Goal: Task Accomplishment & Management: Manage account settings

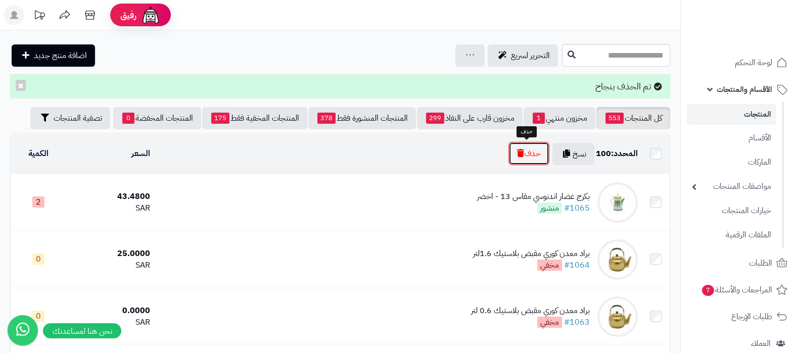
click at [526, 145] on button "حذف" at bounding box center [529, 153] width 41 height 23
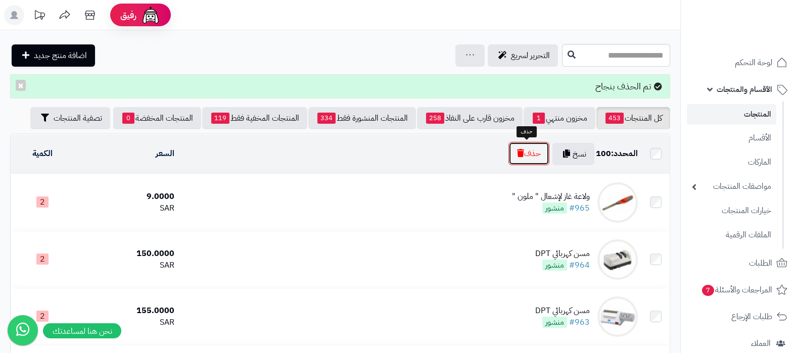
click at [526, 152] on button "حذف" at bounding box center [529, 153] width 41 height 23
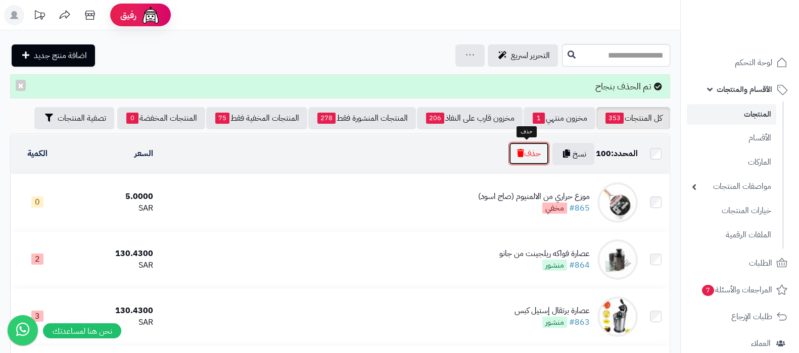
click at [517, 150] on icon "button" at bounding box center [520, 153] width 7 height 8
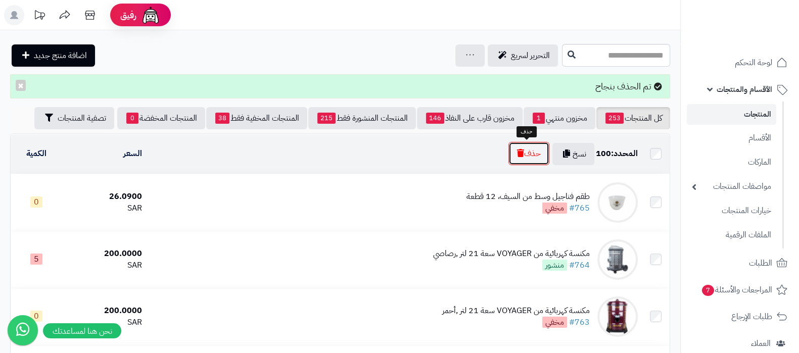
click at [517, 149] on icon "button" at bounding box center [520, 153] width 7 height 8
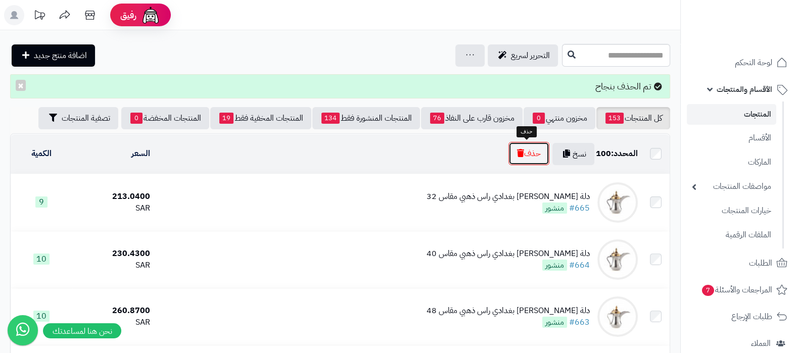
click at [518, 161] on button "حذف" at bounding box center [529, 153] width 41 height 23
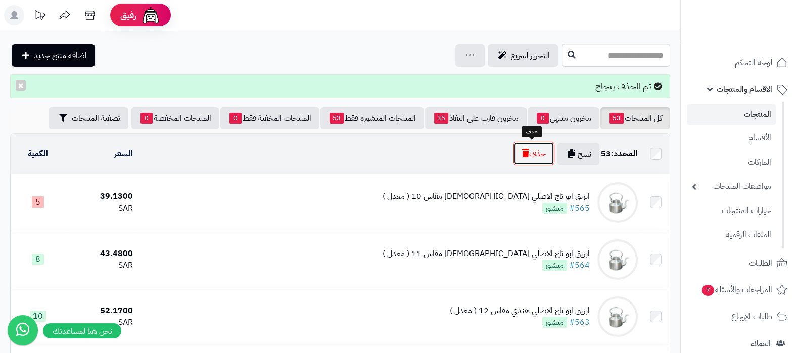
click at [533, 153] on button "حذف" at bounding box center [534, 153] width 41 height 23
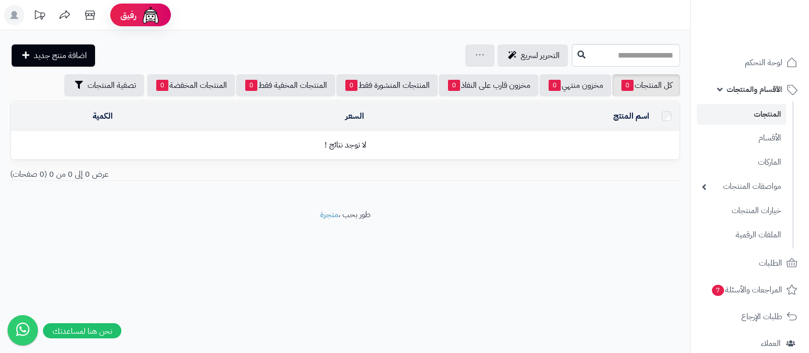
click at [748, 138] on link "الأقسام" at bounding box center [741, 138] width 89 height 22
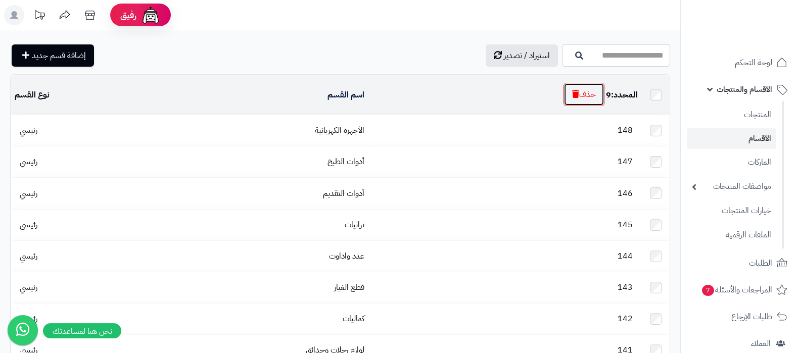
click at [572, 93] on icon "button" at bounding box center [575, 94] width 7 height 8
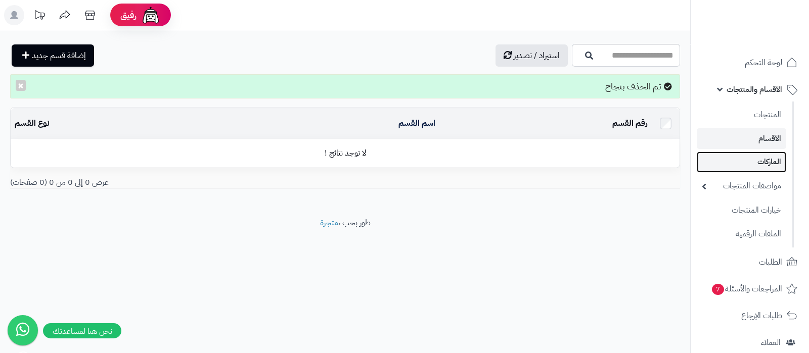
click at [765, 152] on link "الماركات" at bounding box center [741, 162] width 89 height 21
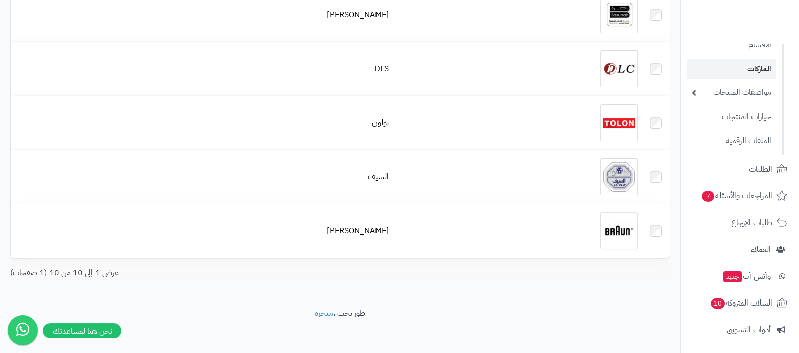
scroll to position [229, 0]
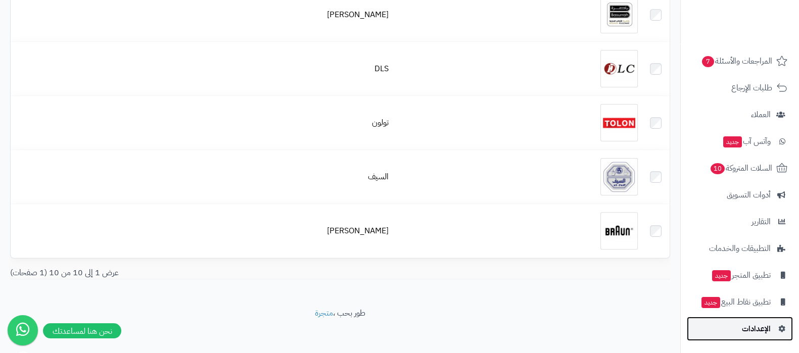
click at [752, 330] on span "الإعدادات" at bounding box center [756, 329] width 29 height 14
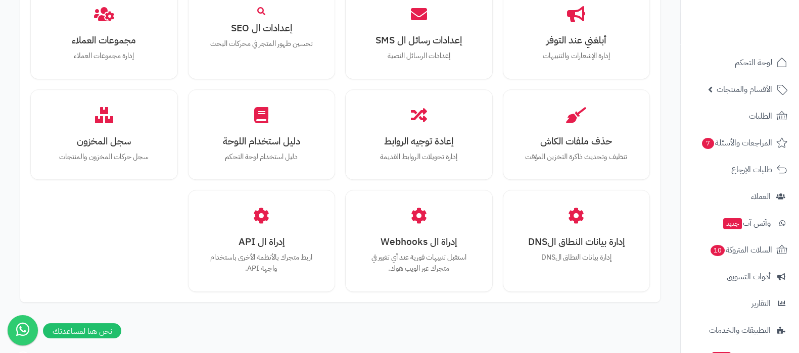
scroll to position [935, 0]
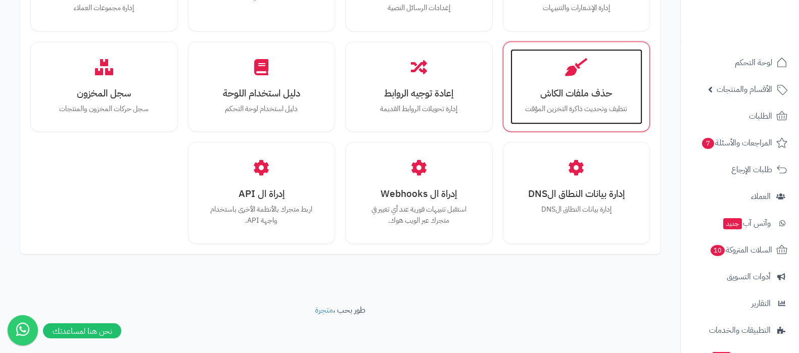
click at [587, 110] on p "تنظيف وتحديث ذاكرة التخزين المؤقت" at bounding box center [577, 109] width 112 height 11
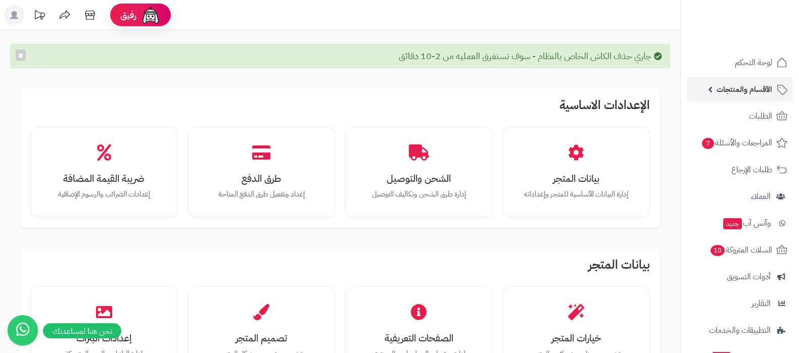
click at [722, 87] on span "الأقسام والمنتجات" at bounding box center [745, 89] width 56 height 14
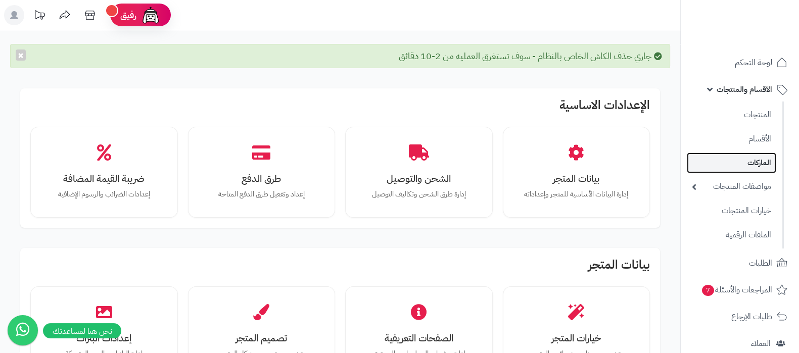
click at [753, 160] on link "الماركات" at bounding box center [731, 163] width 89 height 21
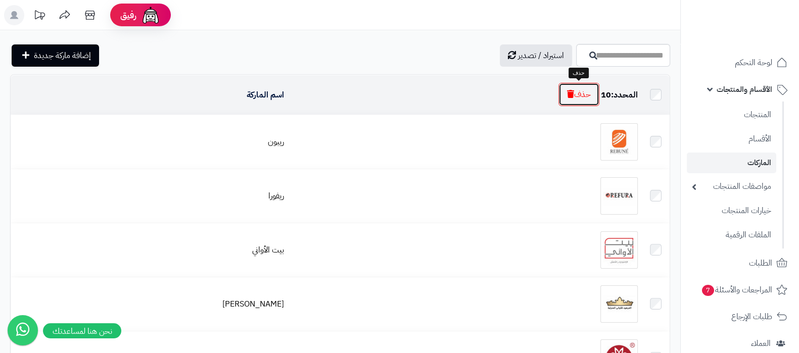
click at [571, 92] on icon "button" at bounding box center [570, 94] width 7 height 8
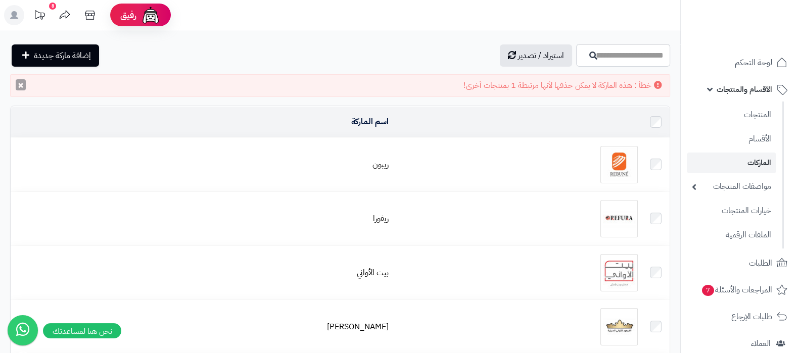
click at [19, 87] on button "×" at bounding box center [21, 84] width 10 height 11
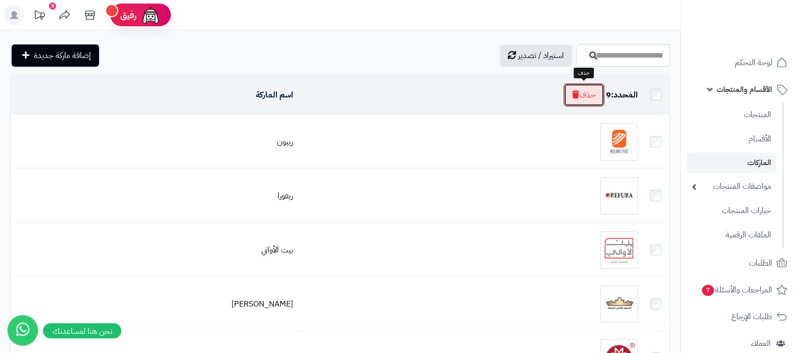
click at [587, 95] on button "حذف" at bounding box center [584, 94] width 41 height 23
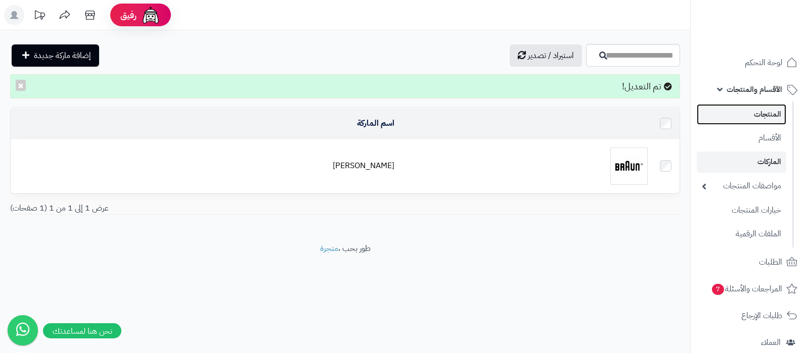
click at [755, 117] on link "المنتجات" at bounding box center [741, 114] width 89 height 21
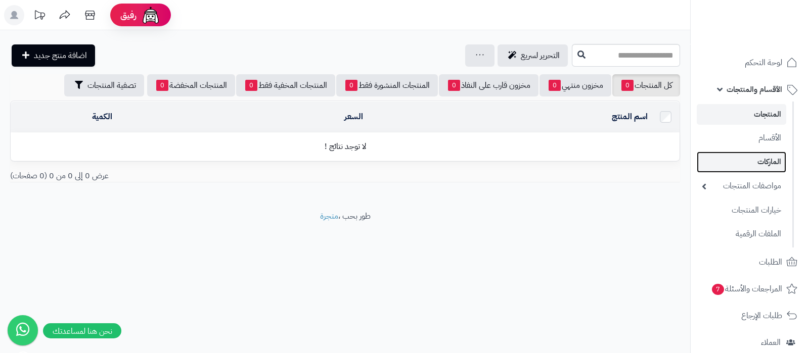
click at [756, 157] on link "الماركات" at bounding box center [741, 162] width 89 height 21
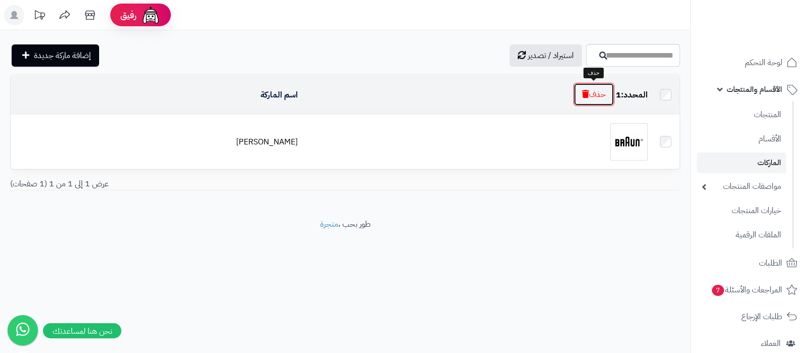
click at [584, 86] on button "حذف" at bounding box center [593, 94] width 41 height 23
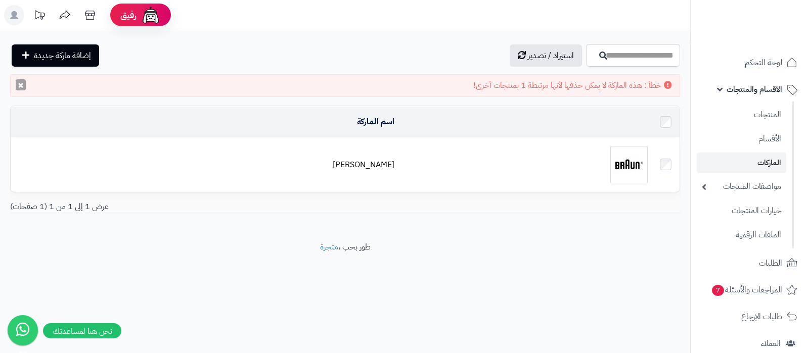
click at [23, 85] on button "×" at bounding box center [21, 84] width 10 height 11
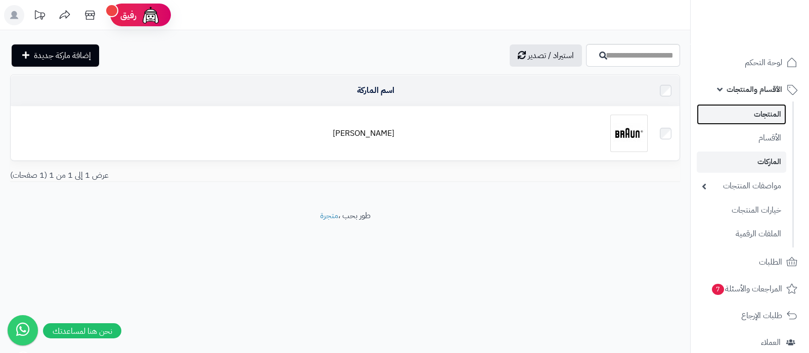
click at [747, 107] on link "المنتجات" at bounding box center [741, 114] width 89 height 21
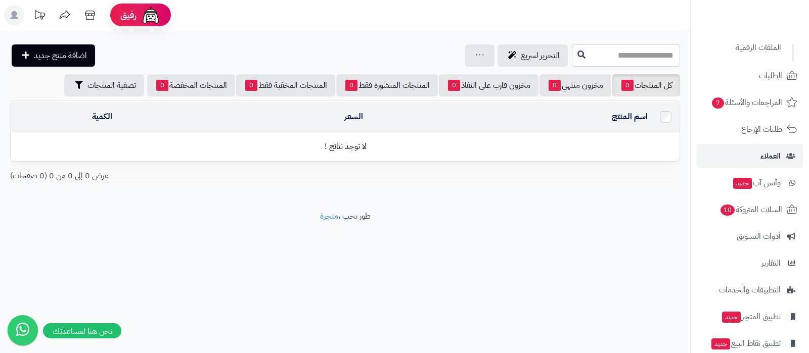
scroll to position [229, 0]
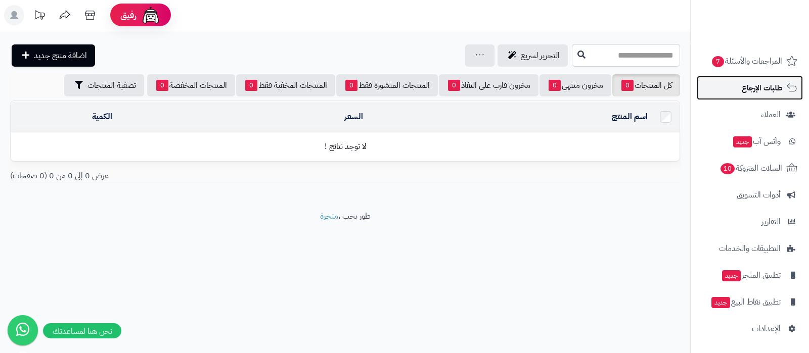
click at [748, 96] on link "طلبات الإرجاع" at bounding box center [750, 88] width 106 height 24
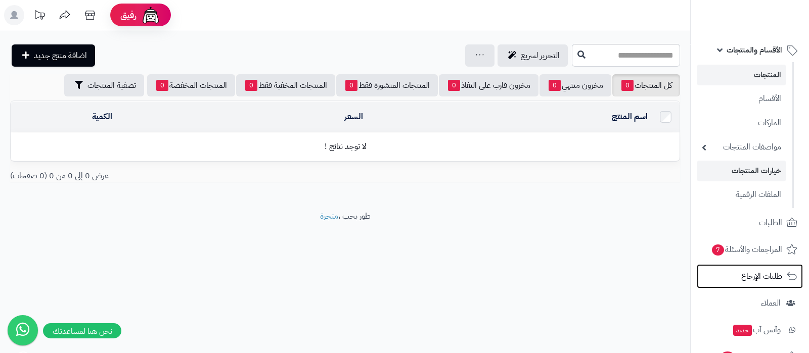
scroll to position [0, 0]
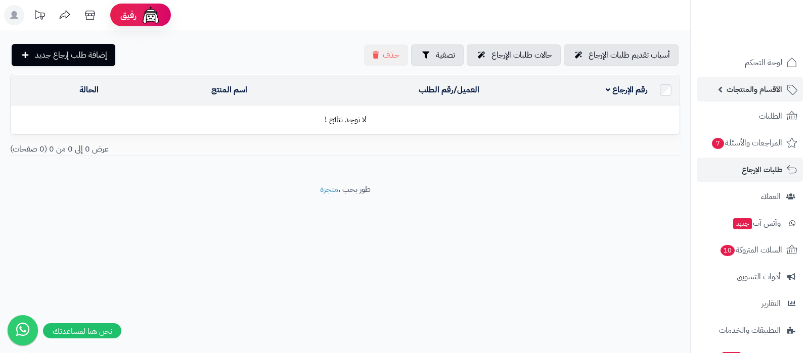
click at [758, 94] on span "الأقسام والمنتجات" at bounding box center [754, 89] width 56 height 14
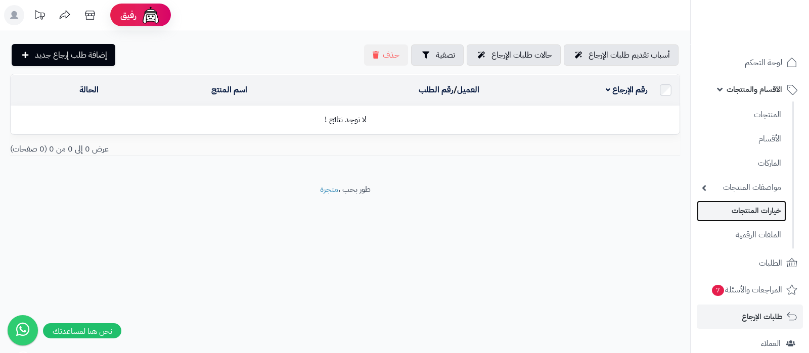
click at [753, 208] on link "خيارات المنتجات" at bounding box center [741, 211] width 89 height 21
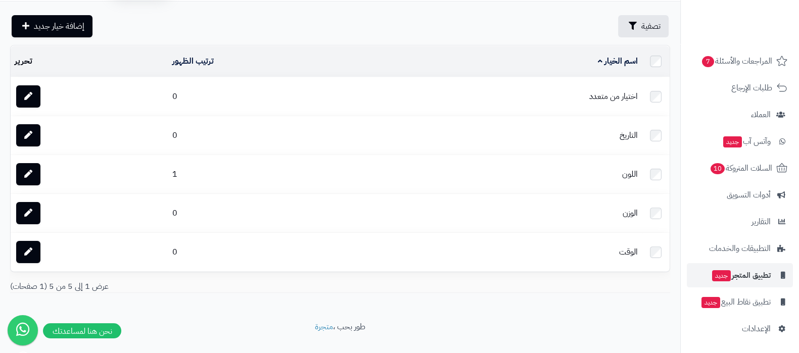
scroll to position [45, 0]
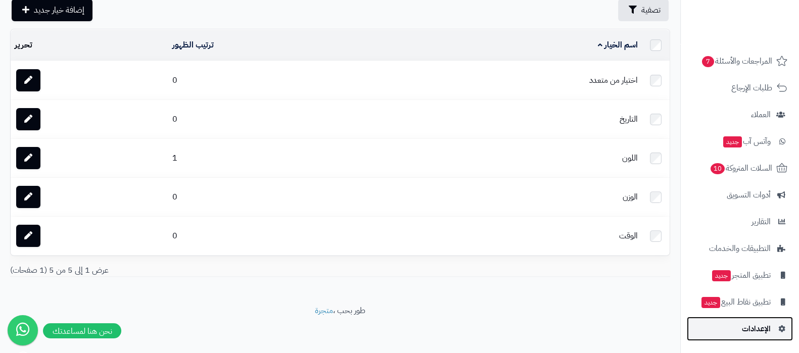
click at [741, 320] on link "الإعدادات" at bounding box center [740, 329] width 106 height 24
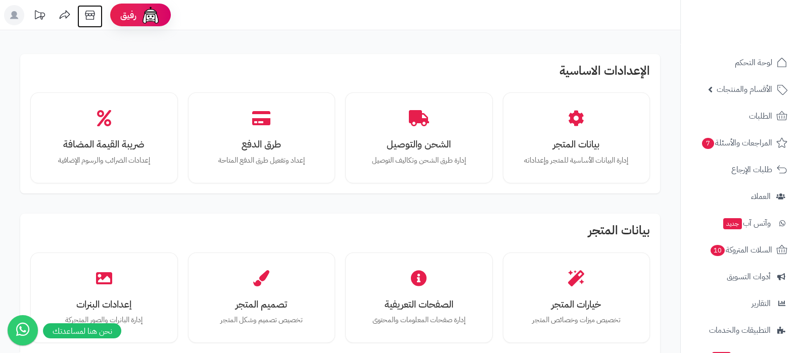
click at [91, 15] on icon at bounding box center [90, 15] width 10 height 9
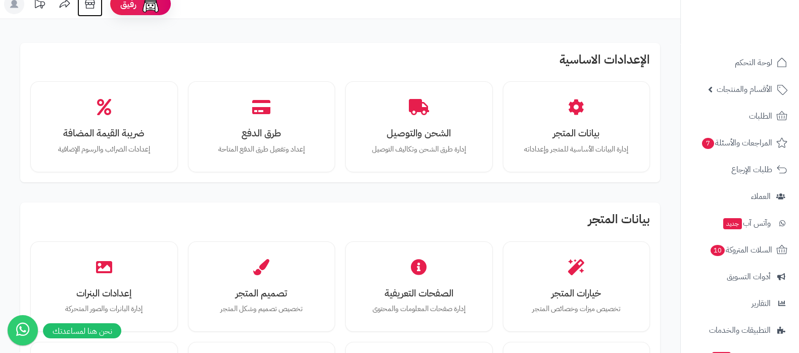
scroll to position [190, 0]
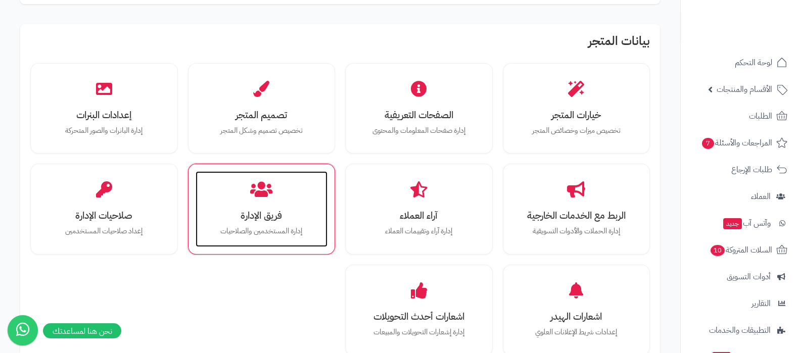
click at [278, 232] on p "إدارة المستخدمين والصلاحيات" at bounding box center [262, 231] width 112 height 11
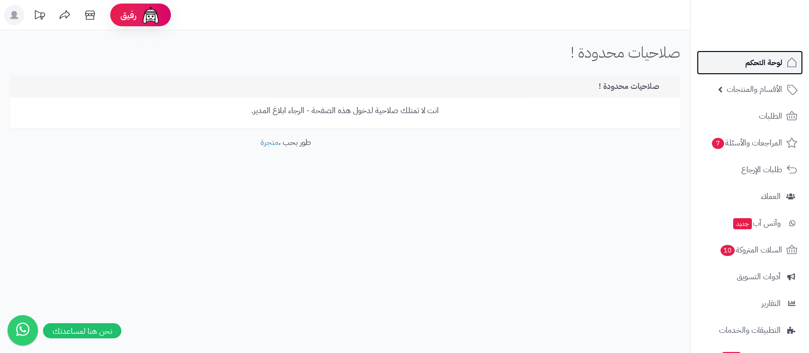
click at [742, 70] on link "لوحة التحكم" at bounding box center [750, 63] width 106 height 24
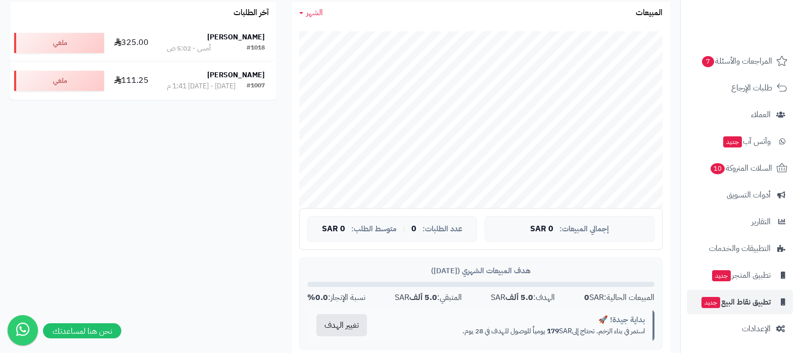
scroll to position [252, 0]
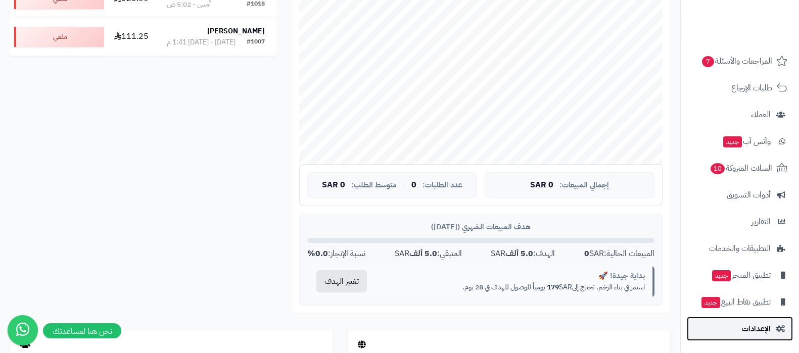
click at [748, 327] on span "الإعدادات" at bounding box center [756, 329] width 29 height 14
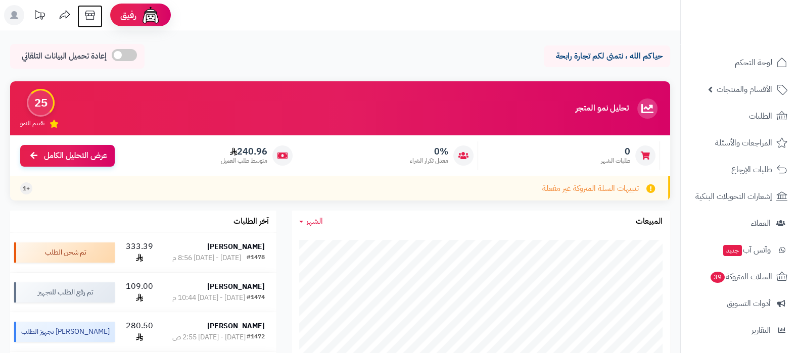
click at [89, 16] on icon at bounding box center [90, 15] width 20 height 20
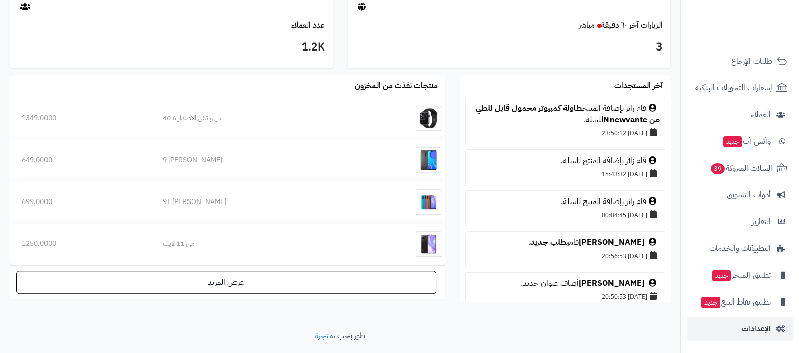
scroll to position [597, 0]
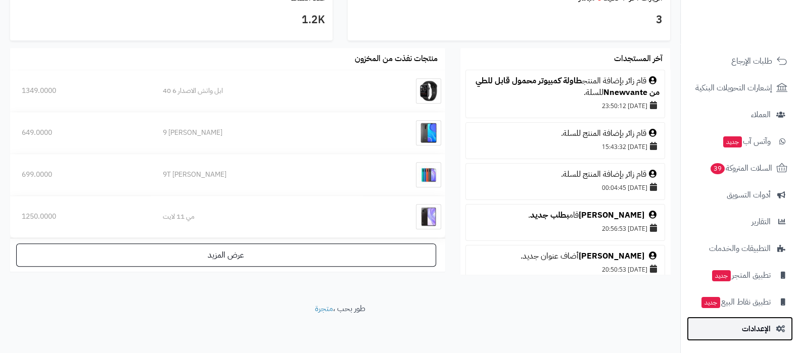
click at [746, 327] on span "الإعدادات" at bounding box center [756, 329] width 29 height 14
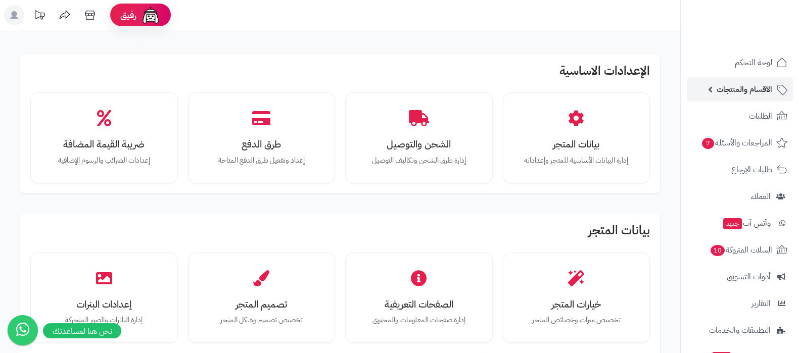
click at [731, 91] on span "الأقسام والمنتجات" at bounding box center [745, 89] width 56 height 14
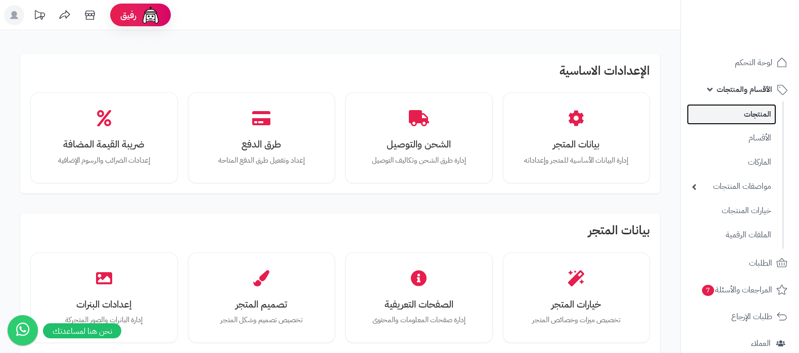
click at [739, 110] on link "المنتجات" at bounding box center [731, 114] width 89 height 21
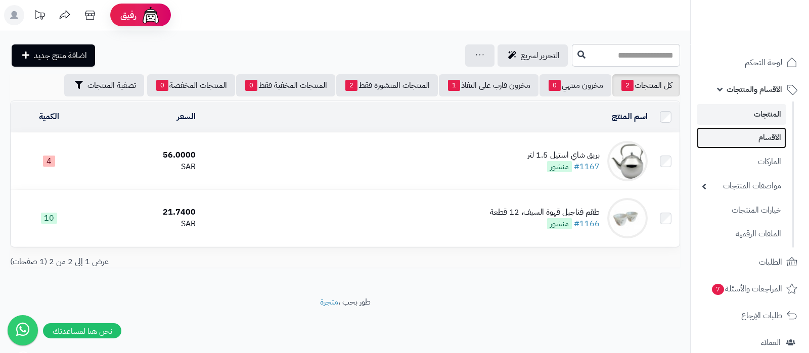
click at [752, 138] on link "الأقسام" at bounding box center [741, 137] width 89 height 21
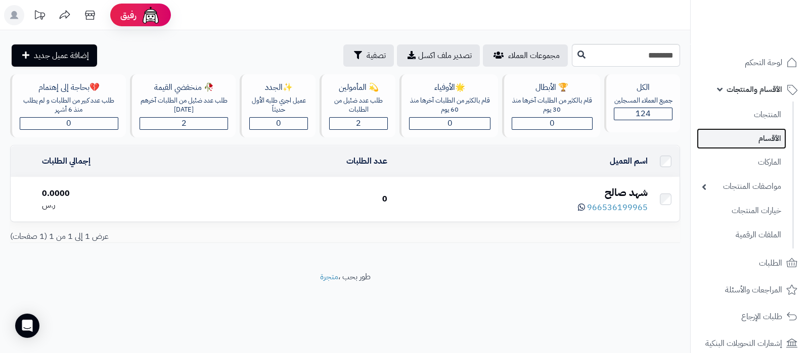
click at [748, 138] on link "الأقسام" at bounding box center [741, 138] width 89 height 21
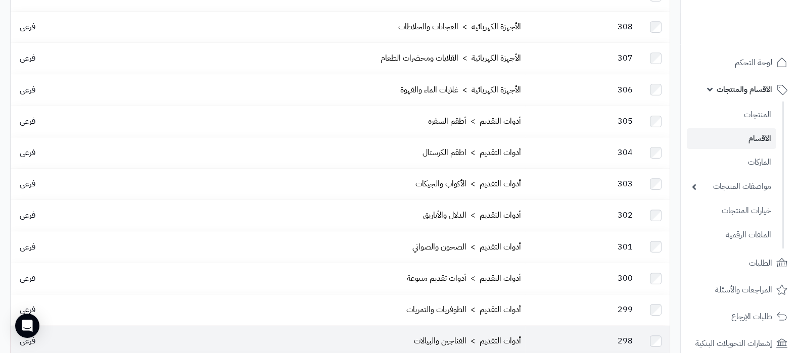
scroll to position [455, 0]
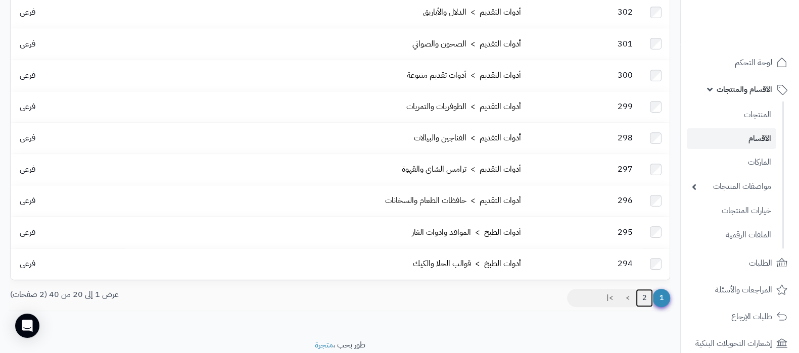
click at [645, 289] on link "2" at bounding box center [644, 298] width 17 height 18
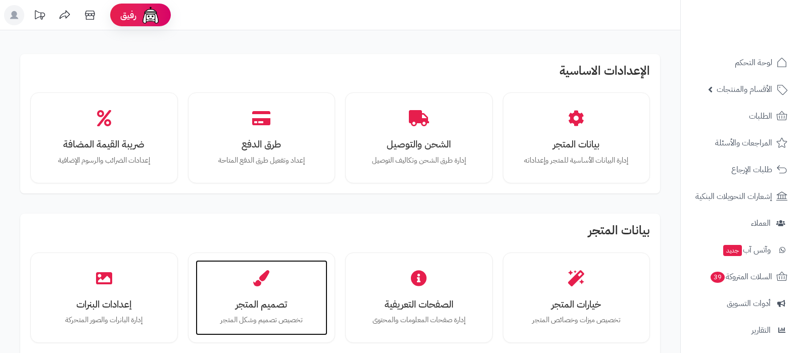
click at [289, 280] on div "تصميم المتجر تخصيص تصميم وشكل المتجر" at bounding box center [262, 298] width 132 height 76
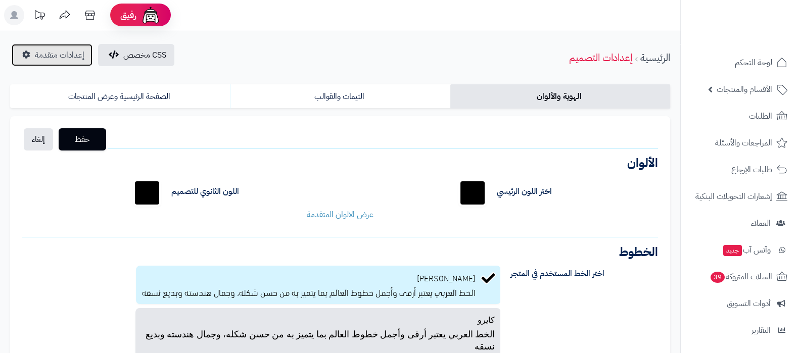
click at [66, 49] on span "إعدادات متقدمة" at bounding box center [60, 55] width 50 height 12
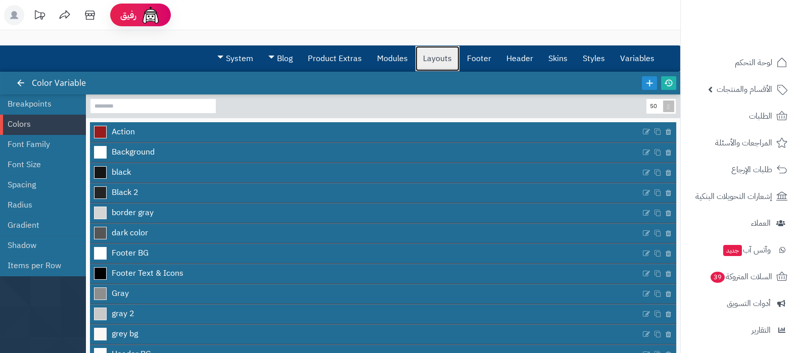
click at [435, 59] on link "Layouts" at bounding box center [438, 58] width 44 height 25
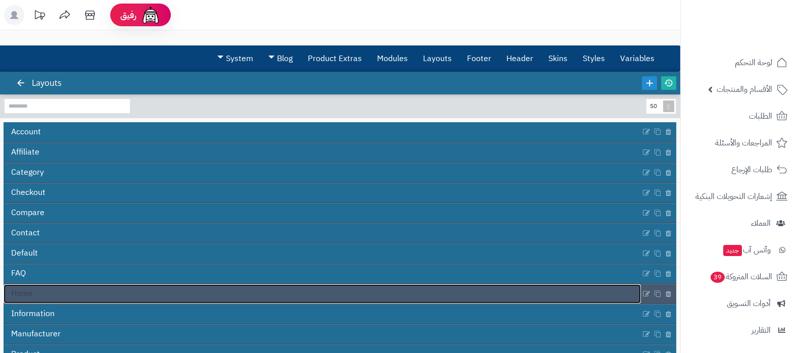
click at [341, 288] on link "Home" at bounding box center [322, 294] width 637 height 19
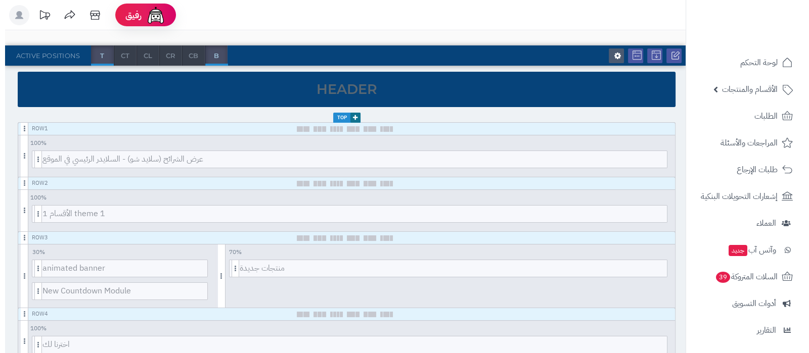
scroll to position [190, 0]
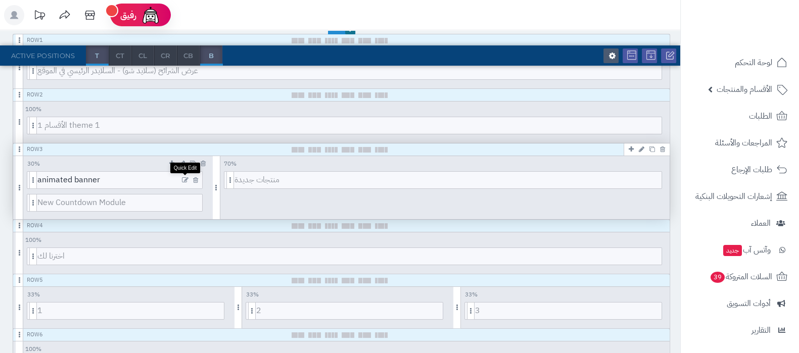
click at [185, 178] on icon at bounding box center [185, 180] width 7 height 7
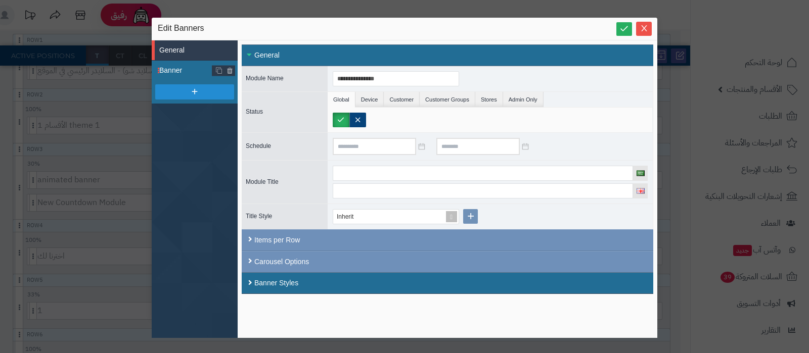
click at [186, 69] on span "Banner" at bounding box center [185, 70] width 53 height 11
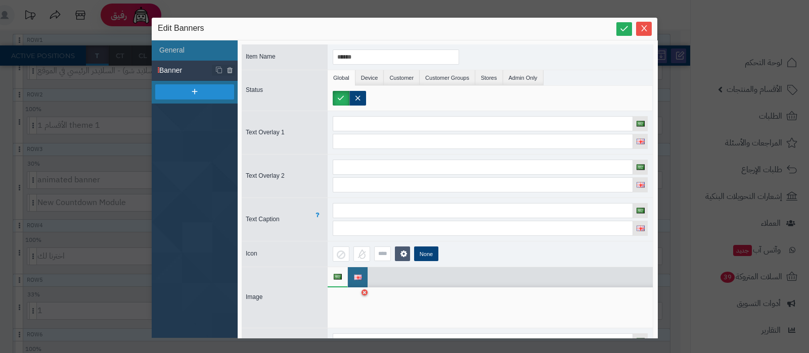
scroll to position [63, 0]
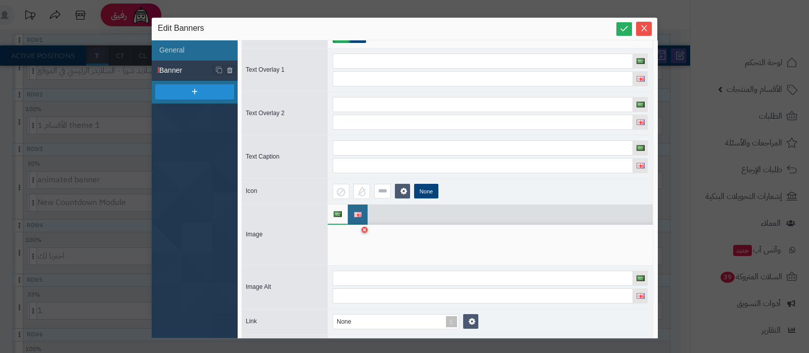
click at [341, 247] on div at bounding box center [349, 245] width 32 height 30
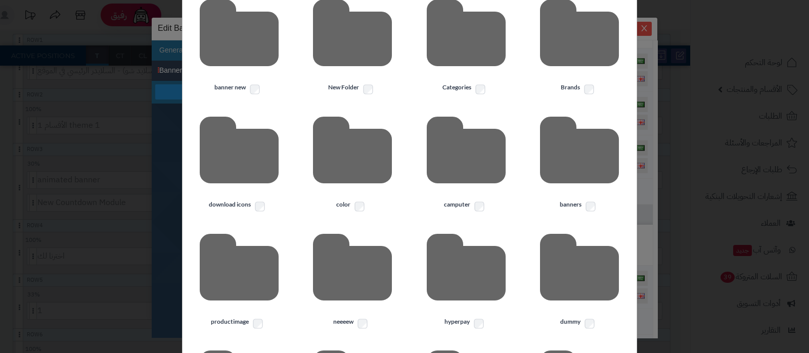
scroll to position [0, 0]
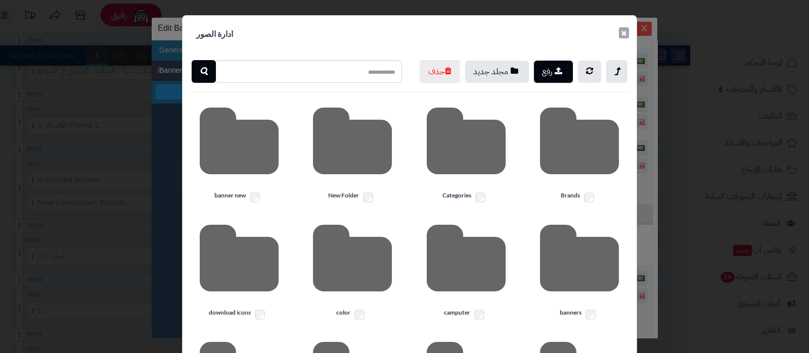
click at [627, 36] on button "×" at bounding box center [624, 32] width 10 height 11
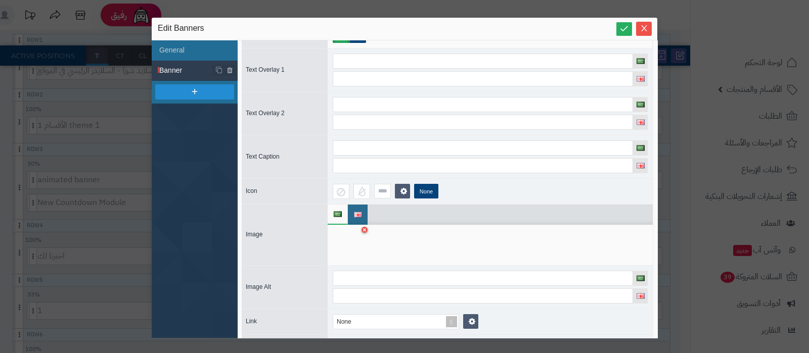
click at [350, 256] on div at bounding box center [349, 245] width 32 height 30
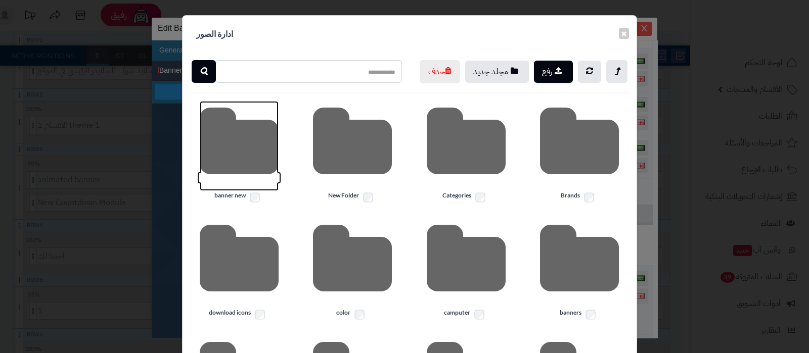
click at [243, 166] on icon at bounding box center [239, 146] width 79 height 90
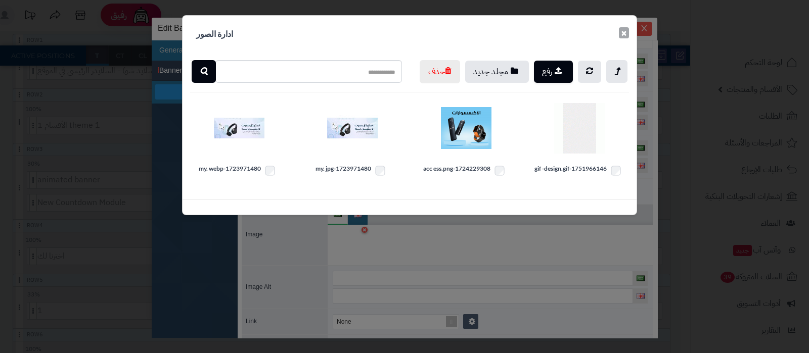
click at [624, 35] on button "×" at bounding box center [624, 32] width 10 height 11
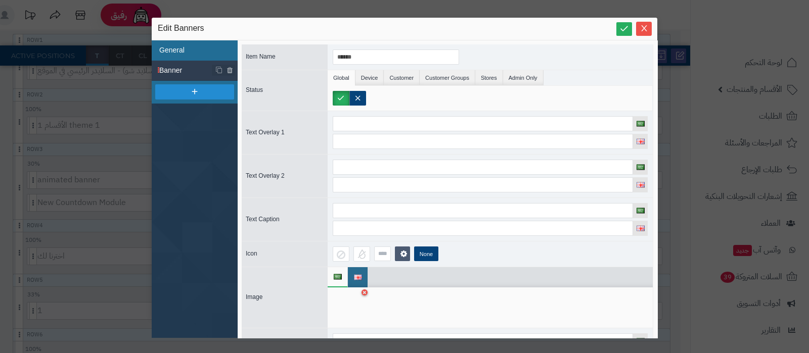
click at [182, 48] on li "General" at bounding box center [195, 50] width 86 height 20
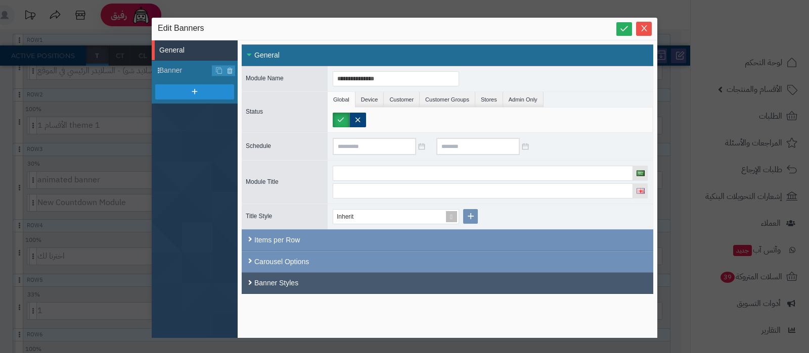
click at [333, 284] on div "Banner Styles" at bounding box center [448, 283] width 412 height 22
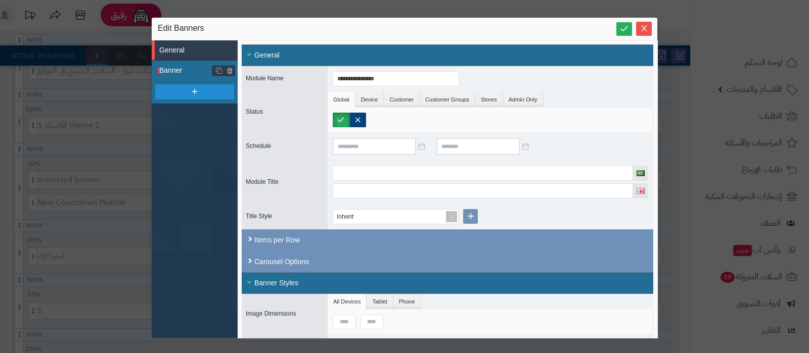
click at [186, 70] on span "Banner" at bounding box center [185, 70] width 53 height 11
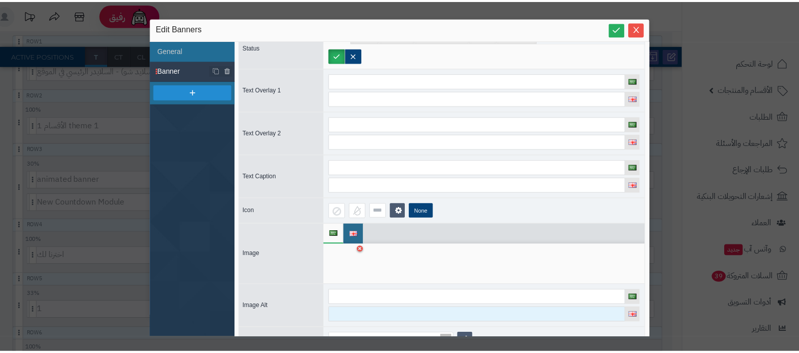
scroll to position [88, 0]
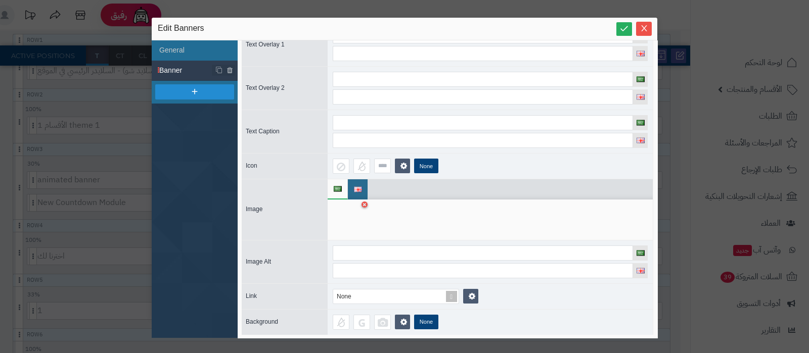
click at [350, 215] on div at bounding box center [349, 220] width 32 height 30
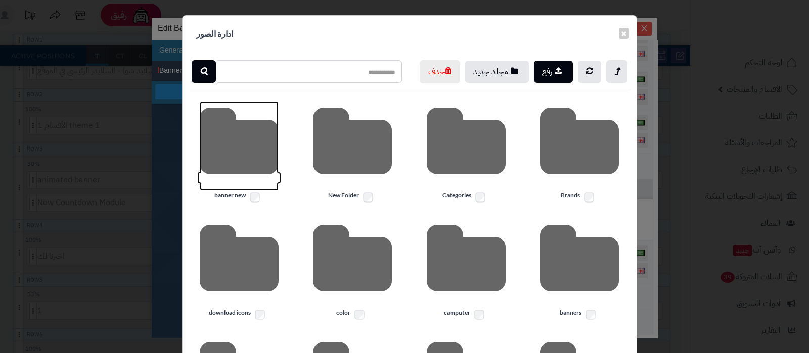
click at [236, 165] on icon at bounding box center [239, 146] width 79 height 90
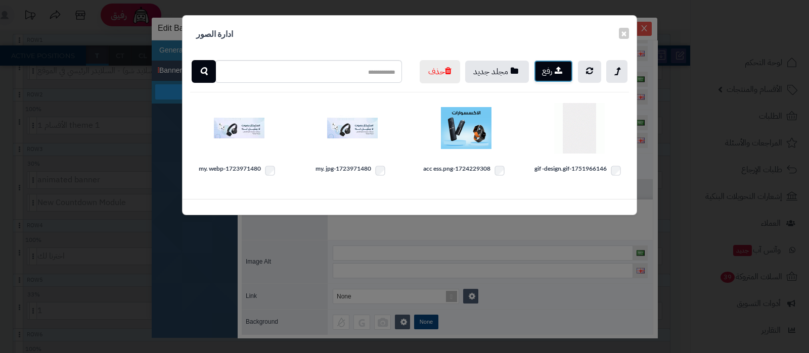
click at [561, 72] on icon "button" at bounding box center [559, 70] width 8 height 9
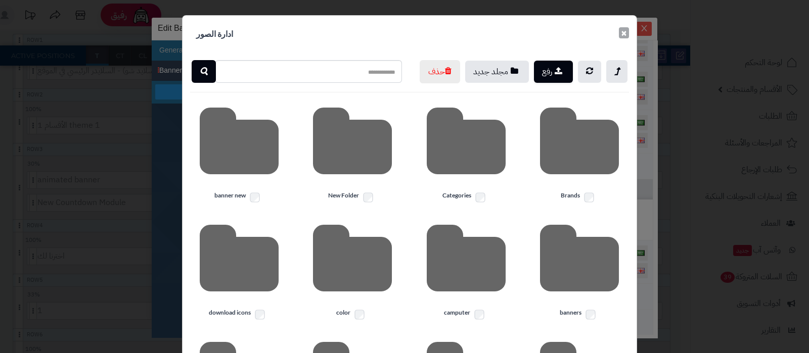
click at [629, 32] on button "×" at bounding box center [624, 32] width 10 height 11
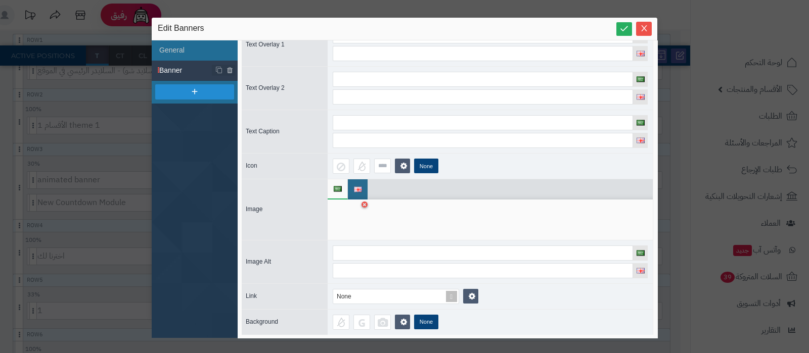
click at [344, 216] on div at bounding box center [349, 220] width 32 height 30
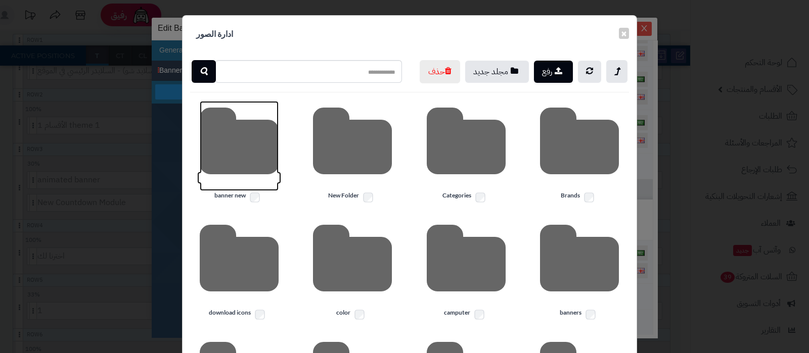
click at [248, 170] on icon at bounding box center [239, 146] width 79 height 90
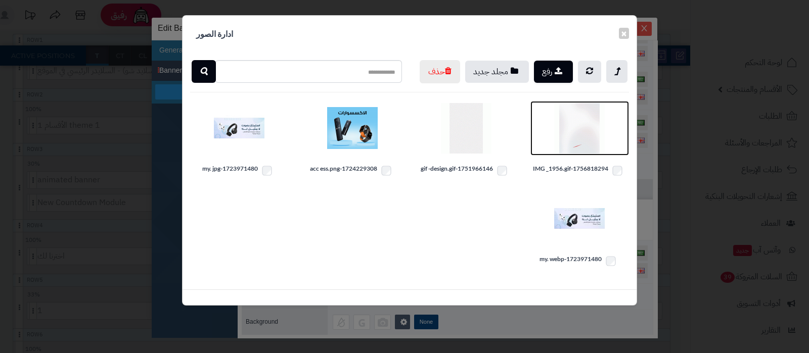
click at [579, 148] on img at bounding box center [579, 128] width 51 height 51
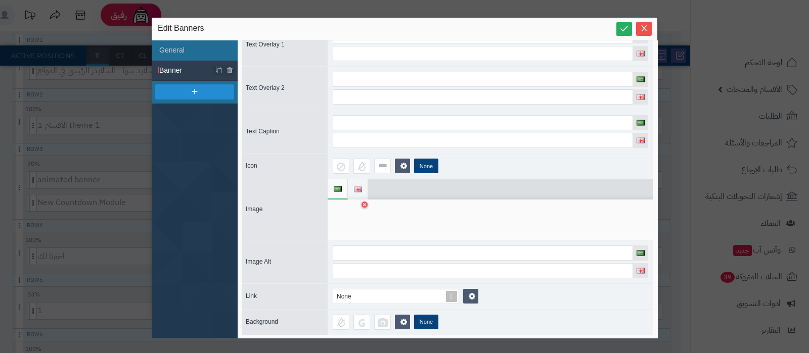
click at [356, 187] on img at bounding box center [358, 190] width 8 height 6
click at [356, 222] on div at bounding box center [349, 220] width 32 height 30
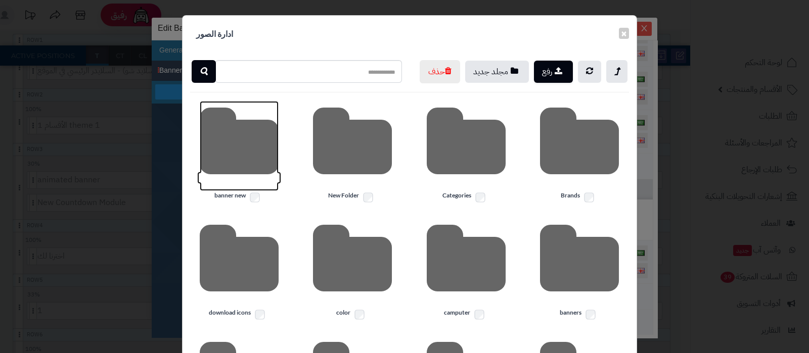
click at [237, 170] on icon at bounding box center [239, 146] width 79 height 90
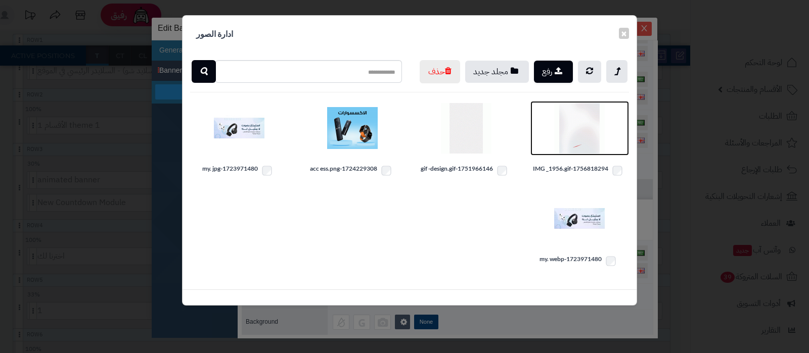
click at [576, 151] on img at bounding box center [579, 128] width 51 height 51
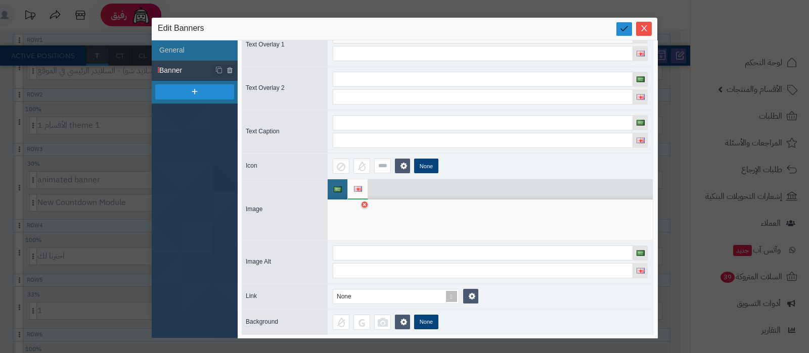
click at [624, 25] on icon at bounding box center [624, 29] width 10 height 10
click at [644, 29] on icon "Close" at bounding box center [644, 28] width 8 height 8
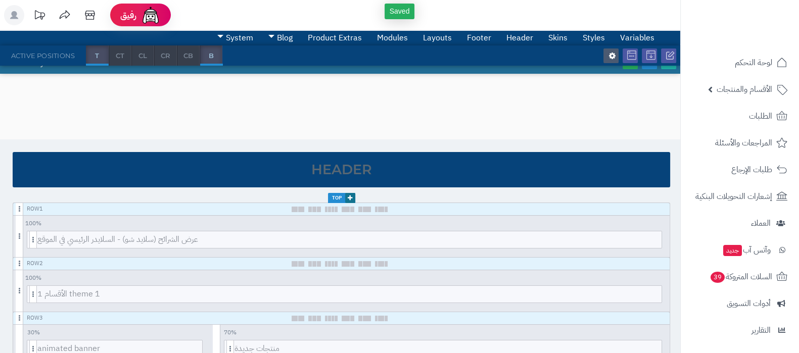
scroll to position [0, 0]
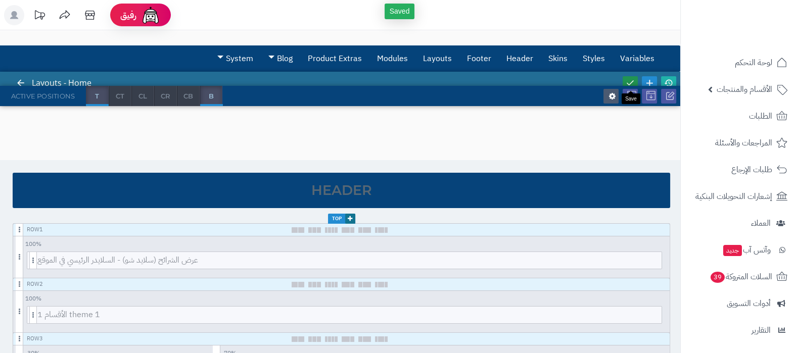
click at [628, 80] on icon at bounding box center [630, 82] width 9 height 9
click at [667, 81] on icon at bounding box center [668, 82] width 9 height 9
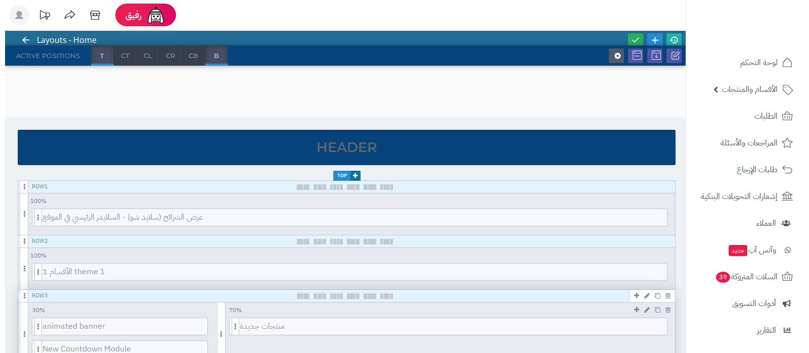
scroll to position [63, 0]
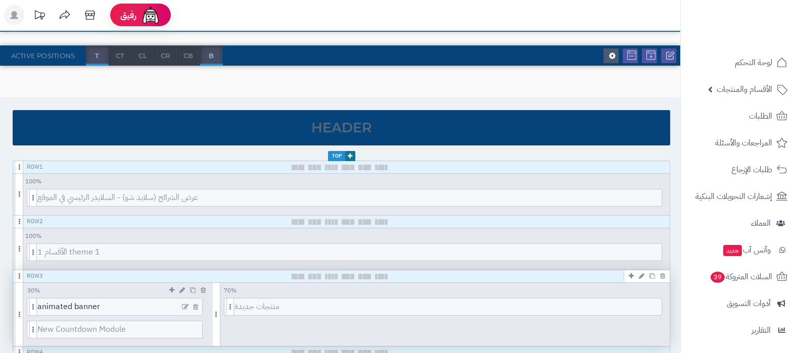
click at [184, 305] on icon at bounding box center [185, 307] width 7 height 7
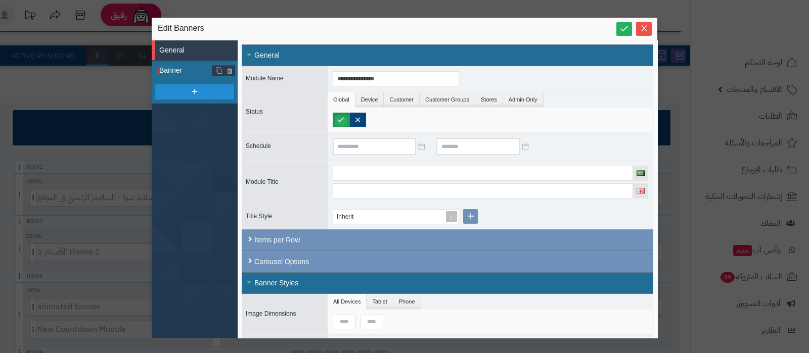
click at [169, 66] on span "Banner" at bounding box center [185, 70] width 53 height 11
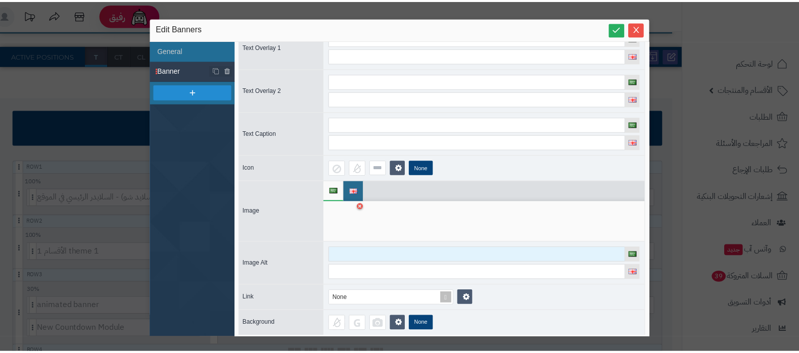
scroll to position [88, 0]
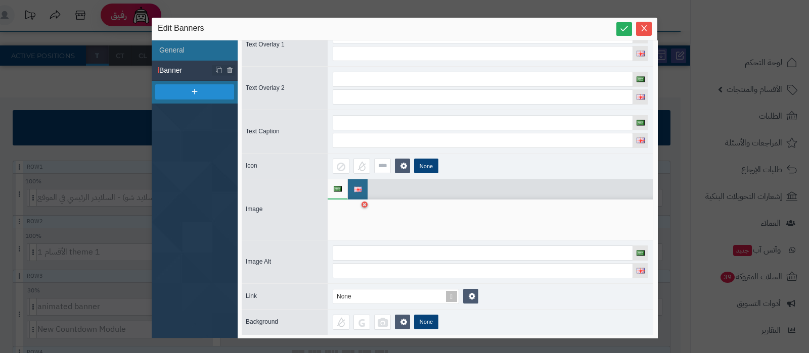
click at [331, 188] on li at bounding box center [338, 189] width 20 height 20
click at [336, 211] on div at bounding box center [349, 220] width 32 height 30
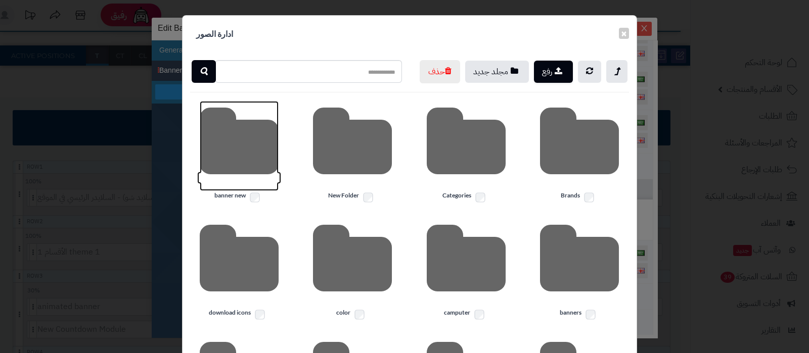
click at [237, 166] on icon at bounding box center [239, 146] width 79 height 90
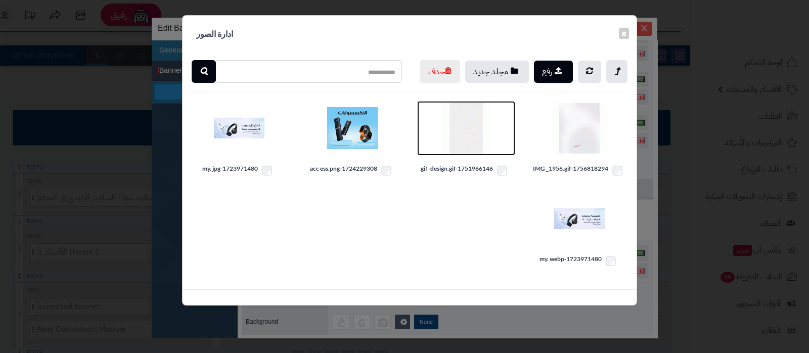
click at [461, 154] on img at bounding box center [466, 128] width 51 height 51
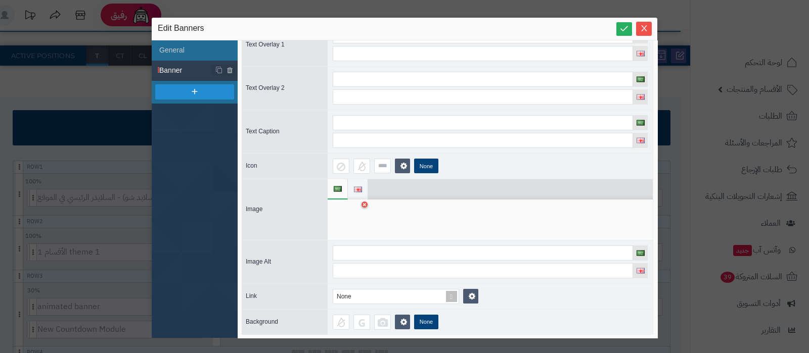
click at [356, 187] on img at bounding box center [358, 190] width 8 height 6
click at [348, 221] on div at bounding box center [349, 220] width 32 height 30
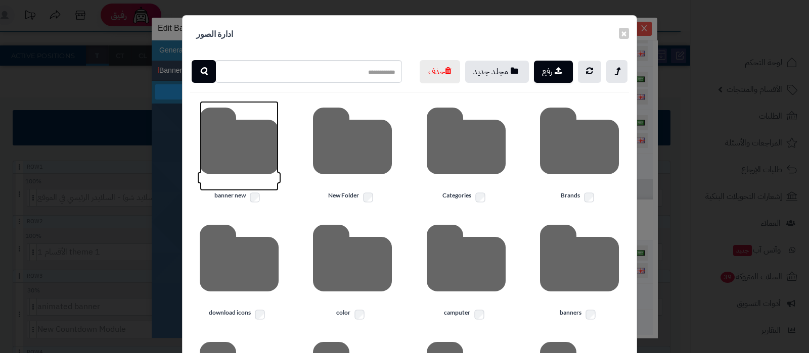
click at [244, 171] on icon at bounding box center [239, 146] width 79 height 90
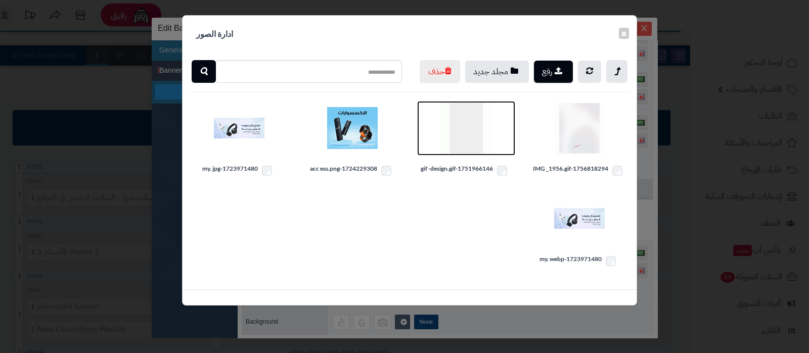
click at [472, 154] on img at bounding box center [466, 128] width 51 height 51
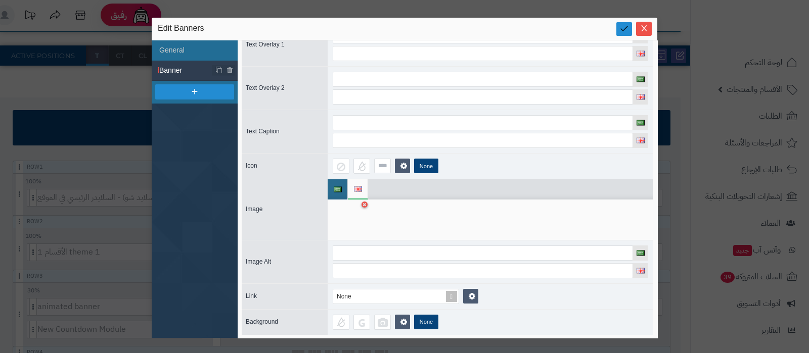
click at [619, 24] on icon at bounding box center [624, 29] width 10 height 10
click at [644, 29] on icon "Close" at bounding box center [644, 28] width 8 height 8
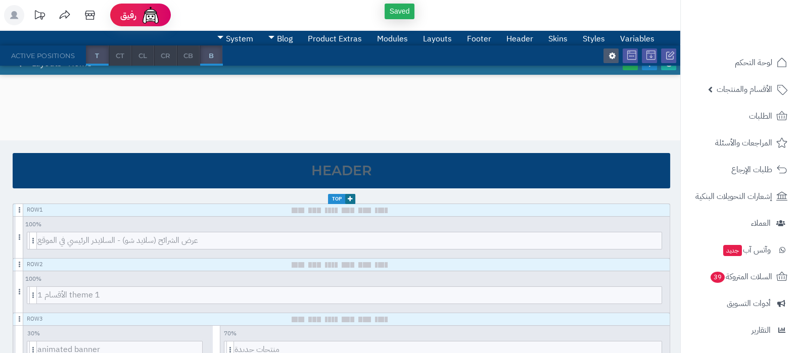
scroll to position [0, 0]
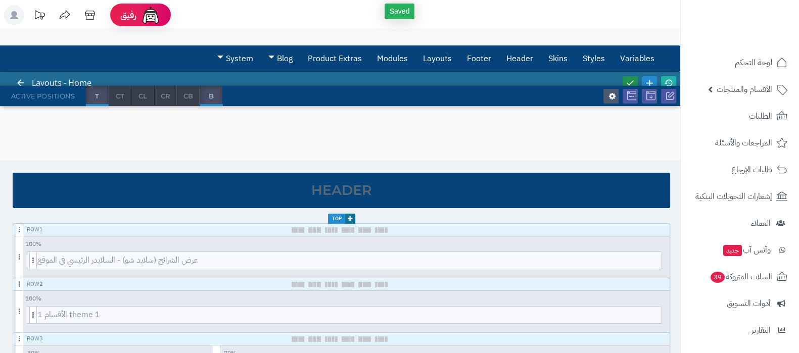
click at [633, 80] on icon at bounding box center [630, 82] width 9 height 9
click at [669, 80] on icon at bounding box center [668, 82] width 9 height 9
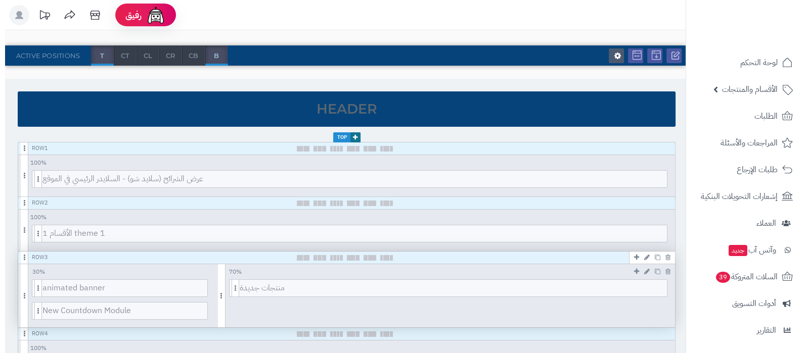
scroll to position [126, 0]
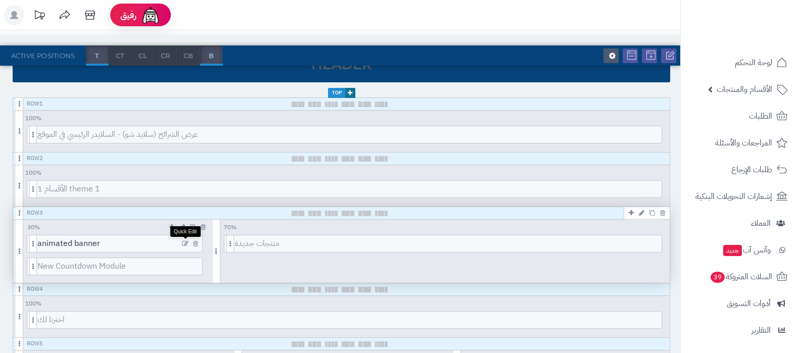
click at [187, 241] on icon at bounding box center [185, 244] width 7 height 7
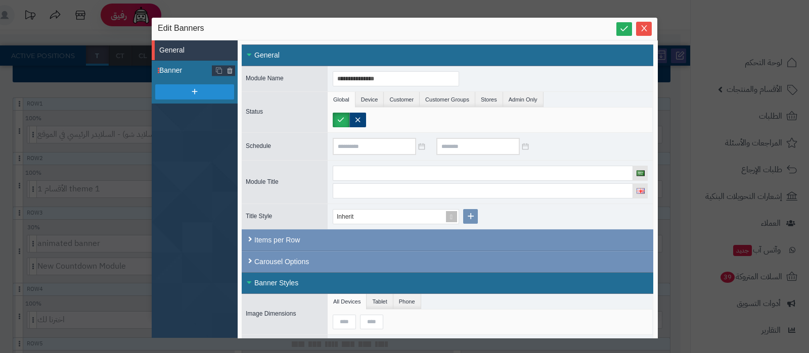
click at [180, 72] on span "Banner" at bounding box center [185, 70] width 53 height 11
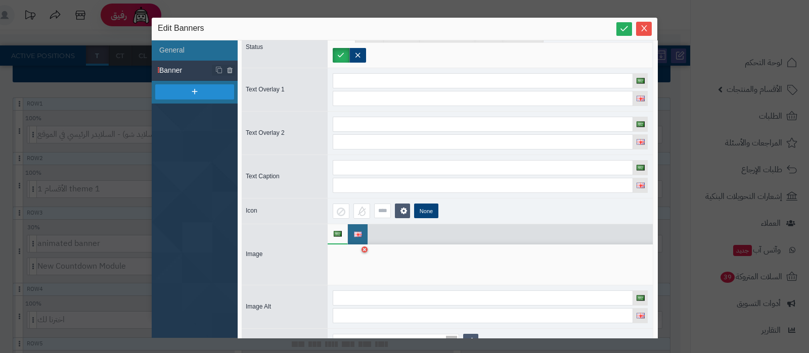
scroll to position [88, 0]
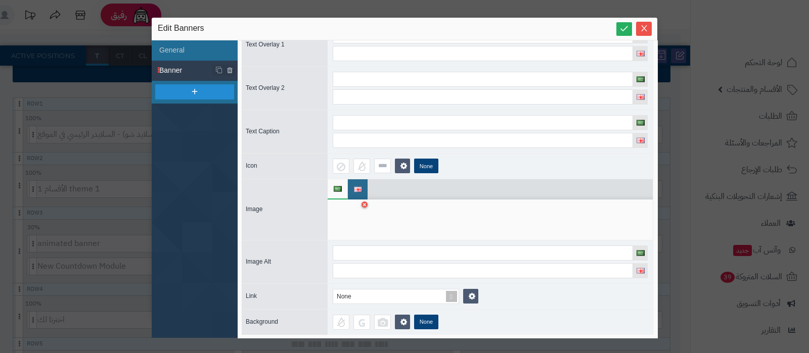
click at [346, 225] on div at bounding box center [349, 220] width 32 height 30
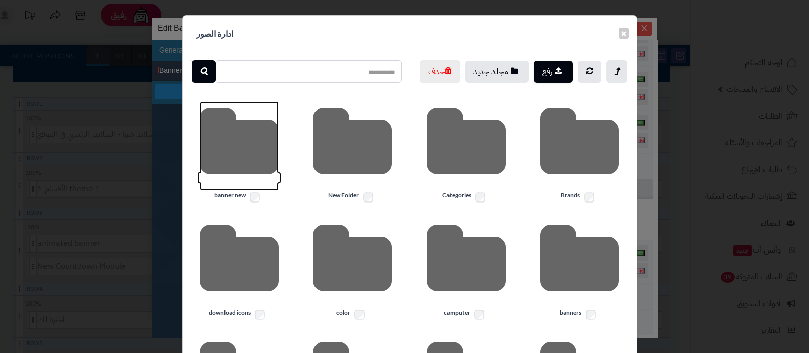
click at [237, 170] on icon at bounding box center [239, 146] width 79 height 90
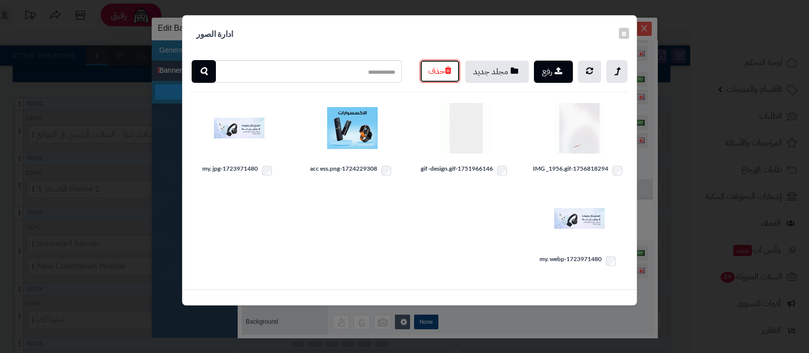
click at [460, 83] on button "حذف" at bounding box center [440, 71] width 40 height 23
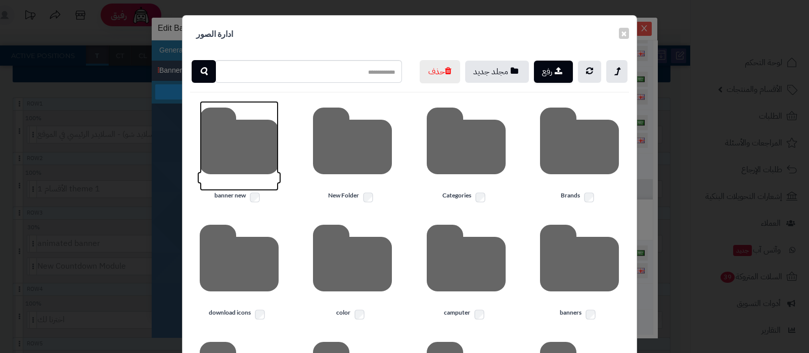
click at [227, 180] on icon at bounding box center [239, 146] width 79 height 90
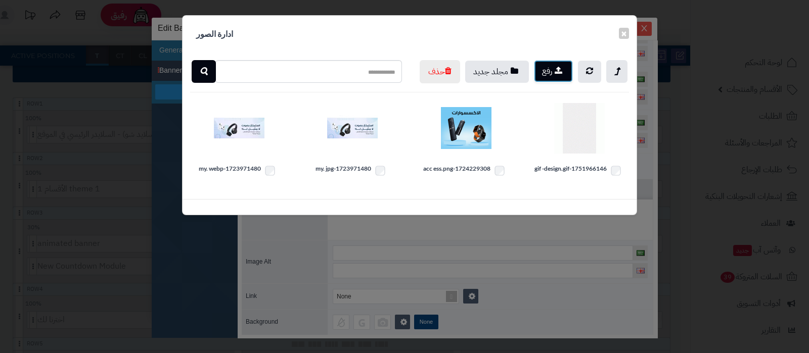
click at [557, 70] on icon "button" at bounding box center [559, 70] width 8 height 9
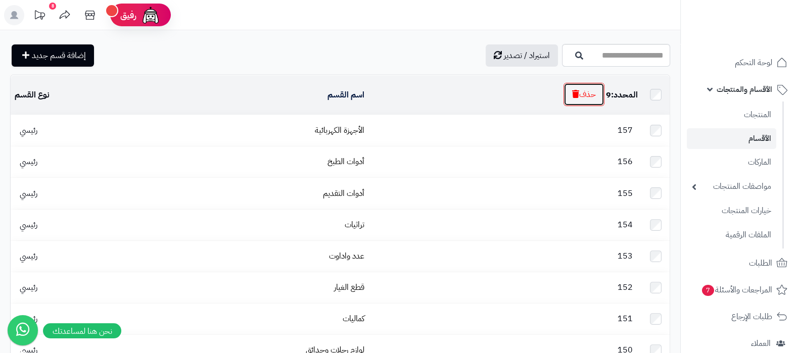
click at [579, 98] on button "حذف" at bounding box center [584, 94] width 41 height 23
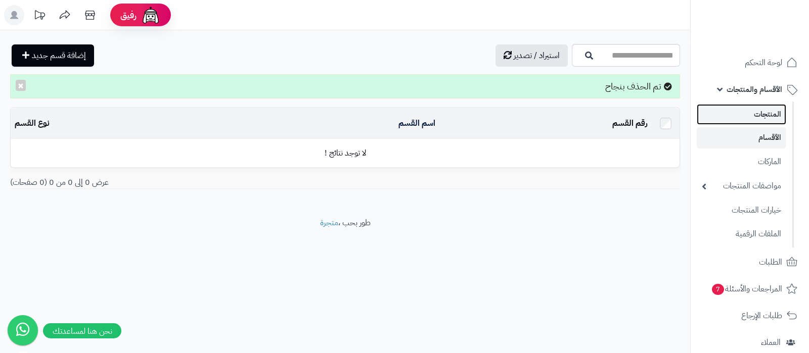
click at [738, 115] on link "المنتجات" at bounding box center [741, 114] width 89 height 21
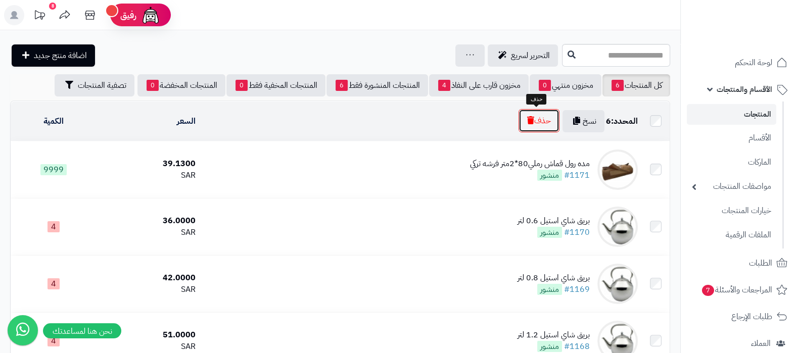
click at [527, 117] on icon "button" at bounding box center [530, 120] width 7 height 8
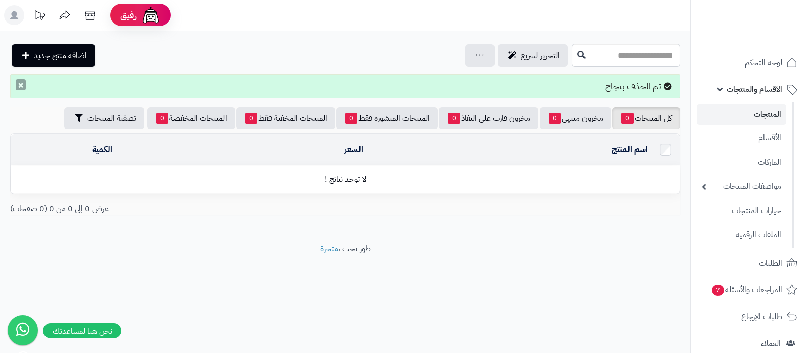
click at [23, 87] on button "×" at bounding box center [21, 84] width 10 height 11
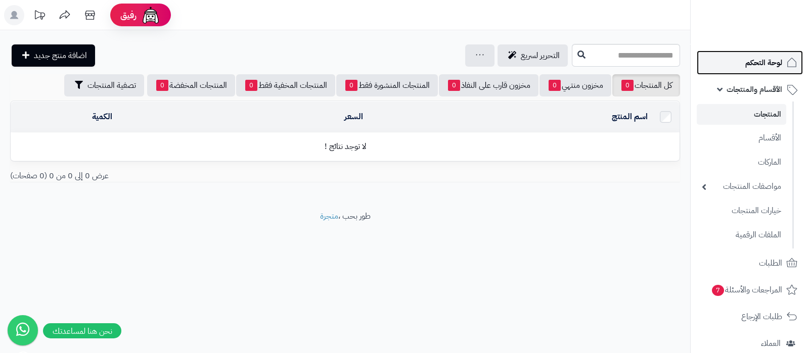
click at [767, 56] on span "لوحة التحكم" at bounding box center [763, 63] width 37 height 14
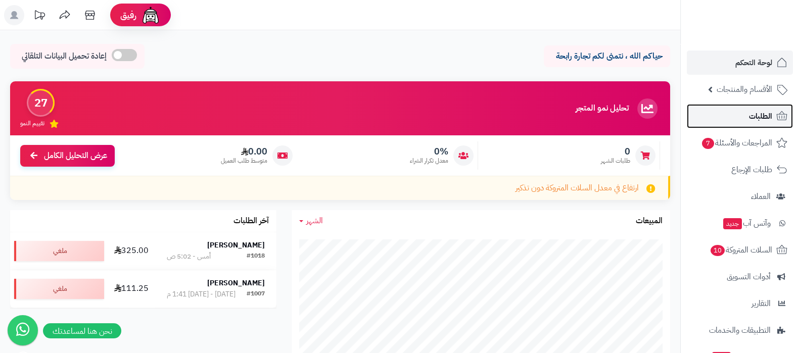
click at [738, 116] on link "الطلبات" at bounding box center [740, 116] width 106 height 24
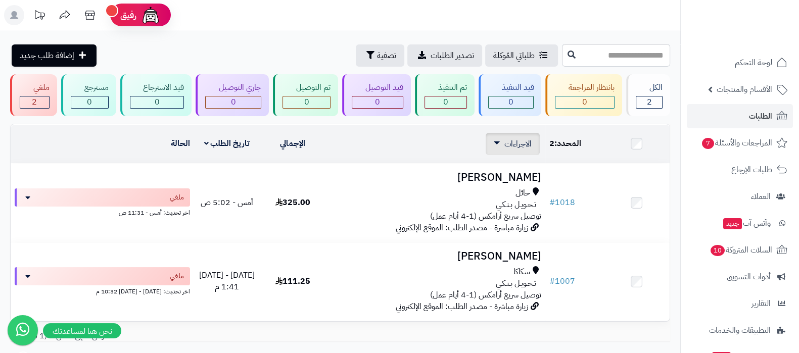
click at [513, 146] on span "الاجراءات" at bounding box center [518, 144] width 27 height 12
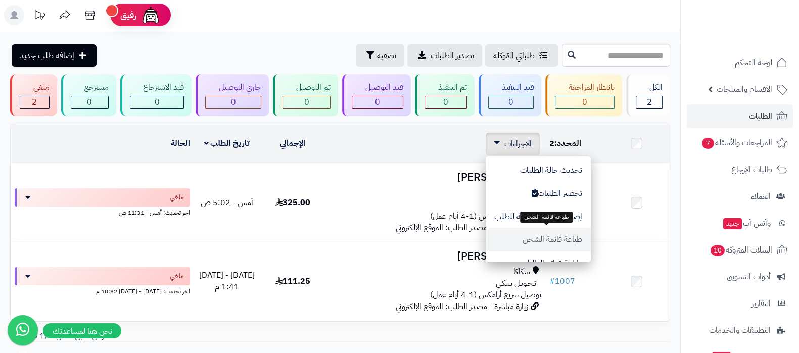
scroll to position [83, 0]
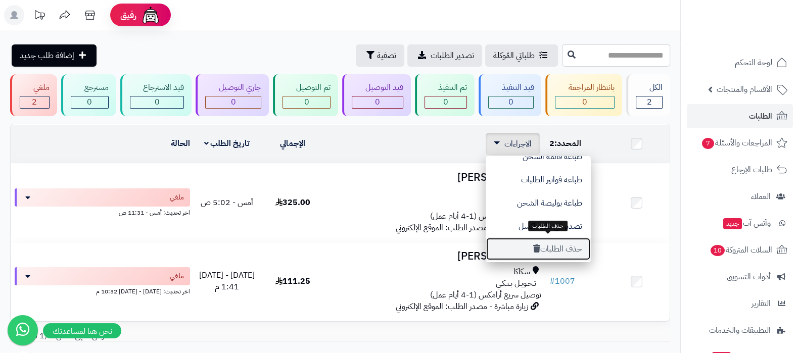
click at [560, 248] on button "حذف الطلبات" at bounding box center [538, 249] width 105 height 23
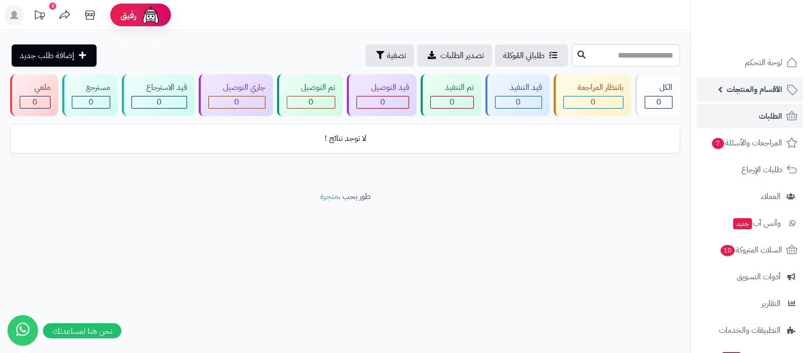
click at [746, 90] on span "الأقسام والمنتجات" at bounding box center [754, 89] width 56 height 14
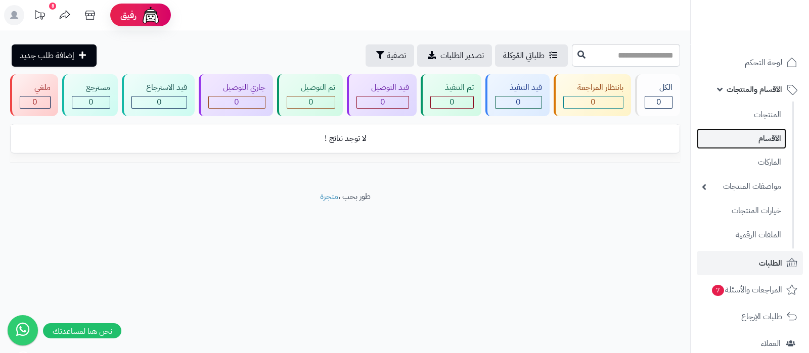
click at [756, 143] on link "الأقسام" at bounding box center [741, 138] width 89 height 21
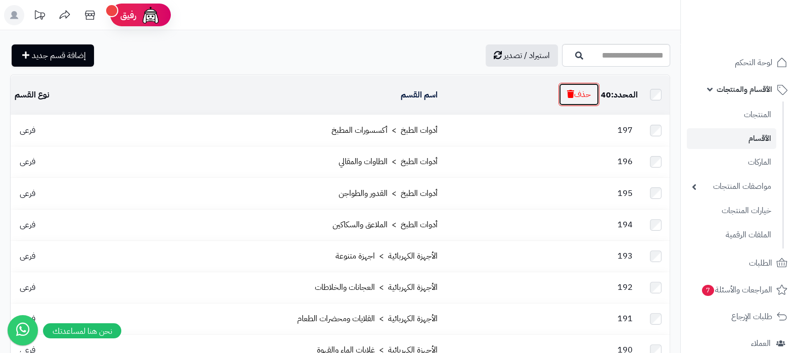
click at [568, 96] on icon "button" at bounding box center [570, 94] width 7 height 8
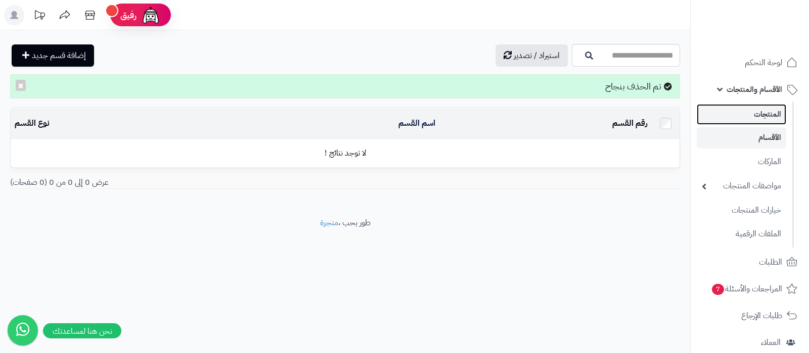
click at [742, 114] on link "المنتجات" at bounding box center [741, 114] width 89 height 21
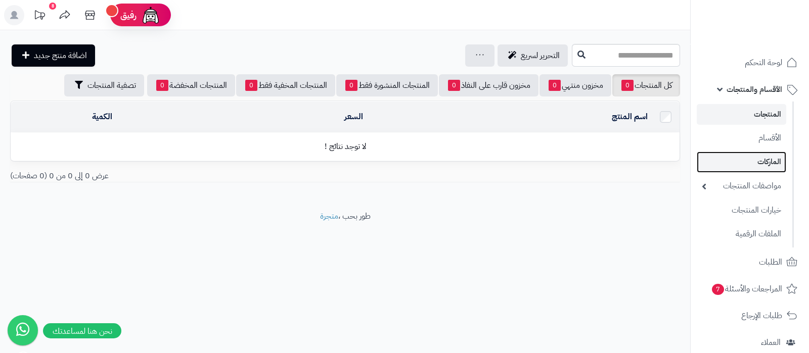
click at [760, 161] on link "الماركات" at bounding box center [741, 162] width 89 height 21
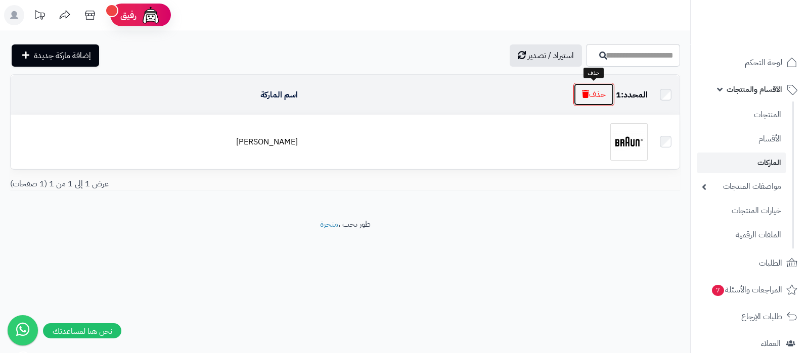
click at [597, 94] on button "حذف" at bounding box center [593, 94] width 41 height 23
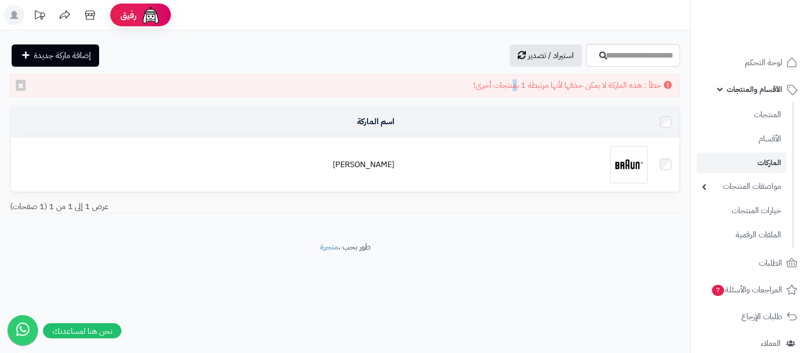
click at [518, 86] on div "خطأ : هذه الماركة لا يمكن حذفها لأنها مرتبطة 1 بمنتجات أخرى! ×" at bounding box center [345, 85] width 670 height 23
click at [522, 85] on div "خطأ : هذه الماركة لا يمكن حذفها لأنها مرتبطة 1 بمنتجات أخرى! ×" at bounding box center [345, 85] width 670 height 23
click at [743, 111] on link "المنتجات" at bounding box center [741, 114] width 89 height 21
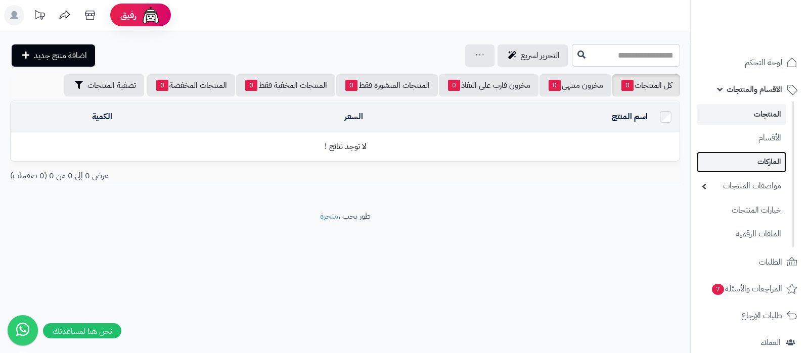
click at [758, 164] on link "الماركات" at bounding box center [741, 162] width 89 height 21
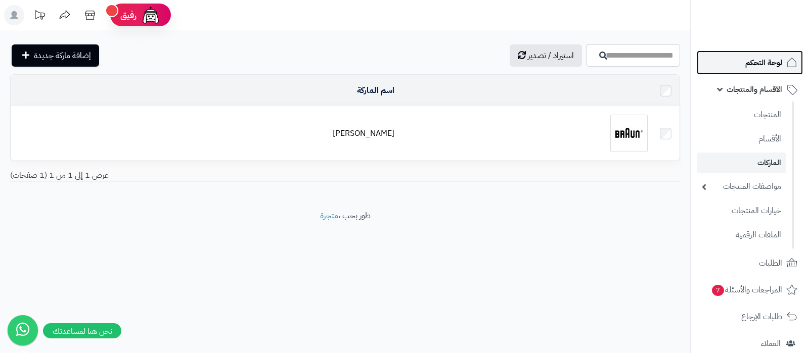
click at [746, 63] on span "لوحة التحكم" at bounding box center [763, 63] width 37 height 14
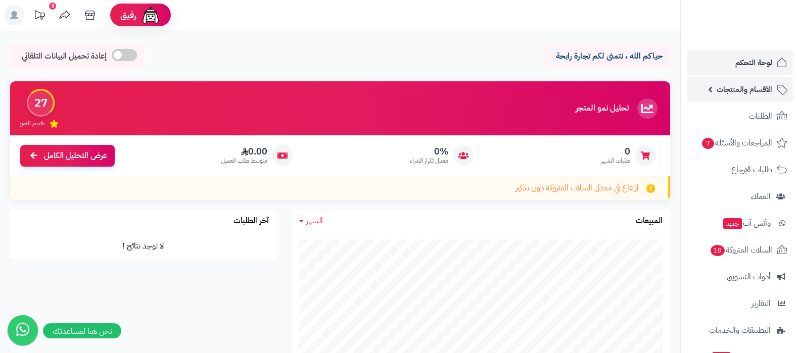
click at [733, 86] on span "الأقسام والمنتجات" at bounding box center [745, 89] width 56 height 14
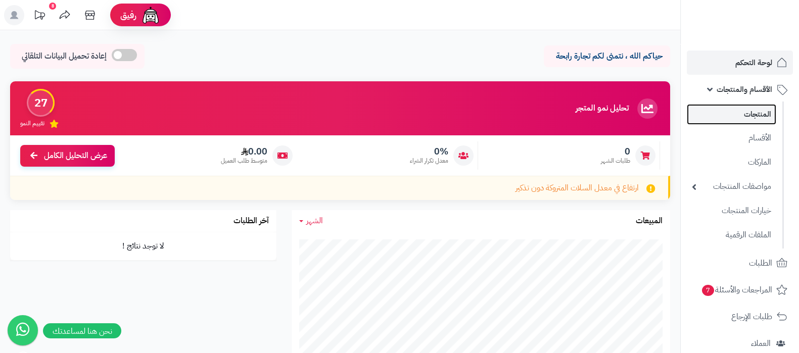
click at [736, 112] on link "المنتجات" at bounding box center [731, 114] width 89 height 21
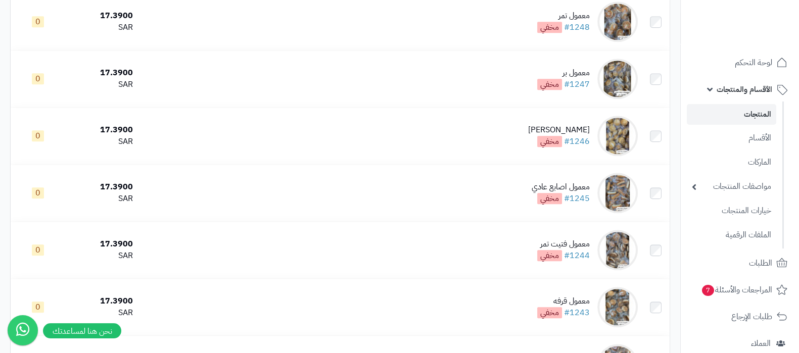
scroll to position [1832, 0]
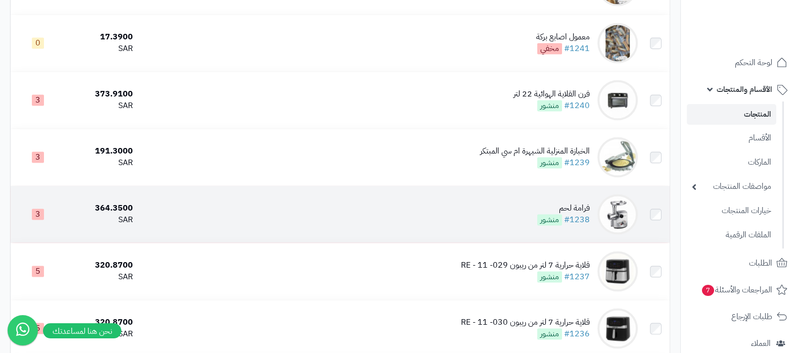
click at [573, 203] on div "فرامة لحم" at bounding box center [563, 209] width 53 height 12
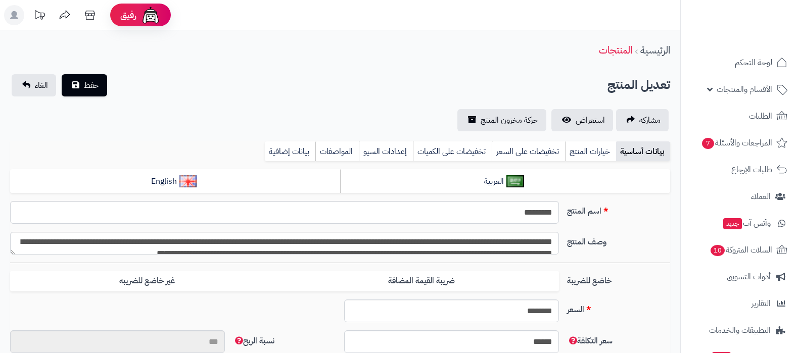
type input "**"
type input "**********"
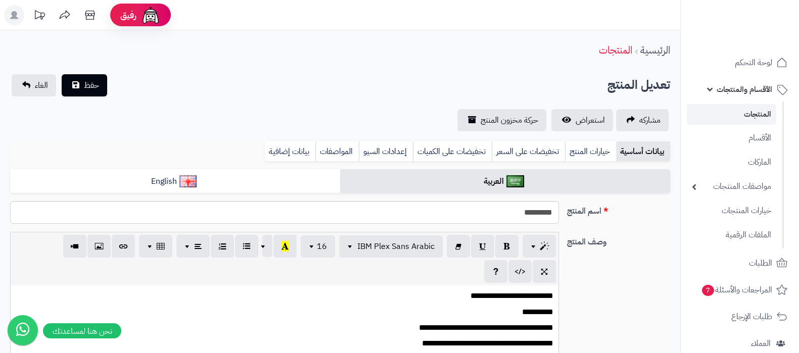
type input "******"
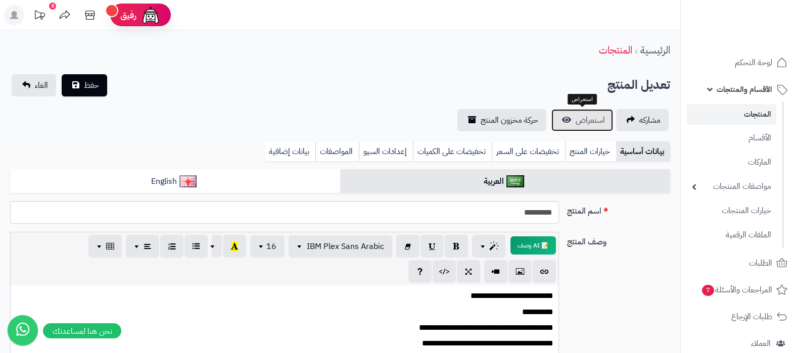
click at [590, 118] on span "استعراض" at bounding box center [590, 120] width 29 height 12
click at [742, 114] on link "المنتجات" at bounding box center [731, 114] width 89 height 21
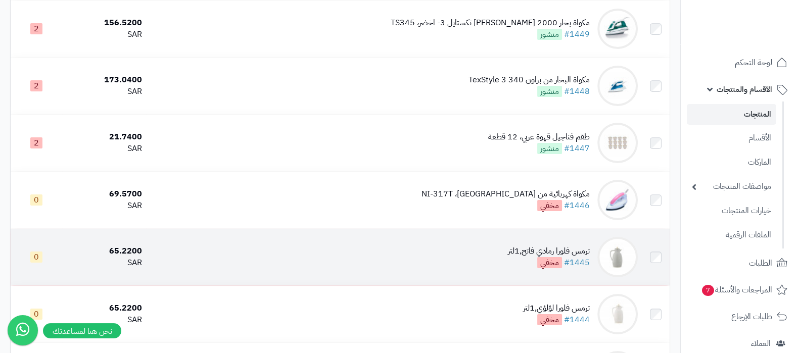
scroll to position [252, 0]
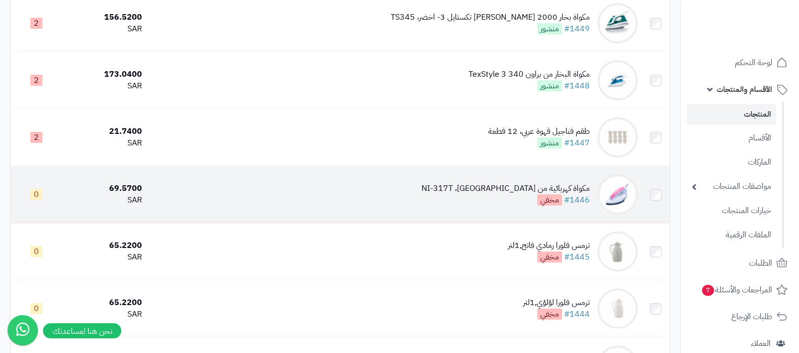
click at [508, 188] on div "مكواة كهربائية من باناسونيك، NI-317T" at bounding box center [506, 189] width 168 height 12
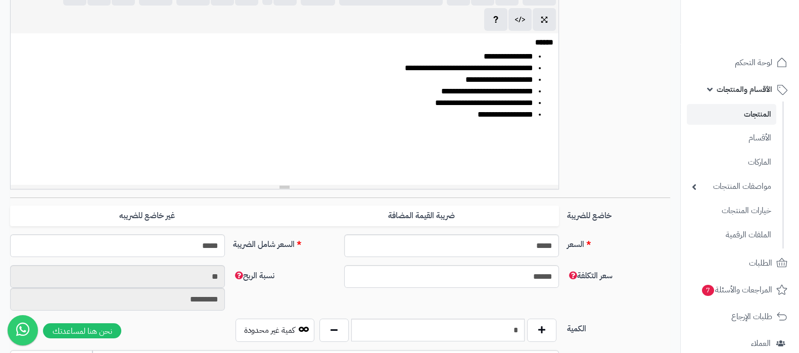
scroll to position [234, 0]
drag, startPoint x: 500, startPoint y: 246, endPoint x: 609, endPoint y: 246, distance: 108.7
click at [609, 246] on div "السعر ***** اختار الضريبة اولا لحساب السعر السعر شامل الضريبة *****" at bounding box center [340, 250] width 668 height 31
click at [629, 250] on div "السعر ***** اختار الضريبة اولا لحساب السعر السعر شامل الضريبة *****" at bounding box center [340, 250] width 668 height 31
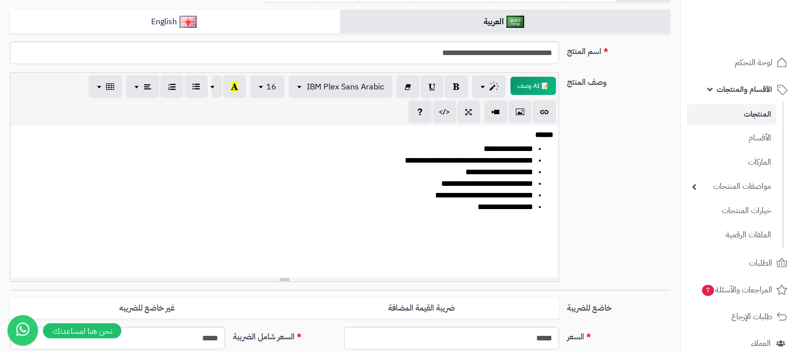
scroll to position [0, 0]
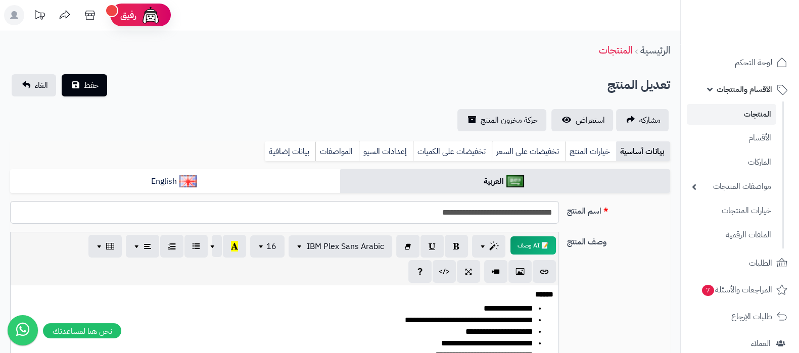
click at [738, 117] on link "المنتجات" at bounding box center [731, 114] width 89 height 21
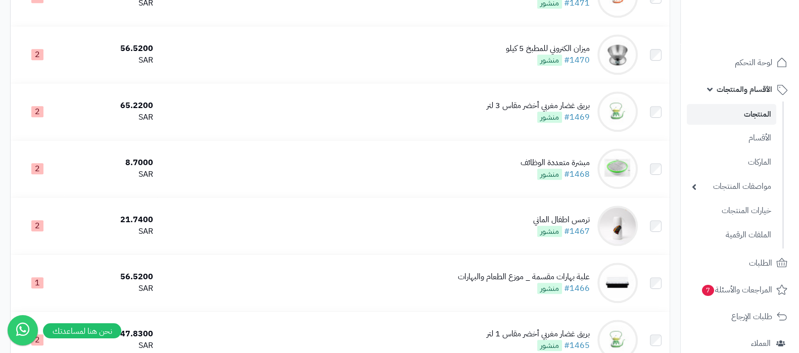
scroll to position [1622, 0]
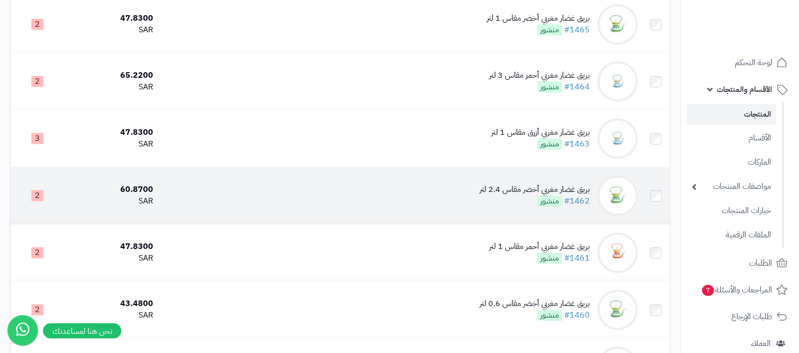
click at [489, 177] on td "بريق غضار مغربي أخضر مقاس 2.4 لتر #1462 منشور" at bounding box center [399, 195] width 484 height 57
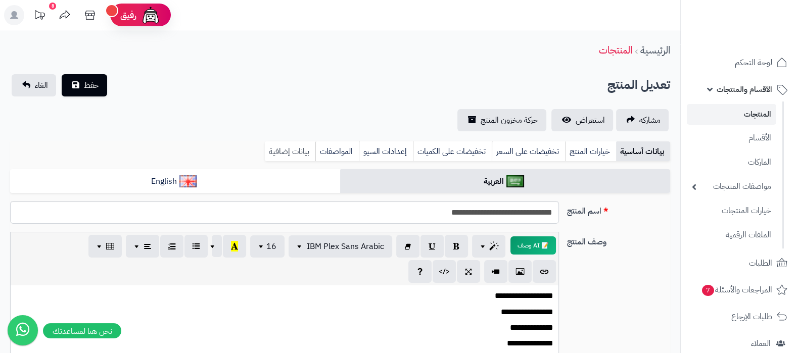
click at [298, 147] on link "بيانات إضافية" at bounding box center [290, 152] width 51 height 20
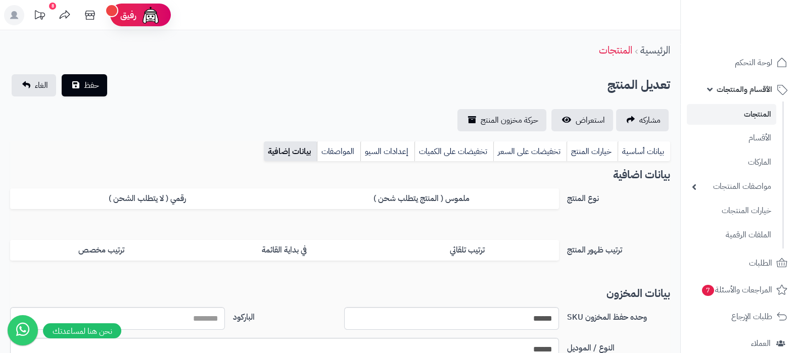
scroll to position [190, 0]
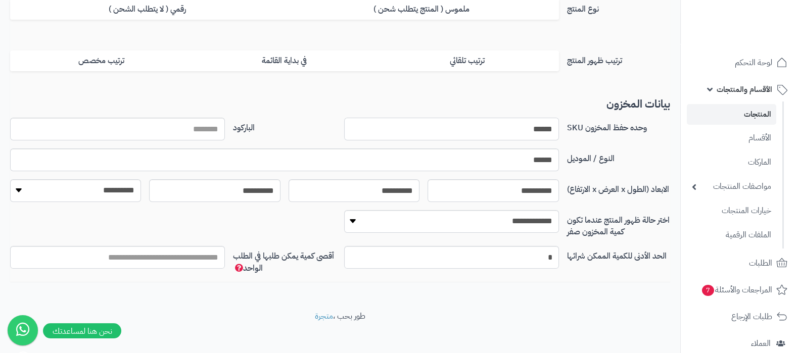
click at [524, 127] on input "******" at bounding box center [451, 129] width 215 height 23
click at [535, 159] on input "******" at bounding box center [284, 160] width 549 height 23
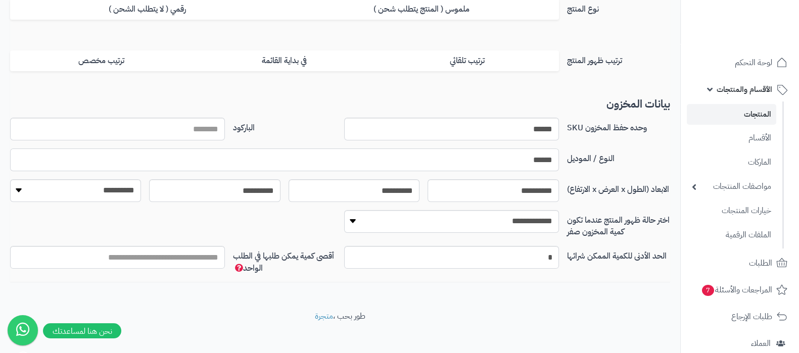
click at [535, 159] on input "******" at bounding box center [284, 160] width 549 height 23
click at [644, 158] on label "النوع / الموديل" at bounding box center [618, 157] width 111 height 16
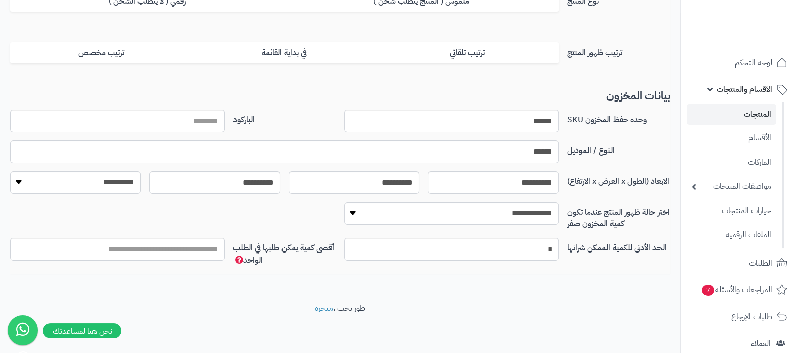
scroll to position [76, 0]
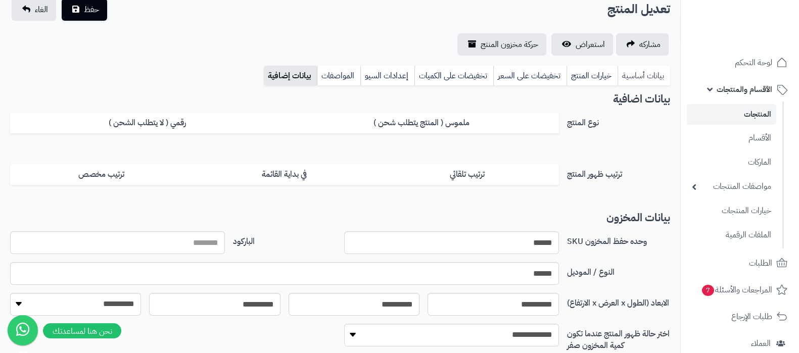
click at [642, 77] on link "بيانات أساسية" at bounding box center [644, 76] width 53 height 20
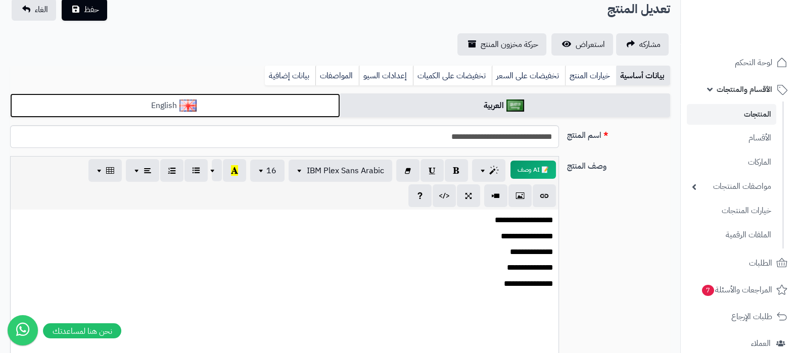
click at [298, 103] on link "English" at bounding box center [175, 106] width 330 height 25
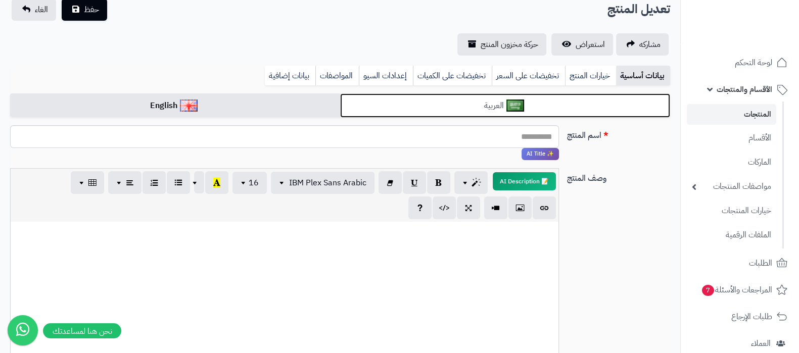
click at [499, 102] on link "العربية" at bounding box center [505, 106] width 330 height 25
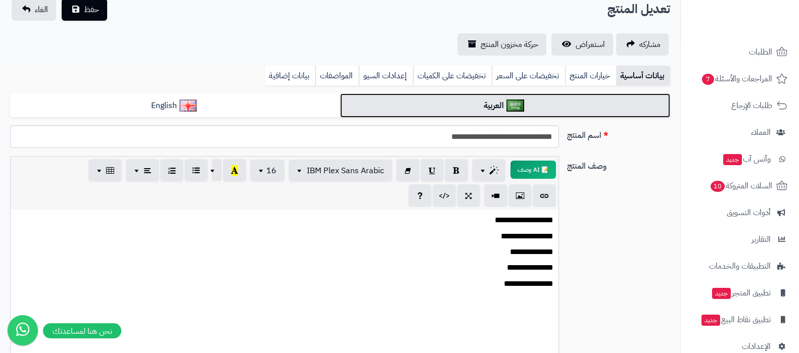
scroll to position [229, 0]
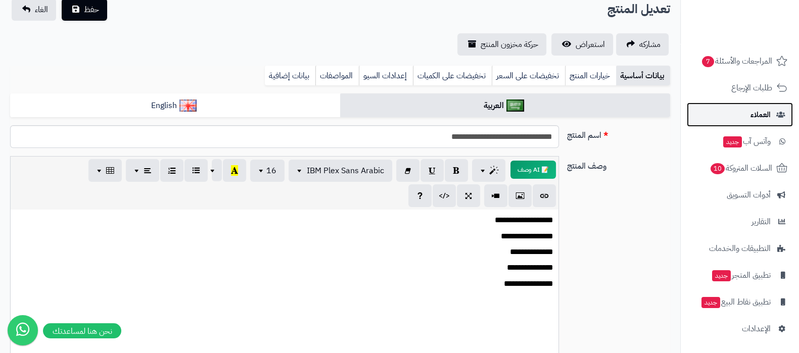
click at [763, 113] on span "العملاء" at bounding box center [761, 115] width 20 height 14
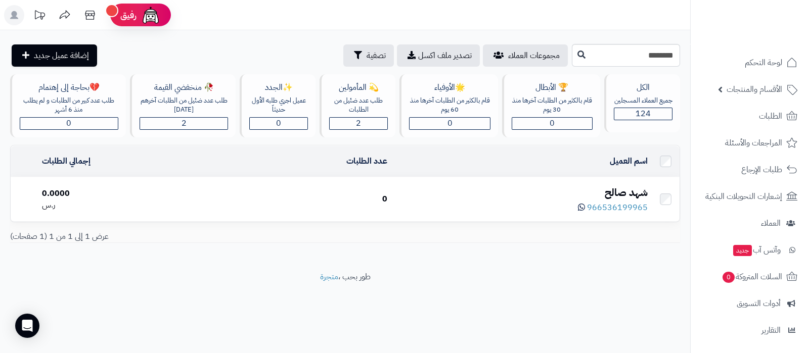
click at [627, 192] on div "شهد صالح" at bounding box center [521, 193] width 252 height 15
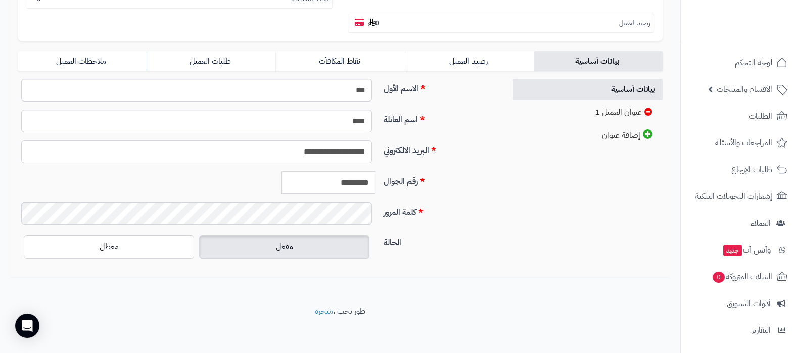
scroll to position [210, 0]
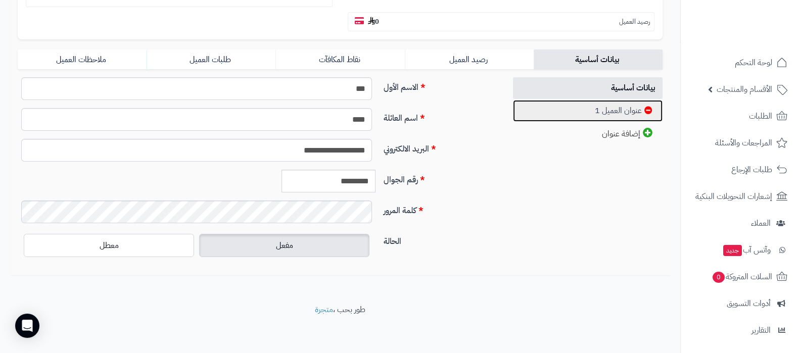
click at [601, 105] on link "عنوان العميل 1" at bounding box center [588, 111] width 150 height 22
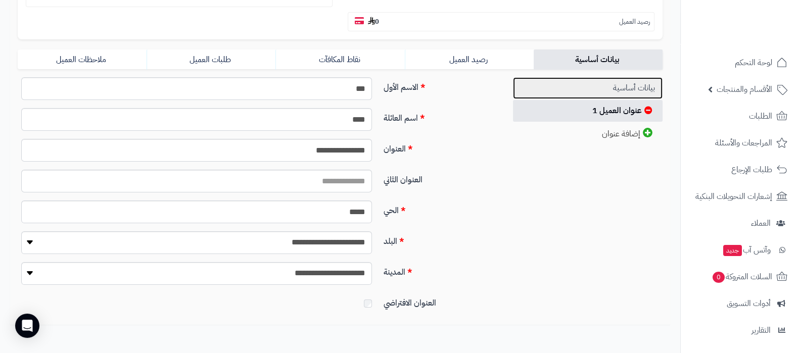
click at [606, 88] on link "بيانات أساسية" at bounding box center [588, 88] width 150 height 22
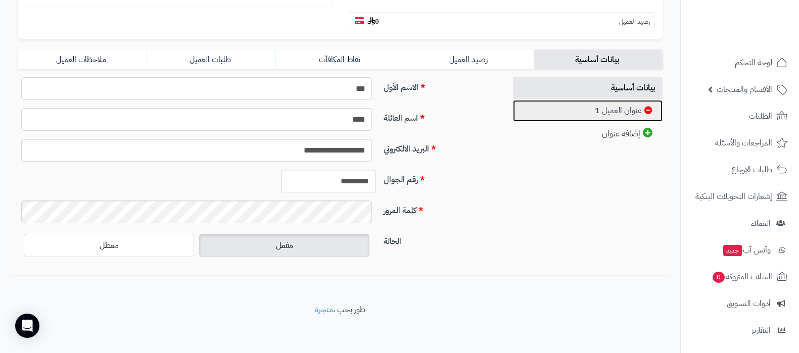
click at [584, 102] on link "عنوان العميل 1" at bounding box center [588, 111] width 150 height 22
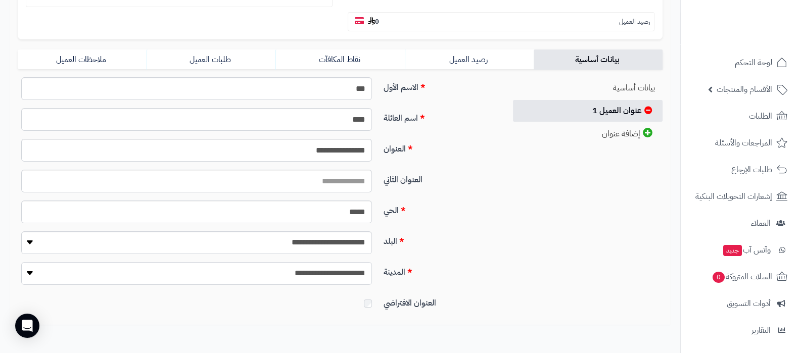
click at [345, 277] on select "**********" at bounding box center [196, 273] width 351 height 23
click at [461, 268] on label "المدينة" at bounding box center [441, 270] width 122 height 16
click at [372, 268] on select "**********" at bounding box center [196, 273] width 351 height 23
click at [357, 216] on input "*****" at bounding box center [196, 212] width 351 height 23
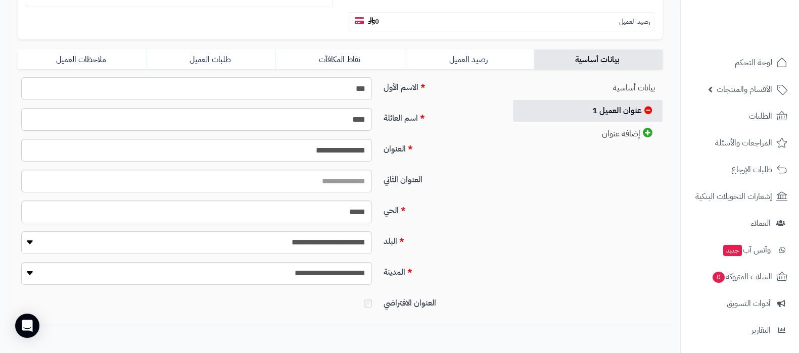
click at [474, 232] on label "البلد" at bounding box center [441, 240] width 122 height 16
click at [372, 232] on select "**********" at bounding box center [196, 243] width 351 height 23
click at [343, 276] on select "**********" at bounding box center [196, 273] width 351 height 23
click at [535, 263] on div "**********" at bounding box center [340, 197] width 660 height 240
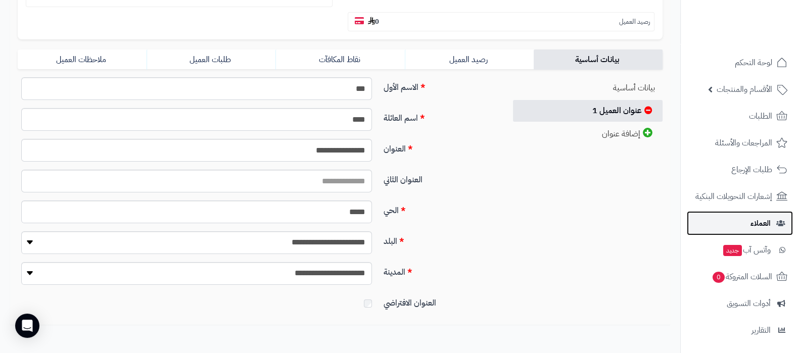
click at [757, 229] on span "العملاء" at bounding box center [761, 223] width 20 height 14
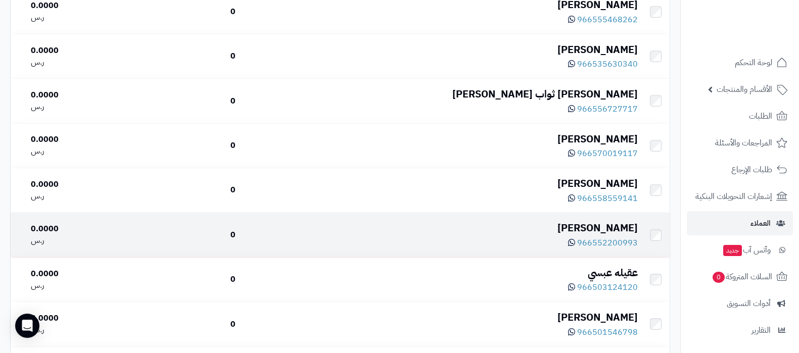
scroll to position [252, 0]
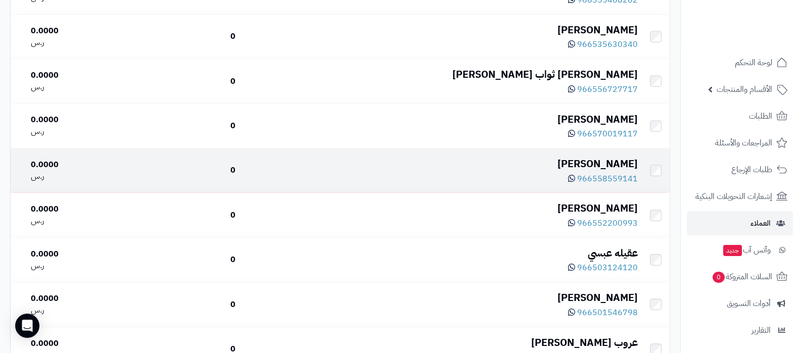
click at [626, 157] on div "[PERSON_NAME]" at bounding box center [440, 164] width 394 height 15
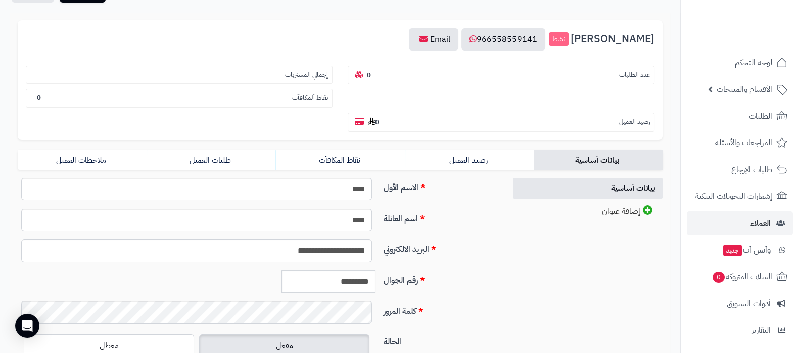
scroll to position [126, 0]
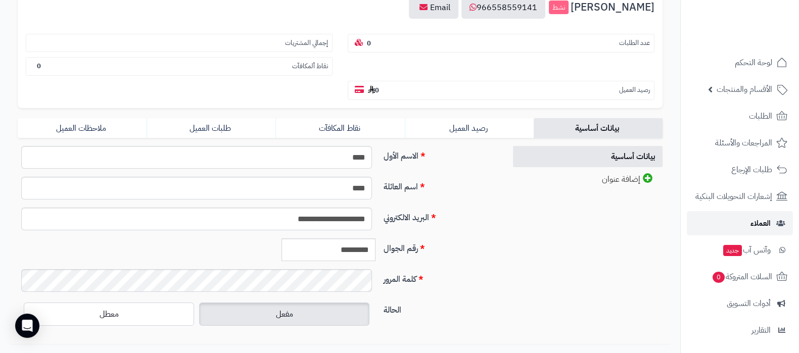
click at [752, 221] on span "العملاء" at bounding box center [761, 223] width 20 height 14
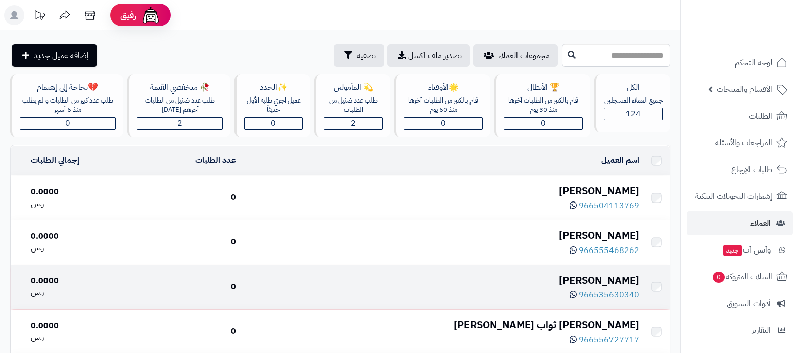
scroll to position [252, 0]
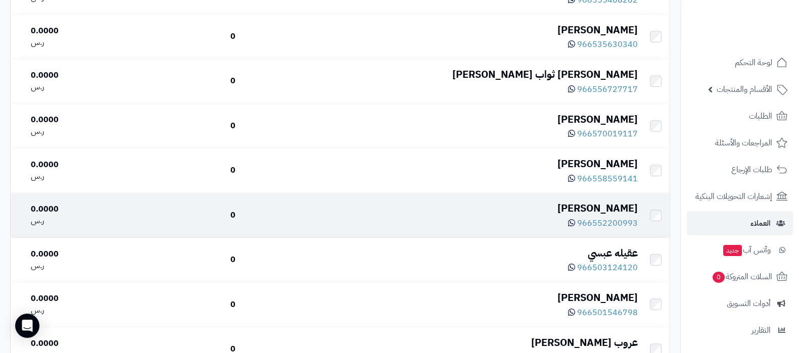
click at [576, 205] on div "[PERSON_NAME]" at bounding box center [440, 208] width 394 height 15
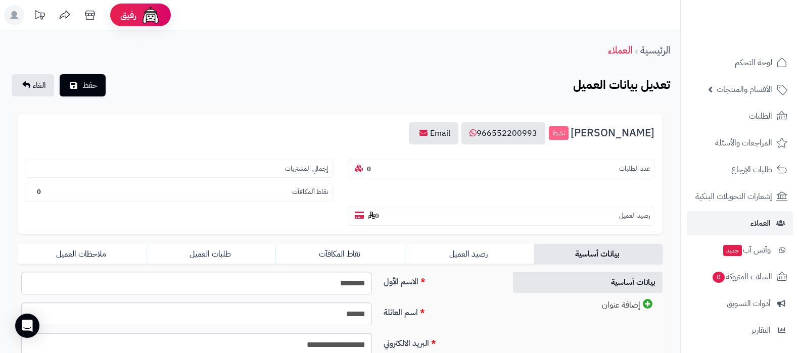
scroll to position [126, 0]
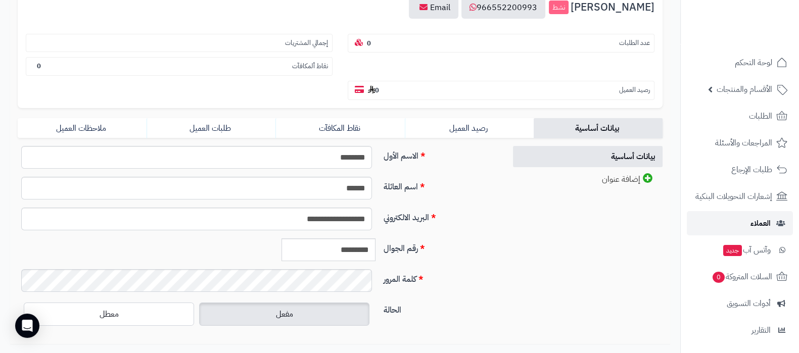
click at [748, 226] on link "العملاء" at bounding box center [740, 223] width 106 height 24
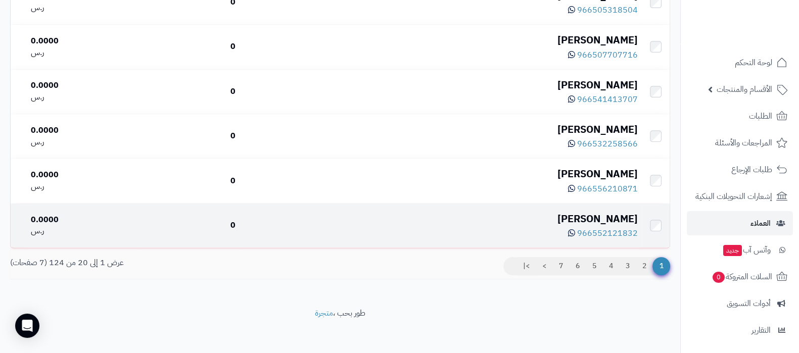
scroll to position [824, 0]
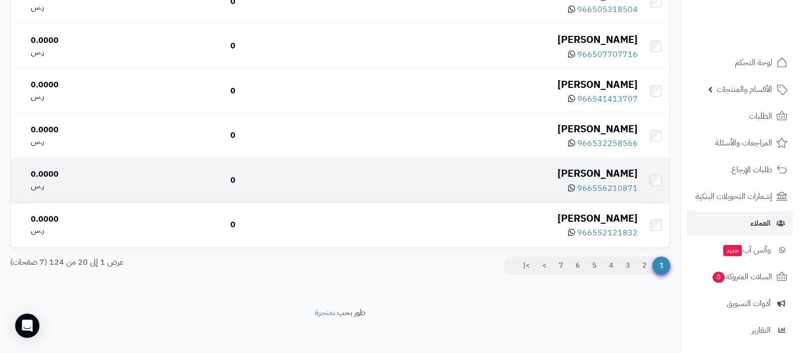
click at [617, 170] on div "[PERSON_NAME]" at bounding box center [440, 173] width 394 height 15
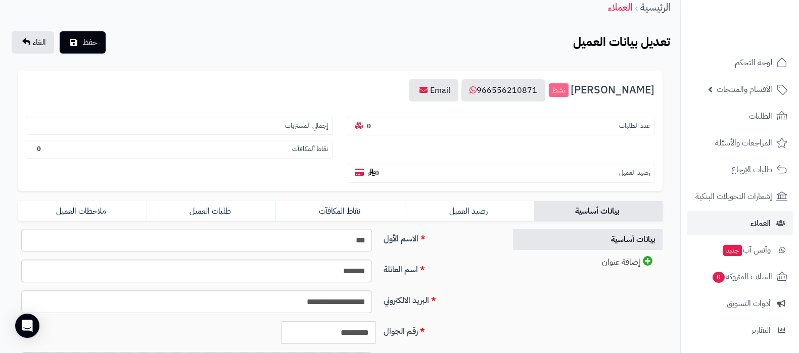
scroll to position [63, 0]
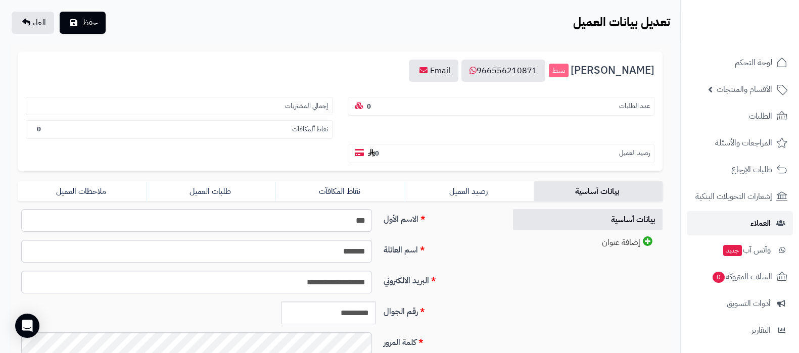
click at [741, 225] on link "العملاء" at bounding box center [740, 223] width 106 height 24
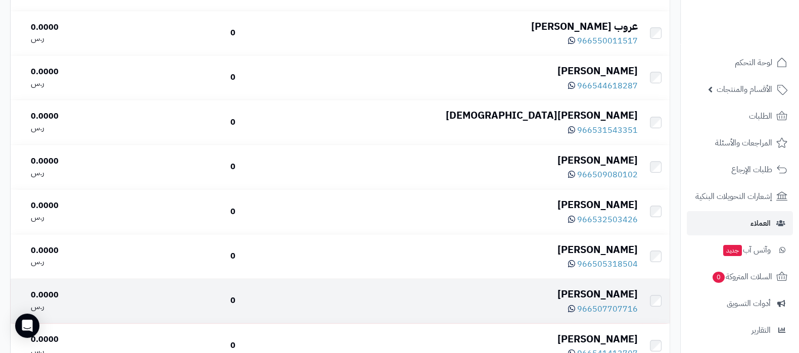
scroll to position [824, 0]
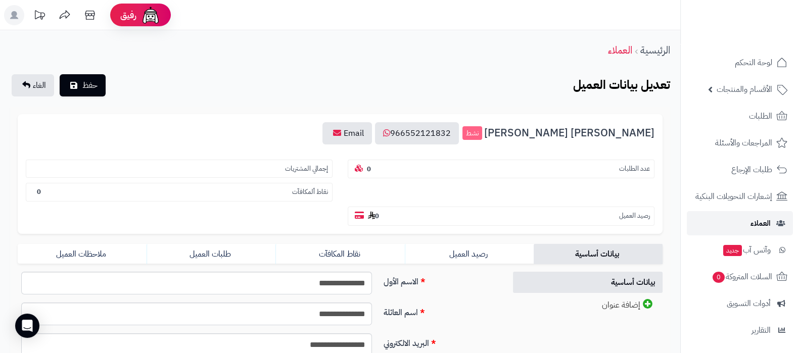
click at [745, 225] on link "العملاء" at bounding box center [740, 223] width 106 height 24
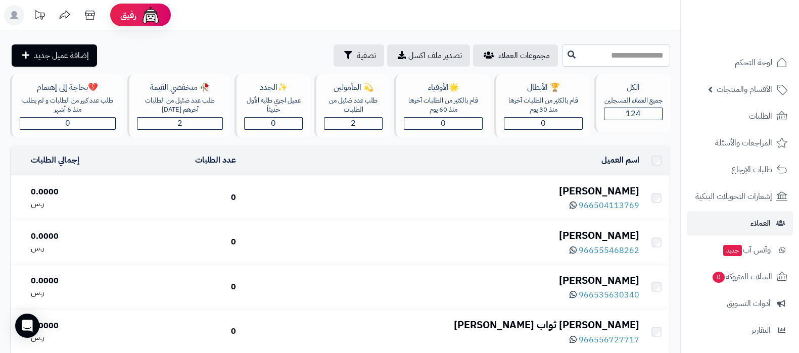
scroll to position [190, 0]
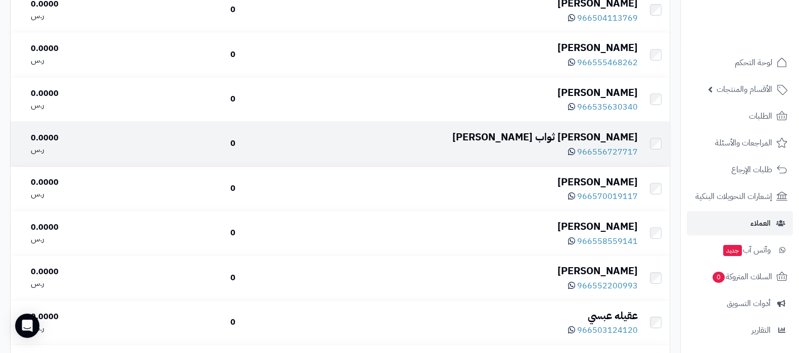
click at [585, 130] on div "[PERSON_NAME] ثواب [PERSON_NAME]" at bounding box center [440, 137] width 394 height 15
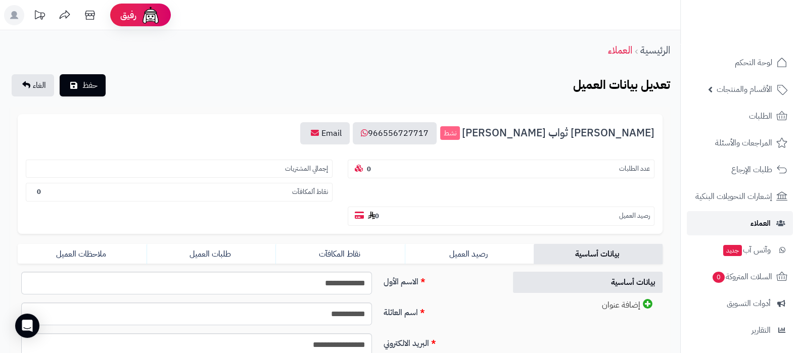
click at [756, 224] on span "العملاء" at bounding box center [761, 223] width 20 height 14
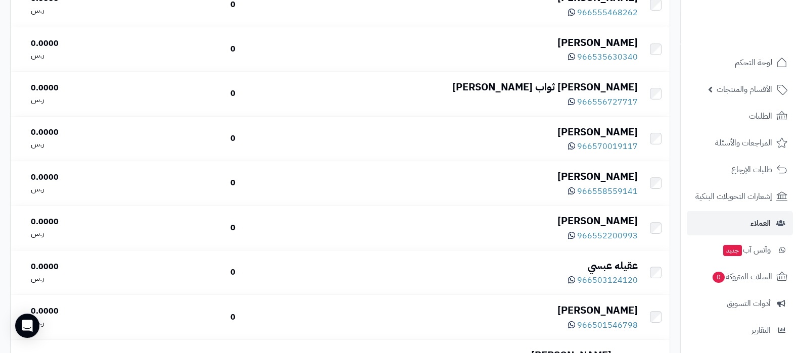
scroll to position [379, 0]
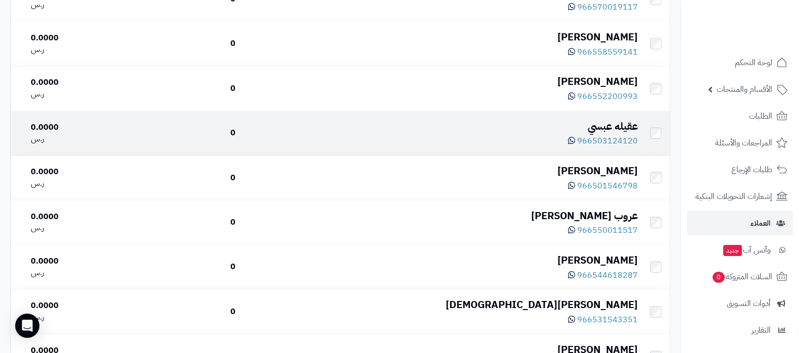
click at [613, 127] on div "عقيله عبسي" at bounding box center [440, 126] width 394 height 15
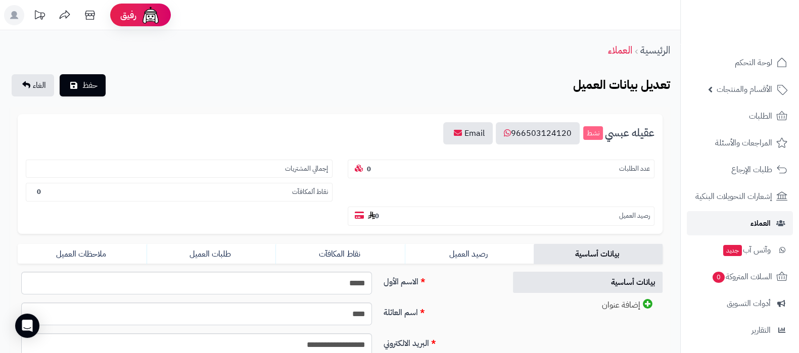
click at [748, 218] on link "العملاء" at bounding box center [740, 223] width 106 height 24
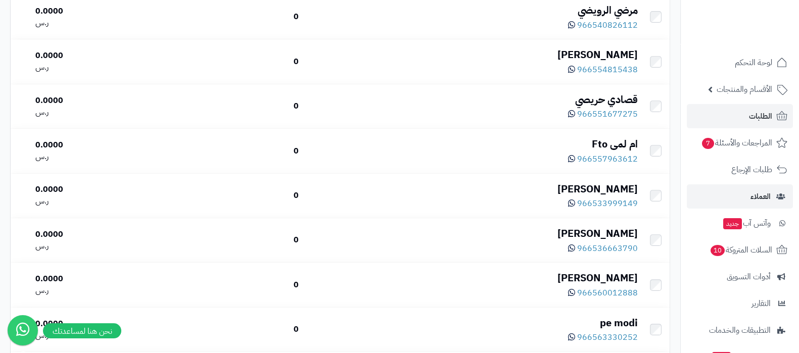
scroll to position [163, 0]
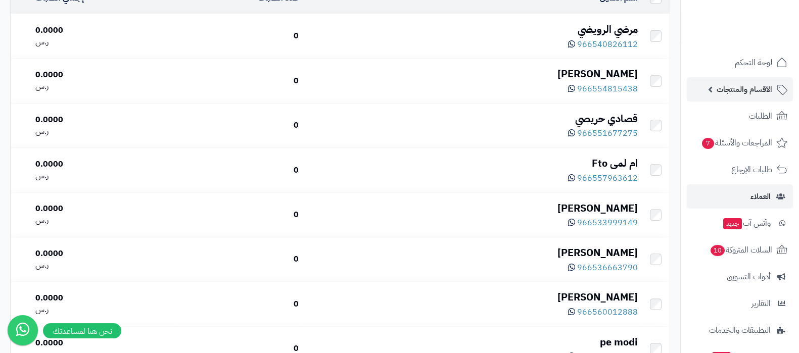
click at [738, 93] on span "الأقسام والمنتجات" at bounding box center [745, 89] width 56 height 14
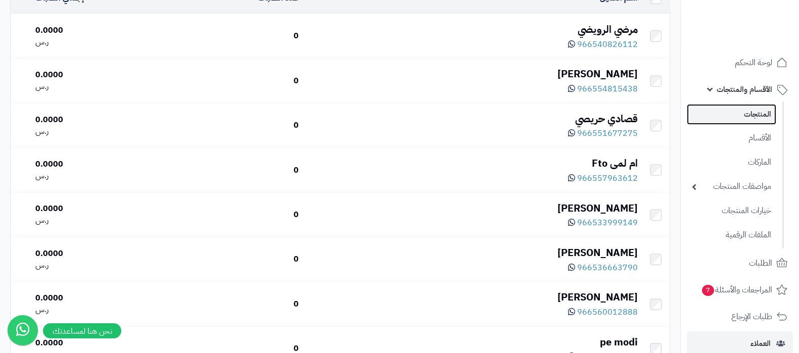
click at [746, 110] on link "المنتجات" at bounding box center [731, 114] width 89 height 21
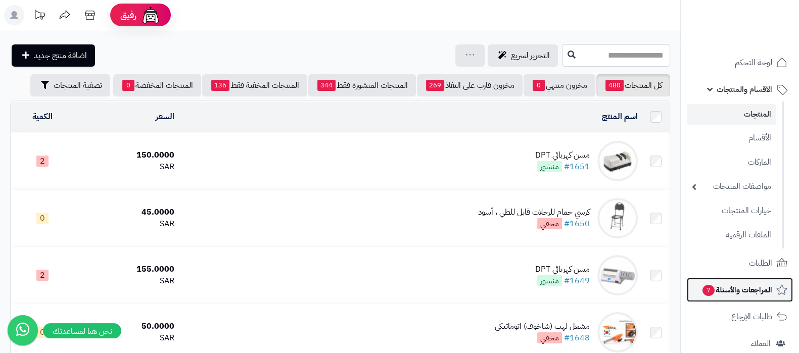
click at [738, 288] on span "المراجعات والأسئلة 7" at bounding box center [737, 290] width 71 height 14
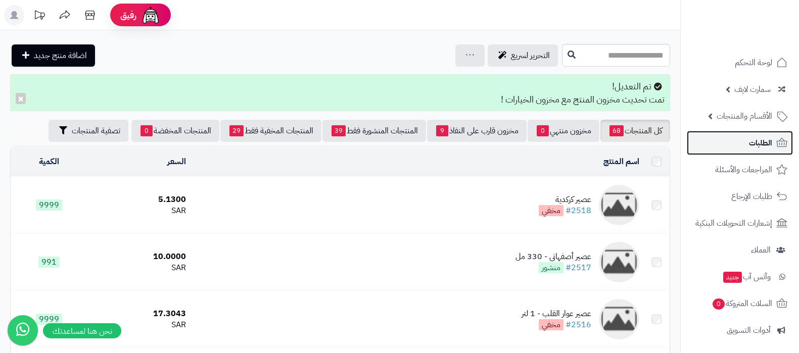
click at [740, 144] on link "الطلبات" at bounding box center [740, 143] width 106 height 24
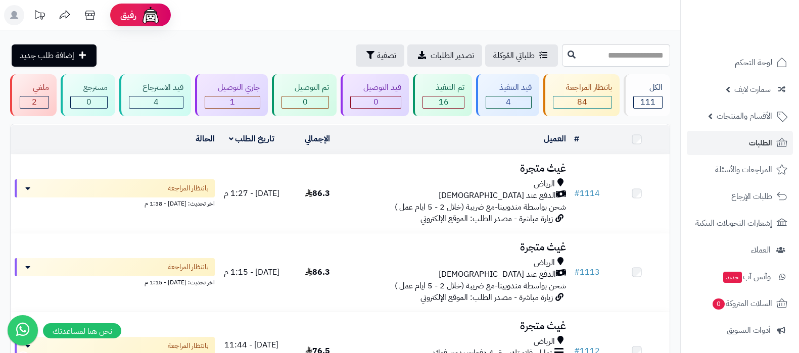
click at [536, 242] on h3 "غيث متجرة" at bounding box center [459, 248] width 211 height 12
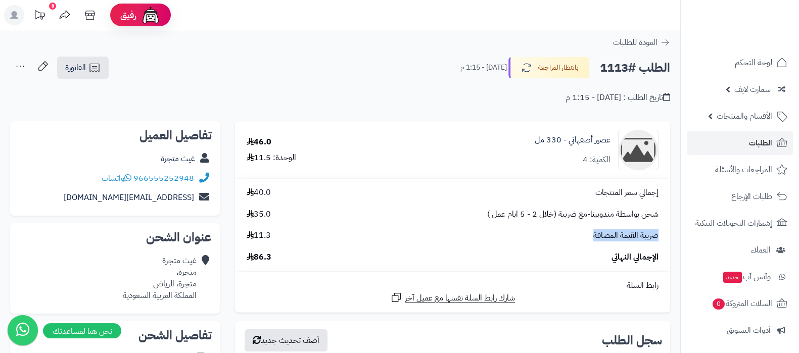
drag, startPoint x: 658, startPoint y: 237, endPoint x: 584, endPoint y: 237, distance: 74.3
click at [584, 237] on div "ضريبة القيمة المضافة 11.3" at bounding box center [452, 236] width 427 height 12
click at [473, 234] on div "ضريبة القيمة المضافة 11.3" at bounding box center [452, 236] width 427 height 12
drag, startPoint x: 264, startPoint y: 237, endPoint x: 245, endPoint y: 237, distance: 18.7
click at [245, 237] on div "ضريبة القيمة المضافة 11.3" at bounding box center [452, 236] width 427 height 12
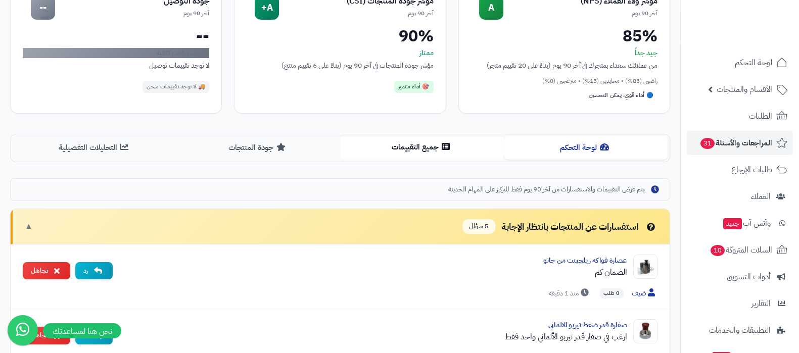
click at [429, 151] on button "جميع التقييمات" at bounding box center [422, 147] width 164 height 23
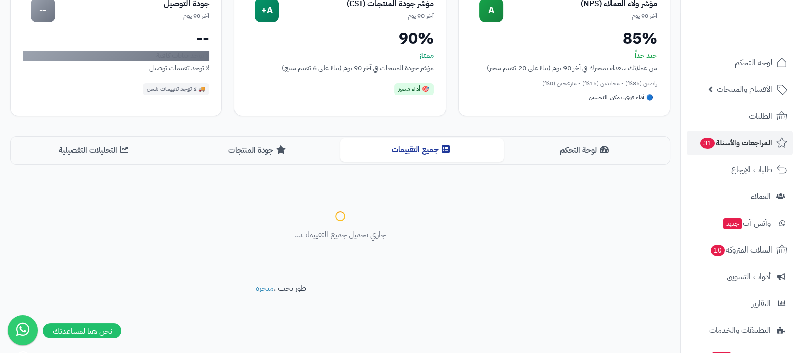
scroll to position [105, 0]
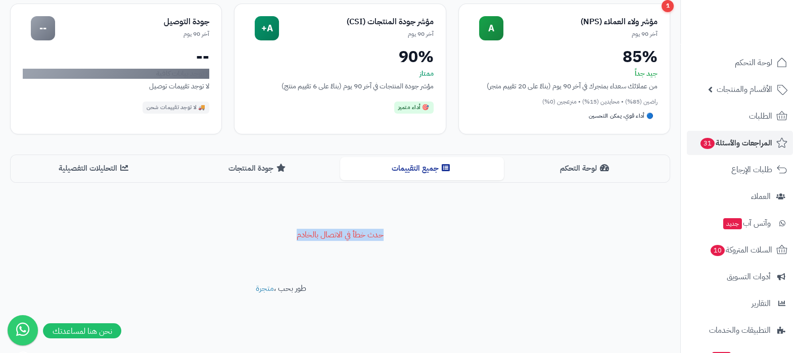
drag, startPoint x: 387, startPoint y: 234, endPoint x: 280, endPoint y: 234, distance: 107.2
click at [280, 234] on div "حدث خطأ في الاتصال بالخادم" at bounding box center [340, 237] width 660 height 76
click at [343, 236] on p "حدث خطأ في الاتصال بالخادم" at bounding box center [340, 236] width 87 height 12
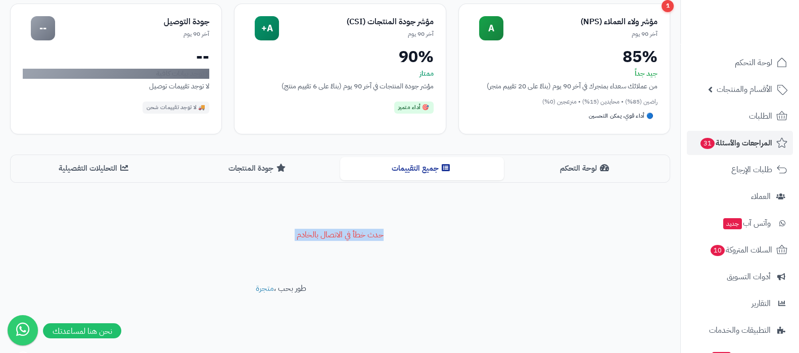
click at [350, 248] on div "حدث خطأ في الاتصال بالخادم" at bounding box center [340, 237] width 660 height 76
click at [417, 173] on button "جميع التقييمات" at bounding box center [422, 168] width 164 height 23
click at [559, 170] on button "لوحة التحكم" at bounding box center [586, 168] width 164 height 23
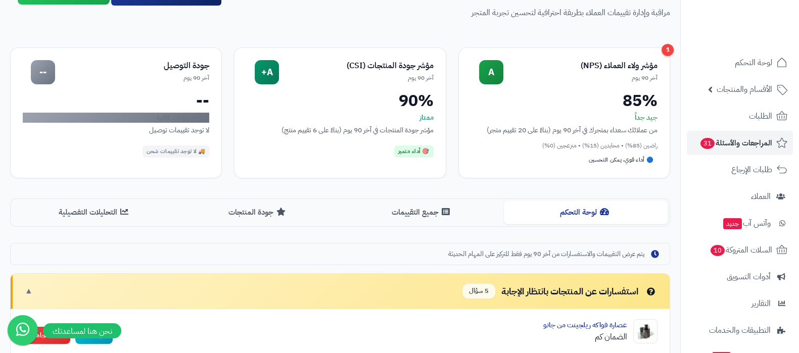
scroll to position [42, 0]
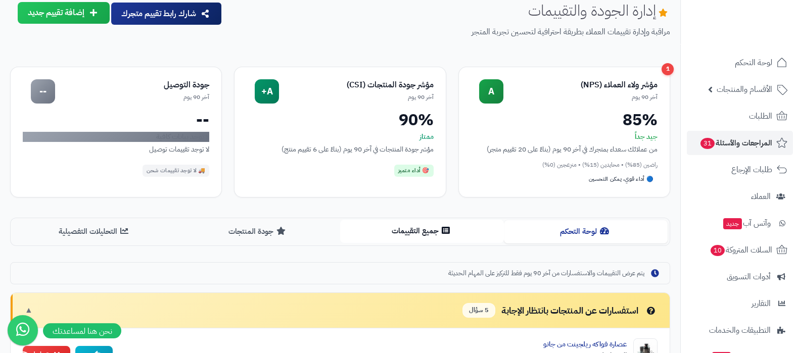
click at [415, 230] on button "جميع التقييمات" at bounding box center [422, 231] width 164 height 23
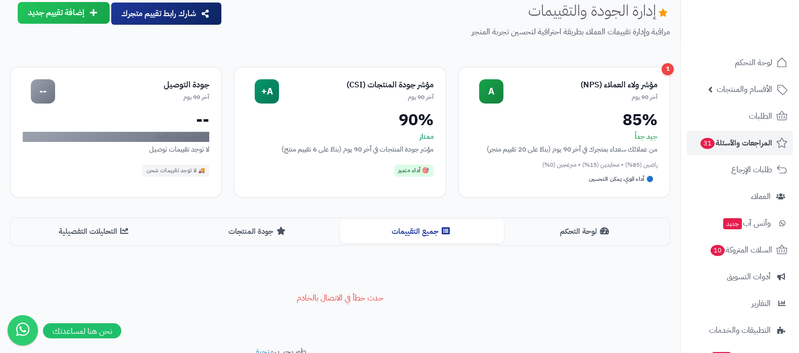
scroll to position [105, 0]
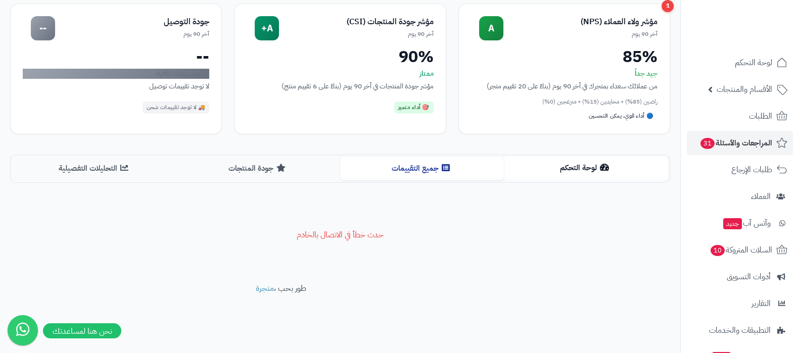
click at [572, 173] on button "لوحة التحكم" at bounding box center [586, 168] width 164 height 23
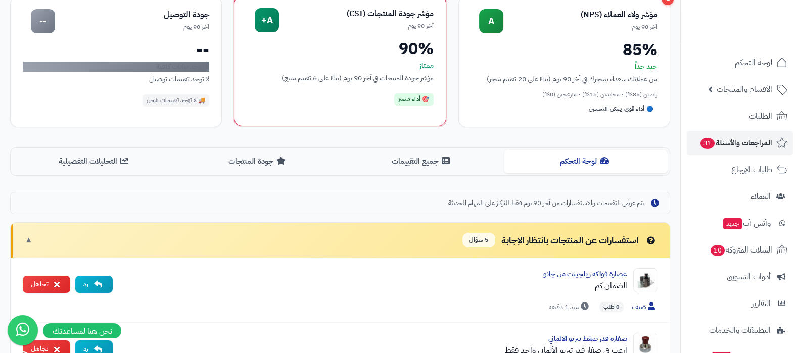
scroll to position [190, 0]
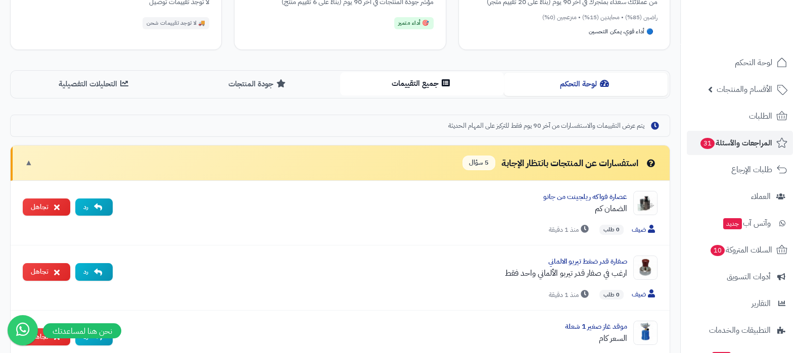
click at [409, 87] on button "جميع التقييمات" at bounding box center [422, 83] width 164 height 23
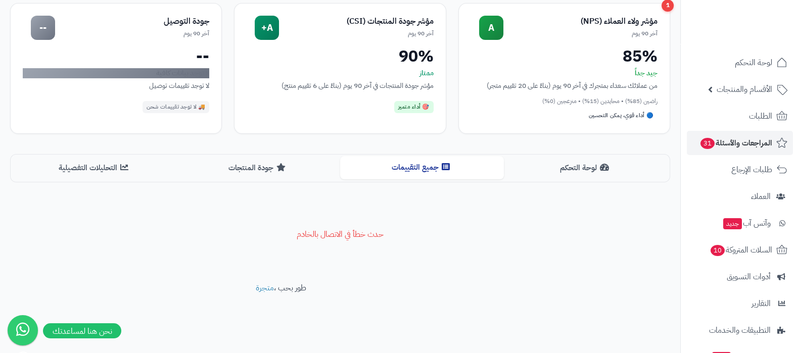
scroll to position [105, 0]
drag, startPoint x: 384, startPoint y: 234, endPoint x: 296, endPoint y: 230, distance: 87.6
click at [297, 230] on p "حدث خطأ في الاتصال بالخادم" at bounding box center [340, 236] width 87 height 12
click at [239, 231] on div "حدث خطأ في الاتصال بالخادم" at bounding box center [340, 237] width 660 height 76
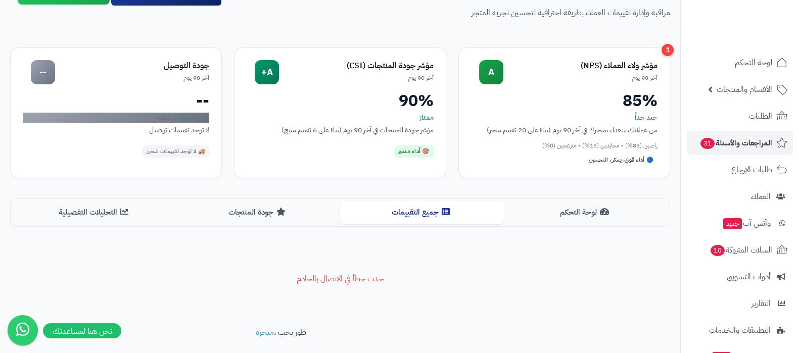
scroll to position [42, 0]
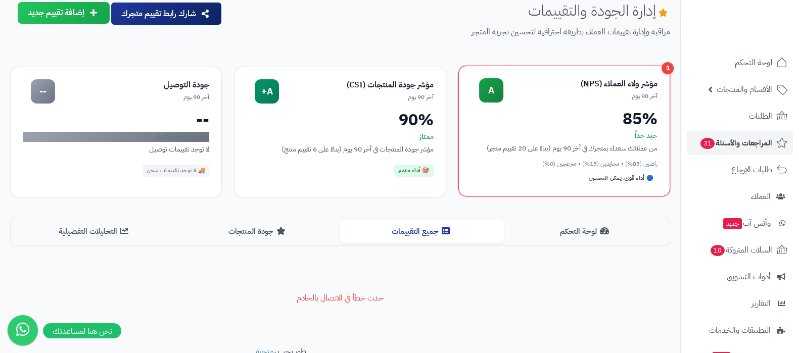
click at [605, 89] on div "مؤشر ولاء العملاء (NPS)" at bounding box center [581, 84] width 154 height 12
click at [561, 121] on div "85%" at bounding box center [564, 119] width 187 height 16
click at [654, 81] on div "مؤشر ولاء العملاء (NPS)" at bounding box center [581, 84] width 154 height 12
click at [668, 64] on div "1" at bounding box center [668, 68] width 12 height 12
click at [637, 118] on div "85%" at bounding box center [564, 119] width 187 height 16
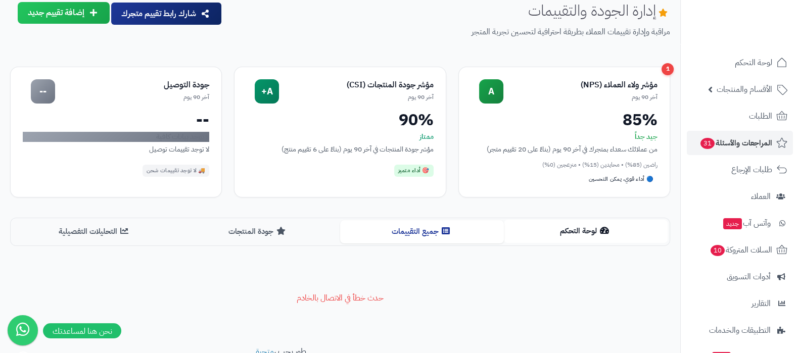
click at [586, 231] on button "لوحة التحكم" at bounding box center [586, 231] width 164 height 23
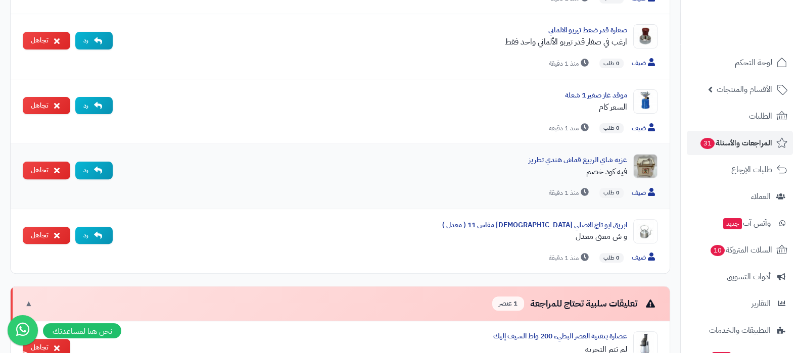
scroll to position [484, 0]
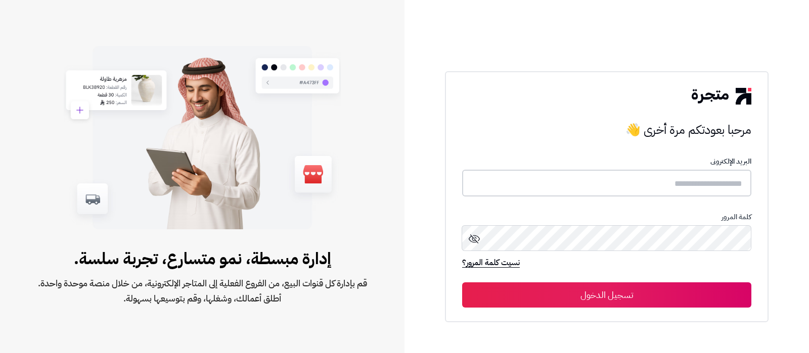
click at [597, 190] on input "text" at bounding box center [606, 183] width 289 height 27
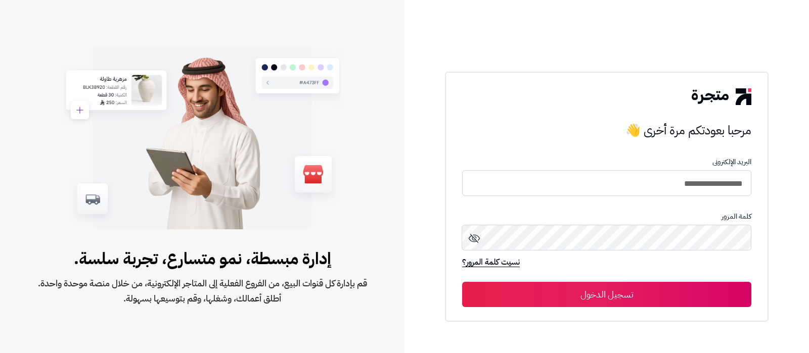
type input "**********"
click at [462, 282] on button "تسجيل الدخول" at bounding box center [606, 294] width 289 height 25
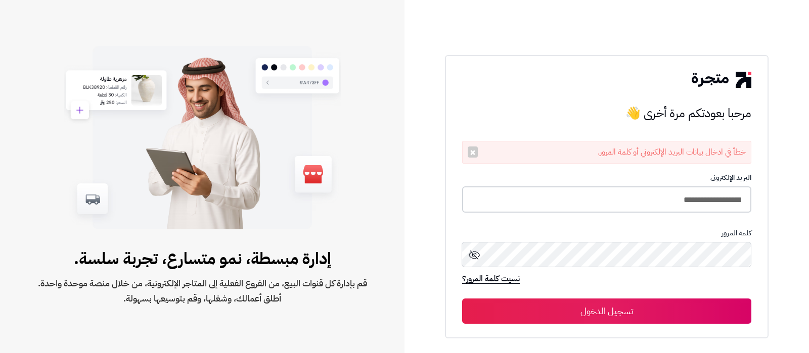
click at [659, 205] on input "**********" at bounding box center [606, 200] width 289 height 27
click at [683, 204] on input "**********" at bounding box center [606, 200] width 289 height 27
click at [686, 202] on input "**********" at bounding box center [606, 200] width 289 height 27
click at [635, 201] on input "**********" at bounding box center [606, 200] width 289 height 27
drag, startPoint x: 579, startPoint y: 209, endPoint x: 598, endPoint y: 199, distance: 21.7
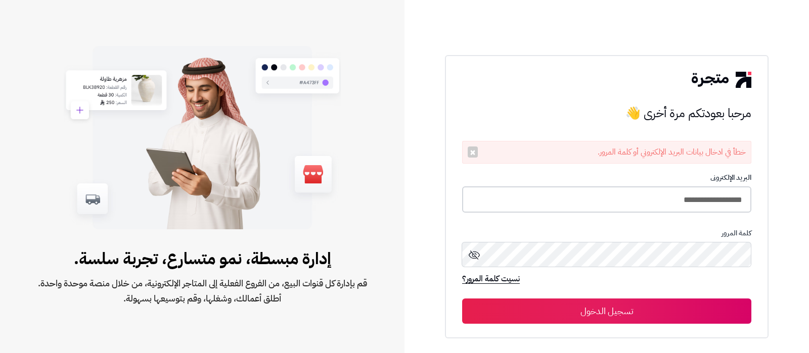
click at [579, 210] on input "**********" at bounding box center [606, 200] width 289 height 27
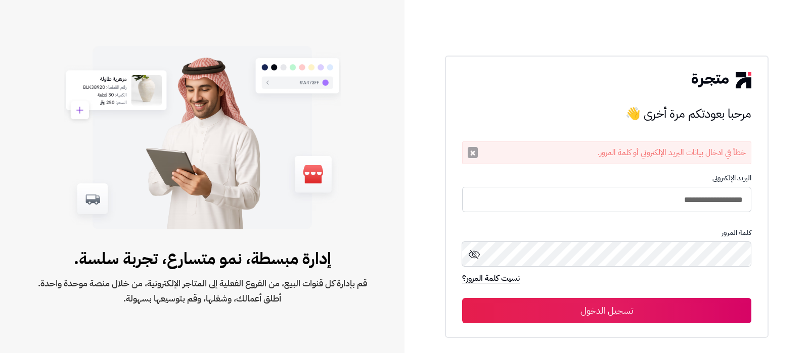
click at [469, 155] on button "×" at bounding box center [473, 152] width 10 height 11
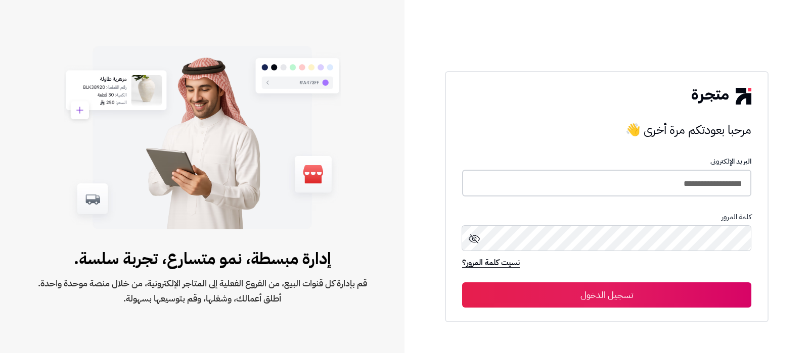
click at [657, 191] on input "**********" at bounding box center [606, 183] width 289 height 27
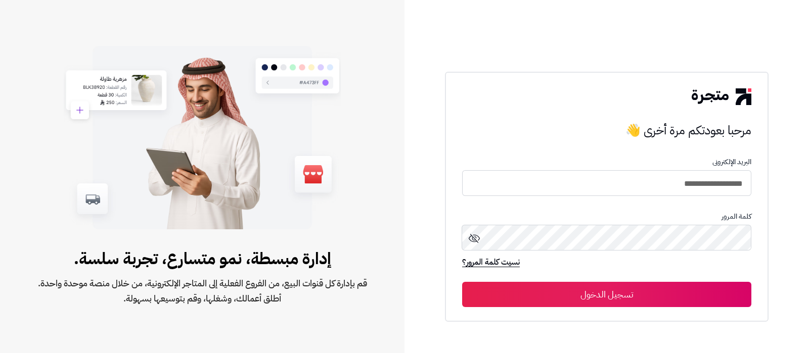
click at [617, 299] on button "تسجيل الدخول" at bounding box center [606, 294] width 289 height 25
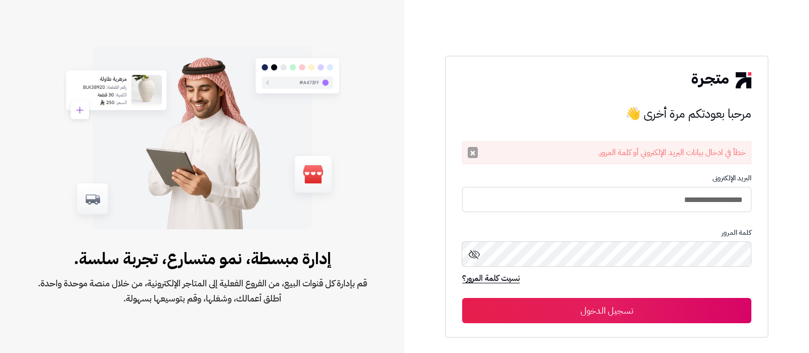
click at [474, 154] on button "×" at bounding box center [473, 152] width 10 height 11
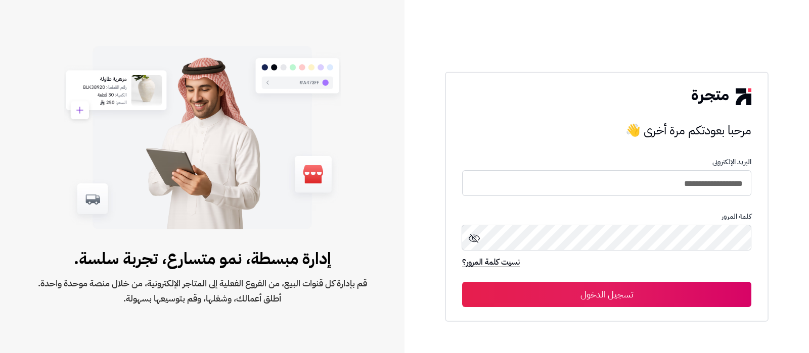
click at [640, 289] on button "تسجيل الدخول" at bounding box center [606, 294] width 289 height 25
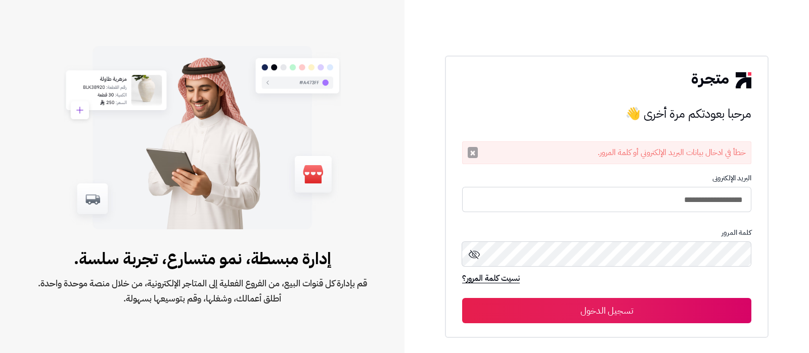
click at [468, 152] on button "×" at bounding box center [473, 152] width 10 height 11
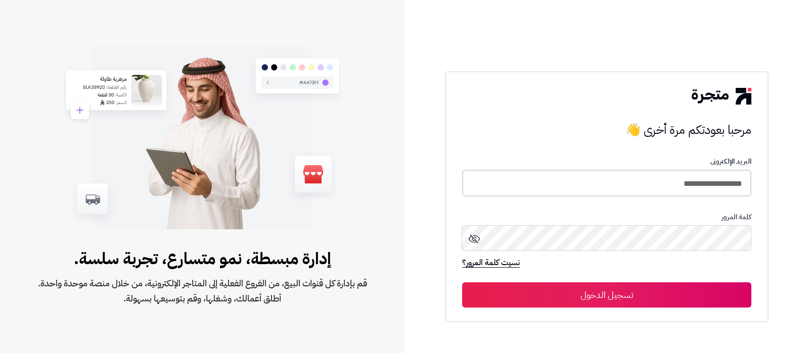
click at [645, 183] on input "**********" at bounding box center [606, 183] width 289 height 27
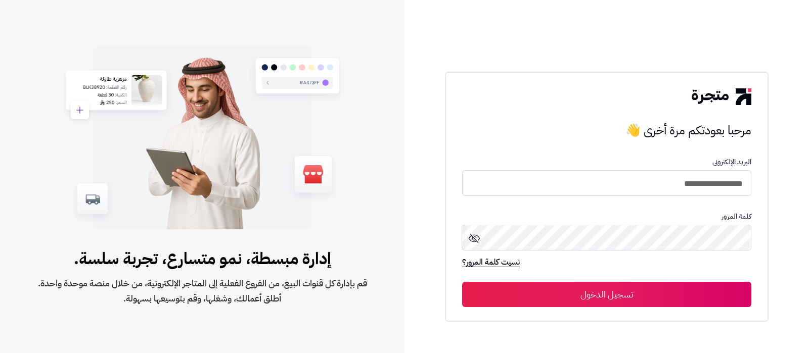
type input "**********"
click at [462, 282] on button "تسجيل الدخول" at bounding box center [606, 294] width 289 height 25
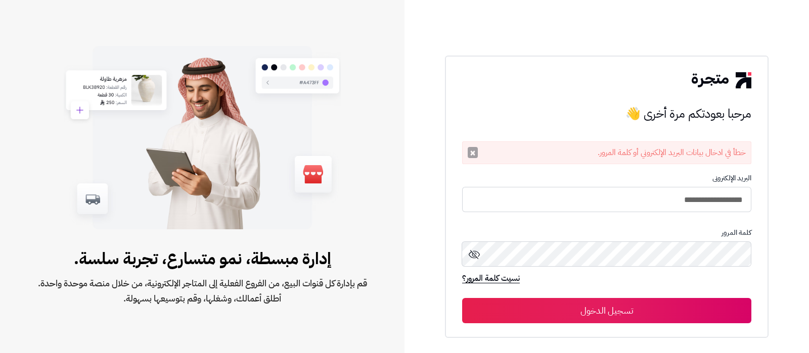
click at [474, 156] on button "×" at bounding box center [473, 152] width 10 height 11
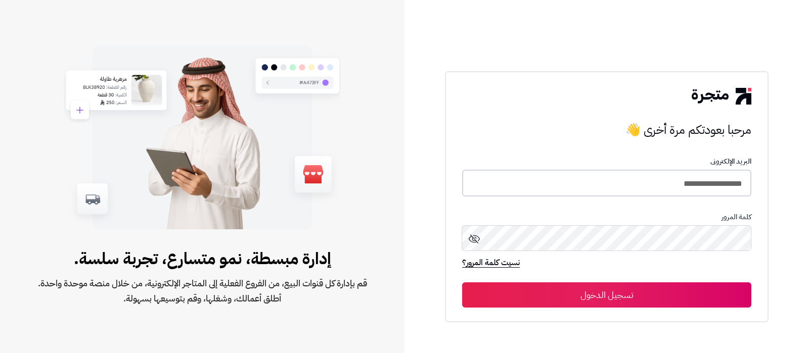
drag, startPoint x: 650, startPoint y: 182, endPoint x: 808, endPoint y: 181, distance: 158.7
click at [808, 181] on div "**********" at bounding box center [606, 176] width 404 height 353
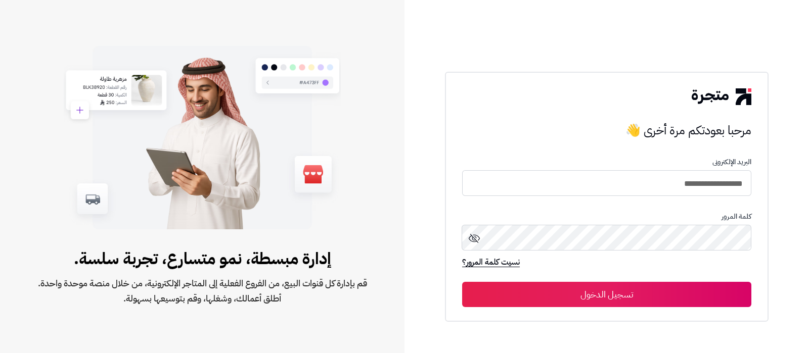
click at [615, 299] on button "تسجيل الدخول" at bounding box center [606, 294] width 289 height 25
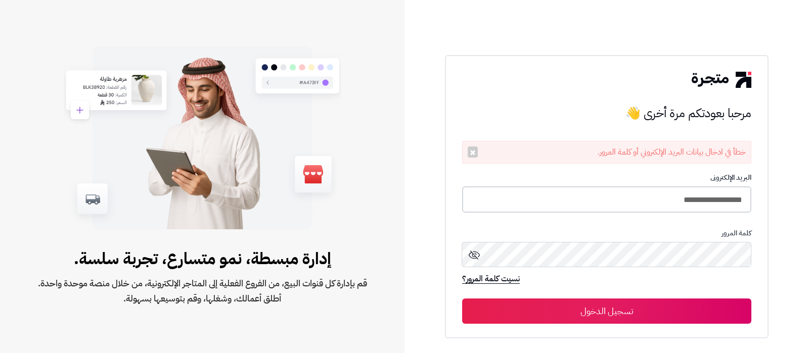
click at [607, 196] on input "**********" at bounding box center [606, 200] width 289 height 27
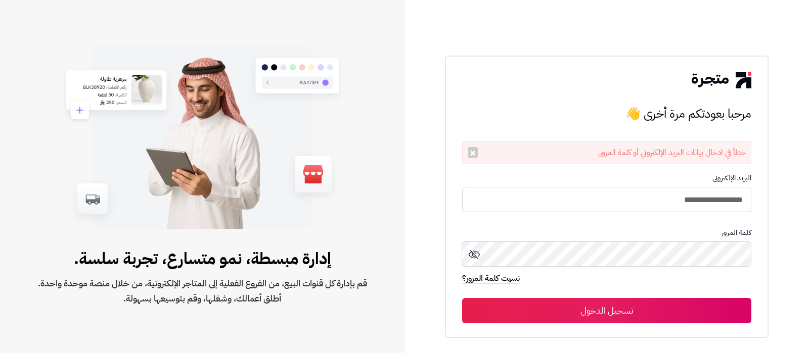
type input "**********"
click at [462, 298] on button "تسجيل الدخول" at bounding box center [606, 310] width 289 height 25
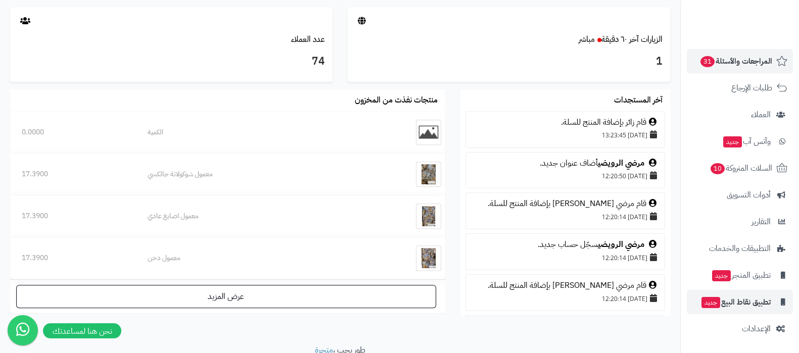
scroll to position [617, 0]
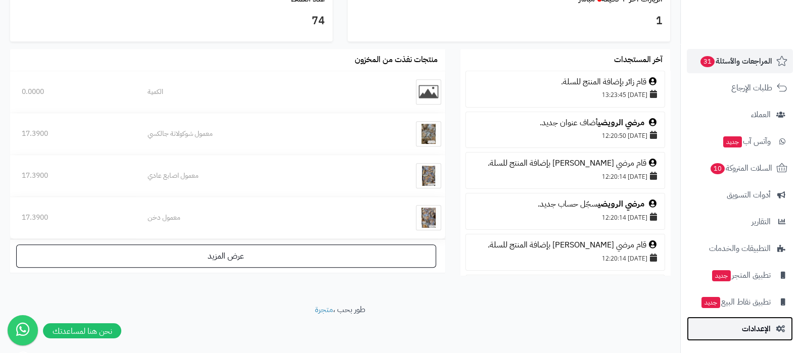
click at [745, 333] on span "الإعدادات" at bounding box center [756, 329] width 29 height 14
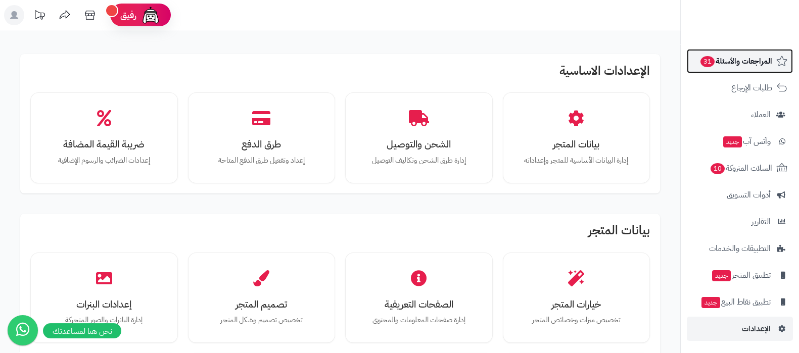
click at [736, 56] on span "المراجعات والأسئلة 31" at bounding box center [736, 61] width 73 height 14
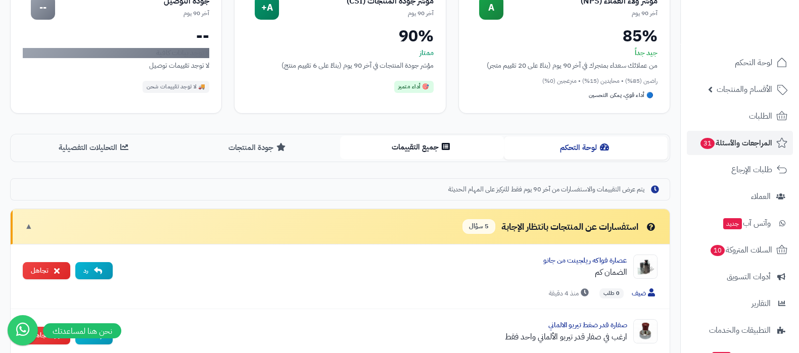
click at [417, 141] on button "جميع التقييمات" at bounding box center [422, 147] width 164 height 23
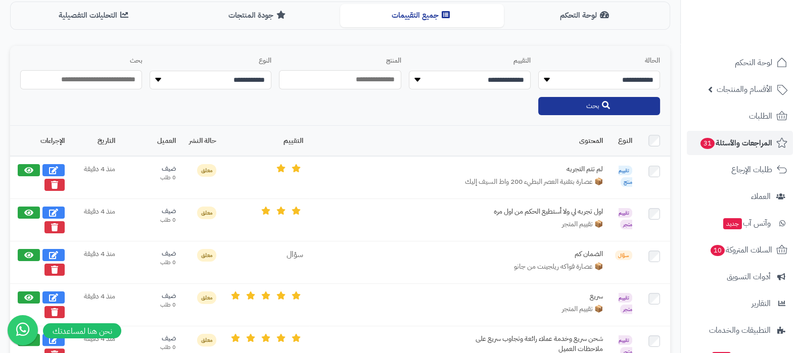
scroll to position [214, 0]
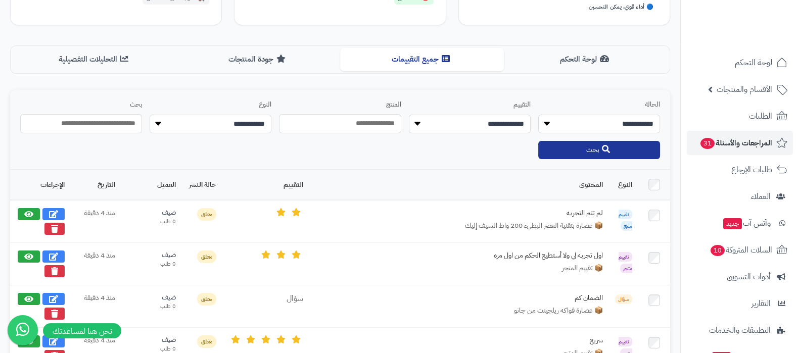
click at [235, 124] on select "**********" at bounding box center [211, 124] width 122 height 19
select select "**********"
click at [150, 115] on select "**********" at bounding box center [211, 124] width 122 height 19
click at [572, 149] on button "بحث" at bounding box center [599, 150] width 122 height 18
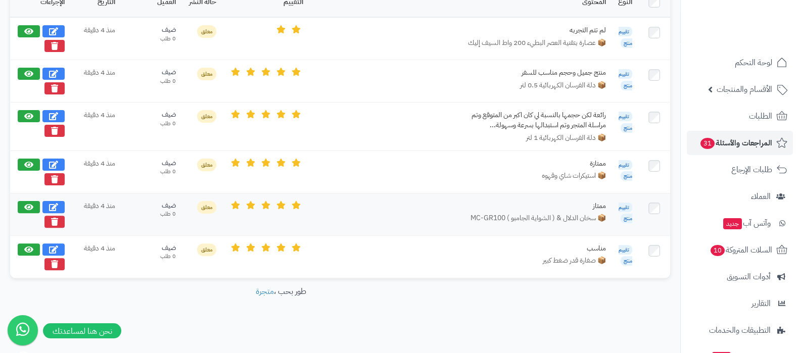
scroll to position [145, 0]
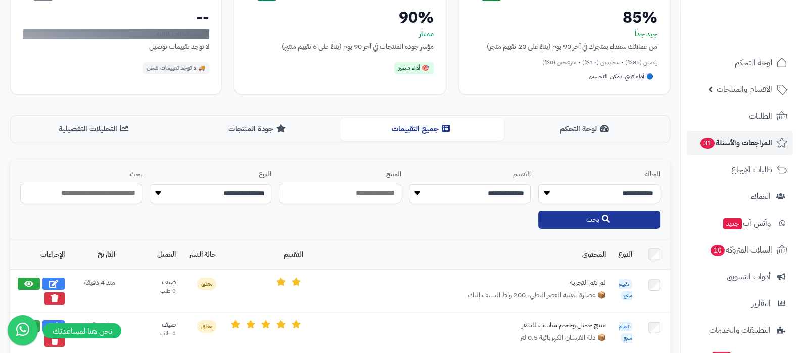
click at [241, 187] on select "**********" at bounding box center [211, 194] width 122 height 19
select select "**********"
click at [150, 185] on select "**********" at bounding box center [211, 194] width 122 height 19
click at [587, 217] on button "بحث" at bounding box center [599, 219] width 122 height 18
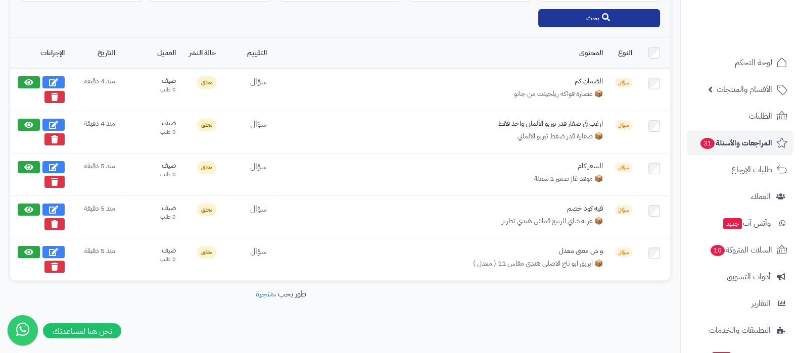
scroll to position [349, 0]
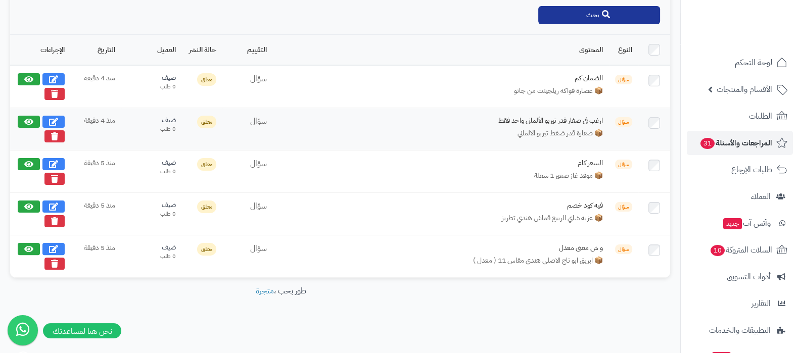
click at [561, 118] on div "ارغب في صفار قدر تيربو الألماني واحد فقط" at bounding box center [527, 121] width 152 height 10
click at [524, 116] on div "ارغب في صفار قدر تيربو الألماني واحد فقط" at bounding box center [527, 121] width 152 height 10
click at [553, 116] on div "ارغب في صفار قدر تيربو الألماني واحد فقط" at bounding box center [527, 121] width 152 height 10
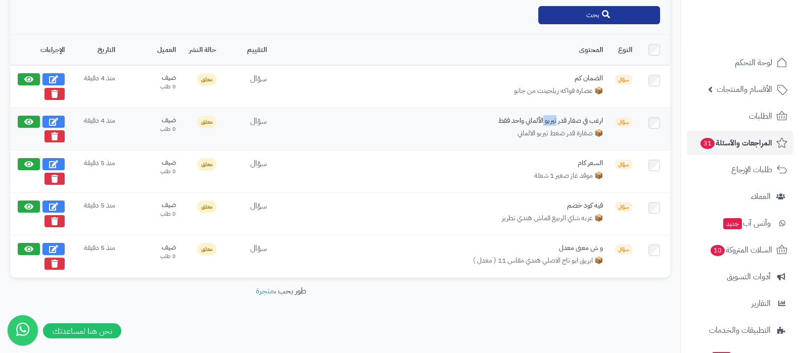
click at [553, 116] on div "ارغب في صفار قدر تيربو الألماني واحد فقط" at bounding box center [527, 121] width 152 height 10
click at [553, 130] on span "📦 صفارة قدر ضغط تيربو الالماني" at bounding box center [560, 133] width 85 height 10
drag, startPoint x: 488, startPoint y: 117, endPoint x: 607, endPoint y: 120, distance: 118.9
click at [607, 120] on td "ارغب في صفار قدر تيربو الألماني واحد فقط 📦 صفارة قدر ضغط تيربو الالماني" at bounding box center [441, 129] width 336 height 42
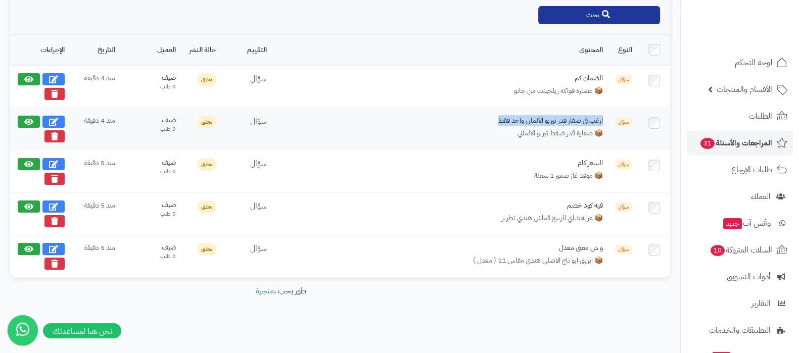
click at [582, 119] on div "ارغب في صفار قدر تيربو الألماني واحد فقط" at bounding box center [527, 121] width 152 height 10
click at [581, 119] on div "ارغب في صفار قدر تيربو الألماني واحد فقط" at bounding box center [527, 121] width 152 height 10
click at [562, 117] on div "ارغب في صفار قدر تيربو الألماني واحد فقط" at bounding box center [527, 121] width 152 height 10
click at [512, 119] on div "ارغب في صفار قدر تيربو الألماني واحد فقط" at bounding box center [527, 121] width 152 height 10
click at [57, 117] on icon at bounding box center [53, 121] width 9 height 8
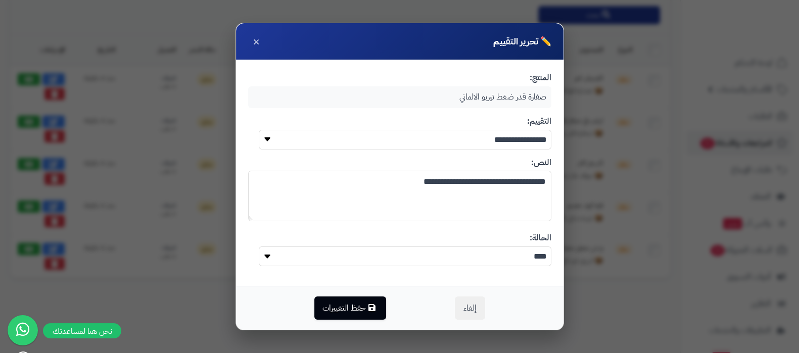
drag, startPoint x: 376, startPoint y: 182, endPoint x: 564, endPoint y: 183, distance: 188.1
click at [564, 183] on div "**********" at bounding box center [400, 177] width 329 height 308
click at [254, 39] on span "×" at bounding box center [256, 40] width 7 height 17
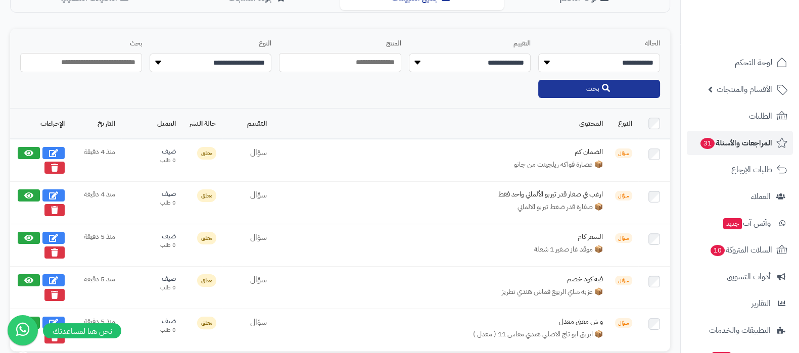
scroll to position [316, 0]
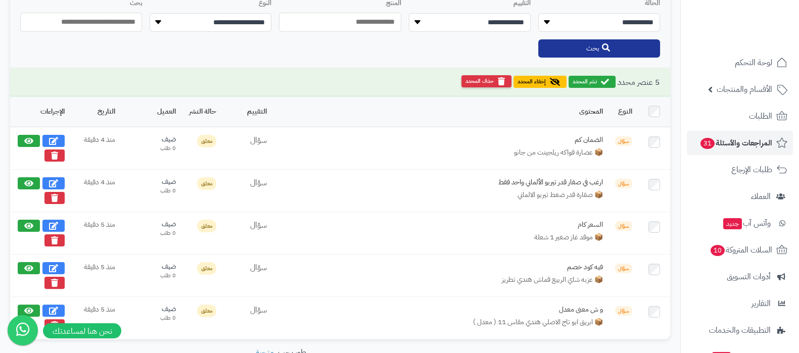
click at [477, 83] on button "حذف المحدد" at bounding box center [487, 81] width 50 height 12
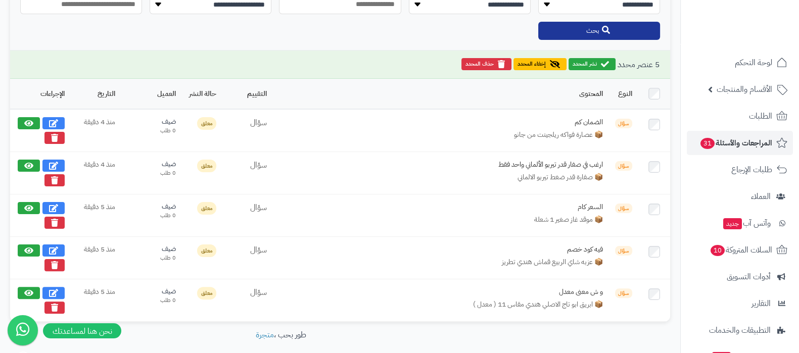
scroll to position [314, 0]
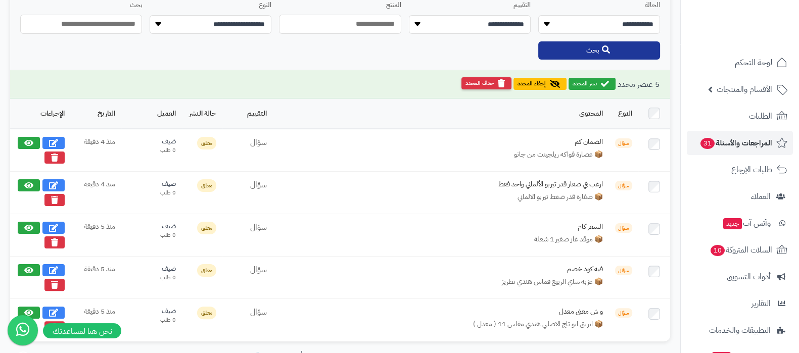
click at [480, 86] on button "حذف المحدد" at bounding box center [487, 83] width 50 height 12
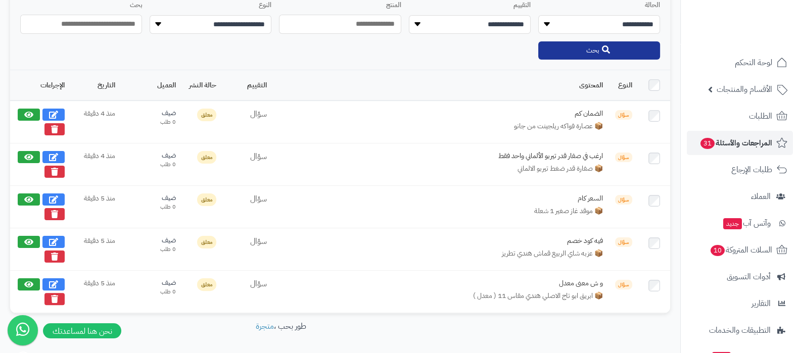
click at [649, 83] on th at bounding box center [654, 85] width 32 height 30
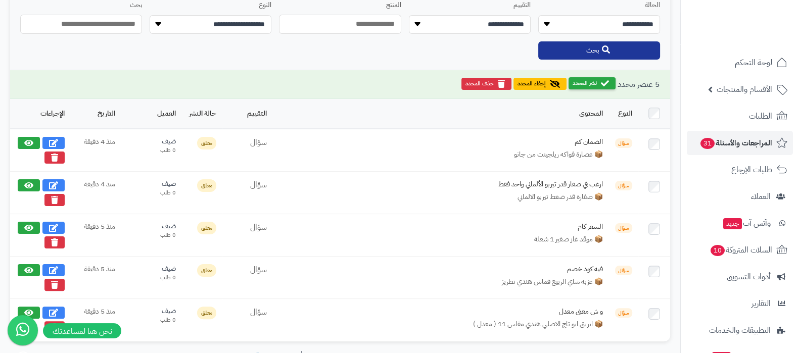
click at [585, 84] on button "نشر المحدد" at bounding box center [592, 83] width 47 height 12
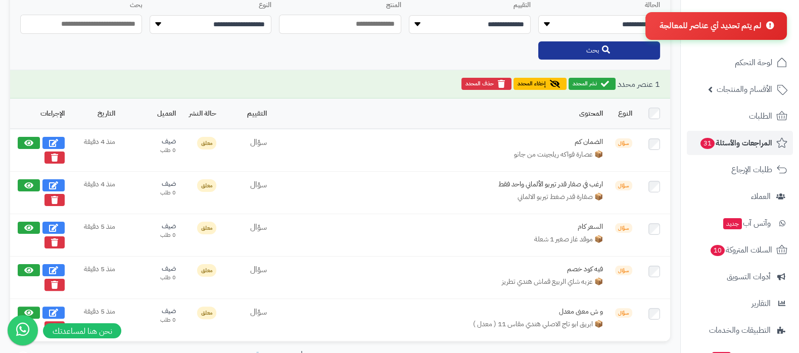
click at [493, 88] on button "حذف المحدد" at bounding box center [487, 84] width 50 height 12
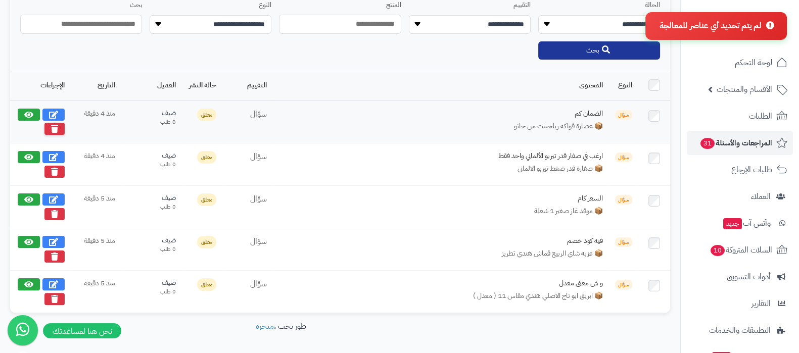
click at [48, 123] on button at bounding box center [54, 129] width 20 height 12
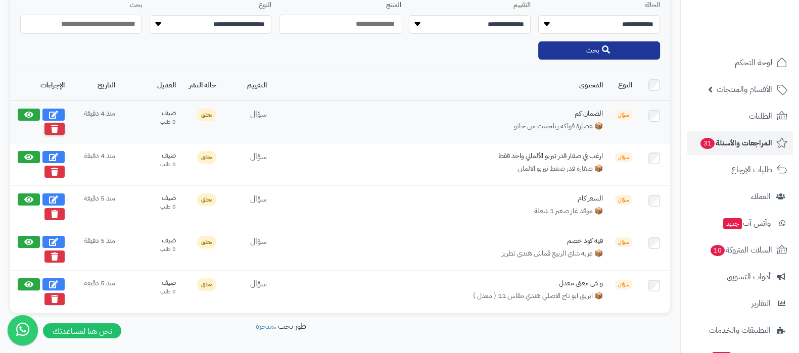
click at [51, 127] on icon at bounding box center [54, 129] width 7 height 8
click at [57, 128] on icon at bounding box center [54, 129] width 7 height 8
click at [60, 127] on button at bounding box center [54, 129] width 20 height 12
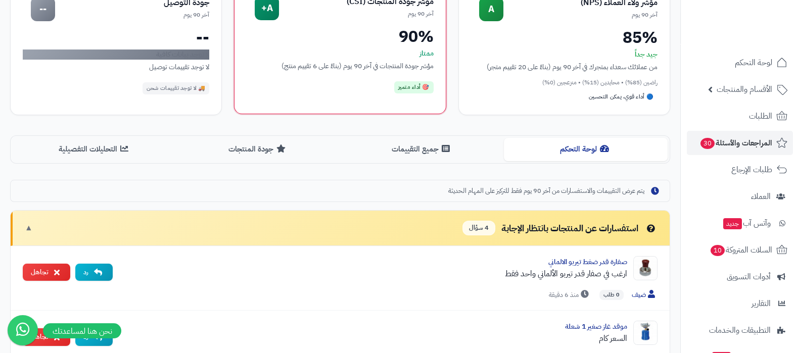
scroll to position [61, 0]
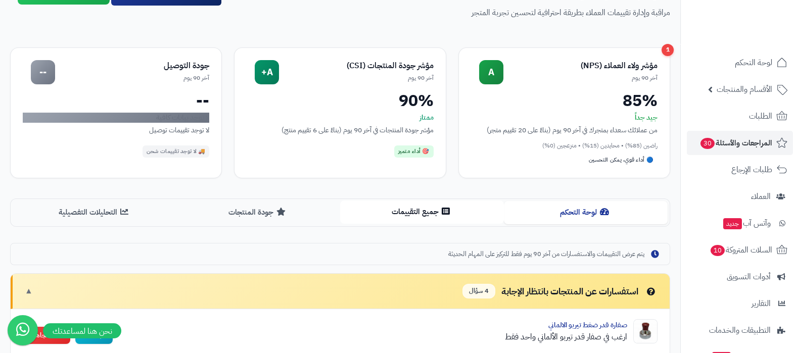
click at [410, 217] on button "جميع التقييمات" at bounding box center [422, 212] width 164 height 23
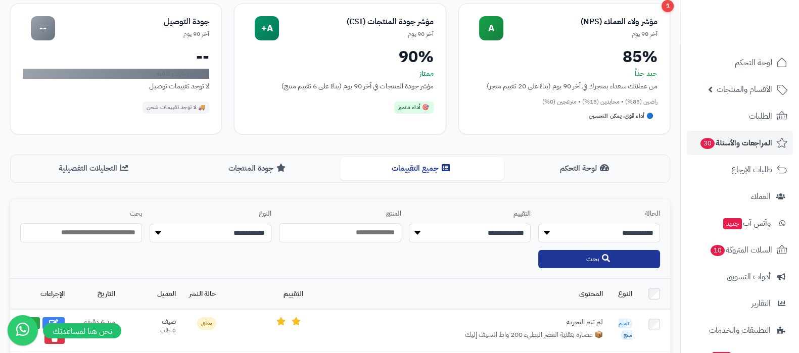
scroll to position [124, 0]
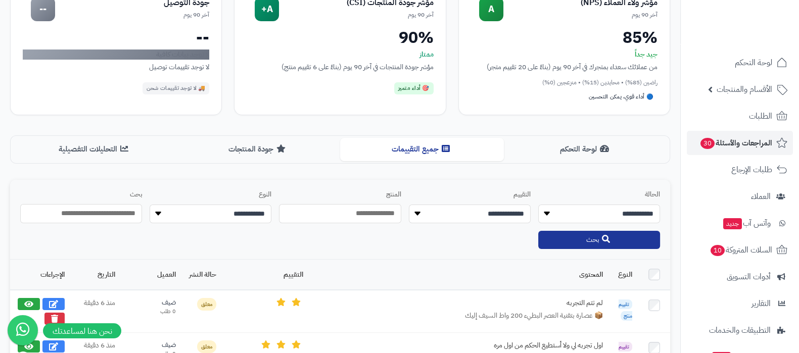
click at [236, 215] on select "**********" at bounding box center [211, 214] width 122 height 19
select select "**********"
click at [150, 205] on select "**********" at bounding box center [211, 214] width 122 height 19
click at [561, 239] on button "بحث" at bounding box center [599, 240] width 122 height 18
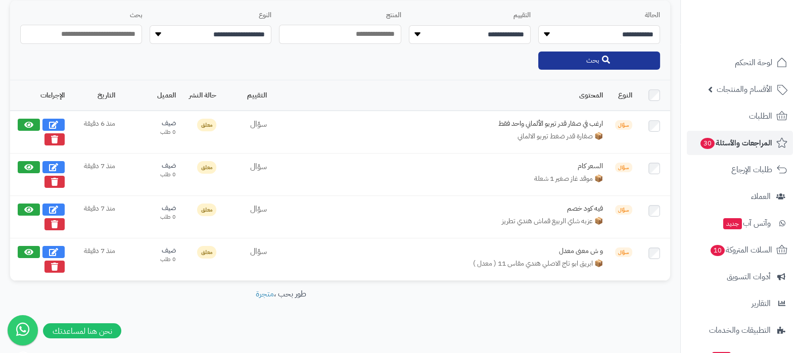
scroll to position [307, 0]
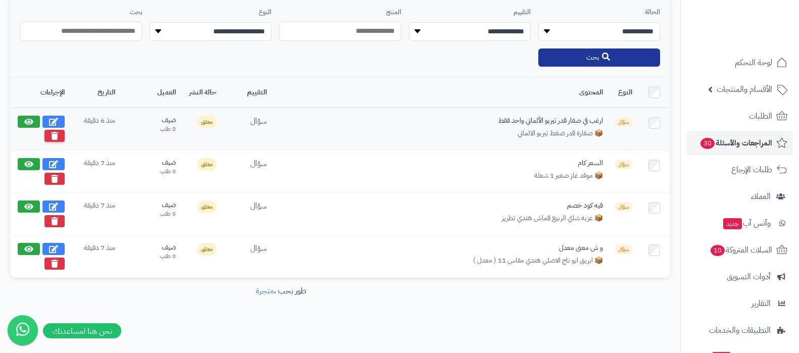
click at [57, 133] on icon at bounding box center [54, 136] width 7 height 8
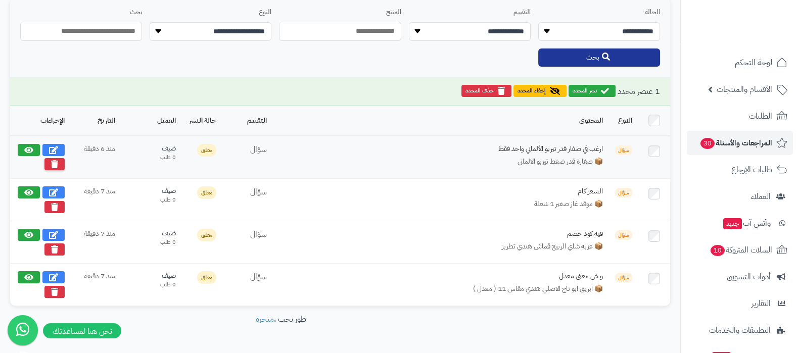
click at [55, 163] on icon at bounding box center [54, 164] width 7 height 8
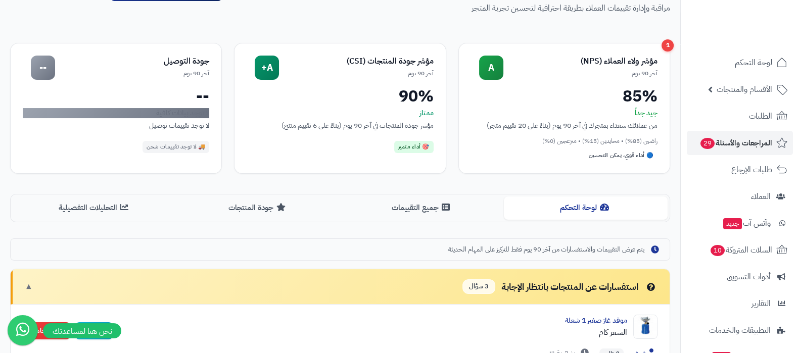
scroll to position [54, 0]
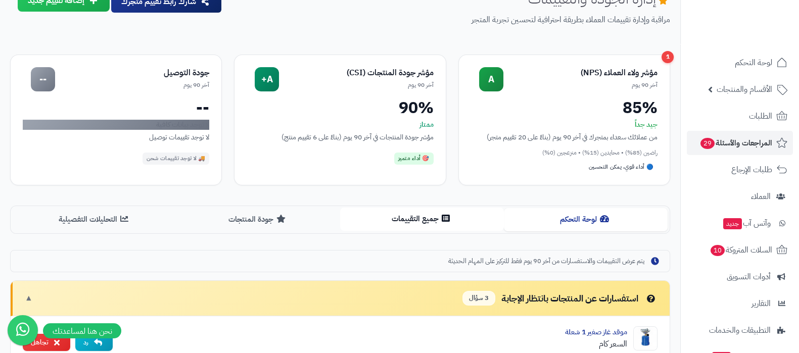
click at [418, 221] on button "جميع التقييمات" at bounding box center [422, 219] width 164 height 23
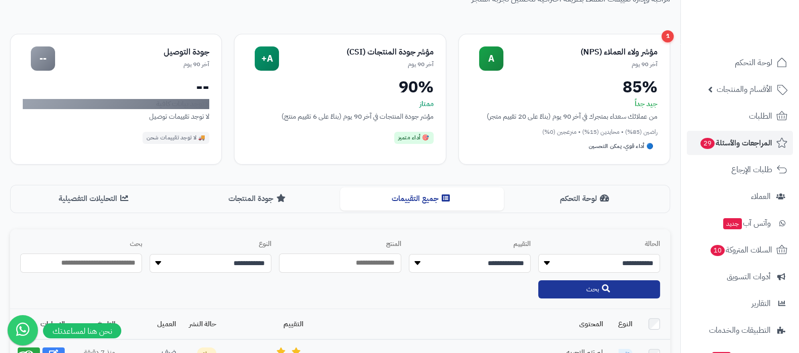
scroll to position [252, 0]
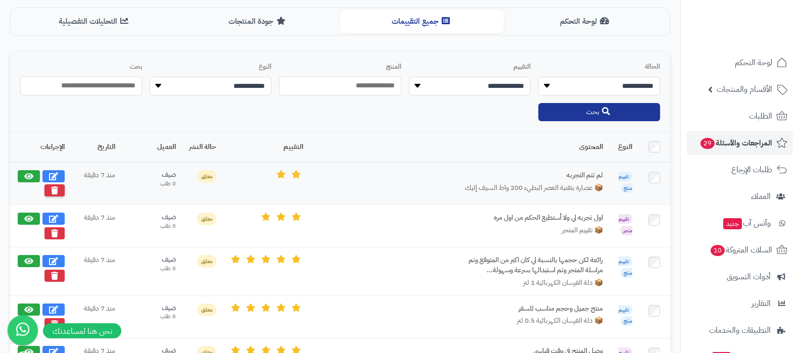
click at [53, 187] on icon at bounding box center [54, 191] width 7 height 8
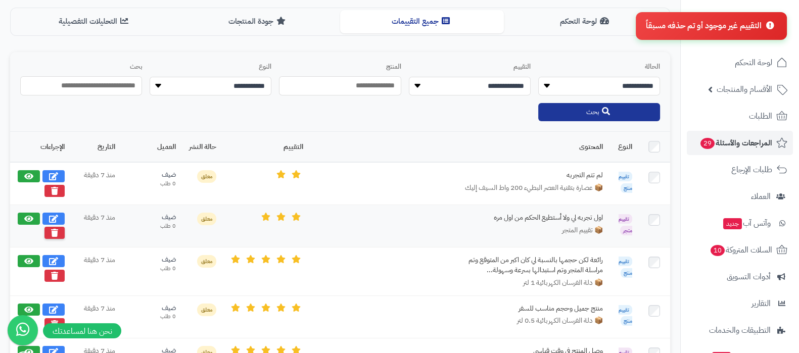
click at [52, 231] on icon at bounding box center [54, 233] width 7 height 8
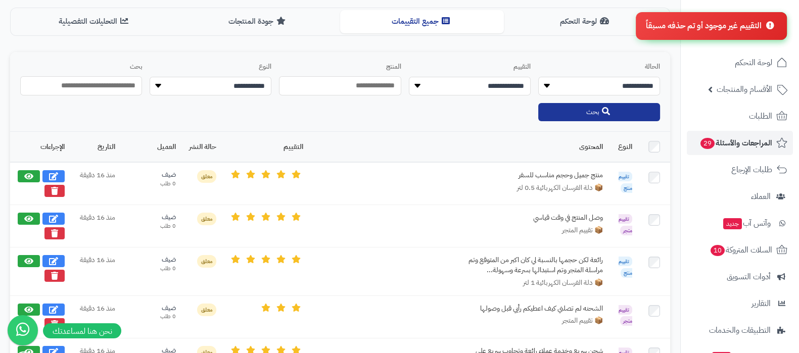
click at [58, 273] on icon at bounding box center [54, 276] width 7 height 8
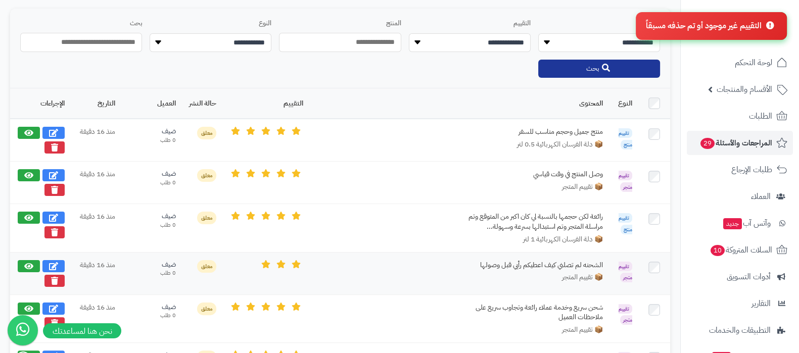
scroll to position [316, 0]
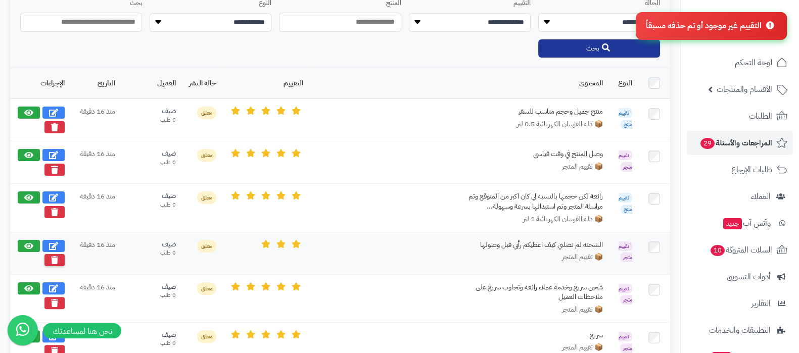
click at [58, 257] on icon at bounding box center [54, 260] width 7 height 8
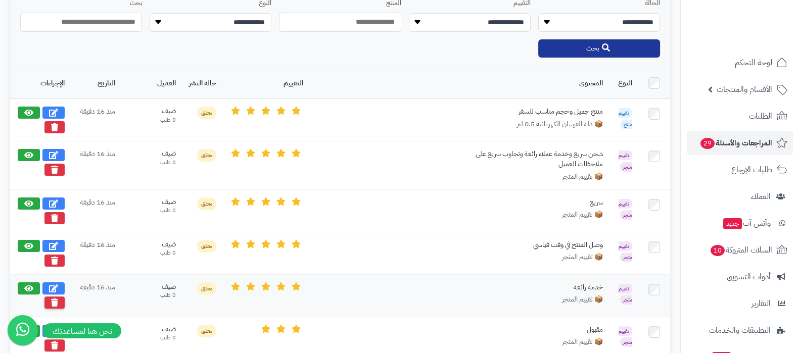
click at [52, 299] on icon at bounding box center [54, 303] width 7 height 8
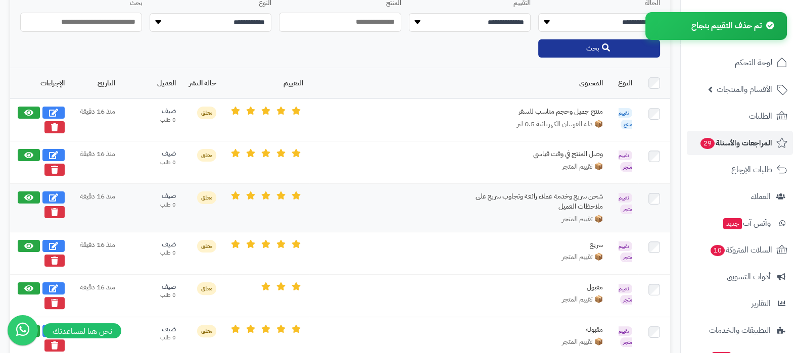
scroll to position [505, 0]
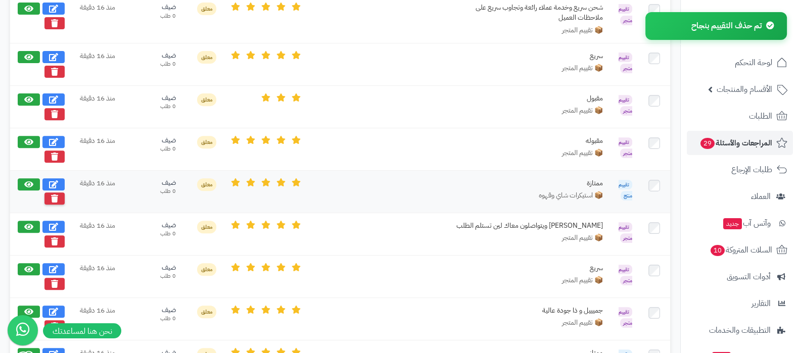
click at [56, 199] on button at bounding box center [54, 199] width 20 height 12
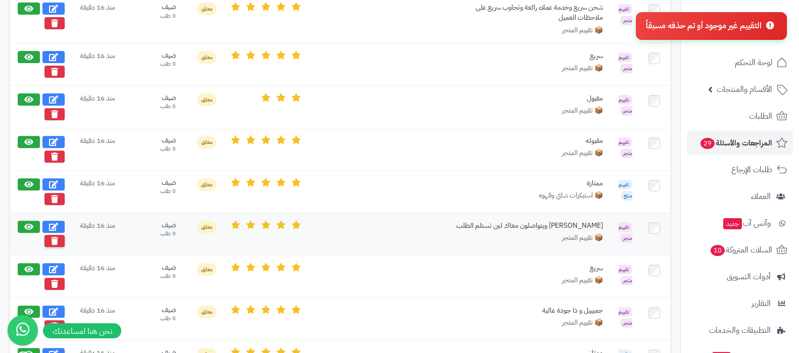
click at [55, 237] on icon at bounding box center [54, 241] width 7 height 8
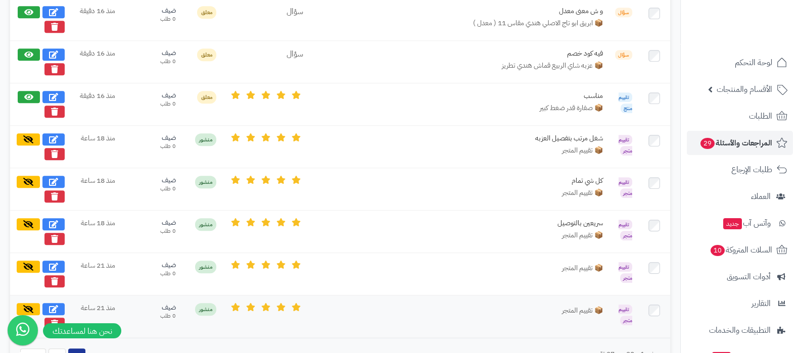
scroll to position [904, 0]
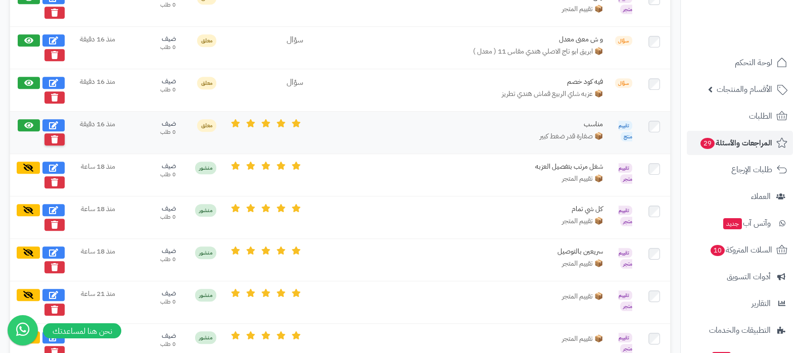
click at [55, 136] on icon at bounding box center [54, 139] width 7 height 8
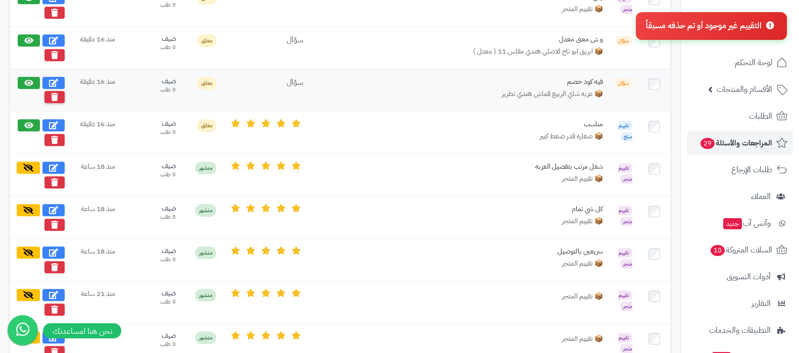
click at [55, 96] on icon at bounding box center [54, 97] width 7 height 8
click at [52, 51] on icon at bounding box center [54, 55] width 7 height 8
click at [56, 9] on icon at bounding box center [54, 12] width 7 height 8
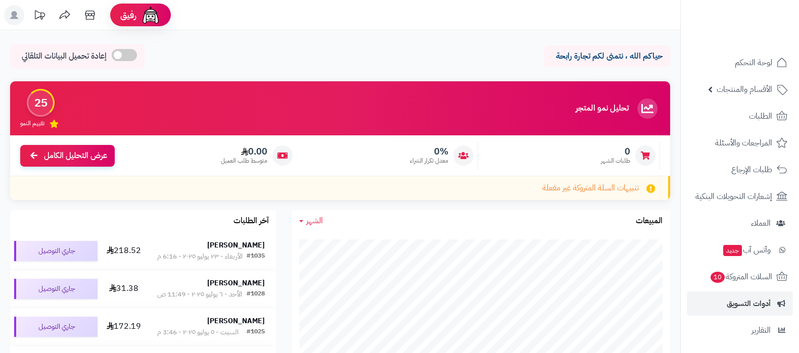
scroll to position [63, 0]
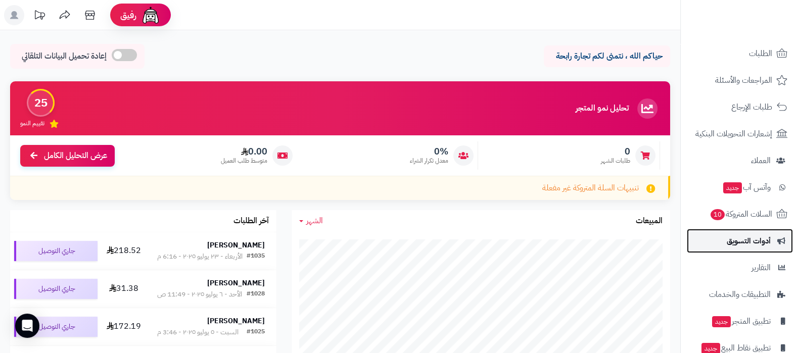
click at [746, 249] on link "أدوات التسويق" at bounding box center [740, 241] width 106 height 24
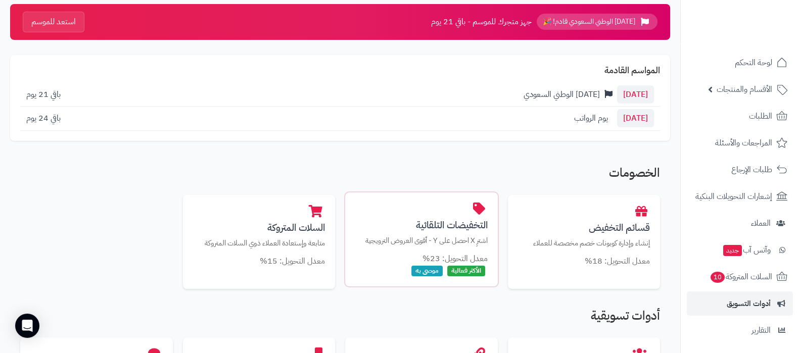
scroll to position [126, 0]
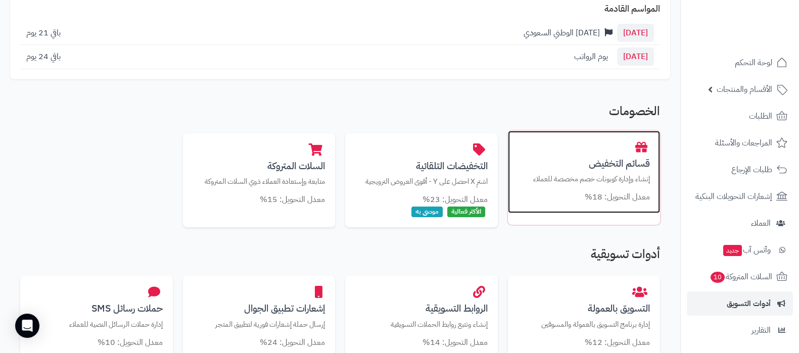
click at [592, 172] on div "قسائم التخفيض إنشاء وإدارة كوبونات خصم مخصصة للعملاء معدل التحويل: 18%" at bounding box center [584, 172] width 153 height 83
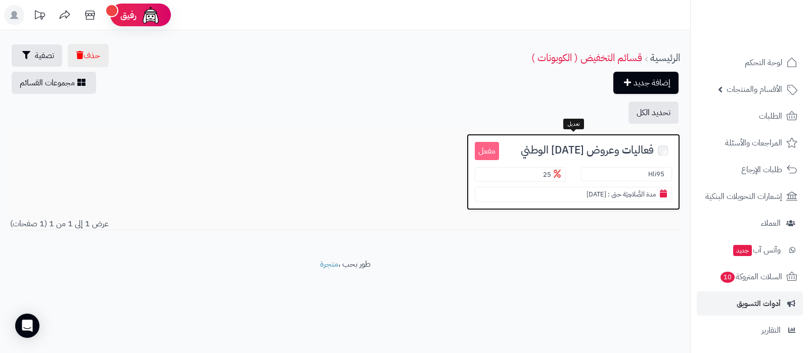
click at [599, 155] on span "فعاليات وعروض [DATE] الوطني" at bounding box center [587, 151] width 133 height 12
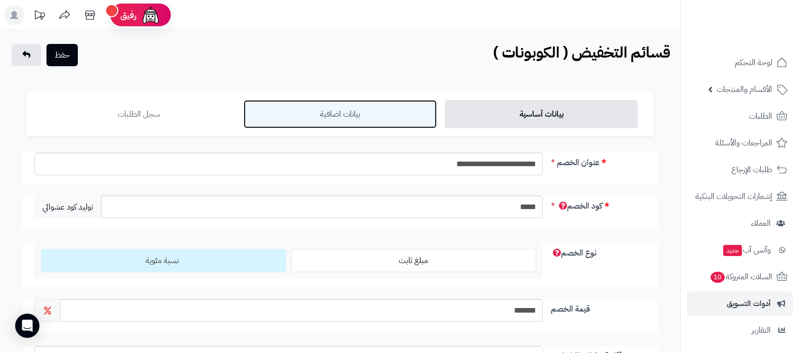
click at [373, 113] on link "بيانات اضافية" at bounding box center [340, 114] width 193 height 28
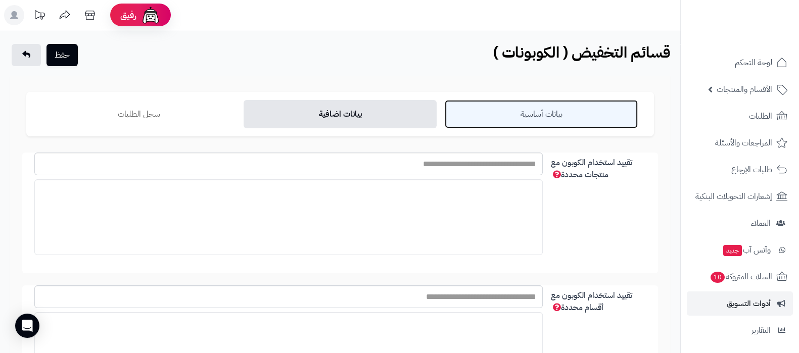
click at [565, 122] on link "بيانات أساسية" at bounding box center [541, 114] width 193 height 28
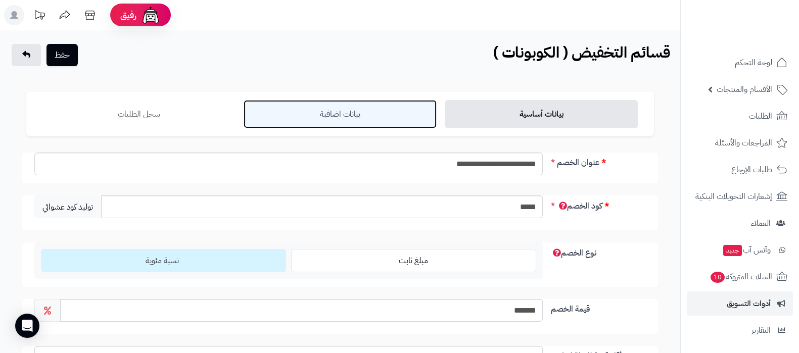
click at [355, 117] on link "بيانات اضافية" at bounding box center [340, 114] width 193 height 28
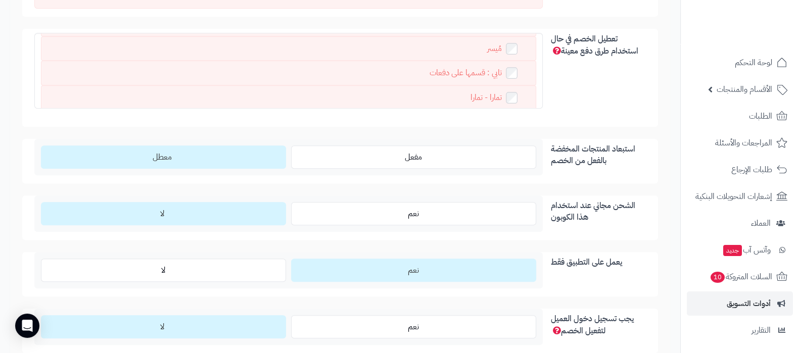
scroll to position [821, 0]
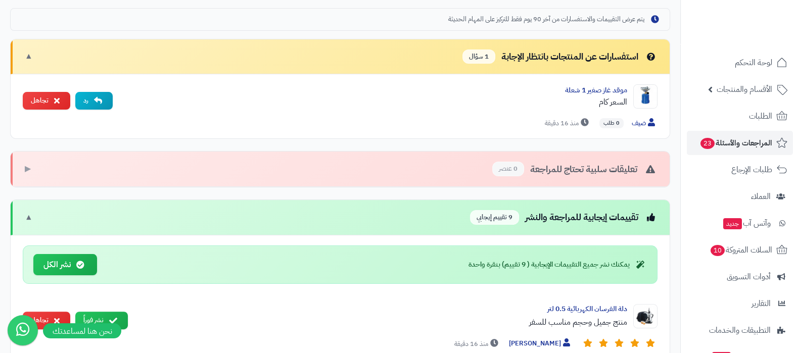
scroll to position [316, 0]
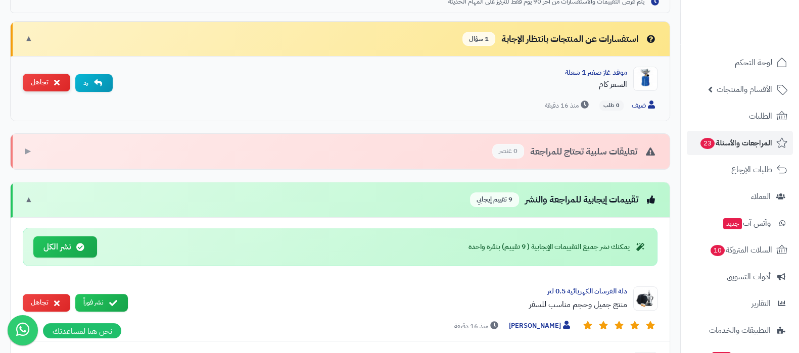
click at [43, 87] on button "تجاهل" at bounding box center [47, 83] width 48 height 18
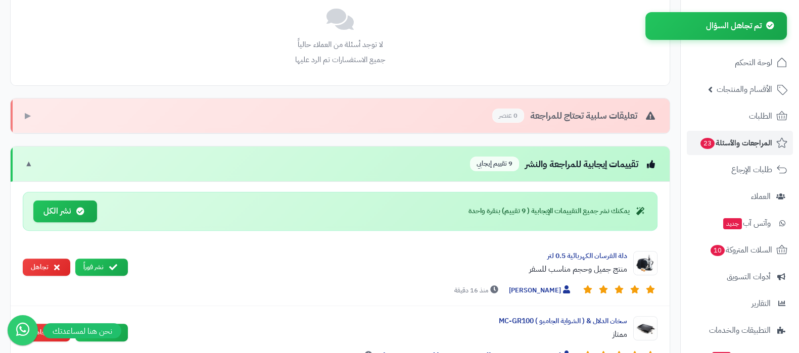
scroll to position [442, 0]
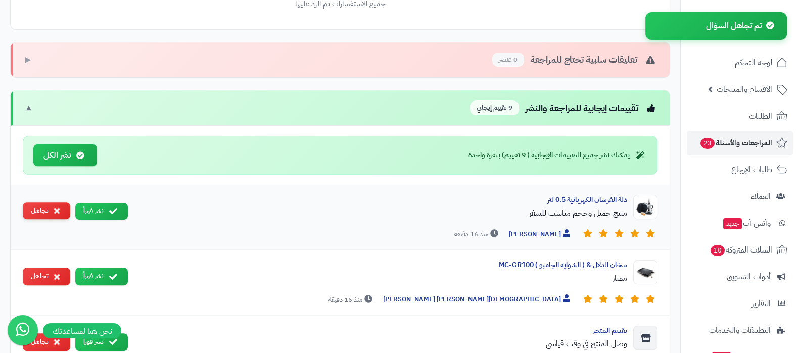
click at [44, 211] on button "تجاهل" at bounding box center [47, 211] width 48 height 18
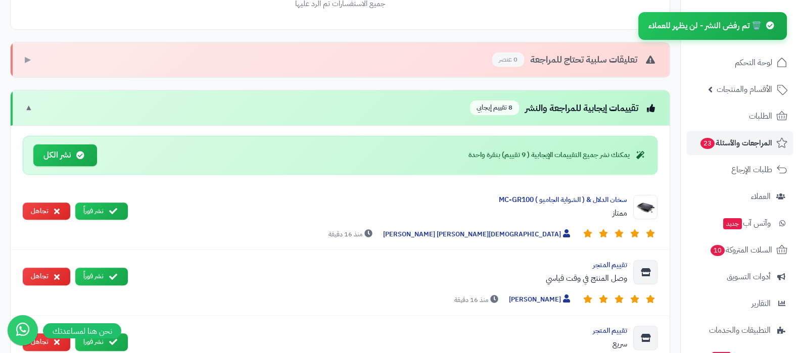
scroll to position [505, 0]
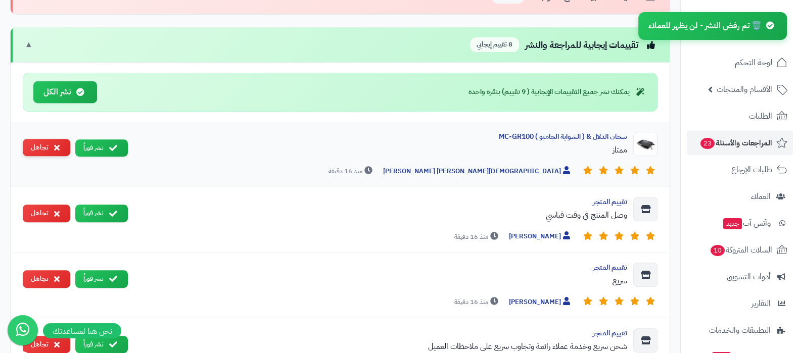
click at [47, 149] on button "تجاهل" at bounding box center [47, 148] width 48 height 18
click at [51, 217] on button "تجاهل" at bounding box center [47, 213] width 48 height 18
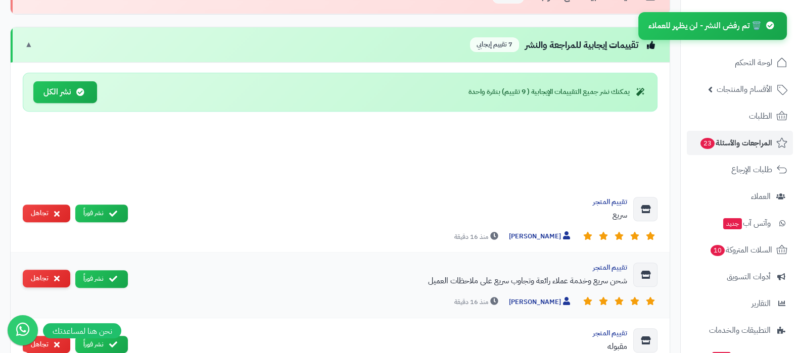
click at [59, 273] on button "تجاهل" at bounding box center [47, 279] width 48 height 18
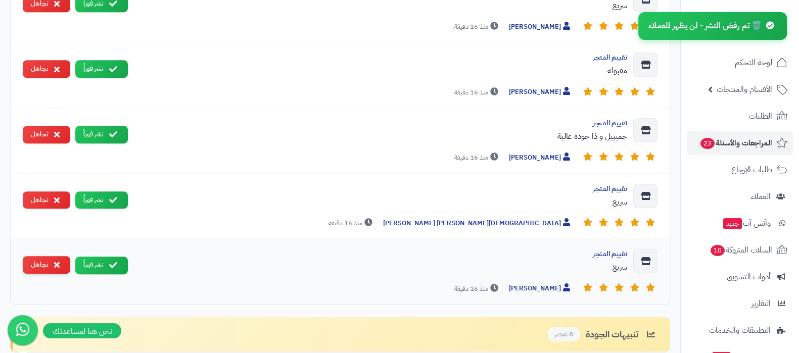
scroll to position [695, 0]
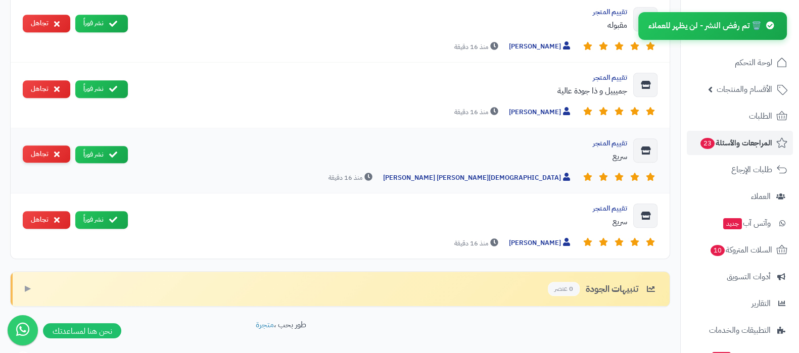
click at [40, 150] on button "تجاهل" at bounding box center [47, 155] width 48 height 18
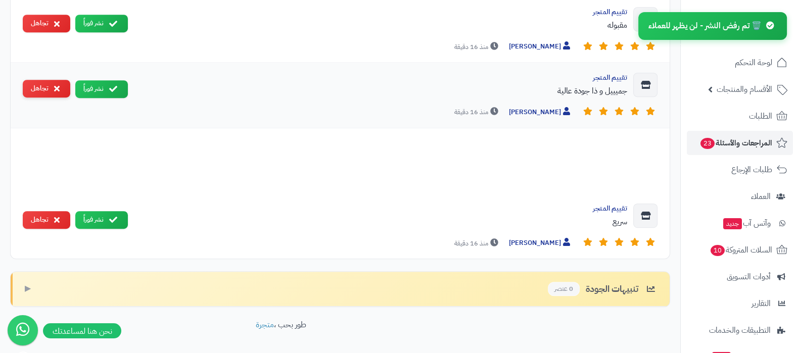
click at [50, 88] on button "تجاهل" at bounding box center [47, 89] width 48 height 18
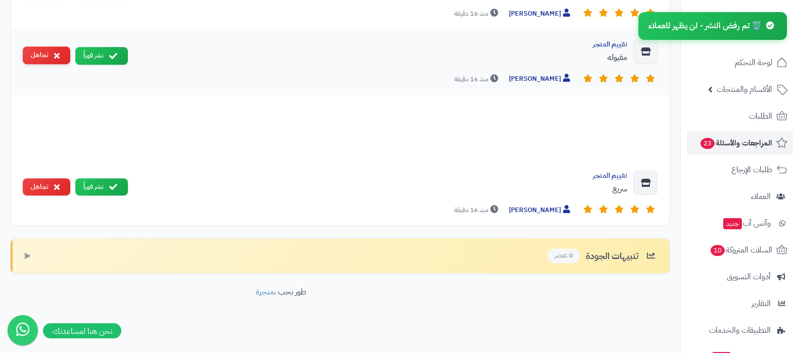
click at [49, 57] on button "تجاهل" at bounding box center [47, 56] width 48 height 18
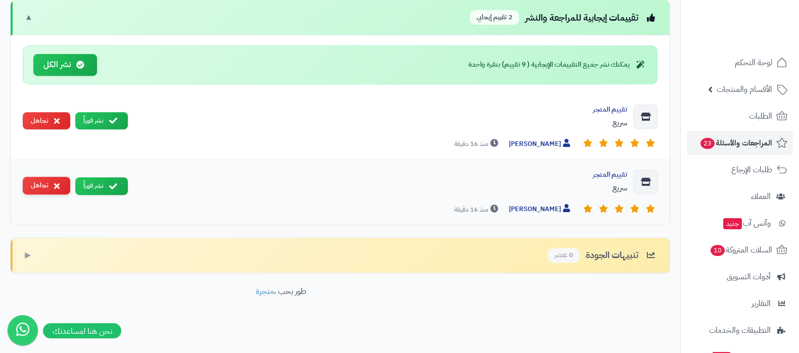
click at [37, 187] on button "تجاهل" at bounding box center [47, 186] width 48 height 18
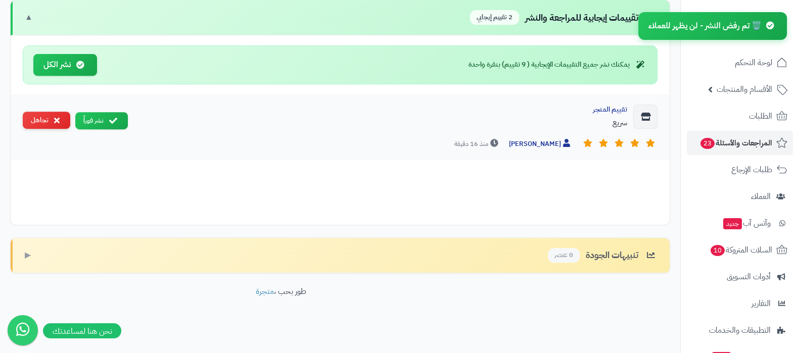
click at [41, 120] on button "تجاهل" at bounding box center [47, 121] width 48 height 18
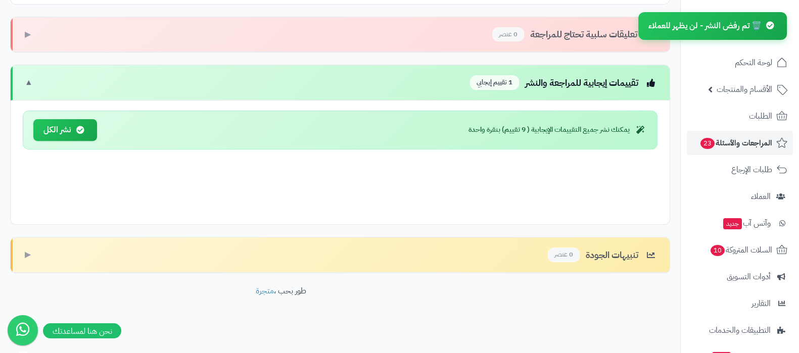
scroll to position [402, 0]
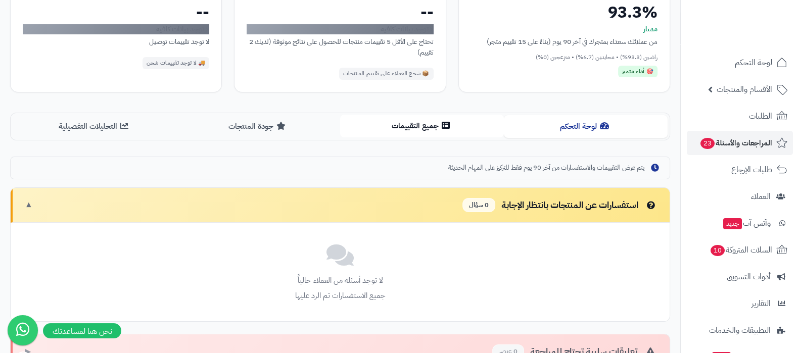
click at [416, 132] on button "جميع التقييمات" at bounding box center [422, 126] width 164 height 23
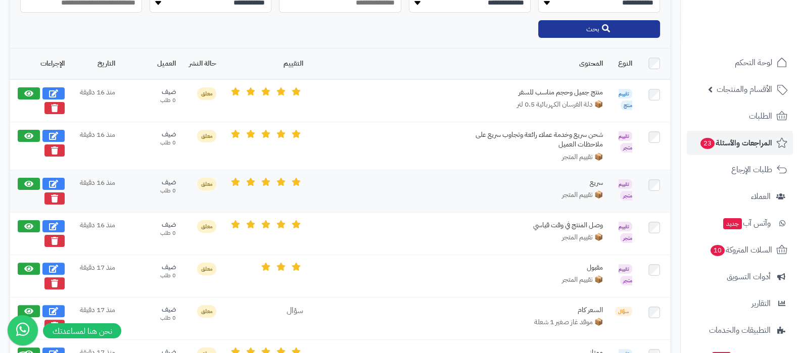
scroll to position [339, 0]
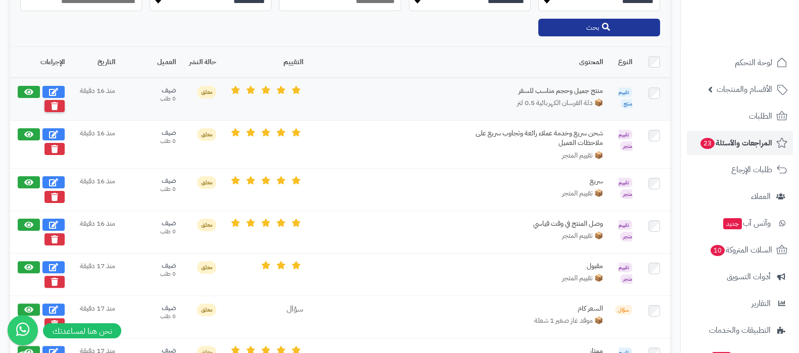
click at [55, 105] on icon at bounding box center [54, 106] width 7 height 8
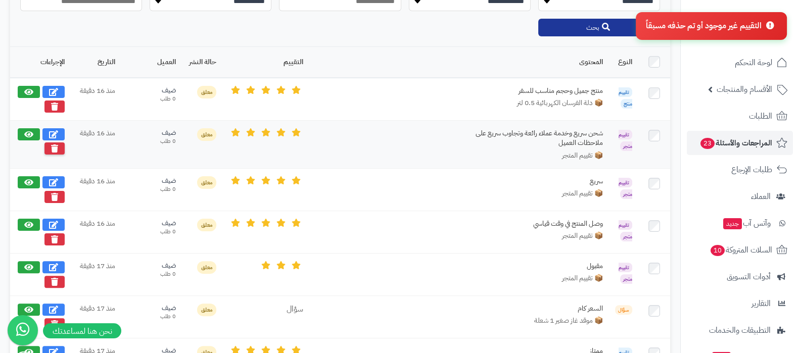
click at [56, 147] on icon at bounding box center [54, 149] width 7 height 8
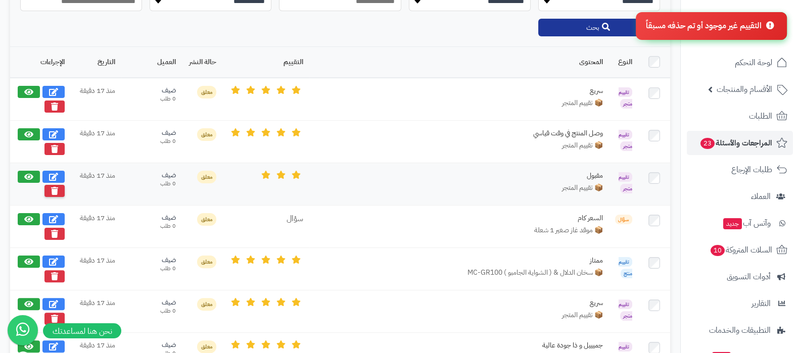
click at [56, 192] on icon at bounding box center [54, 191] width 7 height 8
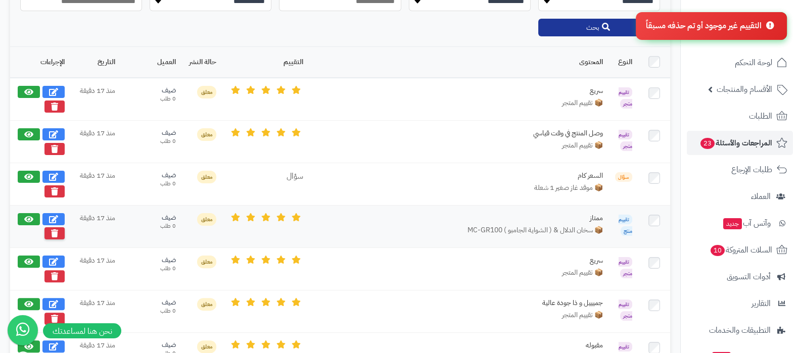
click at [57, 230] on icon at bounding box center [54, 234] width 7 height 8
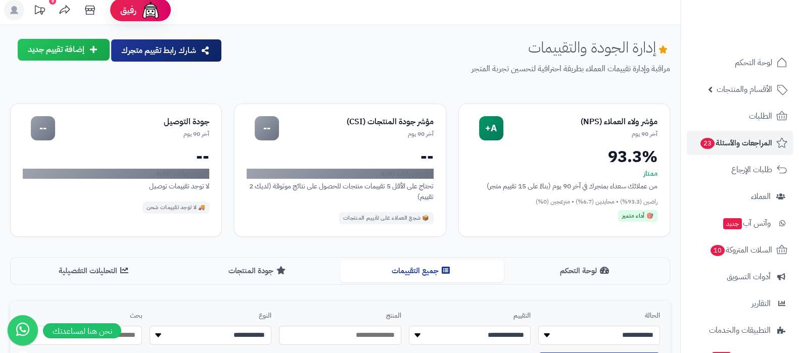
scroll to position [0, 0]
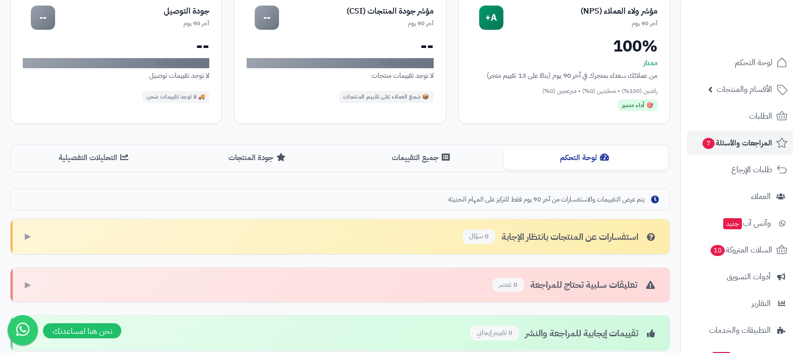
scroll to position [190, 0]
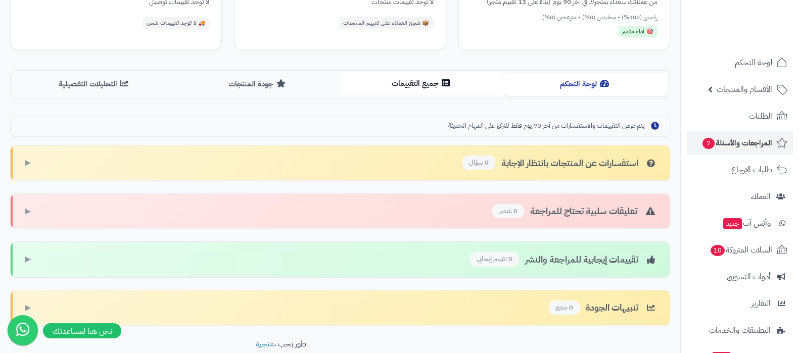
click at [423, 88] on button "جميع التقييمات" at bounding box center [422, 83] width 164 height 23
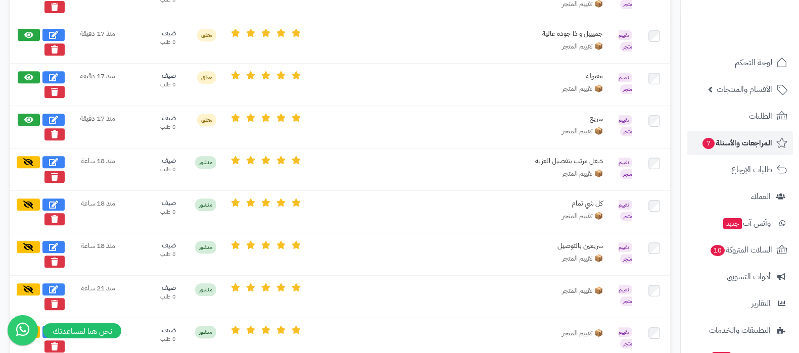
scroll to position [500, 0]
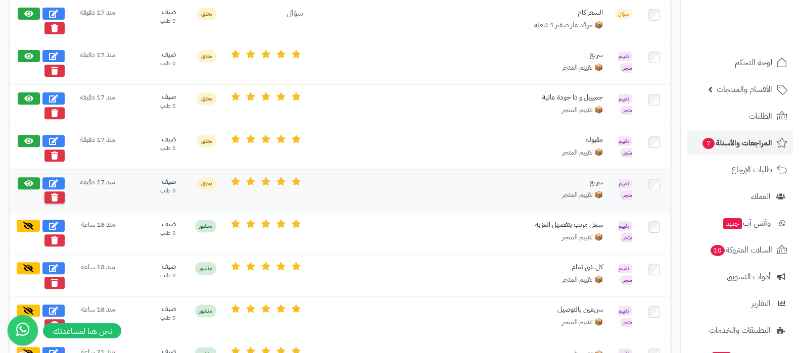
click at [59, 196] on button at bounding box center [54, 198] width 20 height 12
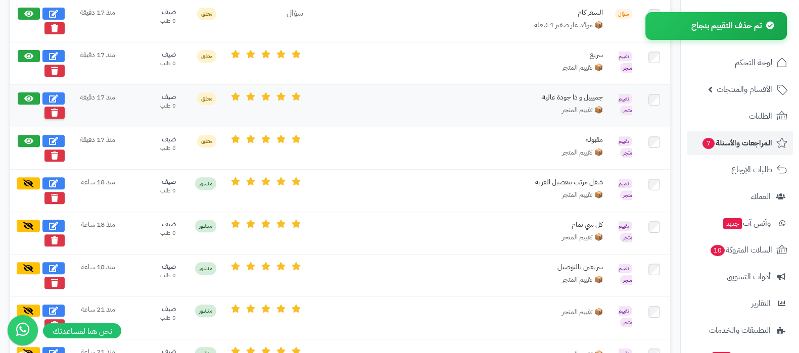
click at [54, 109] on icon at bounding box center [54, 113] width 7 height 8
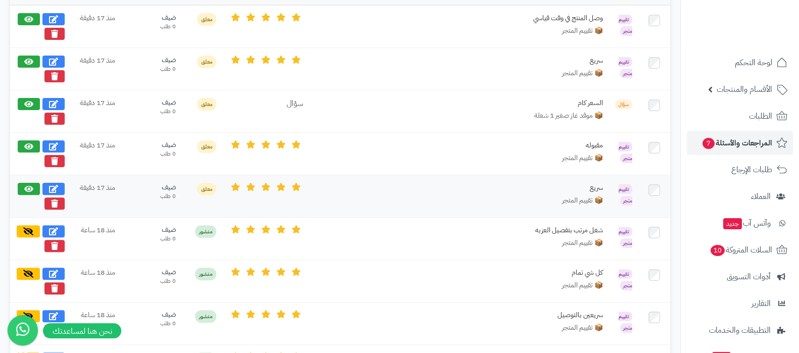
scroll to position [311, 0]
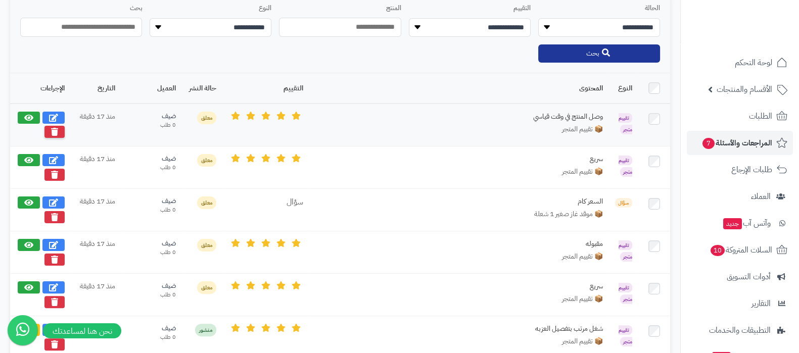
click at [50, 130] on button at bounding box center [54, 132] width 20 height 12
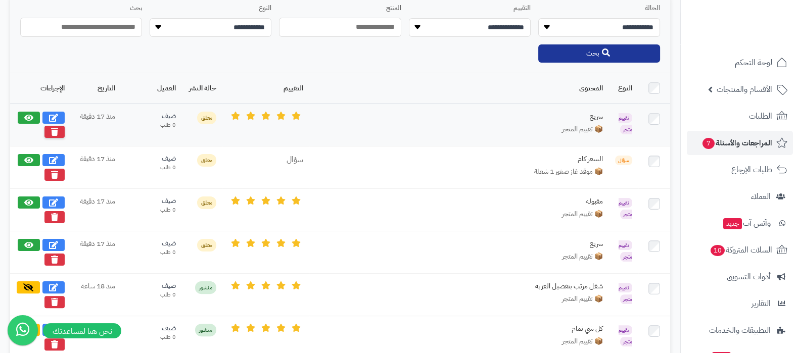
click at [58, 133] on icon at bounding box center [54, 132] width 7 height 8
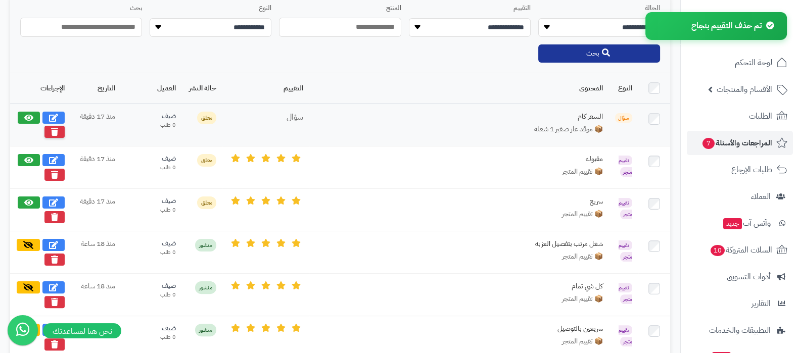
click at [56, 130] on icon at bounding box center [54, 132] width 7 height 8
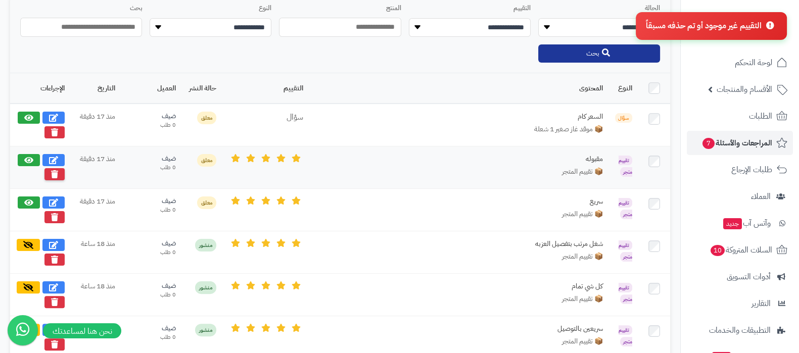
click at [49, 173] on button at bounding box center [54, 174] width 20 height 12
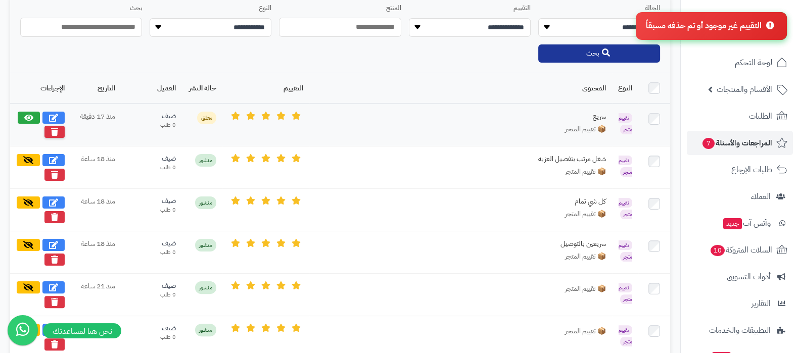
click at [60, 133] on button at bounding box center [54, 132] width 20 height 12
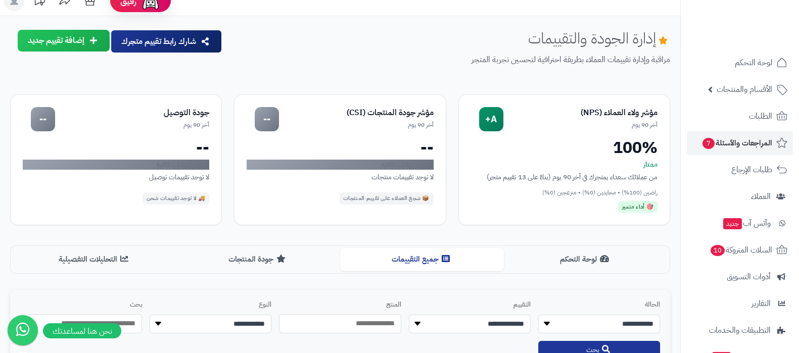
scroll to position [0, 0]
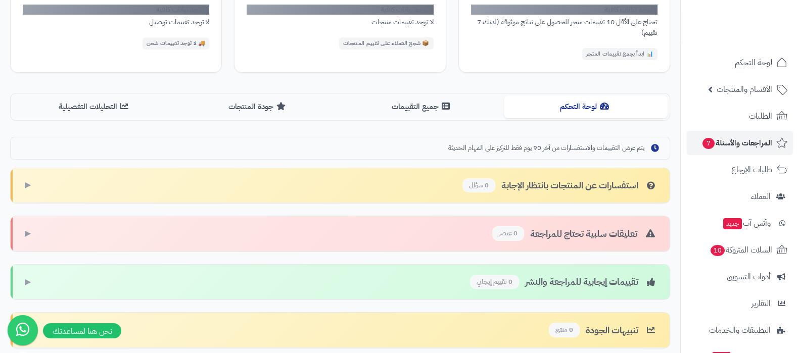
scroll to position [118, 0]
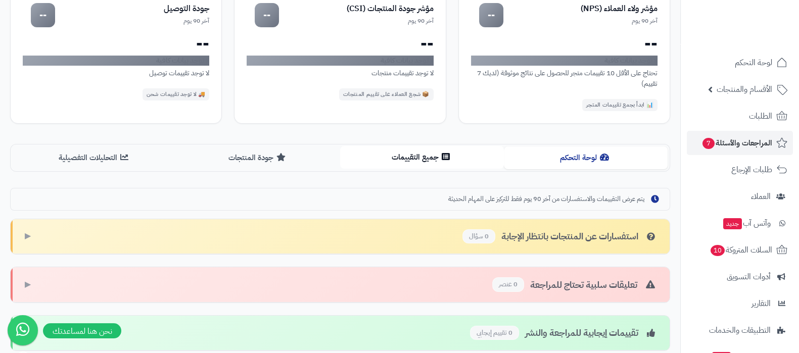
click at [425, 155] on button "جميع التقييمات" at bounding box center [422, 157] width 164 height 23
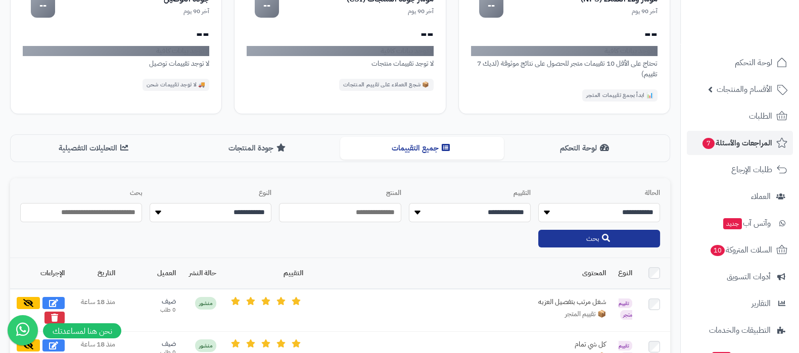
scroll to position [245, 0]
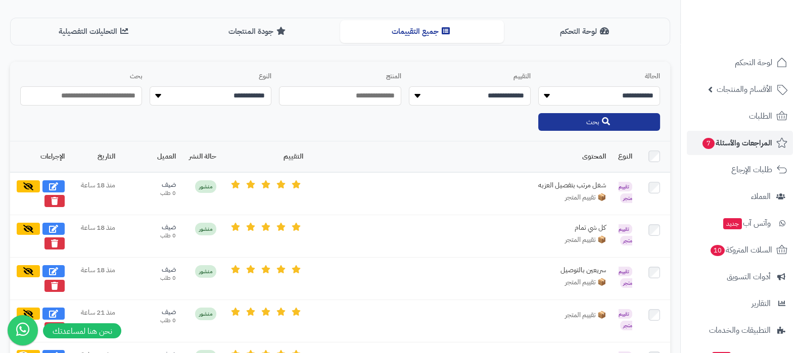
click at [240, 98] on select "**********" at bounding box center [211, 95] width 122 height 19
select select "**********"
click at [150, 86] on select "**********" at bounding box center [211, 95] width 122 height 19
click at [599, 125] on button "بحث" at bounding box center [599, 122] width 122 height 18
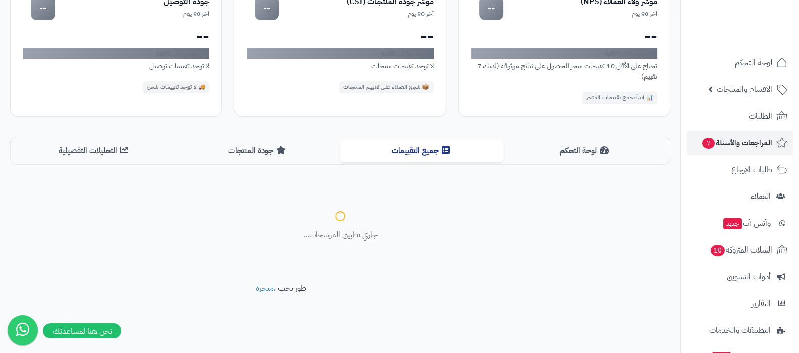
scroll to position [192, 0]
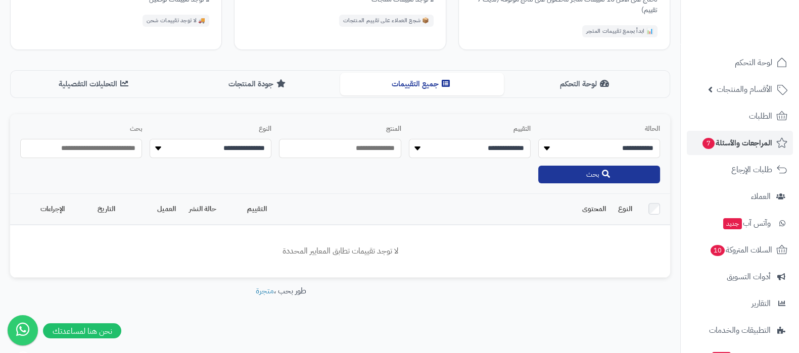
drag, startPoint x: 235, startPoint y: 145, endPoint x: 236, endPoint y: 156, distance: 11.2
click at [235, 145] on select "**********" at bounding box center [211, 148] width 122 height 19
select select "**********"
click at [150, 139] on select "**********" at bounding box center [211, 148] width 122 height 19
click at [605, 170] on icon at bounding box center [606, 173] width 8 height 8
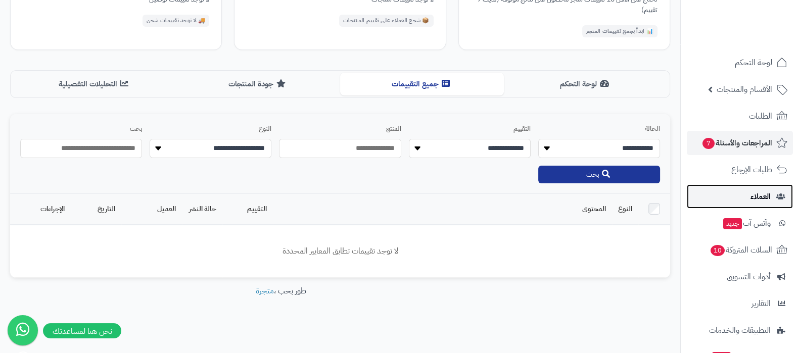
click at [755, 187] on link "العملاء" at bounding box center [740, 197] width 106 height 24
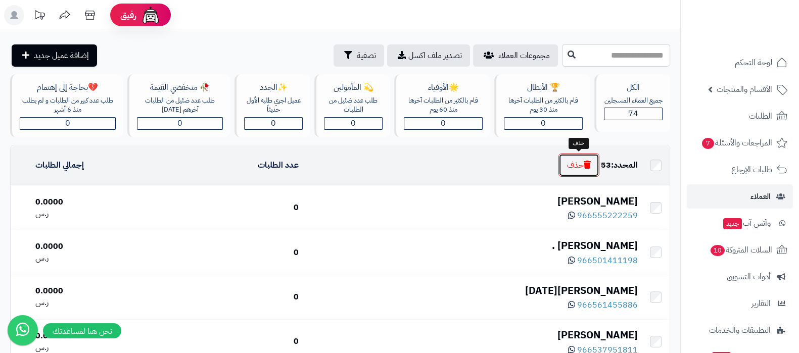
click at [572, 163] on button "حذف" at bounding box center [579, 165] width 41 height 23
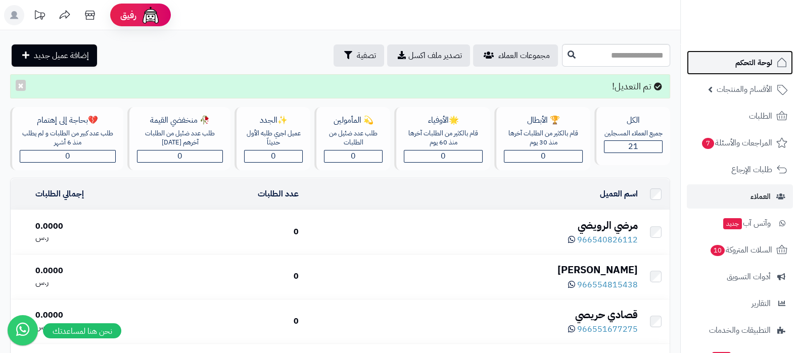
click at [737, 67] on span "لوحة التحكم" at bounding box center [754, 63] width 37 height 14
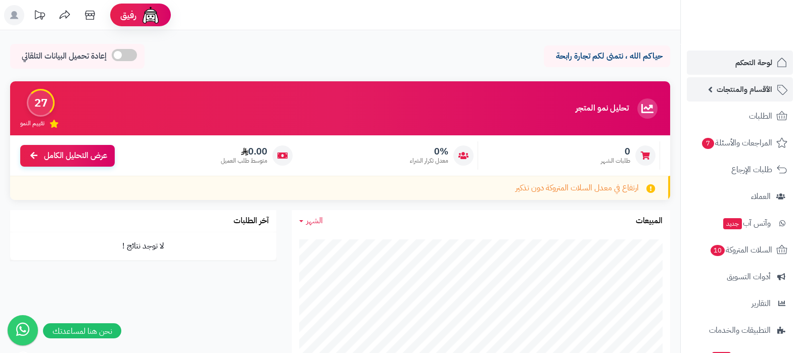
click at [729, 92] on span "الأقسام والمنتجات" at bounding box center [745, 89] width 56 height 14
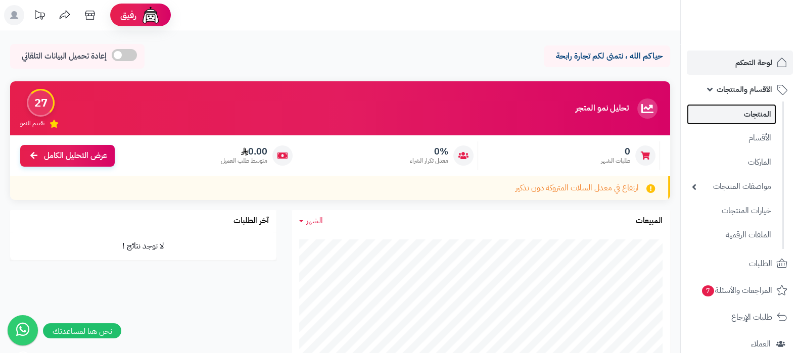
click at [739, 110] on link "المنتجات" at bounding box center [731, 114] width 89 height 21
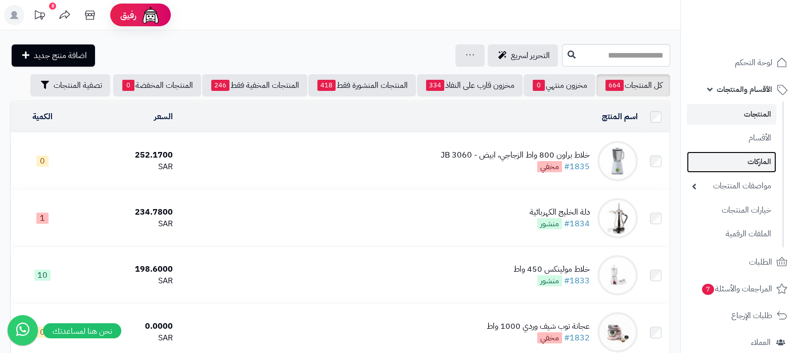
click at [750, 164] on link "الماركات" at bounding box center [731, 162] width 89 height 21
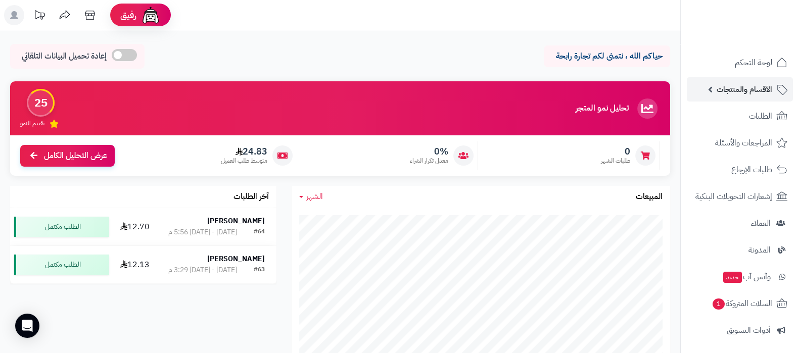
click at [741, 91] on span "الأقسام والمنتجات" at bounding box center [745, 89] width 56 height 14
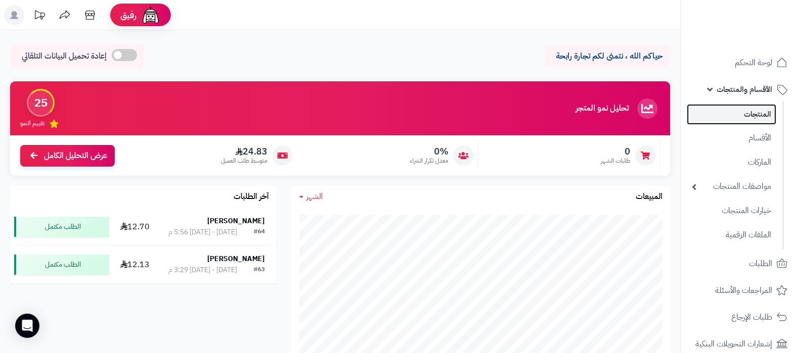
click at [735, 117] on link "المنتجات" at bounding box center [731, 114] width 89 height 21
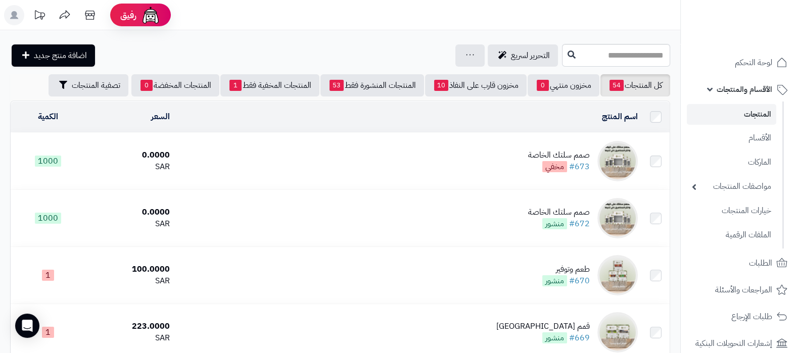
click at [545, 146] on td "صمم سلتك الخاصة #673 مخفي" at bounding box center [408, 161] width 468 height 57
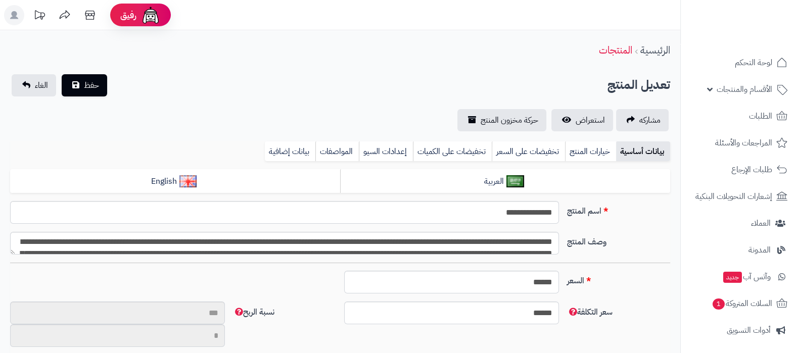
type input "****"
type input "********"
click at [594, 148] on link "خيارات المنتج" at bounding box center [590, 152] width 51 height 20
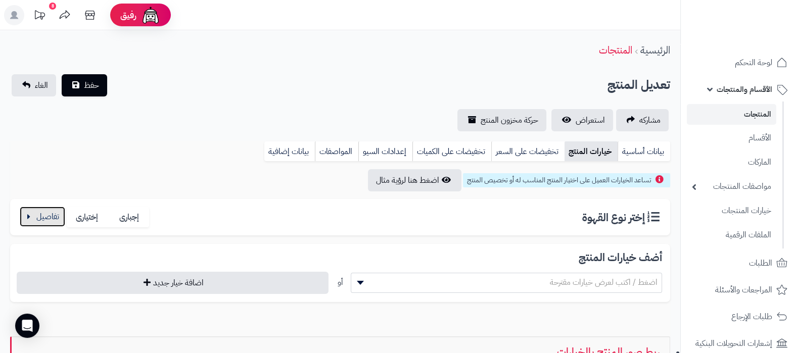
click at [40, 217] on button "button" at bounding box center [42, 217] width 45 height 20
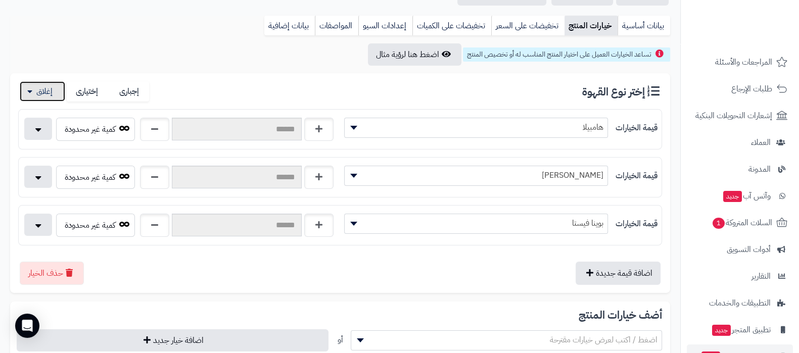
scroll to position [283, 0]
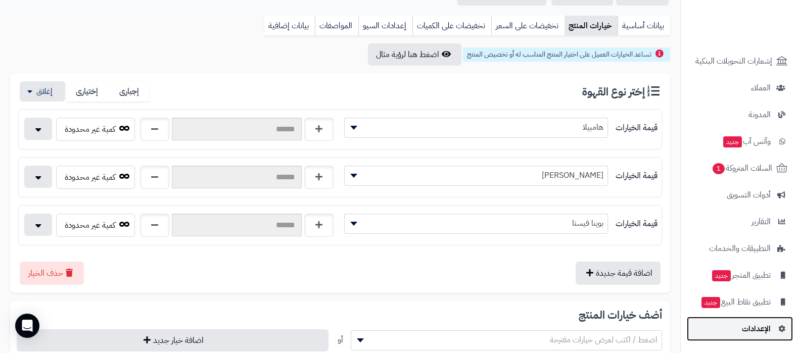
click at [763, 326] on span "الإعدادات" at bounding box center [756, 329] width 29 height 14
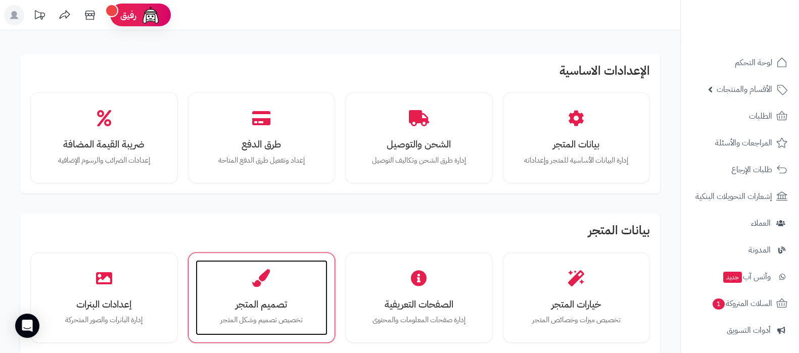
click at [256, 278] on icon at bounding box center [262, 278] width 18 height 18
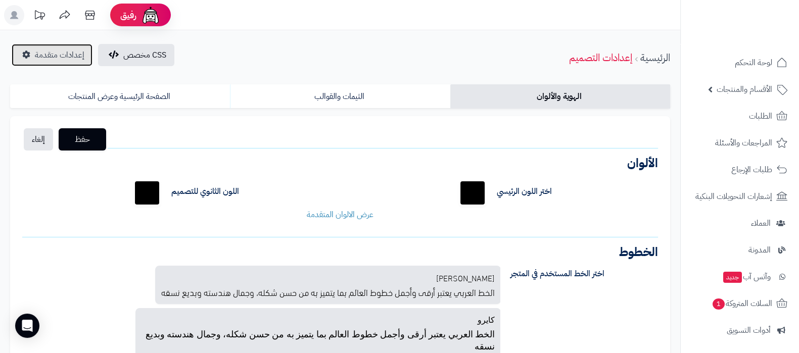
click at [40, 47] on link "إعدادات متقدمة" at bounding box center [52, 55] width 81 height 22
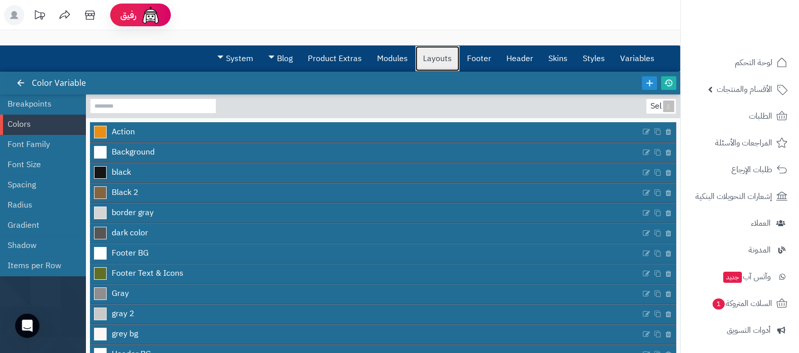
click at [439, 62] on link "Layouts" at bounding box center [438, 58] width 44 height 25
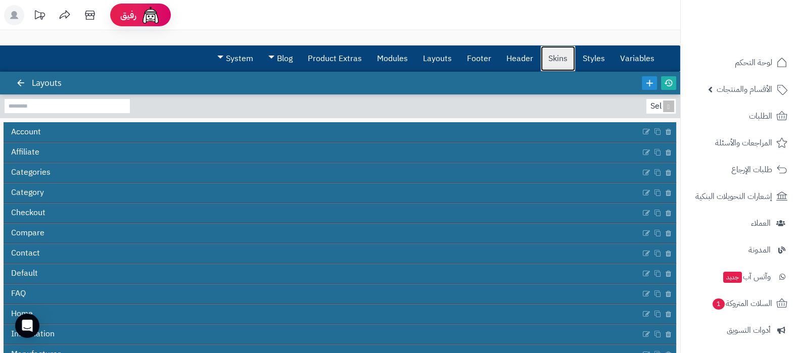
click at [557, 60] on link "Skins" at bounding box center [558, 58] width 34 height 25
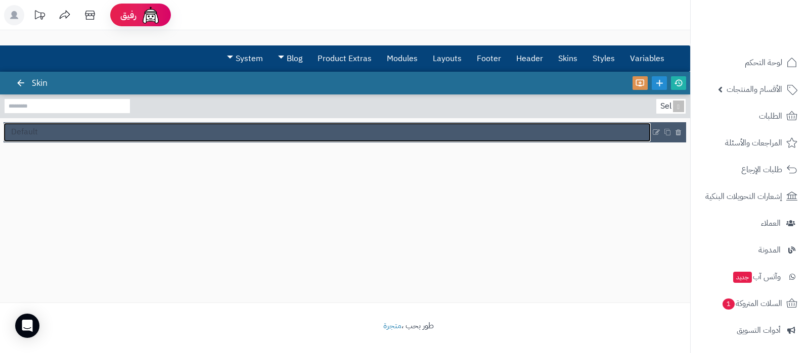
click at [79, 133] on link "Default" at bounding box center [327, 132] width 647 height 19
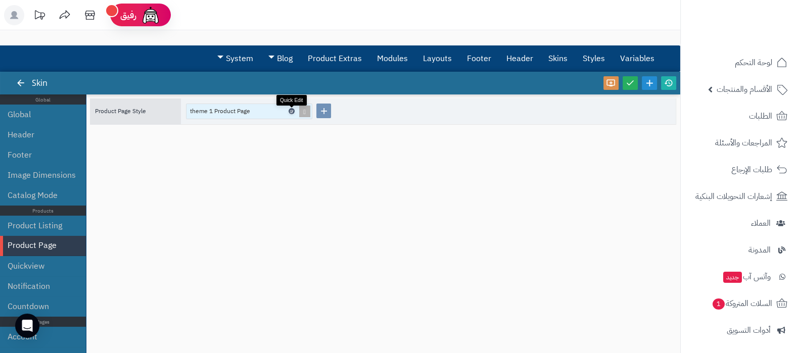
click at [291, 112] on icon at bounding box center [291, 111] width 3 height 5
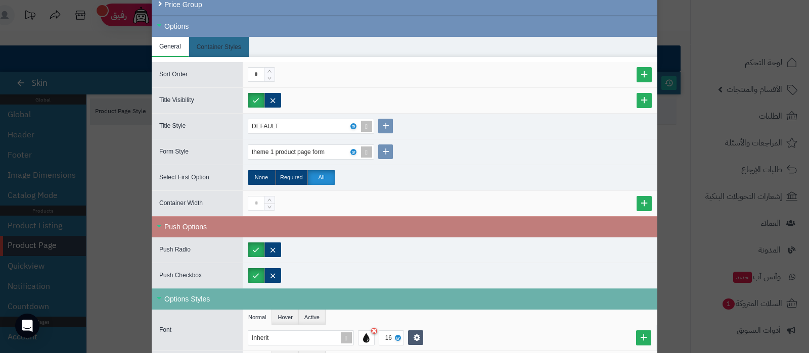
scroll to position [252, 0]
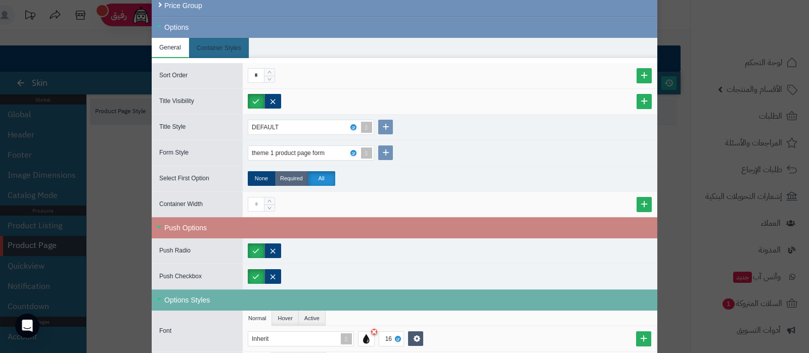
click at [293, 183] on label "Required" at bounding box center [292, 178] width 32 height 15
click at [318, 180] on label "All" at bounding box center [321, 178] width 28 height 15
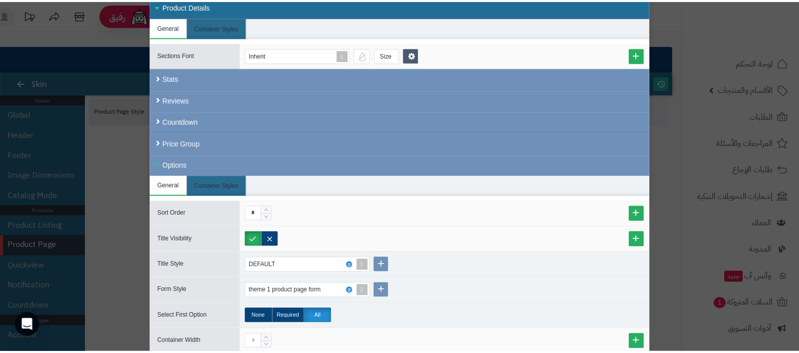
scroll to position [0, 0]
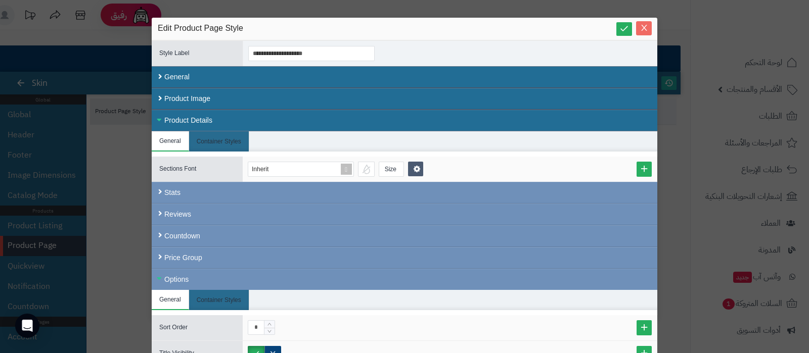
click at [647, 27] on icon "Close" at bounding box center [644, 28] width 6 height 6
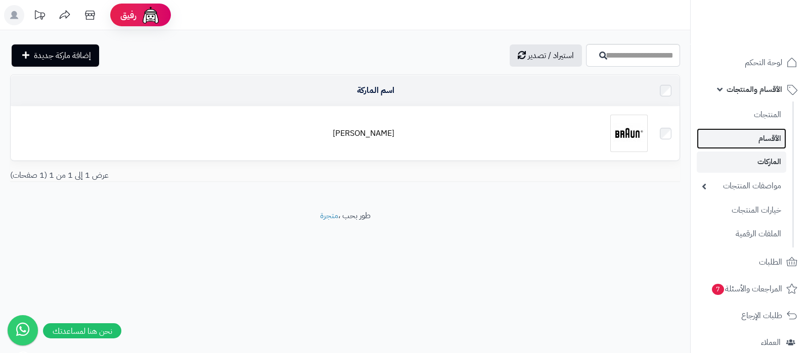
click at [757, 138] on link "الأقسام" at bounding box center [741, 138] width 89 height 21
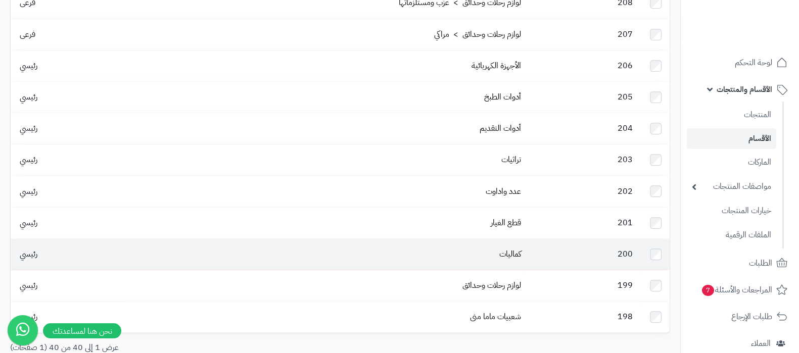
scroll to position [1040, 0]
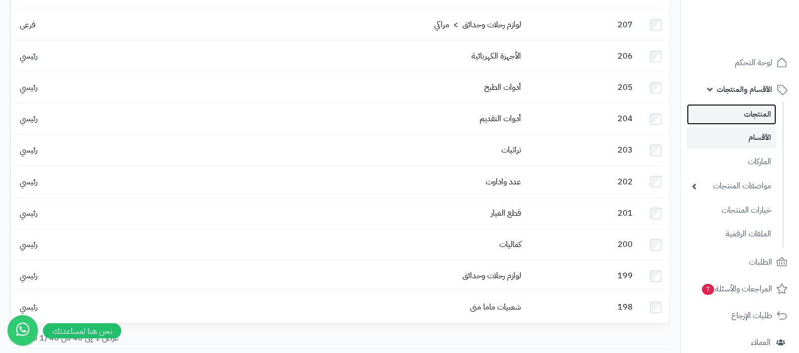
click at [753, 117] on link "المنتجات" at bounding box center [731, 114] width 89 height 21
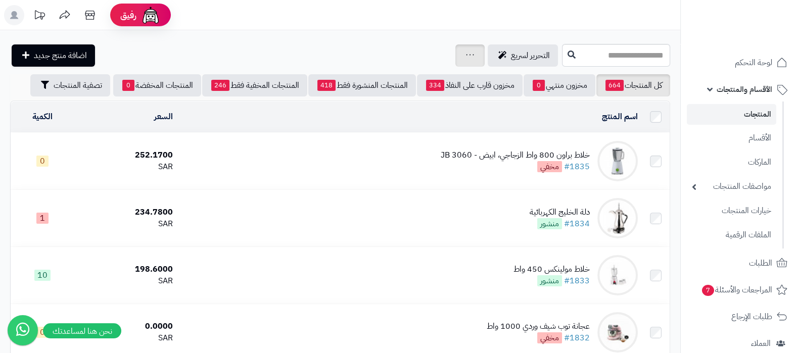
click at [455, 57] on div "جرد مخزون المنتجات جرد مخزون الخيارات فقط تعديل أسعار المنتجات الملصقات تصدير ا…" at bounding box center [469, 55] width 29 height 22
click at [455, 48] on div "جرد مخزون المنتجات جرد مخزون الخيارات فقط تعديل أسعار المنتجات الملصقات تصدير ا…" at bounding box center [469, 55] width 29 height 22
click at [466, 50] on link at bounding box center [470, 56] width 8 height 12
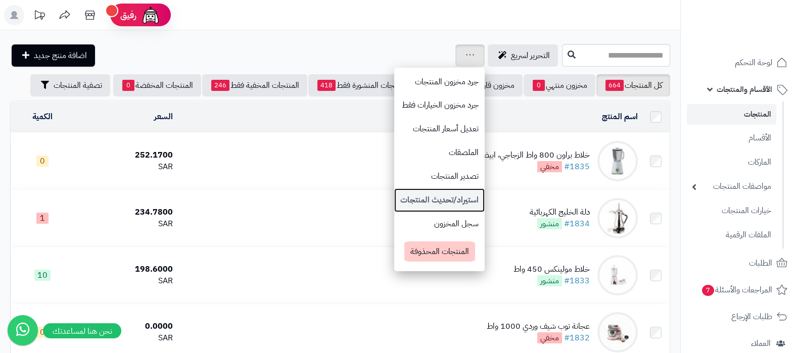
click at [394, 202] on link "استيراد/تحديث المنتجات" at bounding box center [439, 201] width 90 height 24
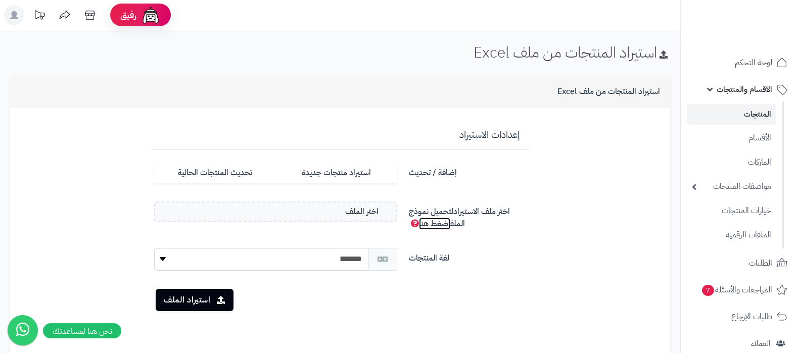
click at [437, 229] on link "اضغط هنا" at bounding box center [434, 224] width 31 height 12
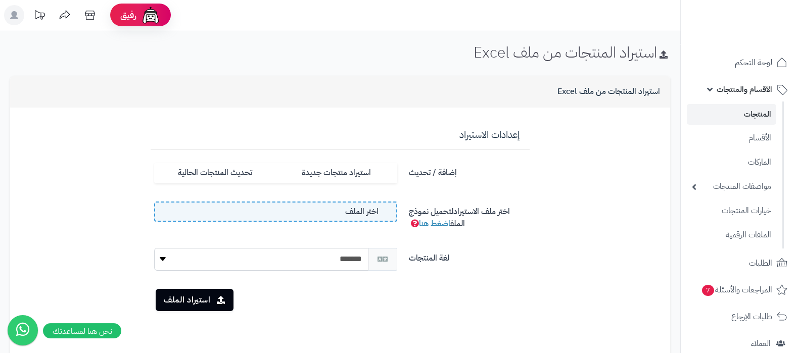
click at [343, 211] on label "اختر الملف" at bounding box center [275, 212] width 243 height 20
click at [0, 0] on input "اختر الملف" at bounding box center [0, 0] width 0 height 0
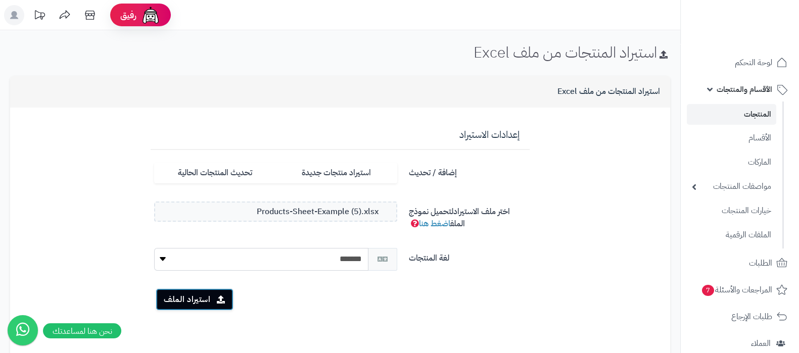
click at [194, 304] on button "استيراد الملف" at bounding box center [195, 300] width 78 height 22
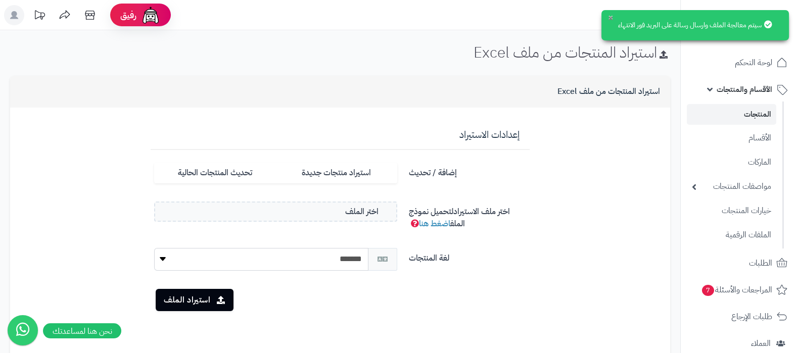
click at [607, 18] on button "×" at bounding box center [611, 18] width 8 height 8
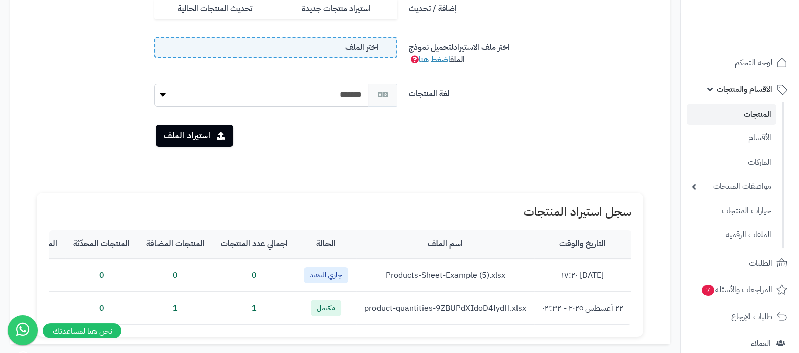
scroll to position [190, 0]
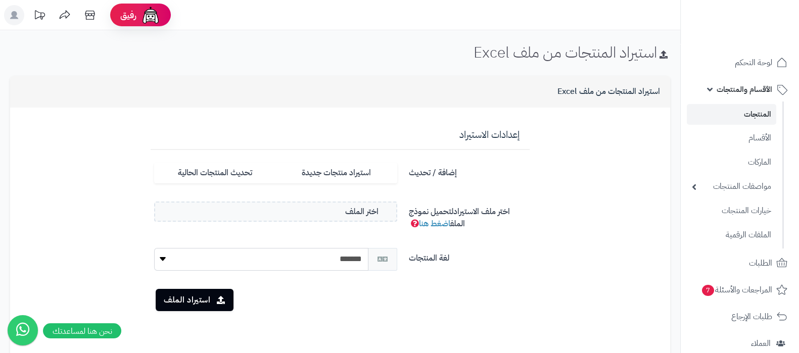
click at [736, 108] on link "المنتجات" at bounding box center [731, 114] width 89 height 21
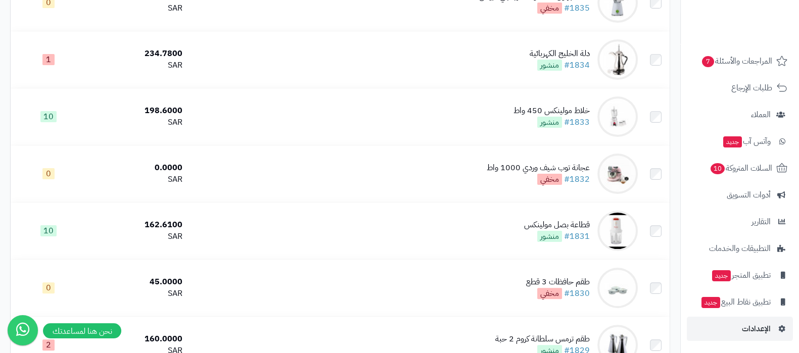
scroll to position [379, 0]
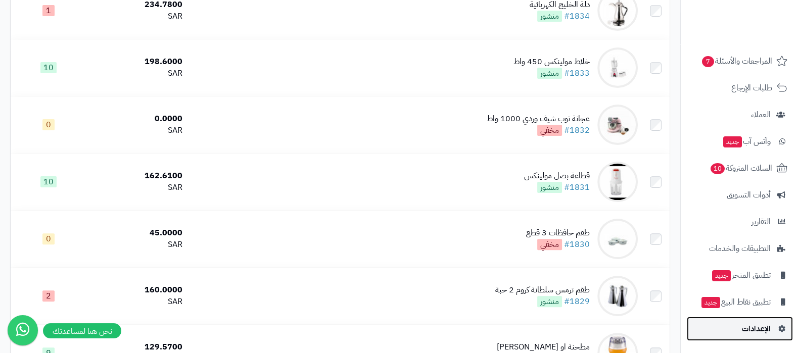
click at [746, 330] on span "الإعدادات" at bounding box center [756, 329] width 29 height 14
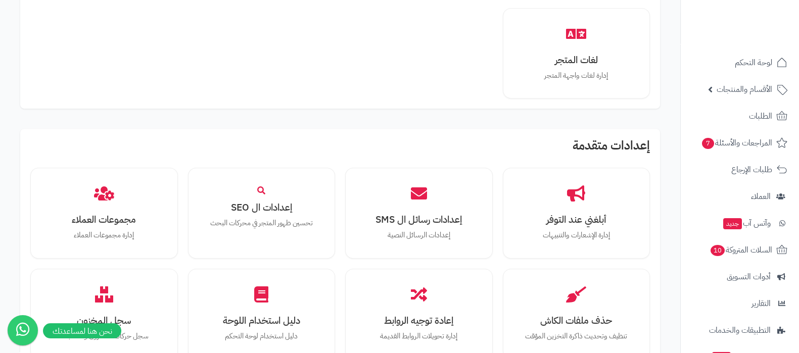
scroll to position [884, 0]
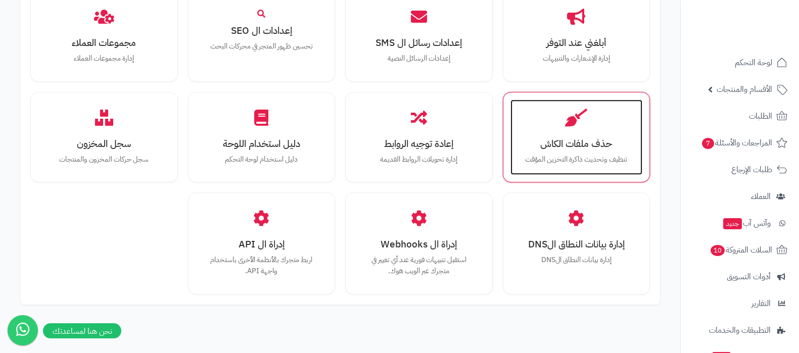
click at [571, 149] on h3 "حذف ملفات الكاش" at bounding box center [577, 144] width 112 height 11
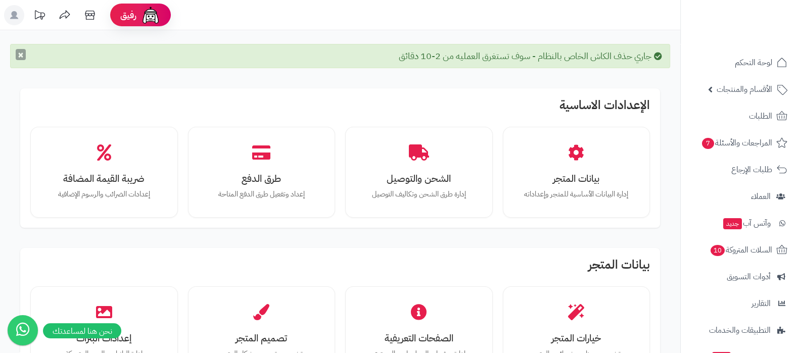
click at [20, 59] on button "×" at bounding box center [21, 54] width 10 height 11
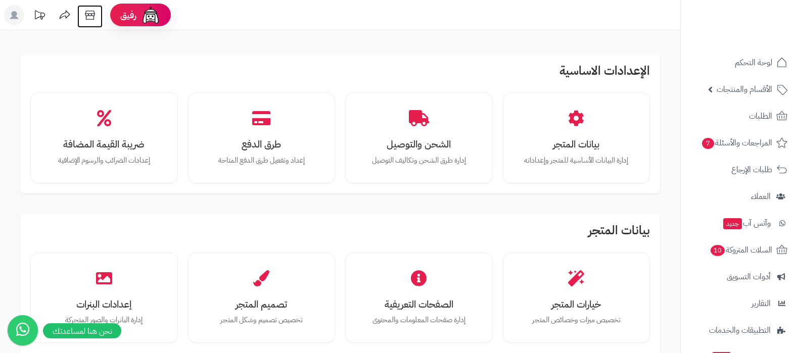
click at [87, 17] on icon at bounding box center [90, 15] width 20 height 20
click at [734, 93] on span "الأقسام والمنتجات" at bounding box center [745, 89] width 56 height 14
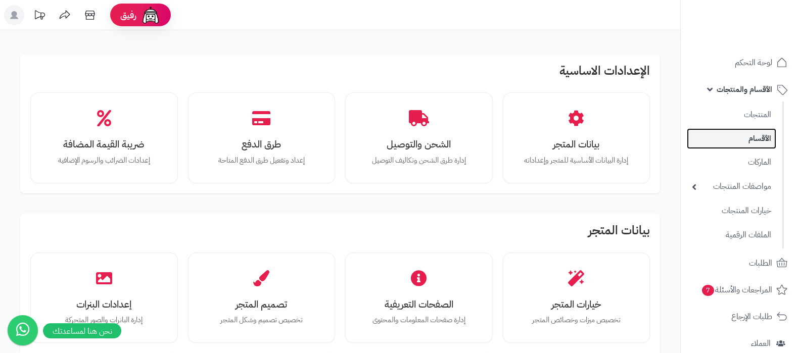
click at [748, 138] on link "الأقسام" at bounding box center [731, 138] width 89 height 21
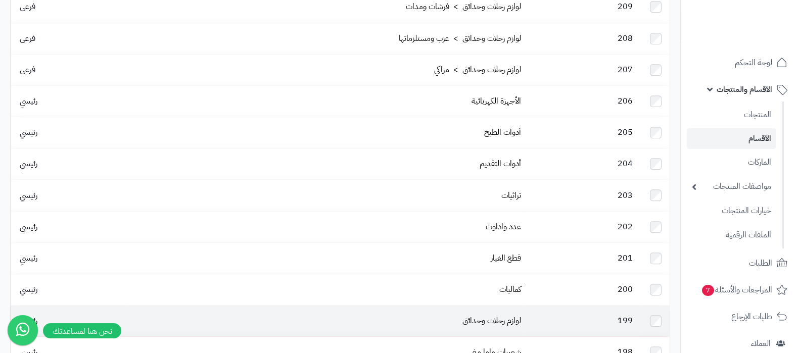
scroll to position [977, 0]
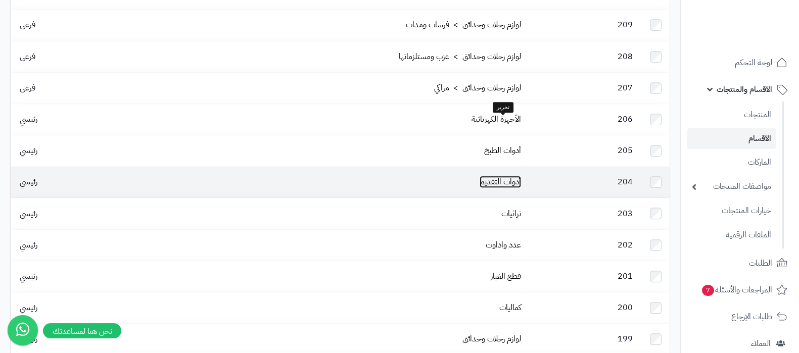
click at [508, 176] on link "أدوات التقديم" at bounding box center [500, 182] width 41 height 12
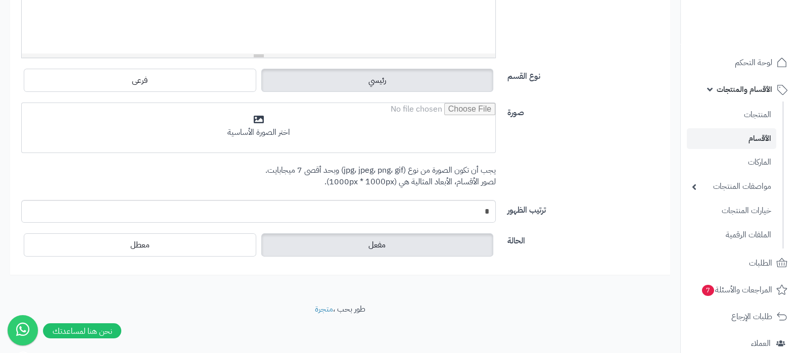
scroll to position [357, 0]
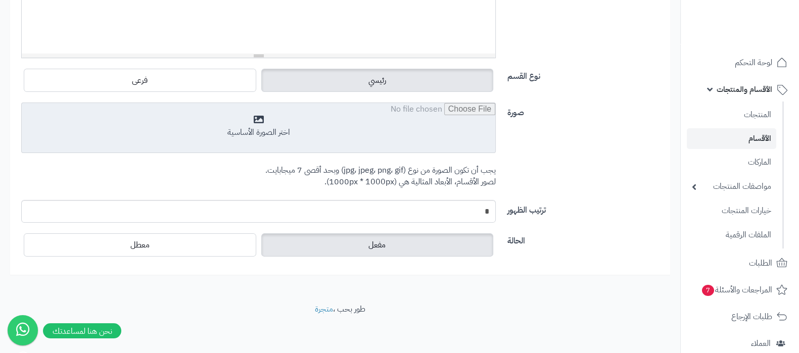
click at [270, 132] on input "file" at bounding box center [259, 128] width 474 height 51
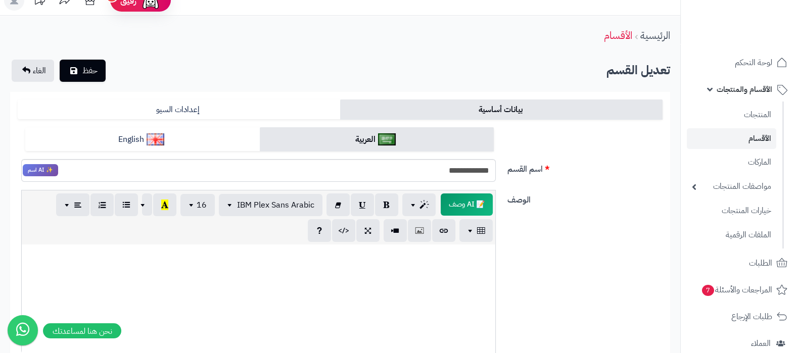
scroll to position [0, 0]
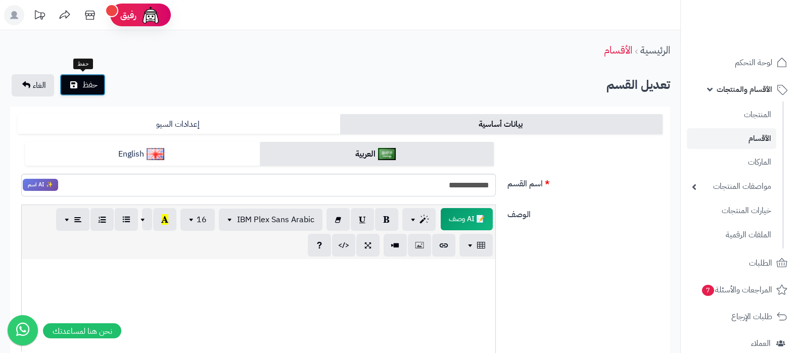
click at [94, 85] on span "حفظ" at bounding box center [89, 85] width 15 height 12
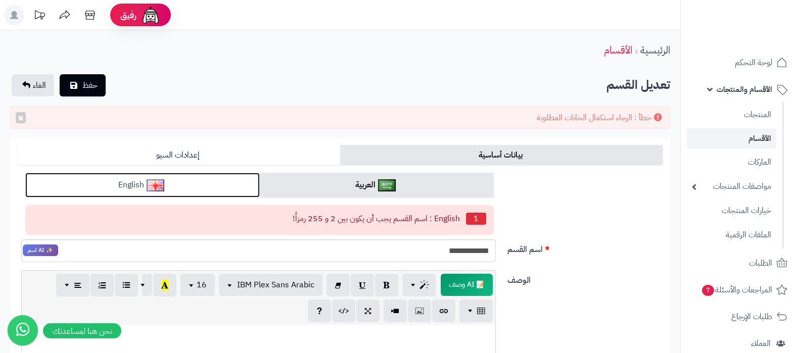
click at [197, 185] on link "English" at bounding box center [142, 185] width 235 height 25
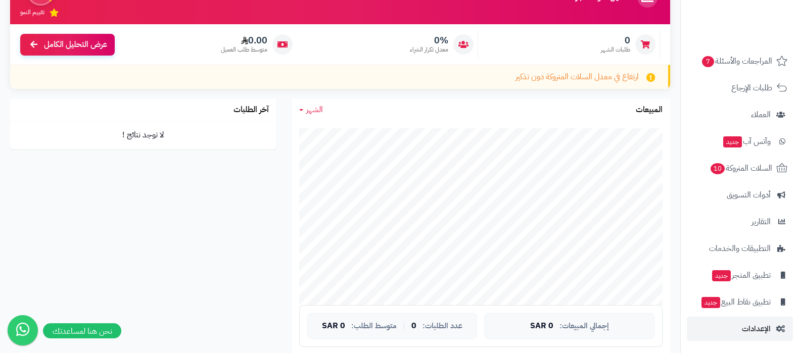
scroll to position [316, 0]
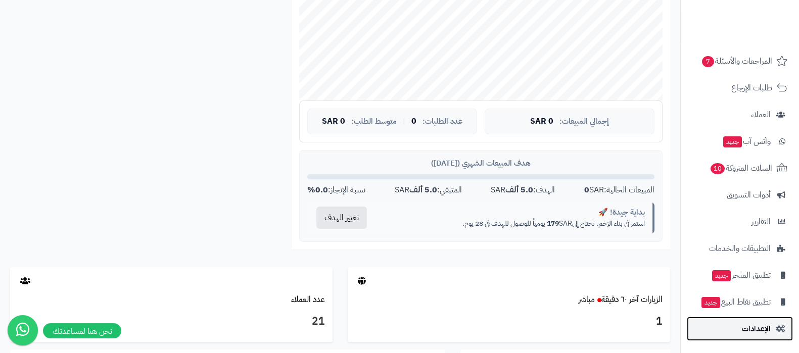
click at [751, 332] on span "الإعدادات" at bounding box center [756, 329] width 29 height 14
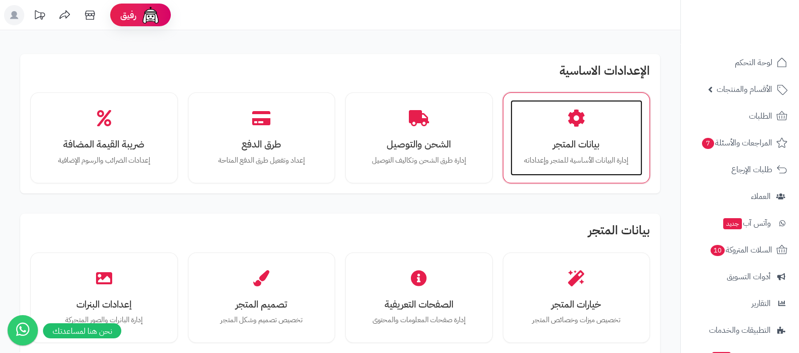
click at [602, 140] on h3 "بيانات المتجر" at bounding box center [577, 144] width 112 height 11
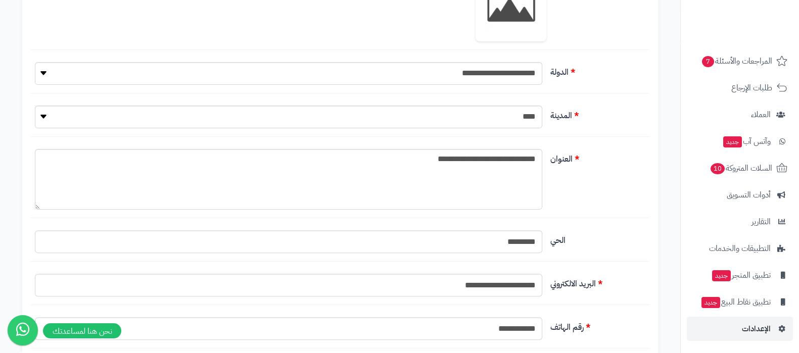
scroll to position [442, 0]
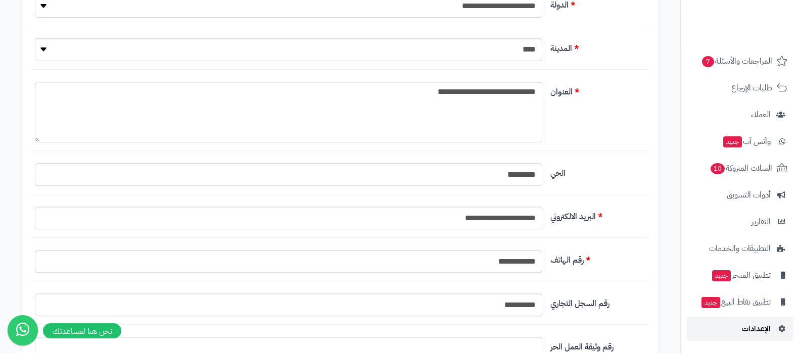
click at [758, 326] on span "الإعدادات" at bounding box center [756, 329] width 29 height 14
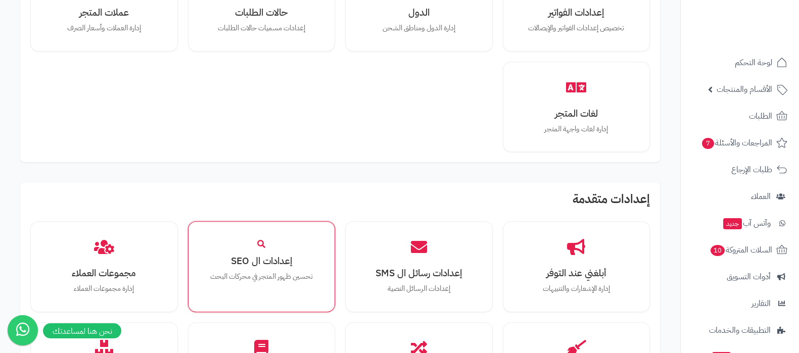
scroll to position [556, 0]
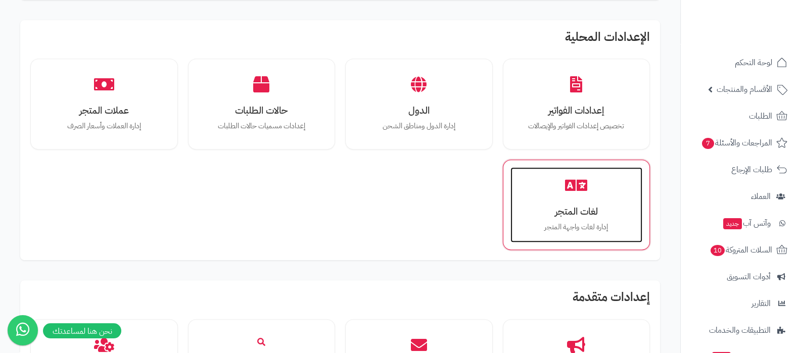
click at [547, 209] on h3 "لغات المتجر" at bounding box center [577, 211] width 112 height 11
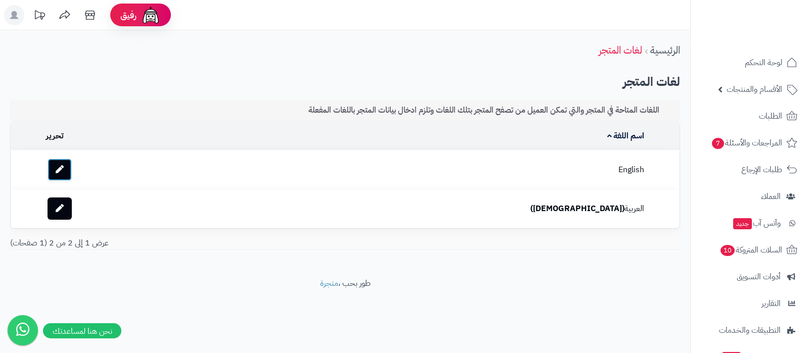
click at [69, 165] on link at bounding box center [60, 170] width 24 height 22
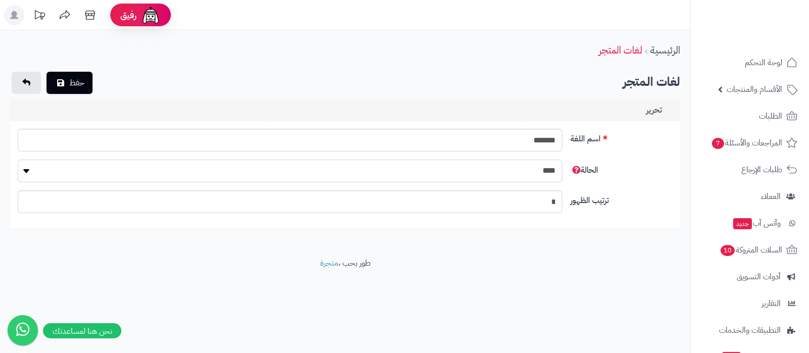
drag, startPoint x: 526, startPoint y: 171, endPoint x: 529, endPoint y: 177, distance: 6.3
click at [526, 171] on select "**** ****" at bounding box center [290, 171] width 544 height 23
select select "*"
click at [18, 160] on select "**** ****" at bounding box center [290, 171] width 544 height 23
click at [63, 80] on icon "submit" at bounding box center [60, 82] width 7 height 8
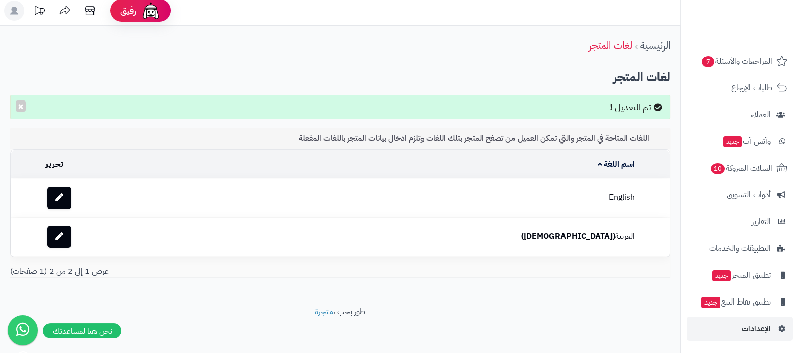
scroll to position [7, 0]
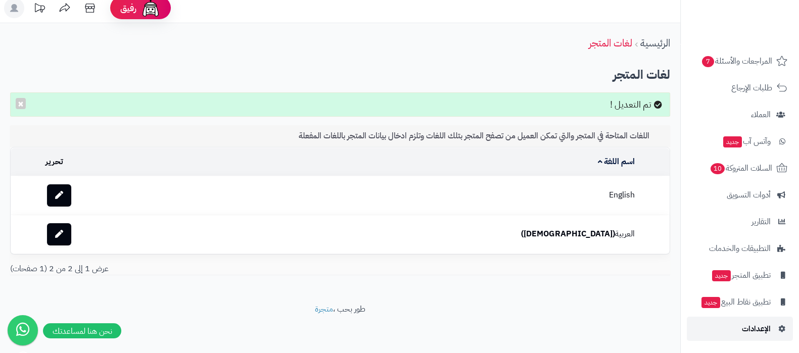
click at [751, 326] on span "الإعدادات" at bounding box center [756, 329] width 29 height 14
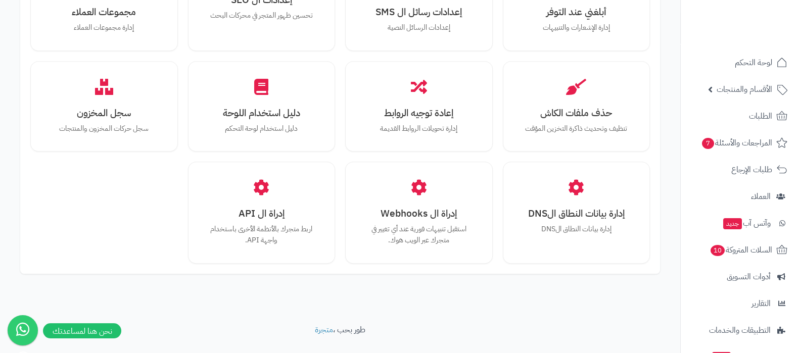
scroll to position [935, 0]
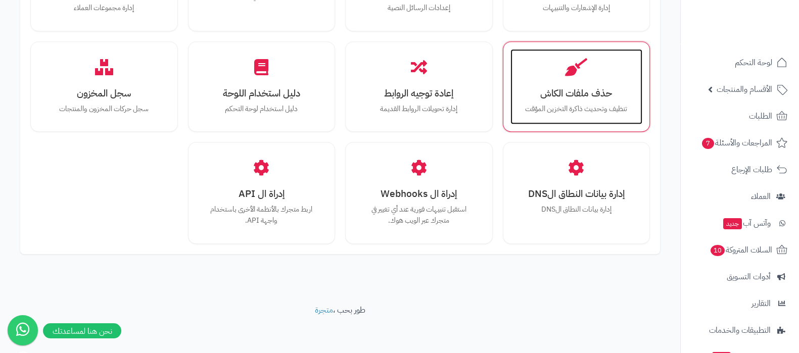
click at [572, 90] on h3 "حذف ملفات الكاش" at bounding box center [577, 93] width 112 height 11
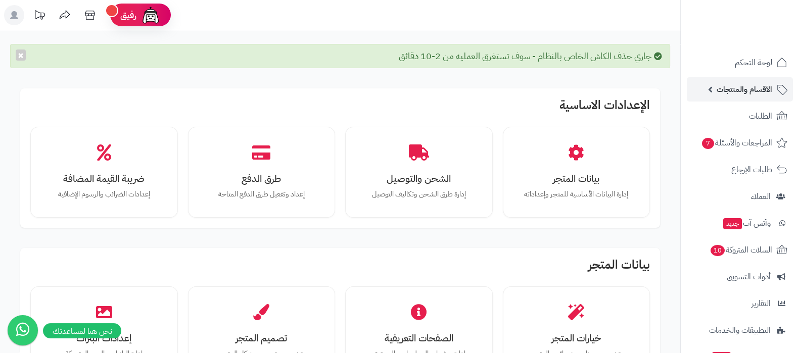
click at [740, 94] on span "الأقسام والمنتجات" at bounding box center [745, 89] width 56 height 14
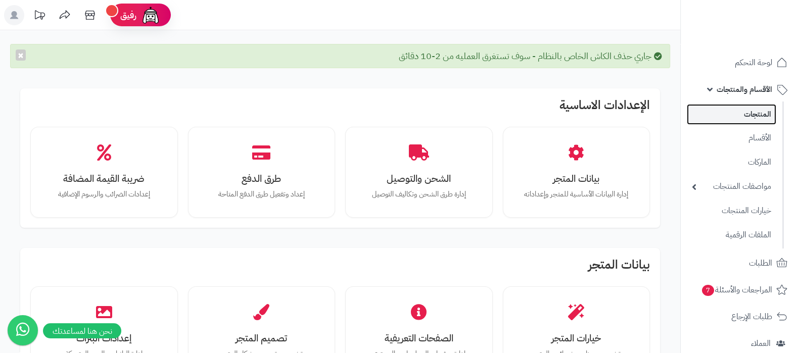
click at [748, 118] on link "المنتجات" at bounding box center [731, 114] width 89 height 21
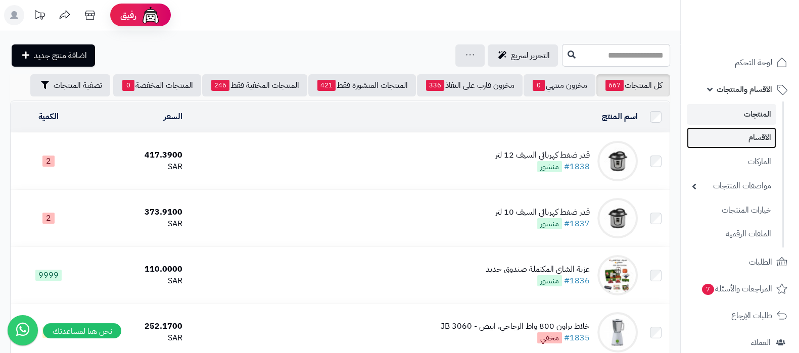
click at [737, 139] on link "الأقسام" at bounding box center [731, 137] width 89 height 21
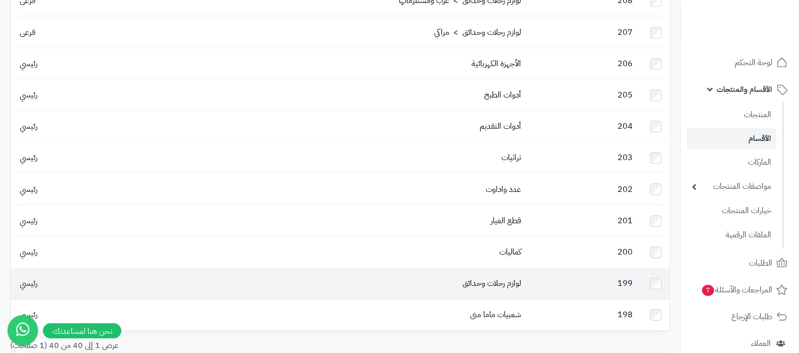
scroll to position [914, 0]
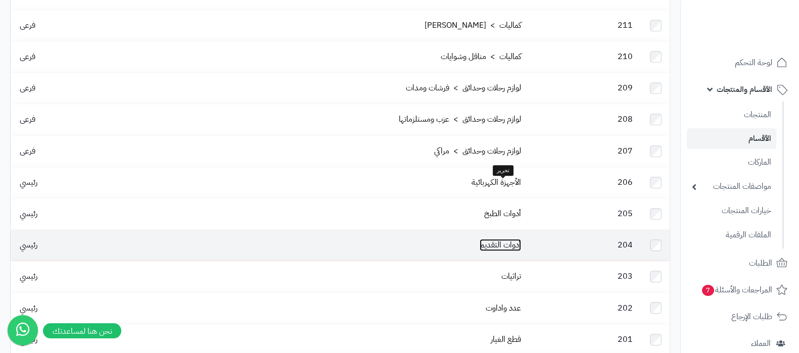
click at [506, 239] on link "أدوات التقديم" at bounding box center [500, 245] width 41 height 12
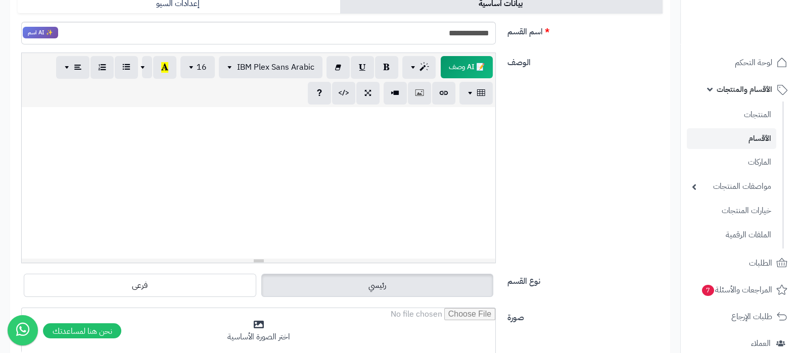
scroll to position [190, 0]
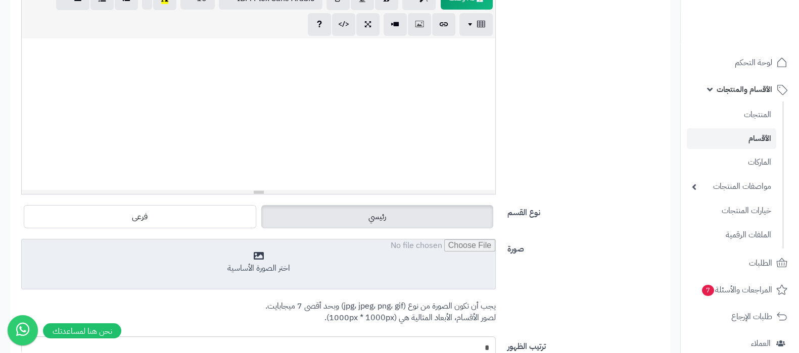
click at [356, 265] on input "file" at bounding box center [259, 265] width 474 height 51
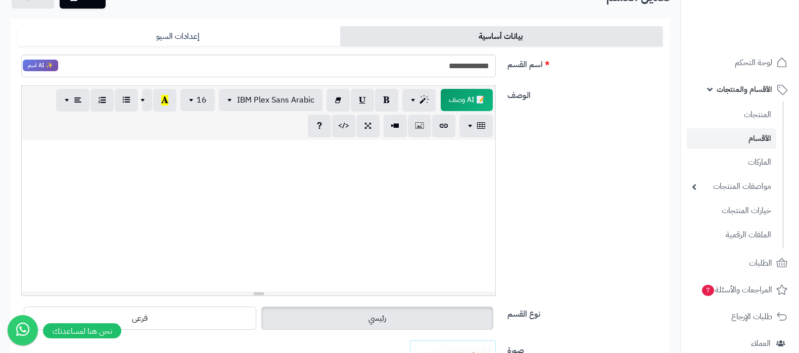
scroll to position [0, 0]
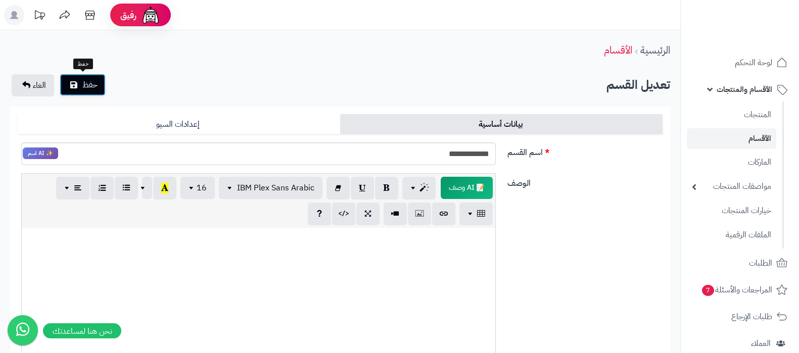
click at [84, 87] on span "حفظ" at bounding box center [89, 85] width 15 height 12
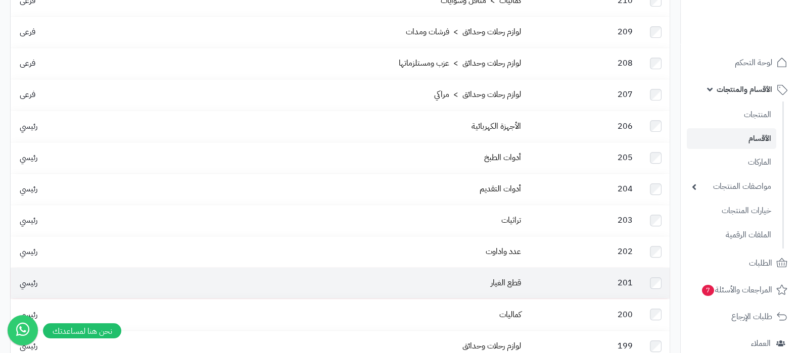
scroll to position [946, 0]
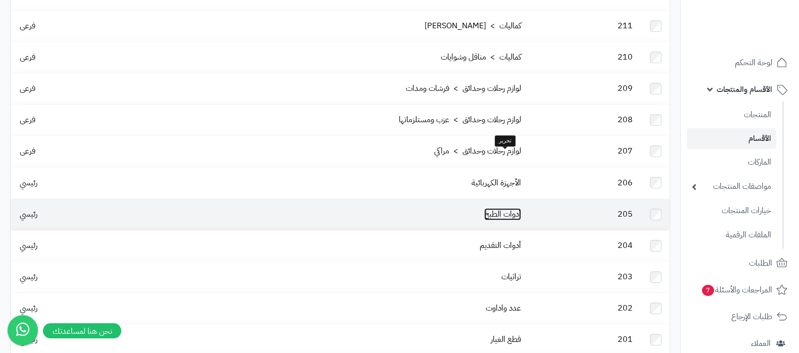
click at [498, 208] on link "أدوات الطبخ" at bounding box center [502, 214] width 37 height 12
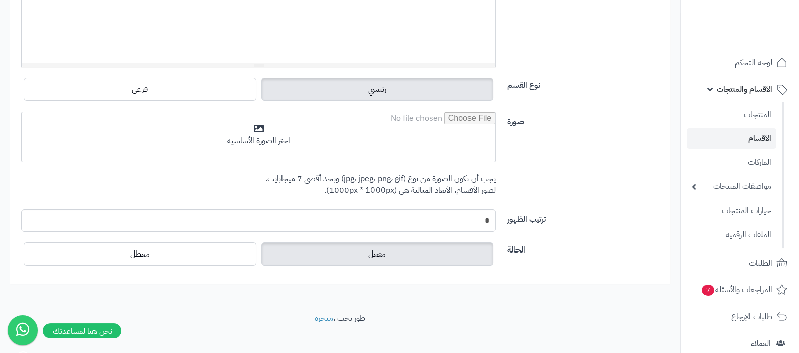
scroll to position [316, 0]
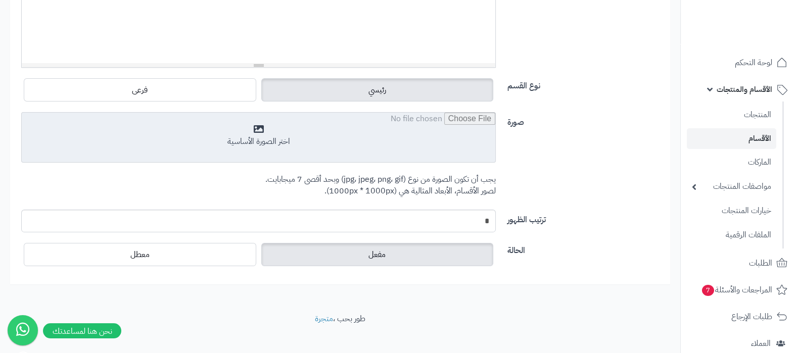
click at [330, 140] on input "file" at bounding box center [259, 138] width 474 height 51
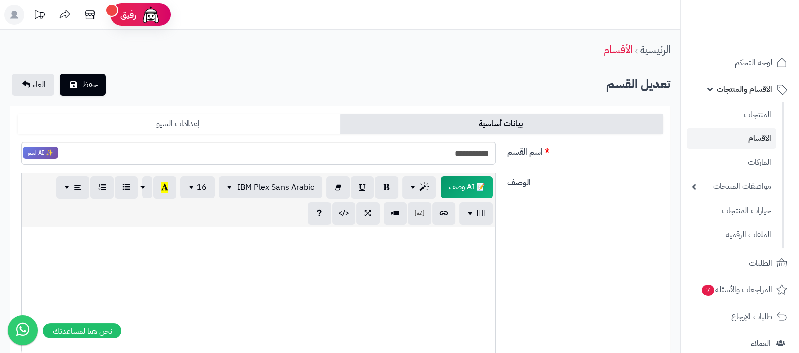
scroll to position [0, 0]
click at [78, 89] on button "حفظ" at bounding box center [83, 85] width 46 height 22
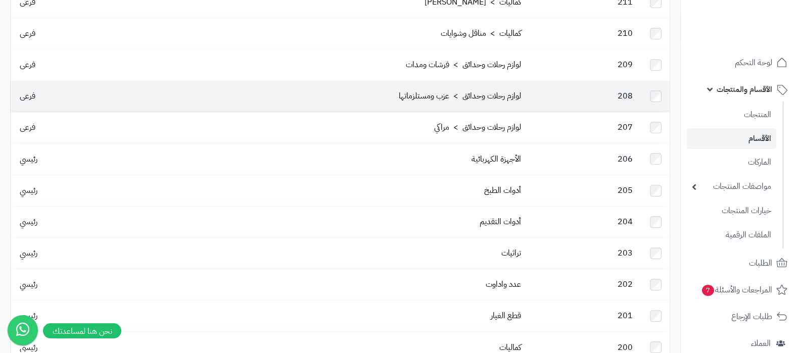
scroll to position [883, 0]
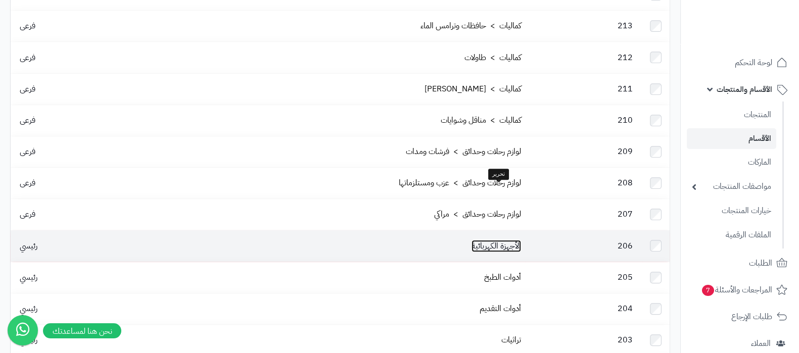
click at [491, 240] on link "الأجهزة الكهربائية" at bounding box center [497, 246] width 50 height 12
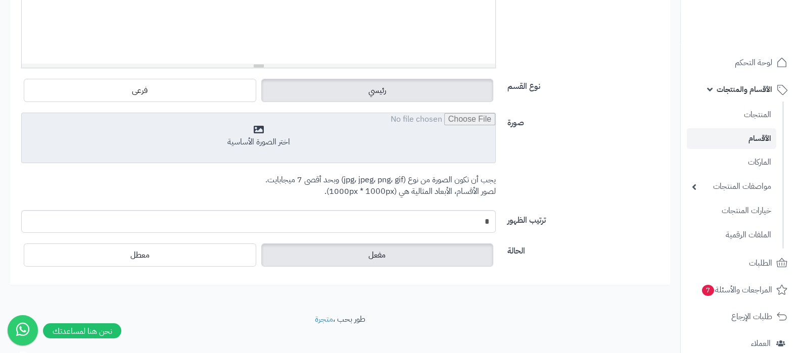
scroll to position [316, 0]
click at [269, 132] on input "file" at bounding box center [259, 138] width 474 height 51
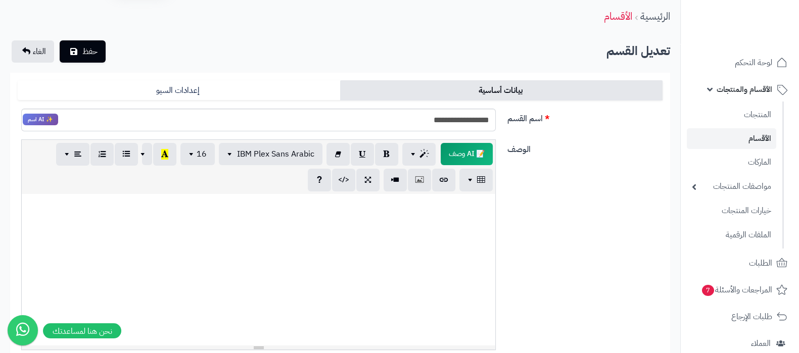
scroll to position [0, 0]
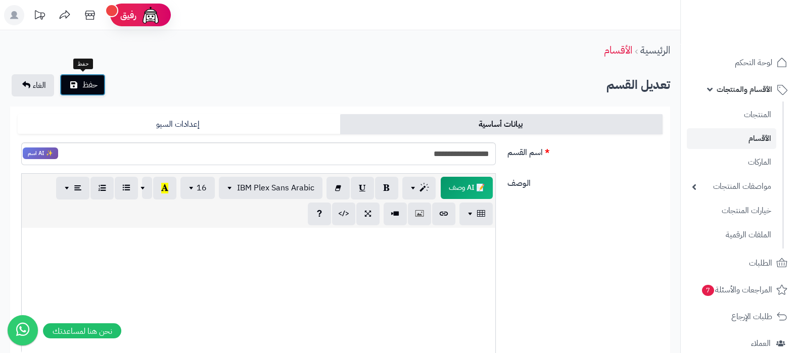
click at [97, 86] on span "حفظ" at bounding box center [89, 85] width 15 height 12
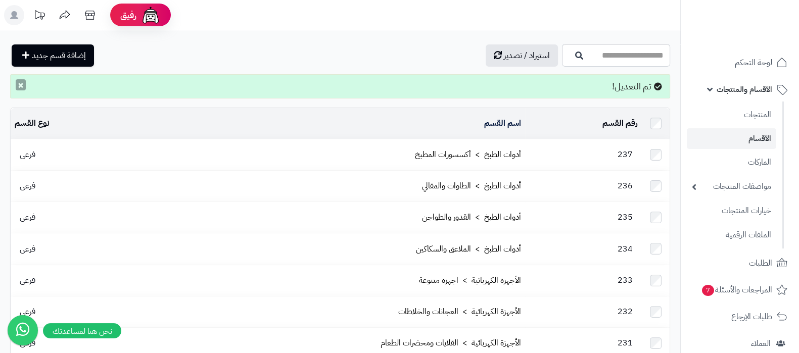
click at [23, 88] on button "×" at bounding box center [21, 84] width 10 height 11
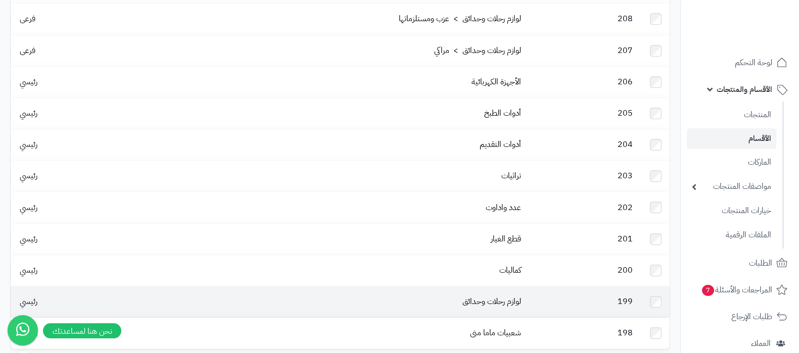
scroll to position [1040, 0]
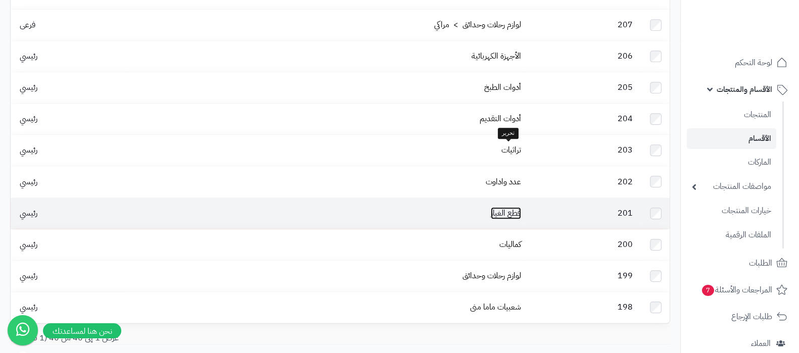
click at [511, 207] on link "قطع الغيار" at bounding box center [506, 213] width 30 height 12
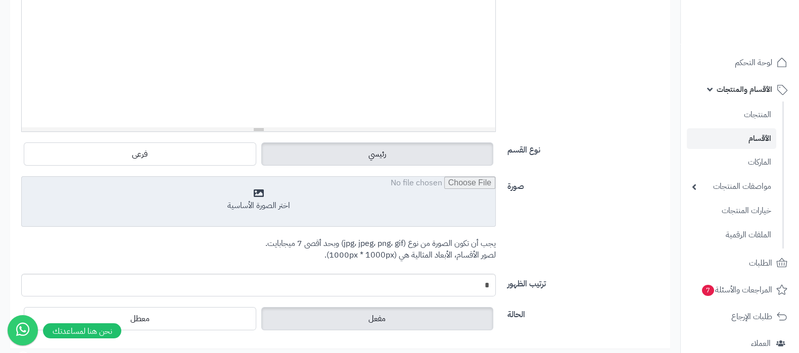
scroll to position [253, 0]
click at [323, 205] on input "file" at bounding box center [259, 201] width 474 height 51
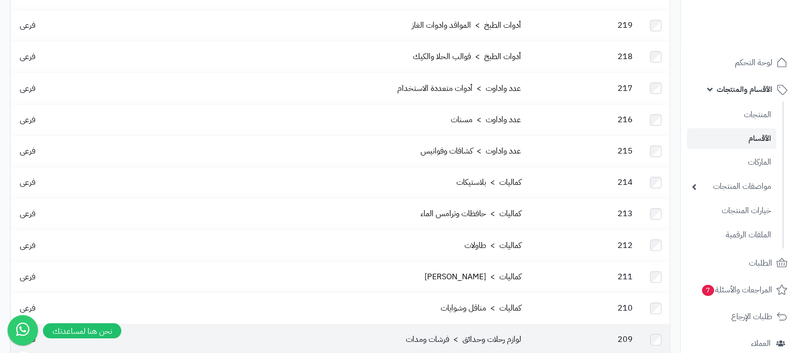
scroll to position [1011, 0]
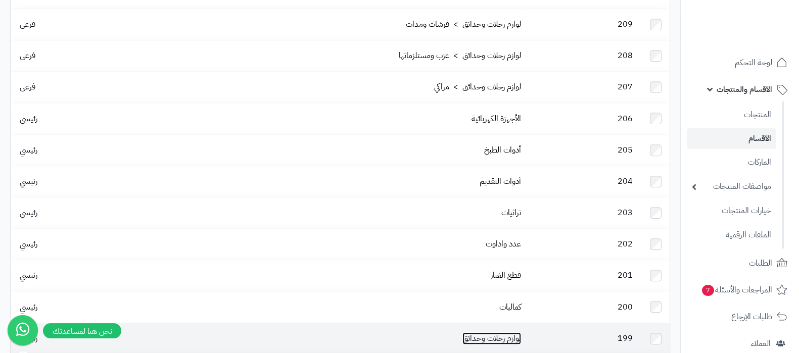
click at [495, 333] on link "لوازم رحلات وحدائق" at bounding box center [492, 339] width 59 height 12
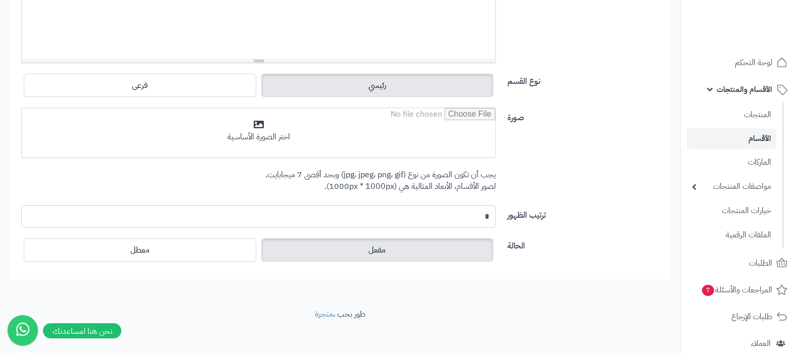
scroll to position [326, 0]
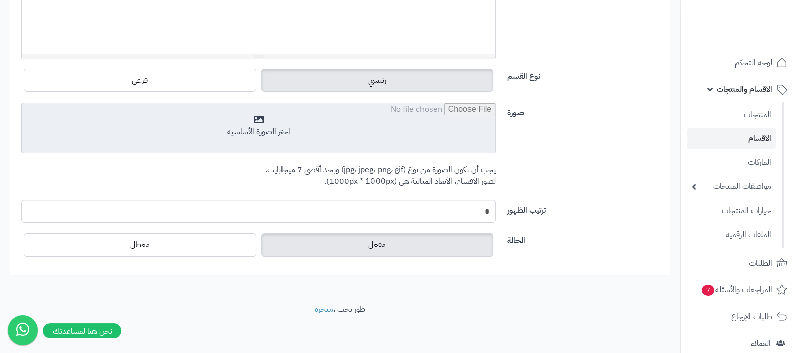
click at [296, 138] on input "file" at bounding box center [259, 128] width 474 height 51
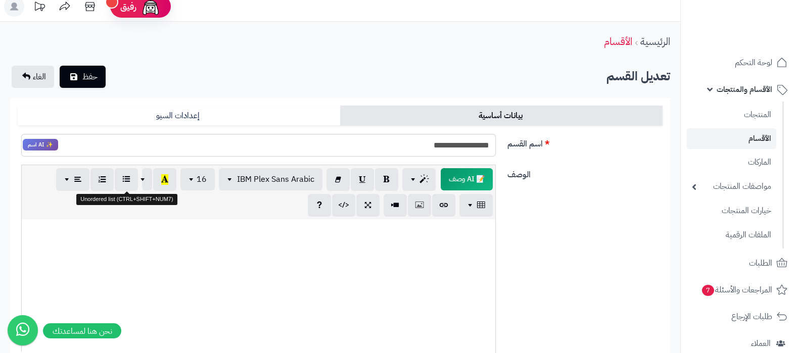
scroll to position [0, 0]
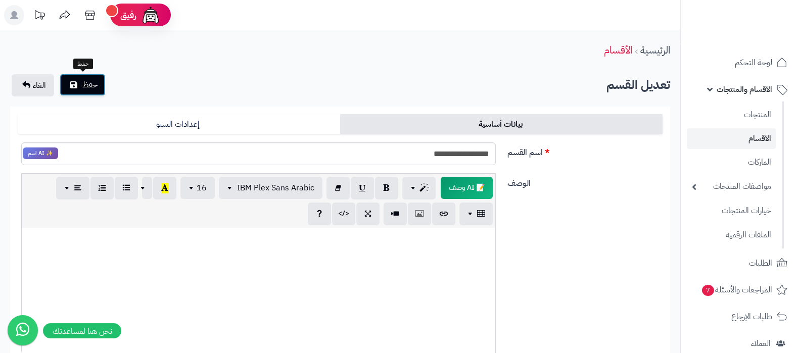
click at [95, 86] on span "حفظ" at bounding box center [89, 85] width 15 height 12
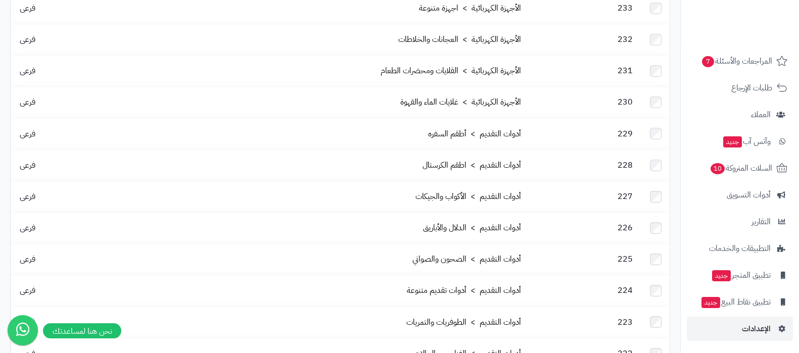
scroll to position [379, 0]
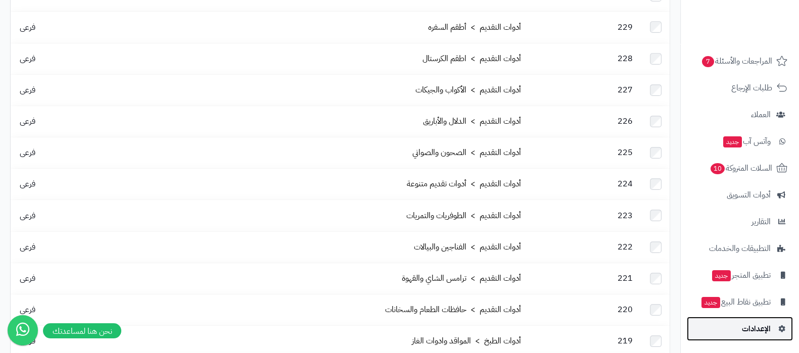
click at [746, 327] on span "الإعدادات" at bounding box center [756, 329] width 29 height 14
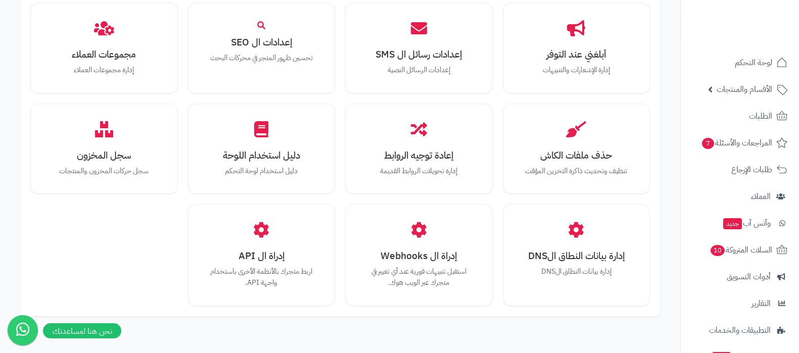
scroll to position [935, 0]
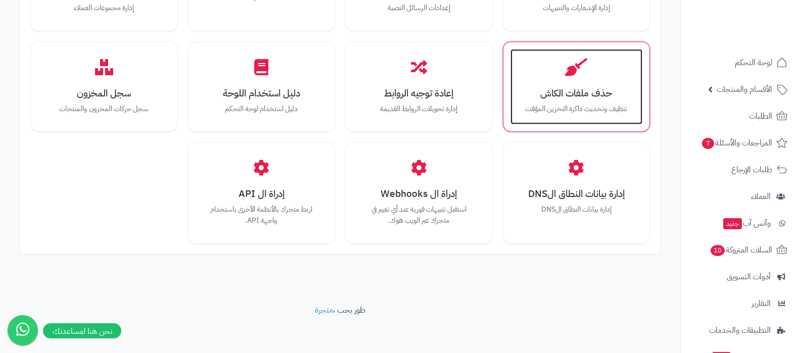
click at [597, 82] on div "حذف ملفات الكاش تنظيف وتحديث ذاكرة التخزين المؤقت" at bounding box center [577, 87] width 132 height 76
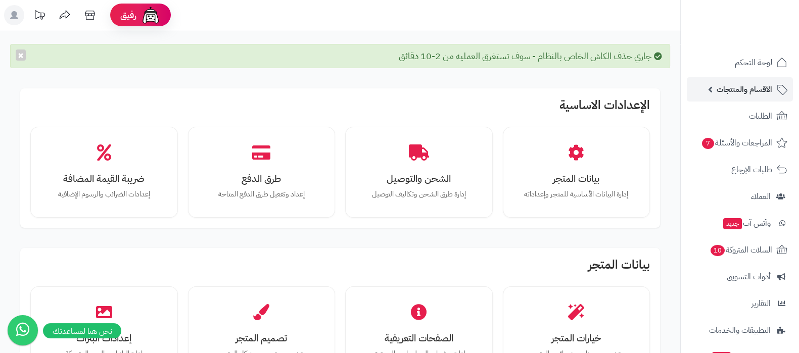
click at [738, 97] on link "الأقسام والمنتجات" at bounding box center [740, 89] width 106 height 24
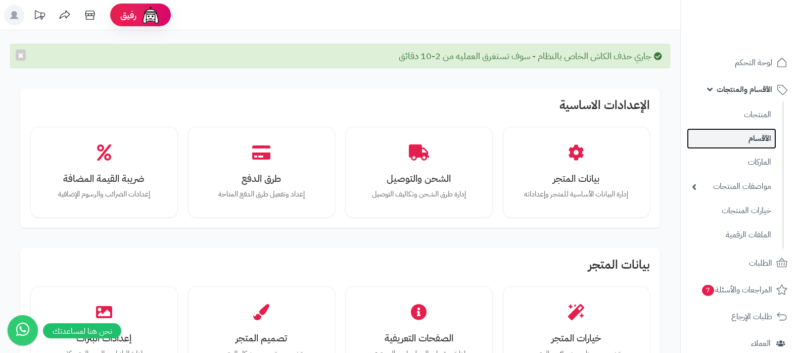
click at [752, 140] on link "الأقسام" at bounding box center [731, 138] width 89 height 21
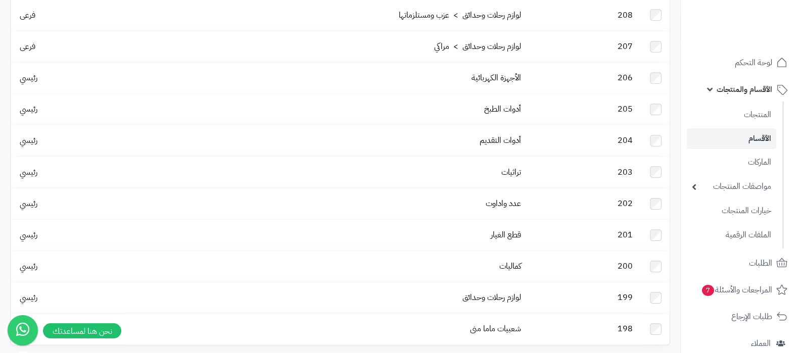
scroll to position [1040, 0]
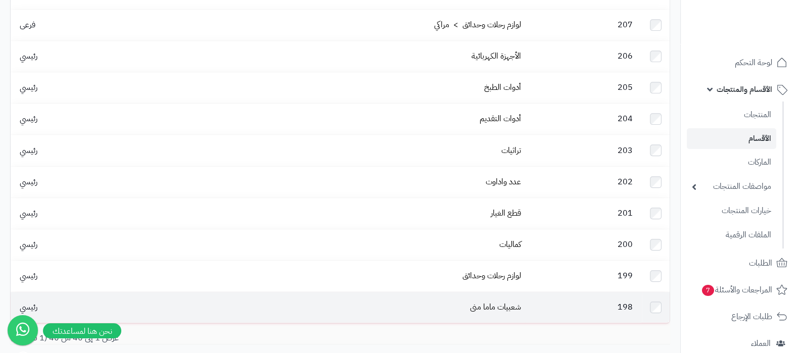
click at [508, 292] on td "شعبيات ماما منى" at bounding box center [325, 307] width 399 height 31
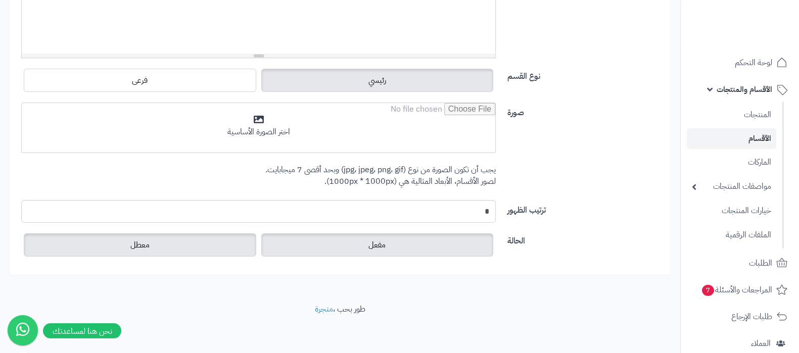
click at [187, 237] on label "معطل" at bounding box center [140, 245] width 233 height 23
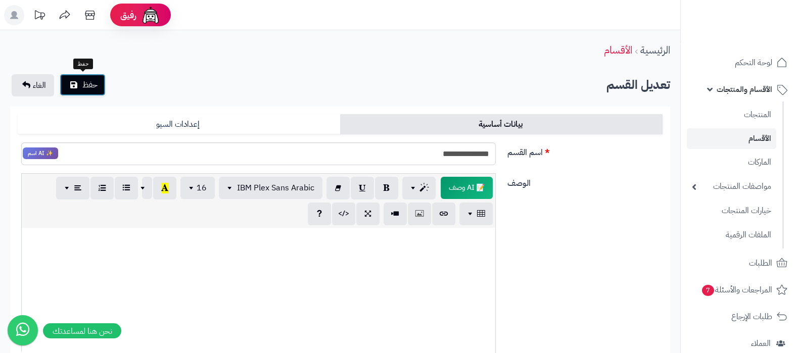
click at [82, 95] on button "حفظ" at bounding box center [83, 85] width 46 height 22
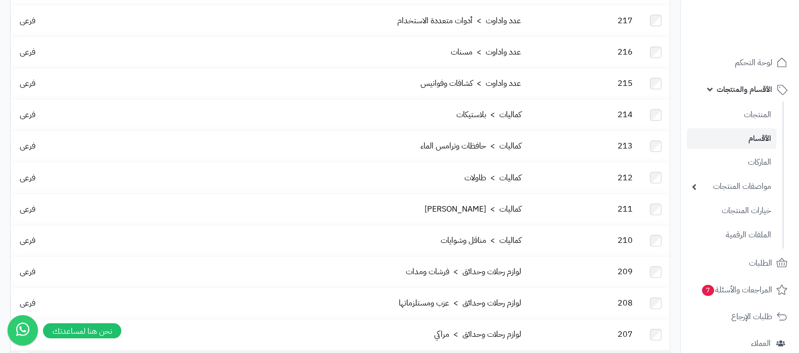
scroll to position [1073, 0]
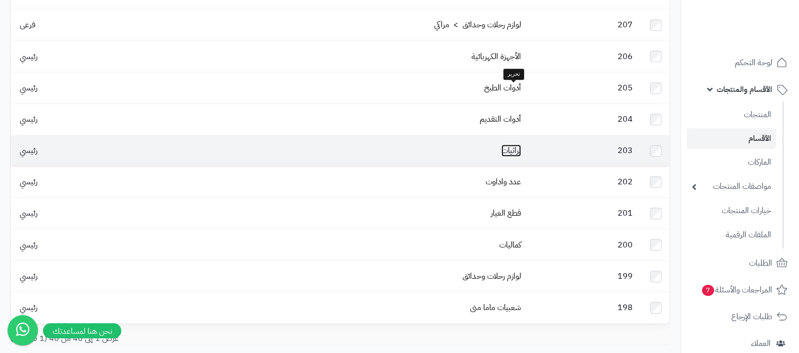
click at [511, 145] on link "تراثيات" at bounding box center [511, 151] width 20 height 12
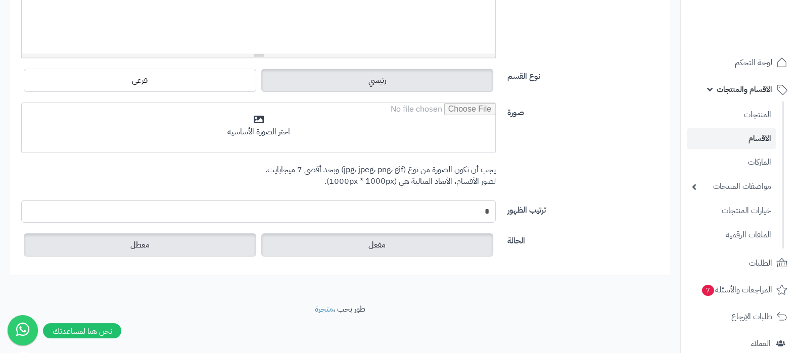
click at [170, 251] on label "معطل" at bounding box center [140, 245] width 233 height 23
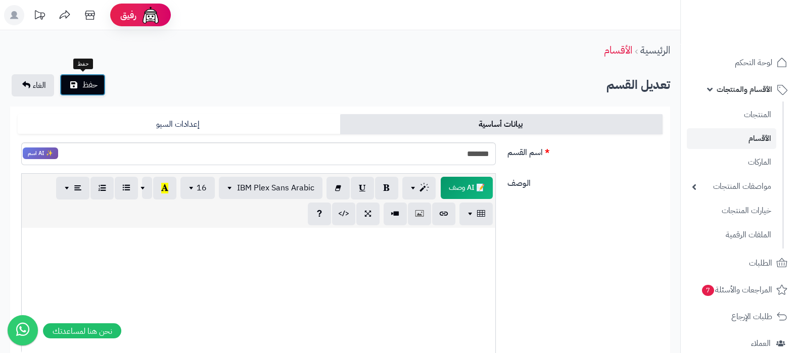
click at [89, 88] on span "حفظ" at bounding box center [89, 85] width 15 height 12
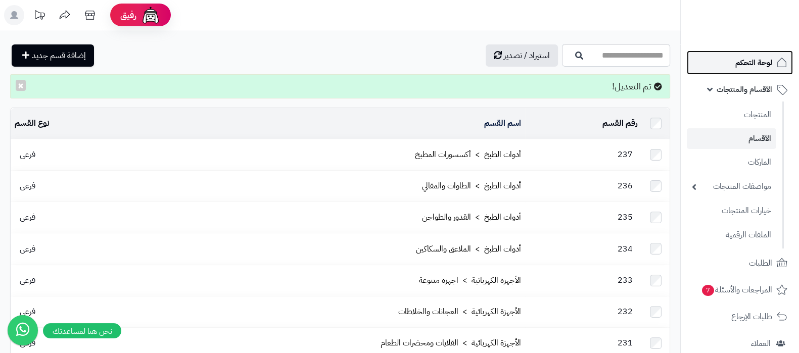
click at [757, 66] on span "لوحة التحكم" at bounding box center [754, 63] width 37 height 14
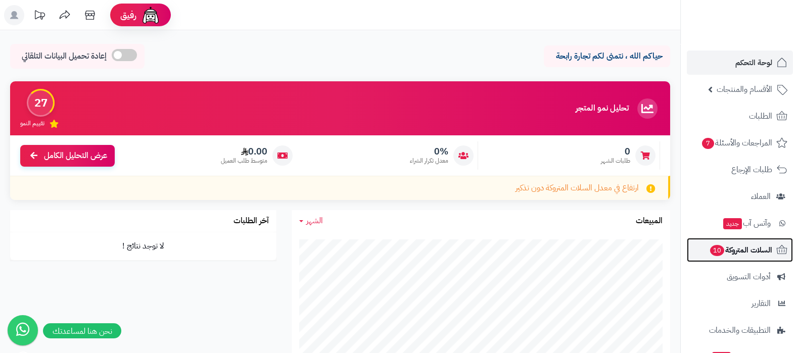
click at [736, 255] on span "السلات المتروكة 10" at bounding box center [740, 250] width 63 height 14
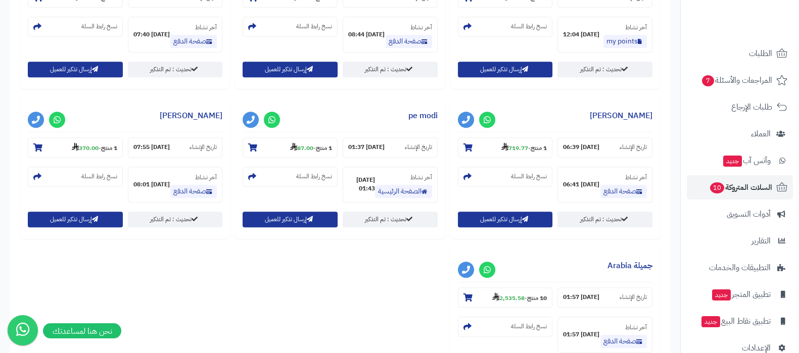
scroll to position [82, 0]
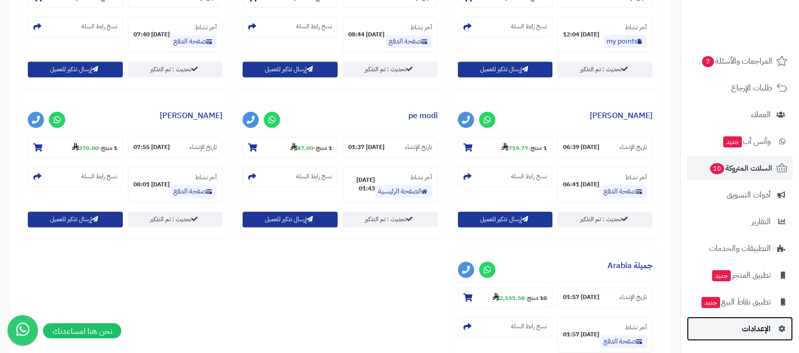
click at [746, 330] on span "الإعدادات" at bounding box center [756, 329] width 29 height 14
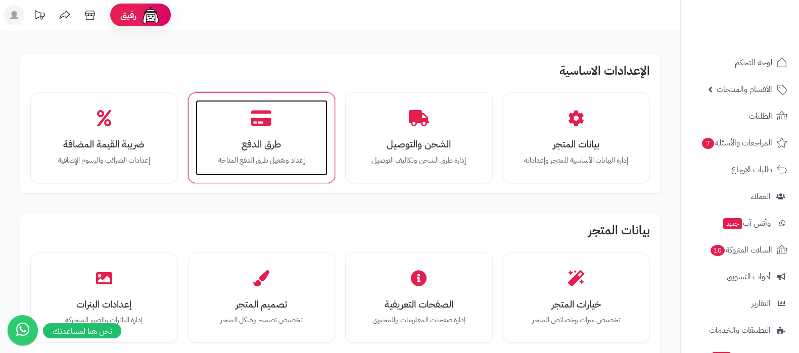
click at [287, 126] on div "طرق الدفع إعداد وتفعيل طرق الدفع المتاحة" at bounding box center [262, 138] width 132 height 76
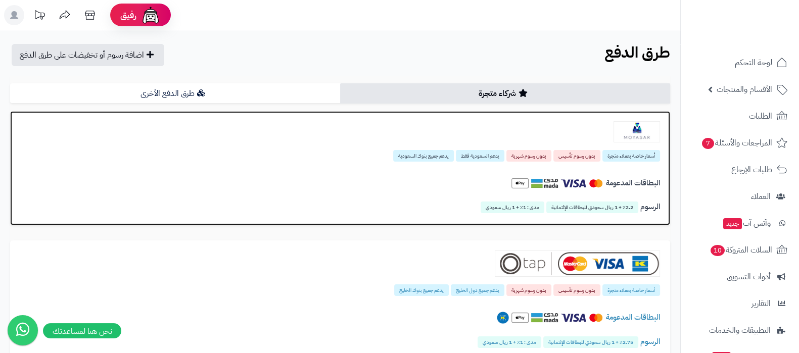
click at [650, 137] on img at bounding box center [637, 131] width 47 height 21
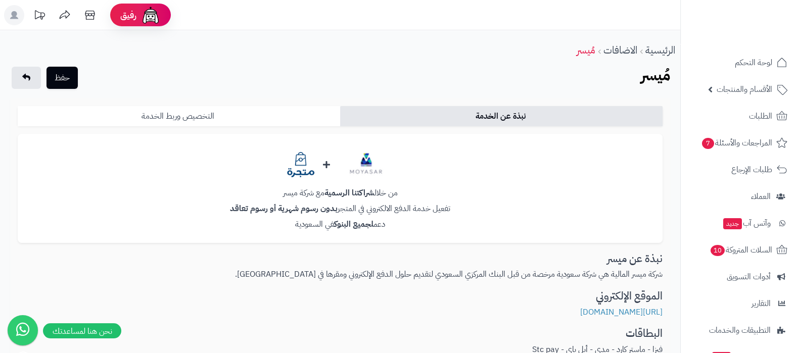
click at [220, 119] on link "التخصيص وربط الخدمة" at bounding box center [179, 116] width 323 height 20
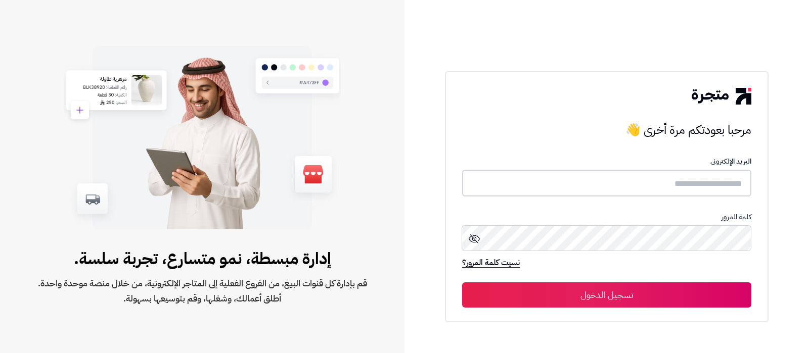
type input "**********"
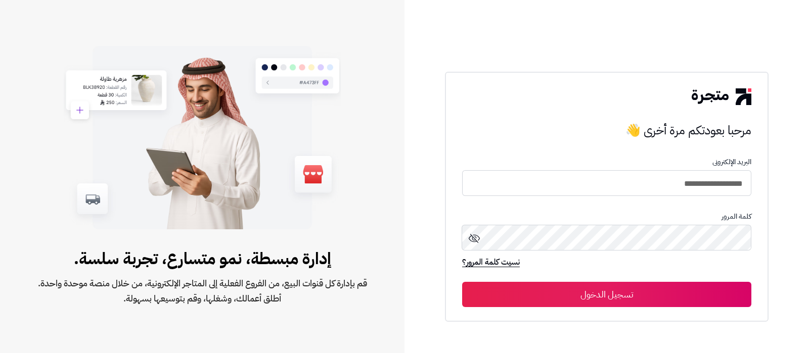
click at [617, 302] on button "تسجيل الدخول" at bounding box center [606, 294] width 289 height 25
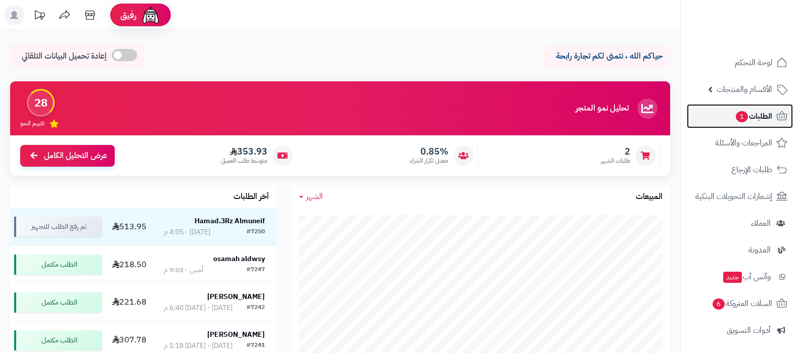
click at [736, 114] on span "1" at bounding box center [742, 116] width 12 height 11
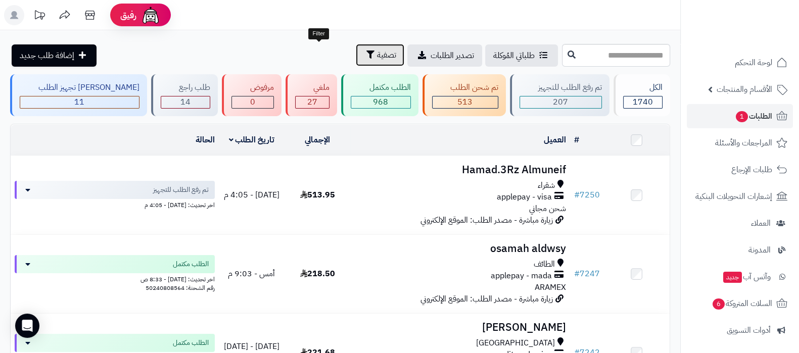
click at [356, 54] on button "تصفية" at bounding box center [380, 55] width 49 height 22
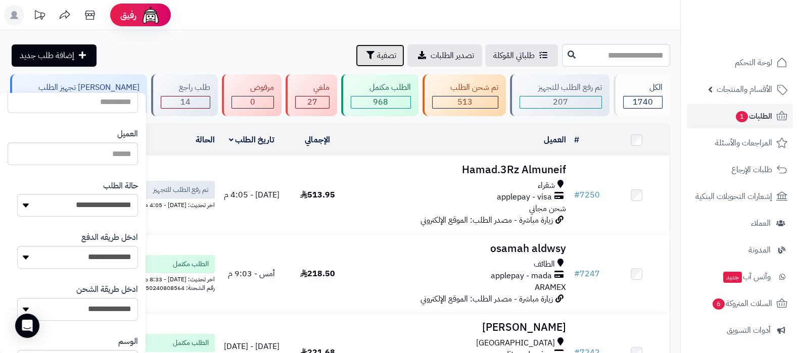
scroll to position [190, 0]
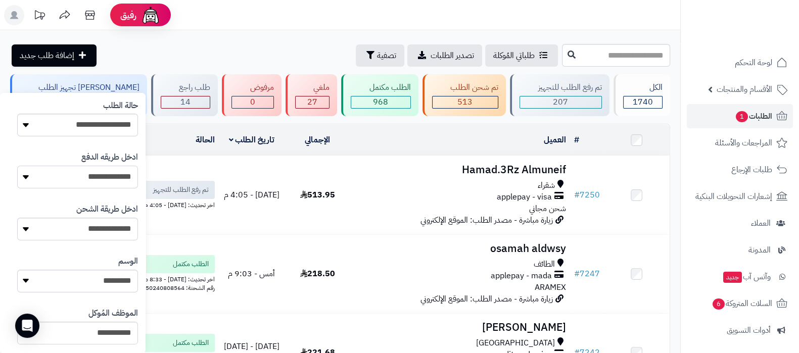
click at [104, 180] on select "**********" at bounding box center [77, 177] width 121 height 23
select select "**********"
click at [17, 166] on select "**********" at bounding box center [77, 177] width 121 height 23
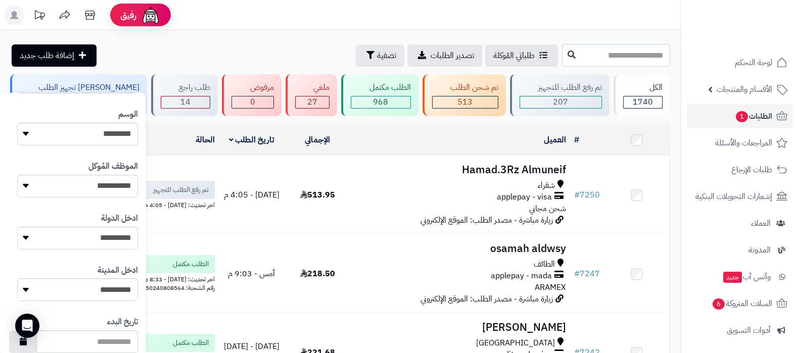
scroll to position [501, 0]
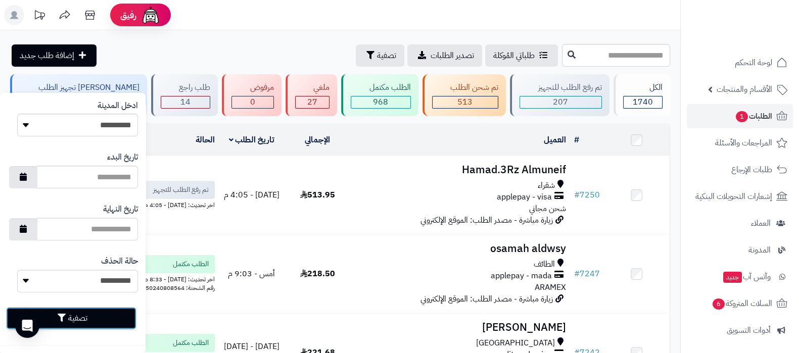
click at [99, 316] on button "تصفية" at bounding box center [71, 318] width 130 height 22
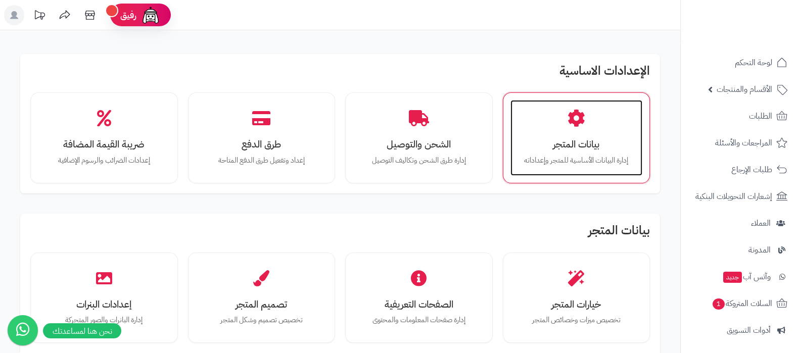
click at [574, 164] on p "إدارة البيانات الأساسية للمتجر وإعداداته" at bounding box center [577, 160] width 112 height 11
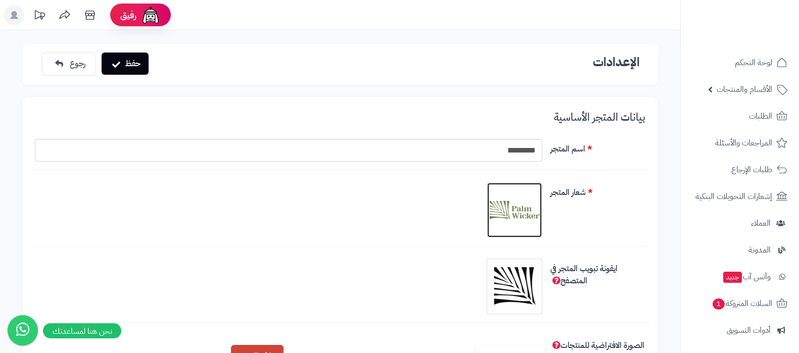
click at [518, 216] on img at bounding box center [514, 210] width 51 height 51
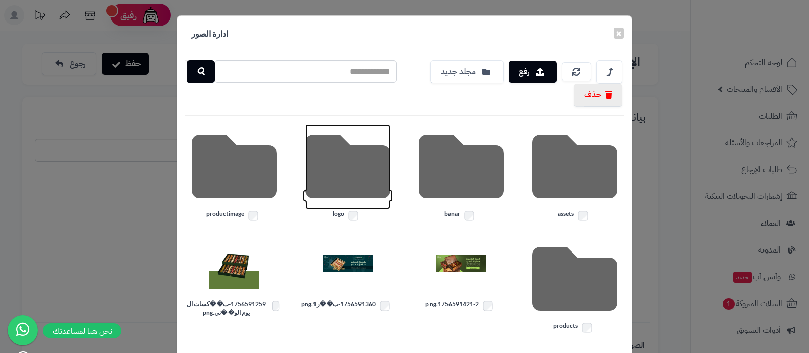
click at [341, 177] on icon at bounding box center [347, 166] width 85 height 85
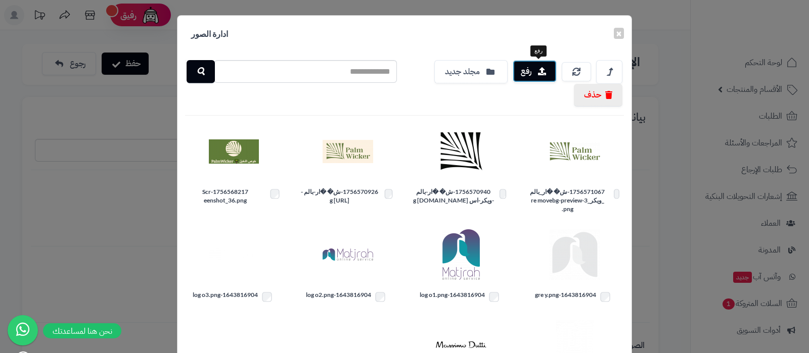
click at [545, 74] on icon "button" at bounding box center [542, 71] width 8 height 8
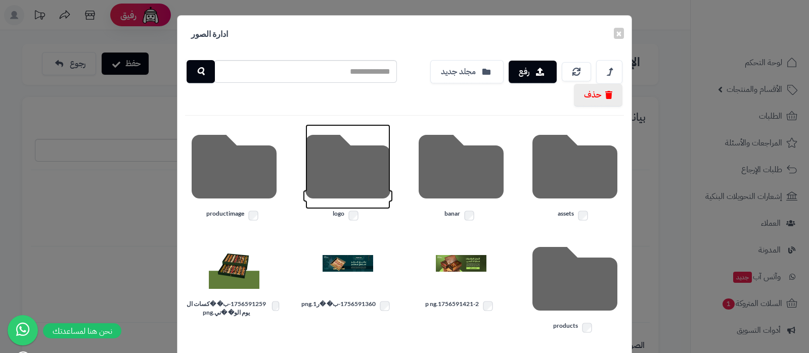
click at [367, 170] on icon at bounding box center [347, 166] width 85 height 85
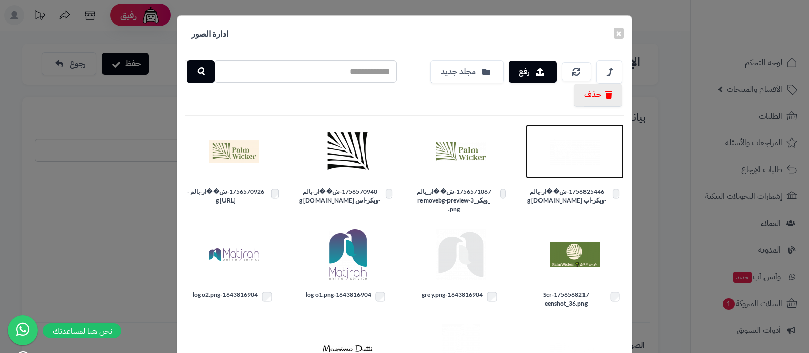
click at [571, 145] on img at bounding box center [575, 151] width 51 height 51
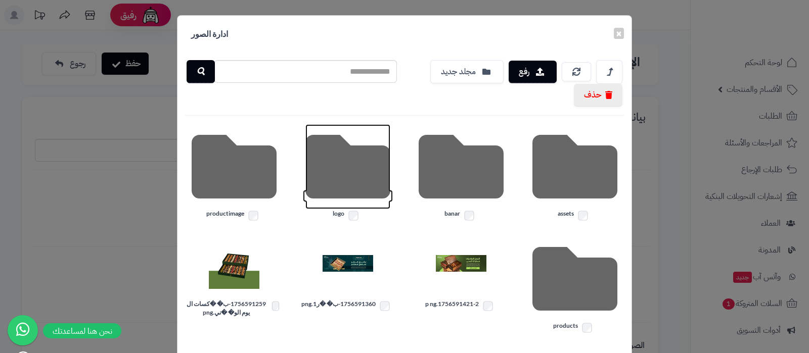
click at [344, 170] on icon at bounding box center [347, 166] width 85 height 85
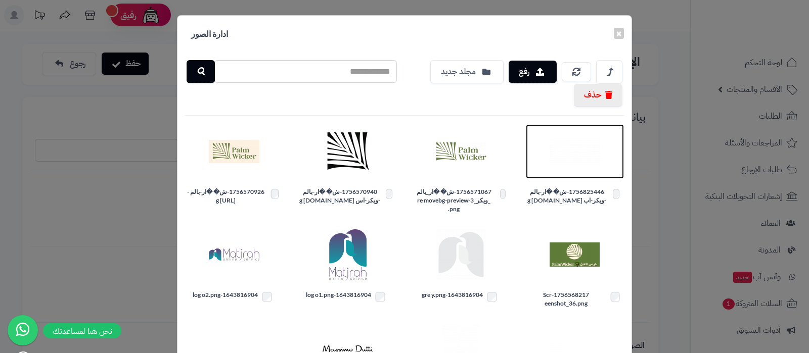
click at [570, 158] on img at bounding box center [575, 151] width 51 height 51
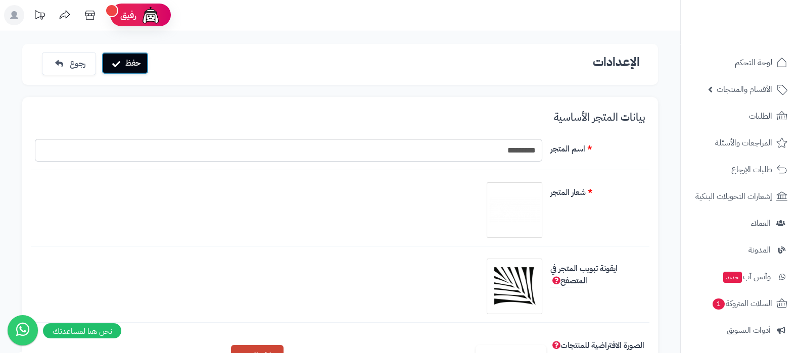
click at [134, 62] on button "حفظ" at bounding box center [125, 63] width 47 height 22
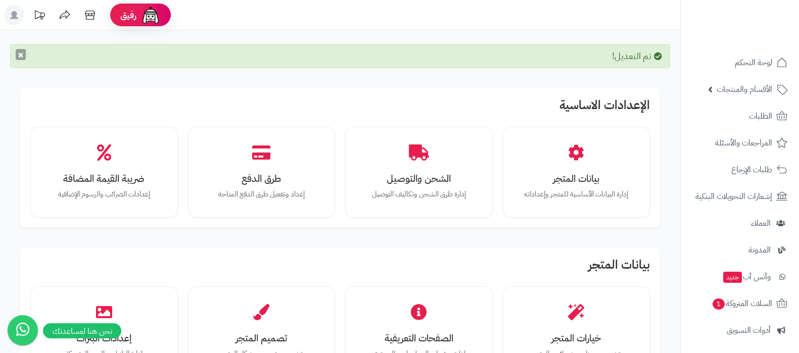
click at [20, 58] on button "×" at bounding box center [21, 54] width 10 height 11
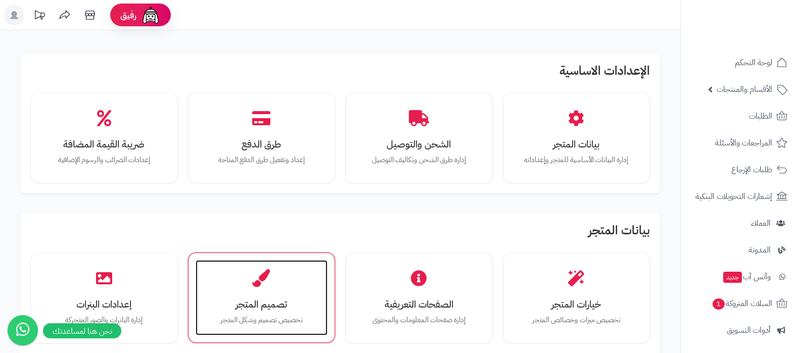
click at [258, 307] on h3 "تصميم المتجر" at bounding box center [262, 304] width 112 height 11
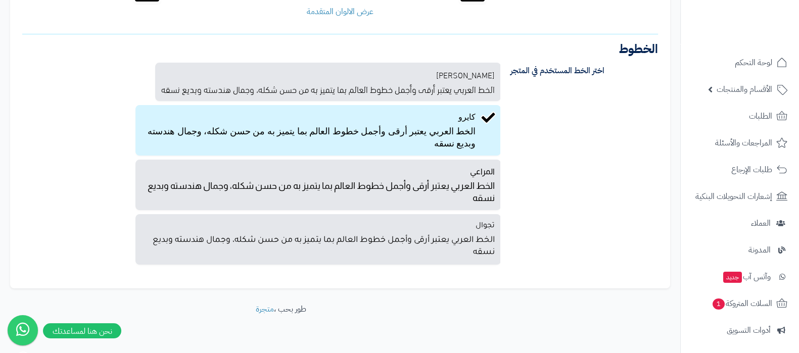
scroll to position [212, 0]
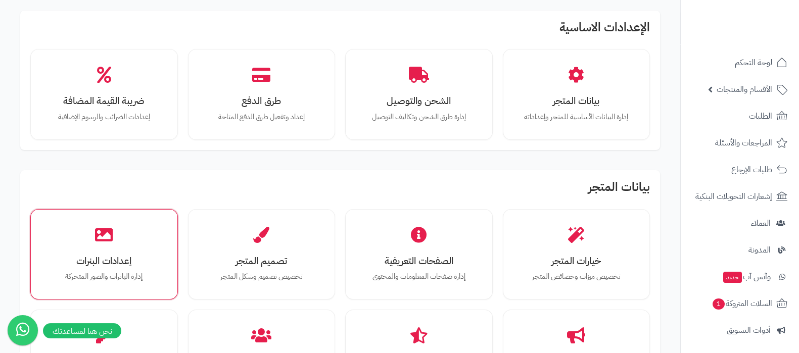
scroll to position [63, 0]
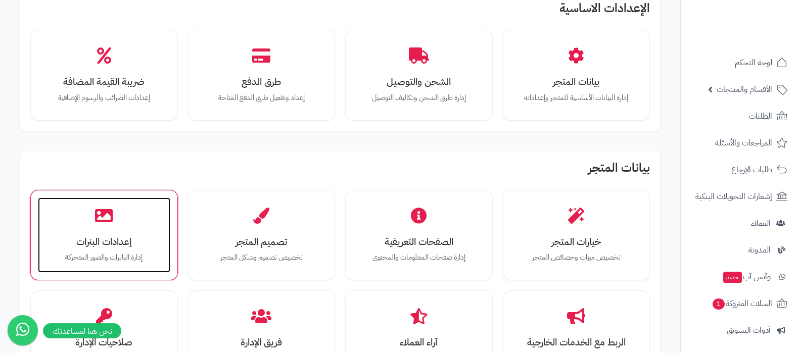
click at [118, 242] on h3 "إعدادات البنرات" at bounding box center [104, 242] width 112 height 11
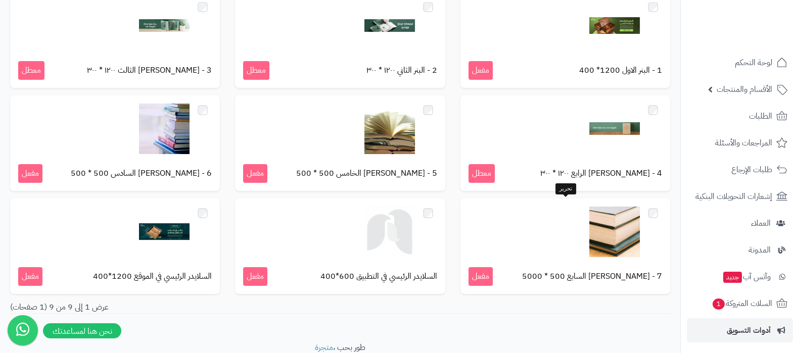
scroll to position [146, 0]
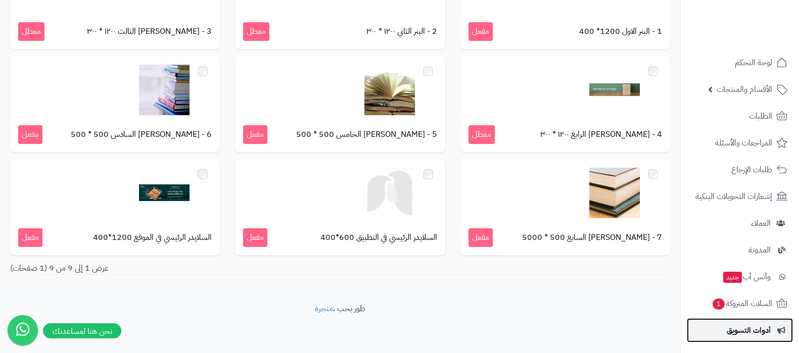
click at [754, 335] on span "أدوات التسويق" at bounding box center [749, 331] width 44 height 14
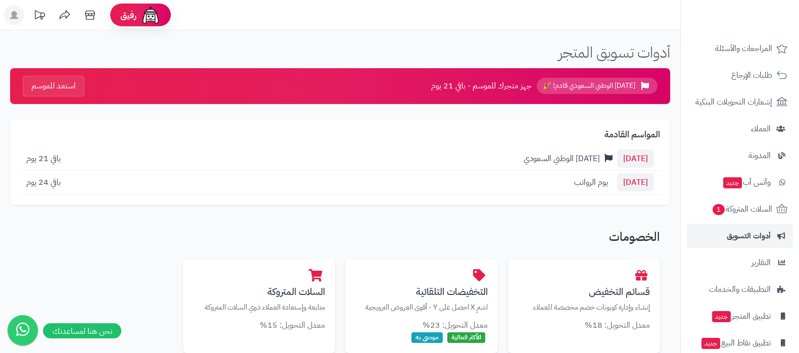
scroll to position [136, 0]
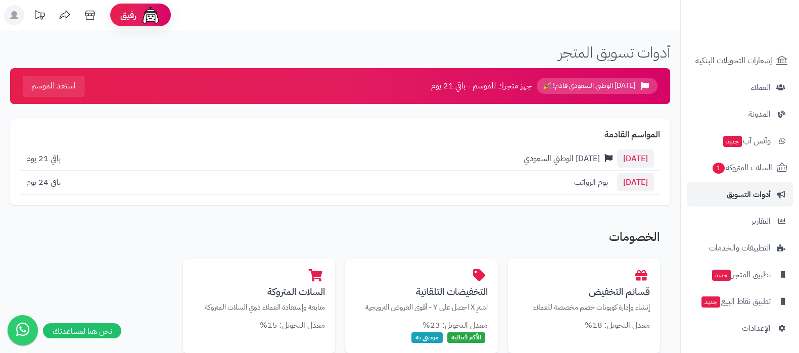
click at [761, 345] on nav "لوحة التحكم الأقسام والمنتجات المنتجات الأقسام الماركات مواصفات المنتجات مواصفا…" at bounding box center [739, 189] width 119 height 353
click at [762, 337] on link "الإعدادات" at bounding box center [740, 328] width 106 height 24
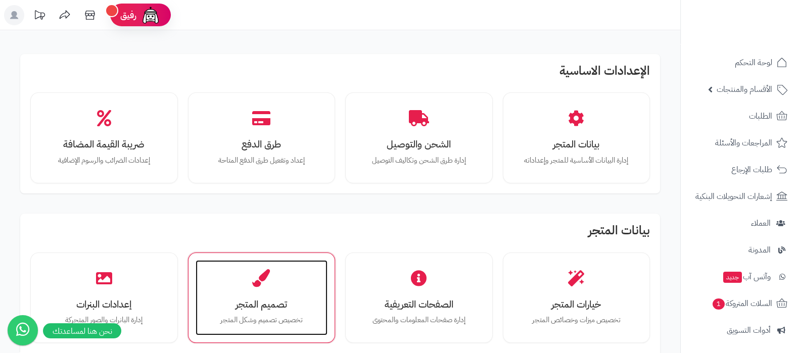
click at [246, 304] on h3 "تصميم المتجر" at bounding box center [262, 304] width 112 height 11
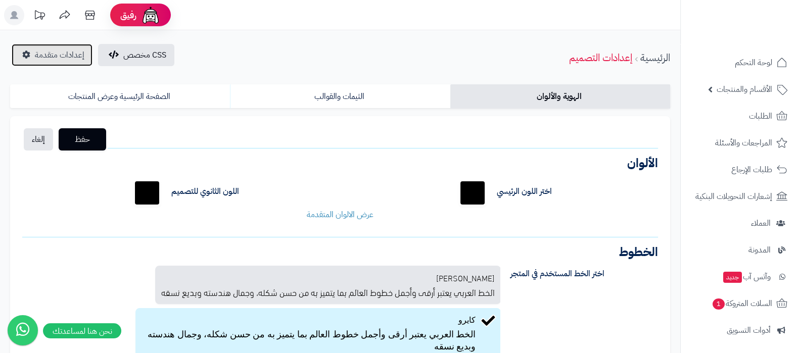
click at [56, 52] on span "إعدادات متقدمة" at bounding box center [60, 55] width 50 height 12
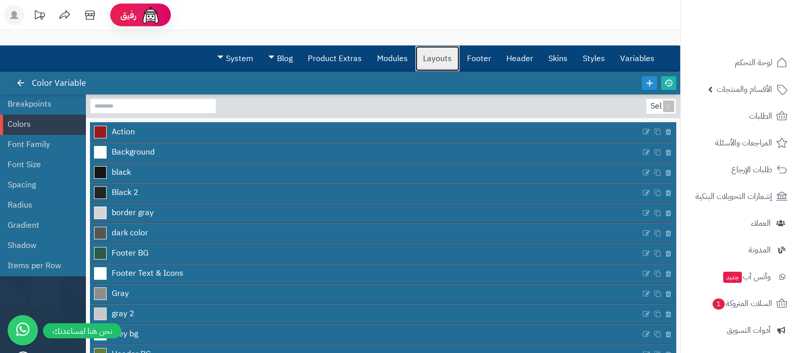
click at [443, 54] on link "Layouts" at bounding box center [438, 58] width 44 height 25
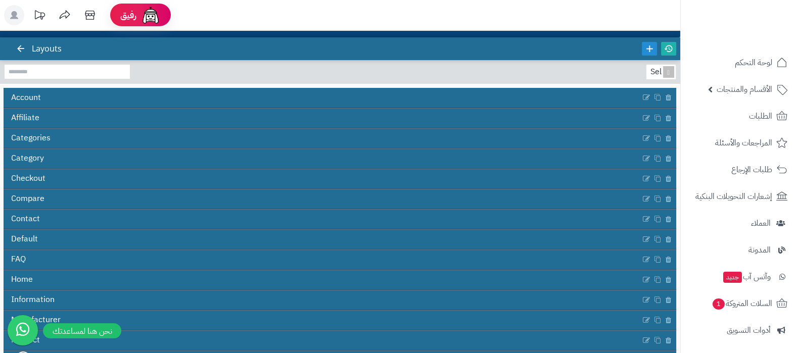
scroll to position [63, 0]
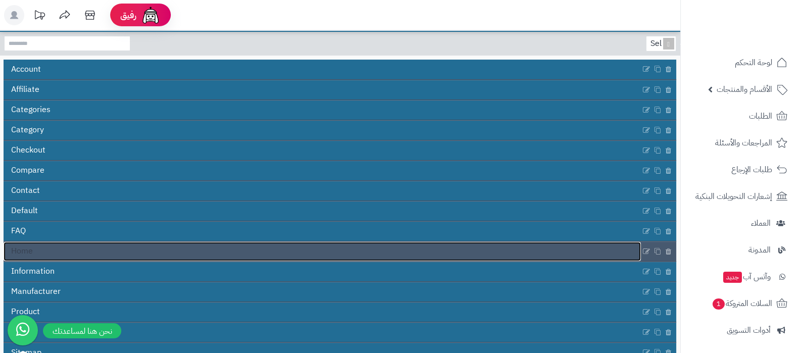
click at [321, 244] on link "Home" at bounding box center [322, 251] width 637 height 19
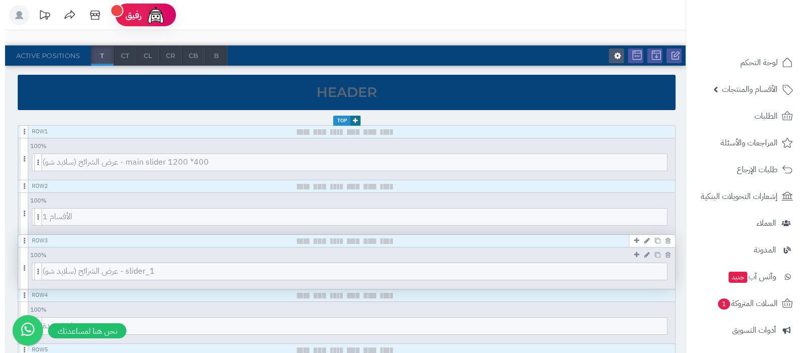
scroll to position [126, 0]
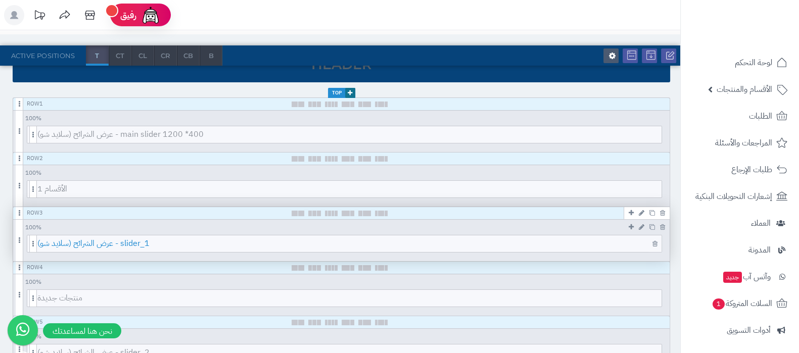
click at [354, 244] on span "عرض الشرائح (سلايد شو) - slider_1" at bounding box center [349, 244] width 624 height 17
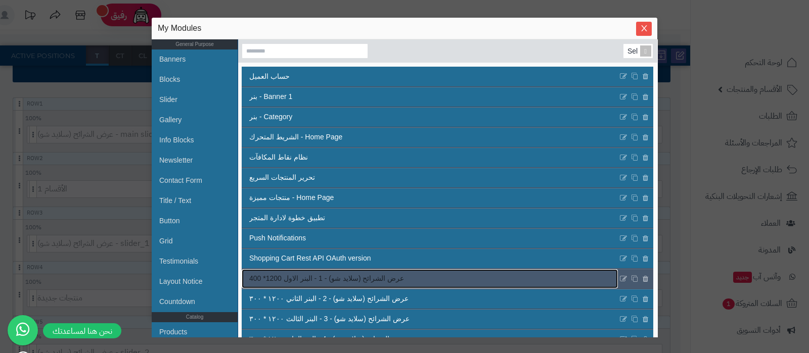
click at [463, 282] on link "عرض الشرائح (سلايد شو) - 1 - البنر الاول 1200* 400" at bounding box center [430, 278] width 376 height 19
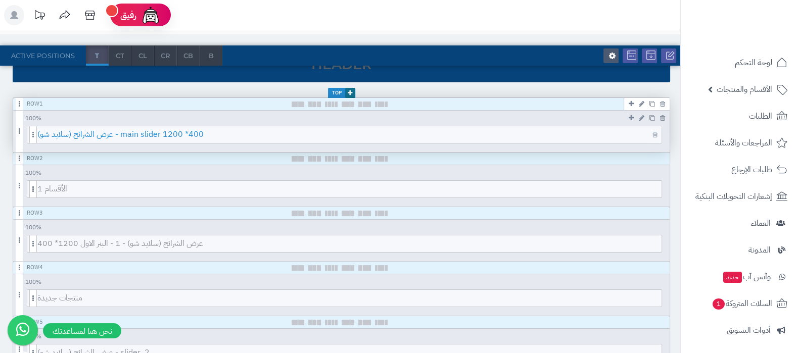
click at [392, 136] on span "عرض الشرائح (سلايد شو) - main slider 1200 *400" at bounding box center [349, 134] width 624 height 17
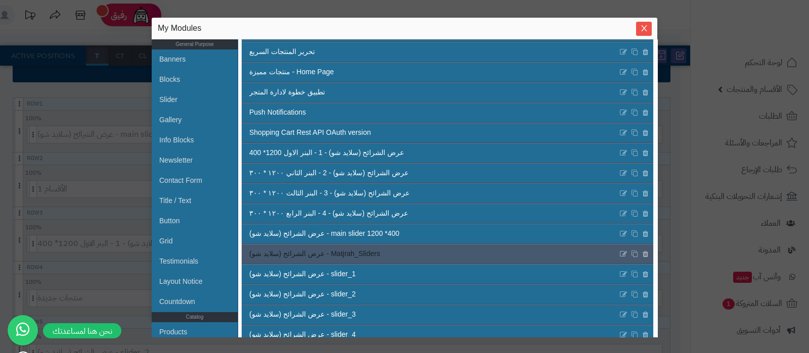
scroll to position [259, 0]
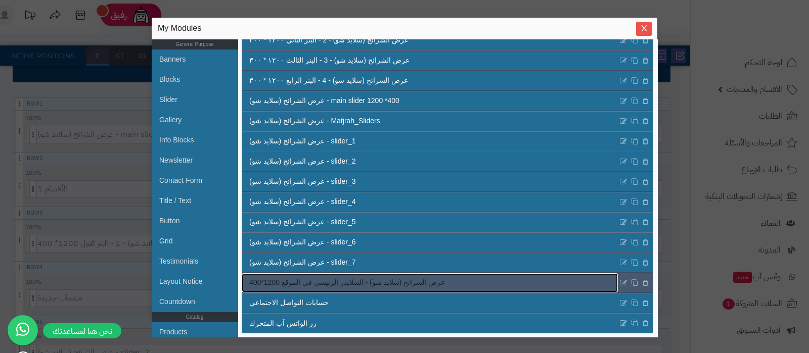
click at [402, 279] on span "عرض الشرائح (سلايد شو) - السلايدر الرئيسي في الموقع 1200*400" at bounding box center [347, 283] width 196 height 11
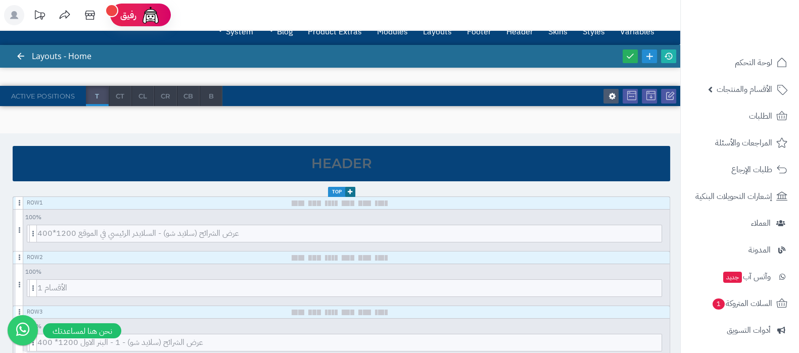
scroll to position [0, 0]
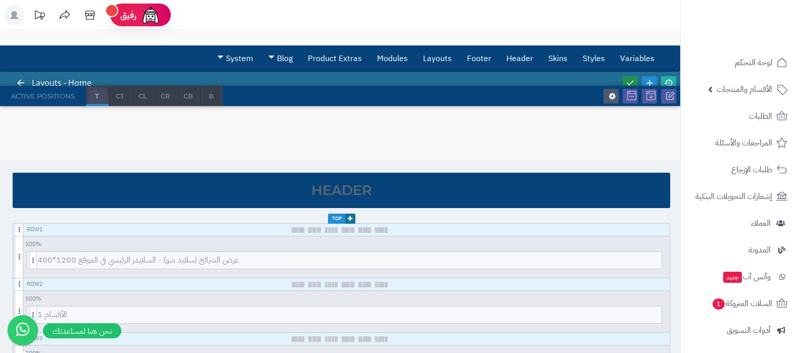
click at [632, 79] on icon at bounding box center [630, 82] width 9 height 9
click at [666, 80] on icon at bounding box center [668, 82] width 9 height 9
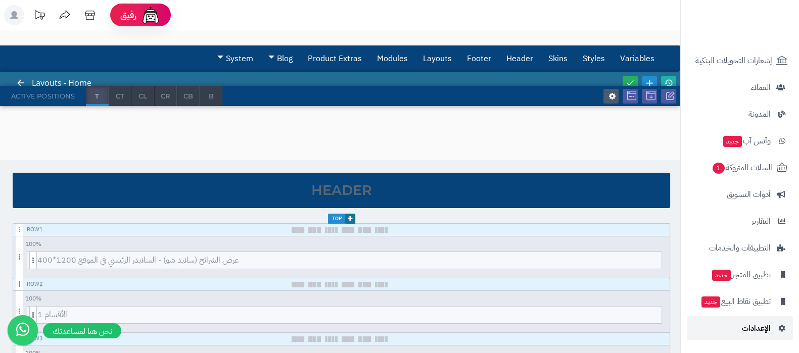
click at [751, 325] on span "الإعدادات" at bounding box center [756, 329] width 29 height 14
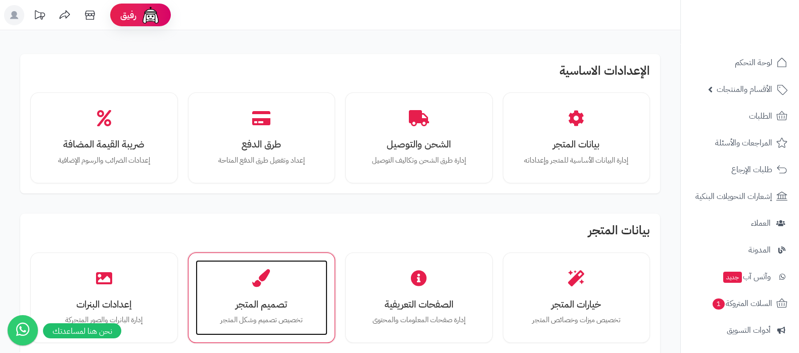
click at [278, 284] on div "تصميم المتجر تخصيص تصميم وشكل المتجر" at bounding box center [262, 298] width 132 height 76
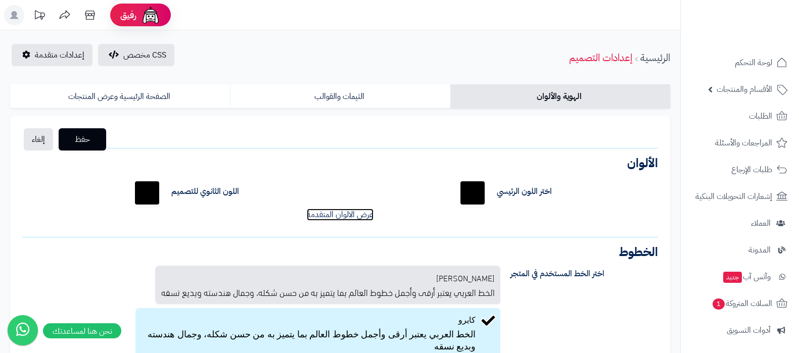
click at [352, 218] on link "عرض الالوان المتقدمة" at bounding box center [340, 215] width 67 height 12
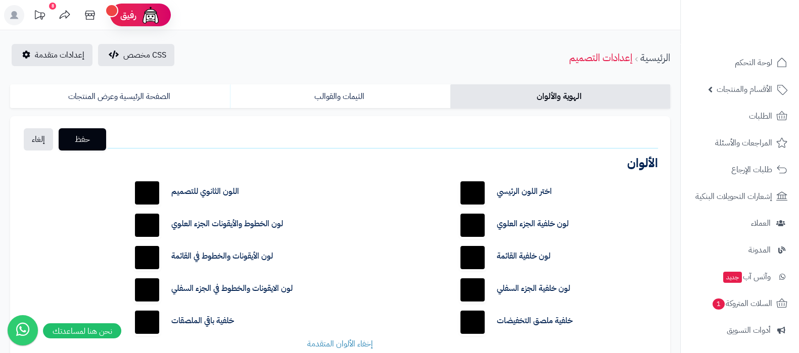
click at [475, 228] on input "*******" at bounding box center [473, 225] width 32 height 32
click at [455, 296] on div "لون خلفية الجزء السفلي *******" at bounding box center [557, 290] width 217 height 32
click at [464, 293] on input "*******" at bounding box center [473, 290] width 32 height 32
type input "*******"
click at [635, 268] on div "لون خلفية القائمة *******" at bounding box center [557, 258] width 217 height 32
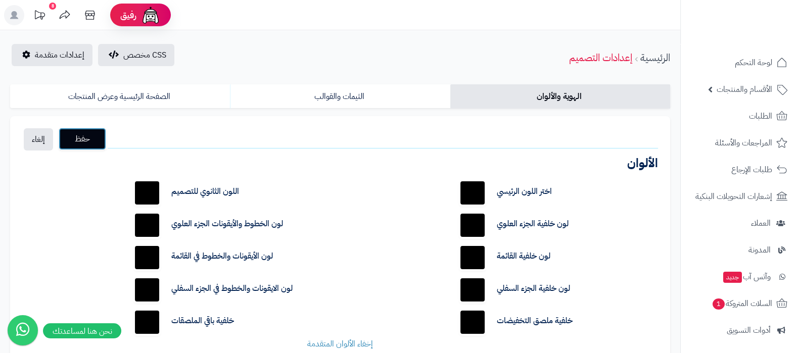
click at [95, 140] on span "حفظ" at bounding box center [82, 139] width 31 height 12
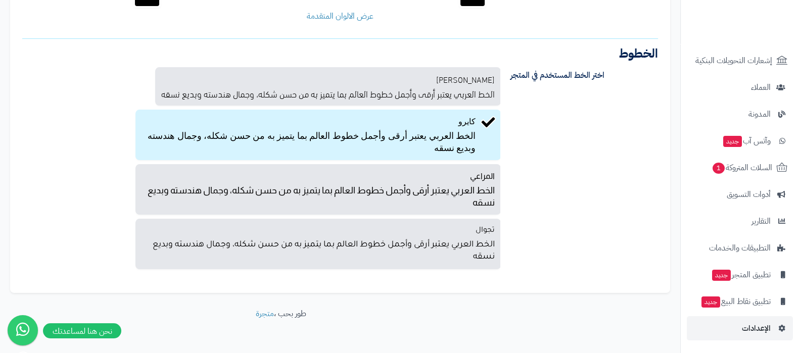
scroll to position [245, 0]
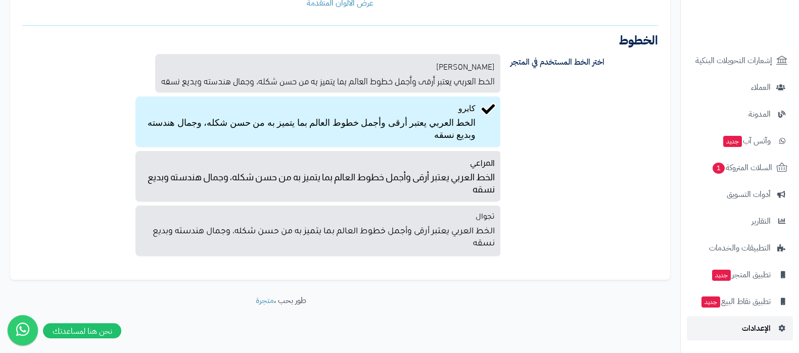
click at [737, 329] on link "الإعدادات" at bounding box center [740, 328] width 106 height 24
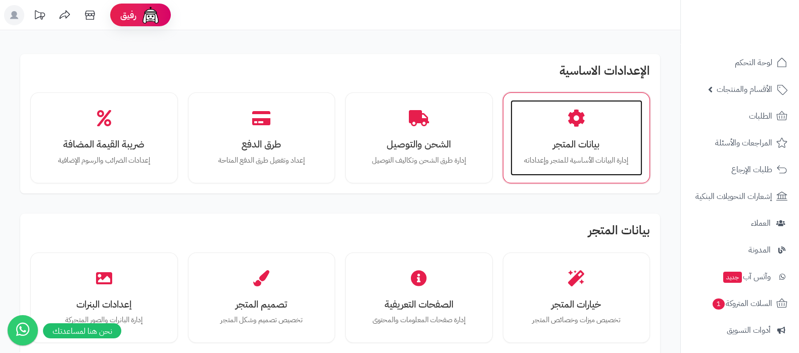
click at [588, 146] on h3 "بيانات المتجر" at bounding box center [577, 144] width 112 height 11
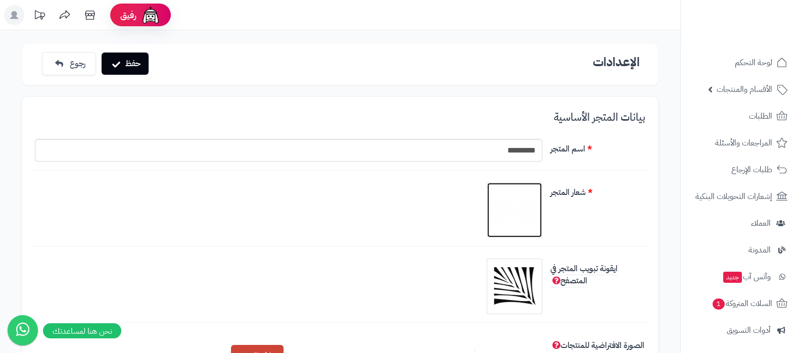
click at [516, 194] on img at bounding box center [514, 210] width 51 height 51
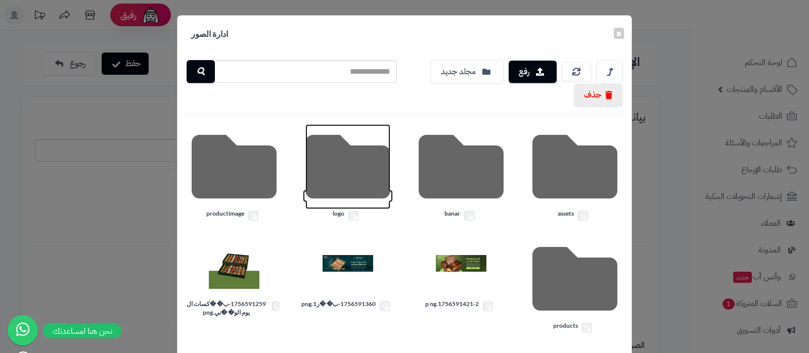
click at [334, 170] on icon at bounding box center [347, 166] width 85 height 85
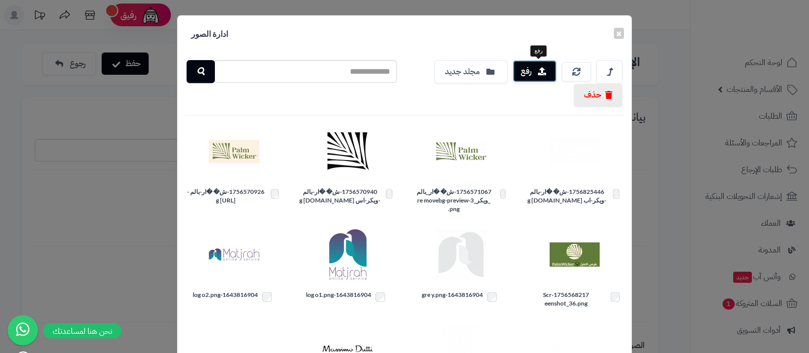
click at [540, 74] on button "رفع" at bounding box center [535, 71] width 44 height 22
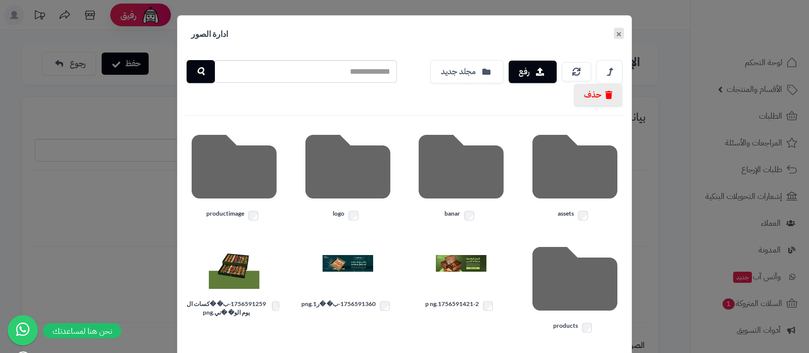
click at [624, 32] on button "×" at bounding box center [619, 33] width 10 height 11
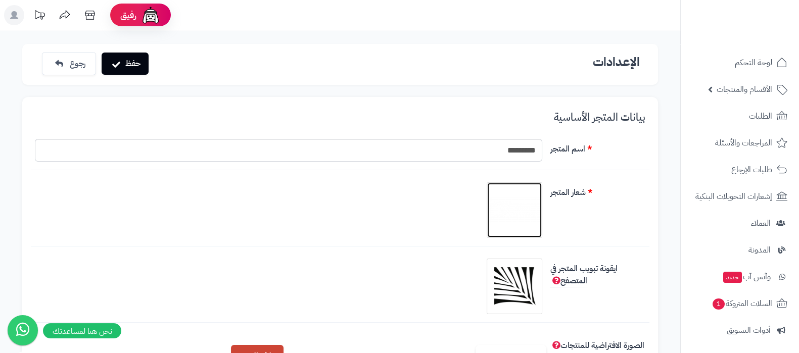
click at [515, 211] on img at bounding box center [514, 210] width 51 height 51
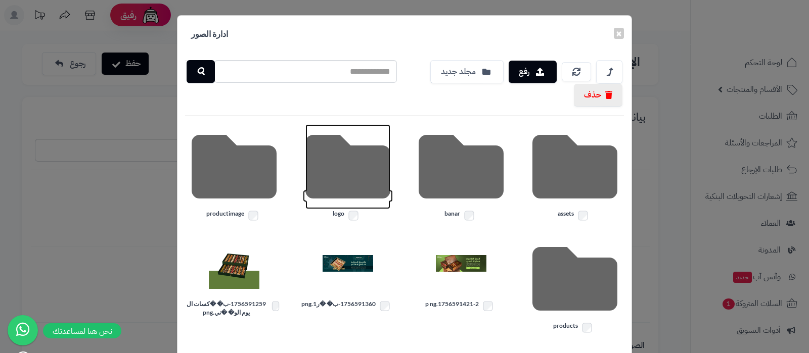
click at [343, 166] on icon at bounding box center [347, 166] width 85 height 85
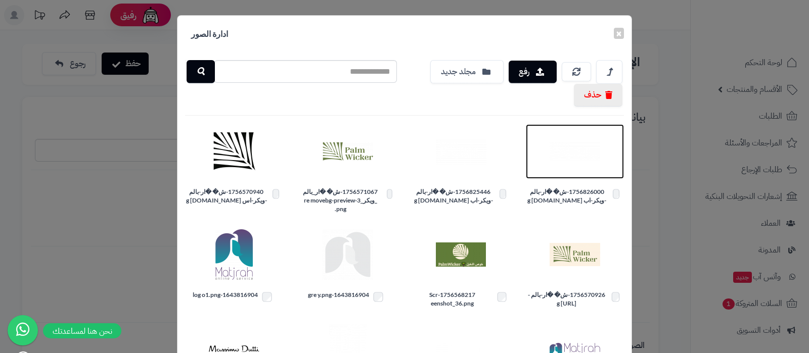
click at [573, 154] on img at bounding box center [575, 151] width 51 height 51
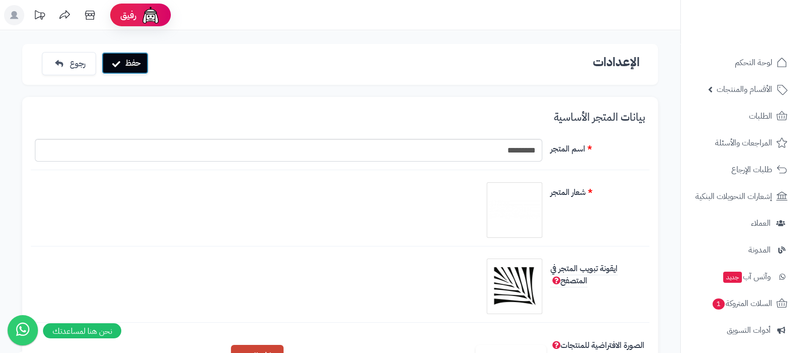
click at [144, 62] on button "حفظ" at bounding box center [125, 63] width 47 height 22
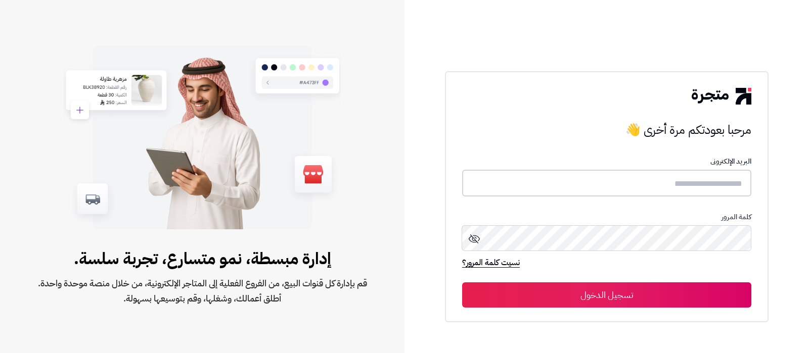
click at [617, 188] on input "text" at bounding box center [606, 183] width 289 height 27
type input "**********"
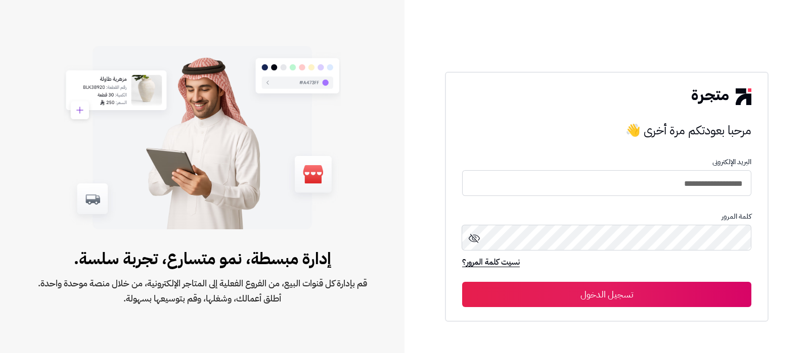
click at [623, 301] on button "تسجيل الدخول" at bounding box center [606, 294] width 289 height 25
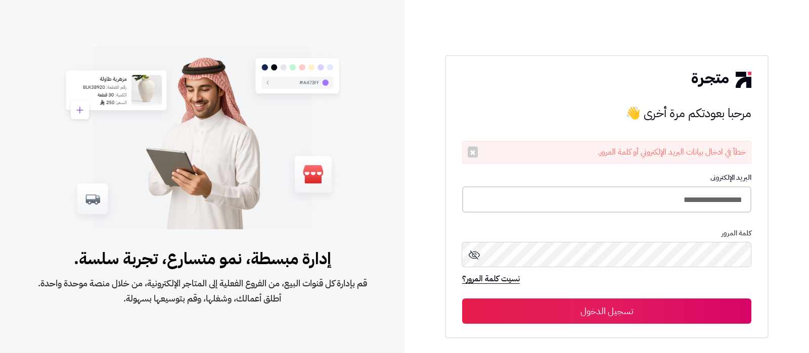
click at [645, 205] on input "**********" at bounding box center [606, 200] width 289 height 27
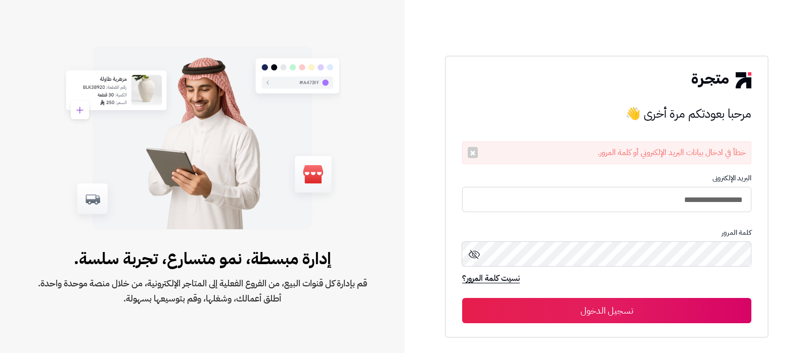
type input "**********"
click at [462, 298] on button "تسجيل الدخول" at bounding box center [606, 310] width 289 height 25
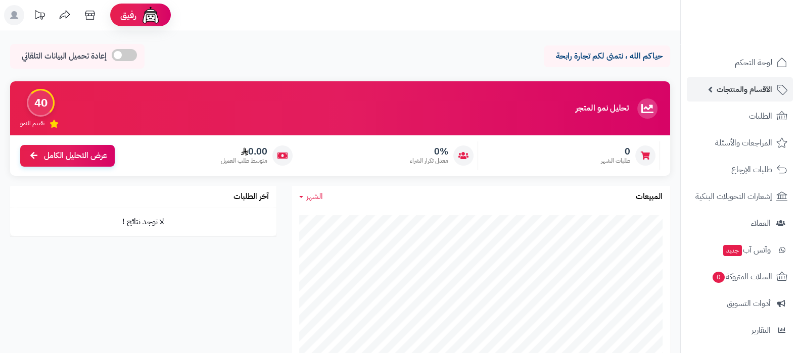
click at [728, 93] on span "الأقسام والمنتجات" at bounding box center [745, 89] width 56 height 14
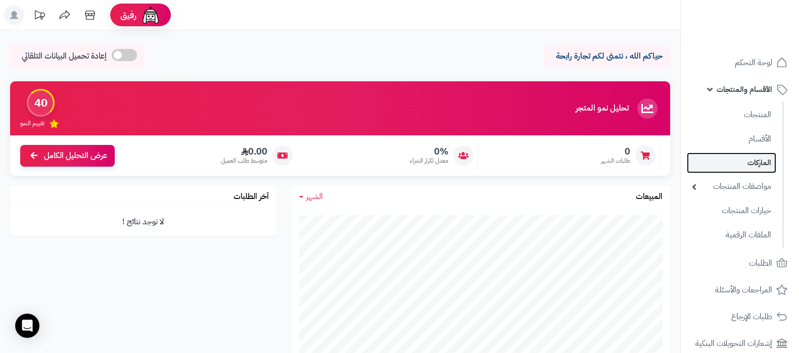
click at [745, 161] on link "الماركات" at bounding box center [731, 163] width 89 height 21
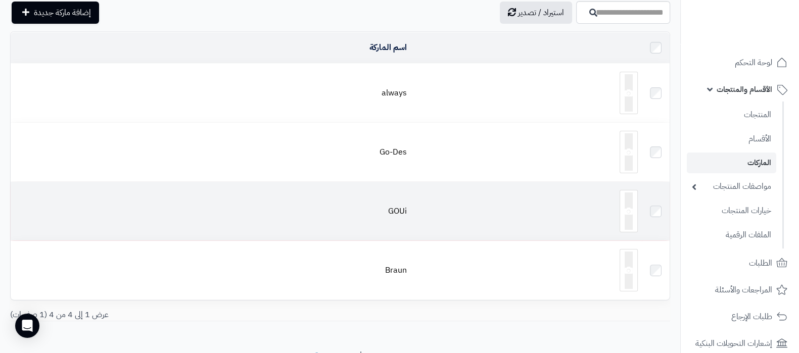
scroll to position [23, 0]
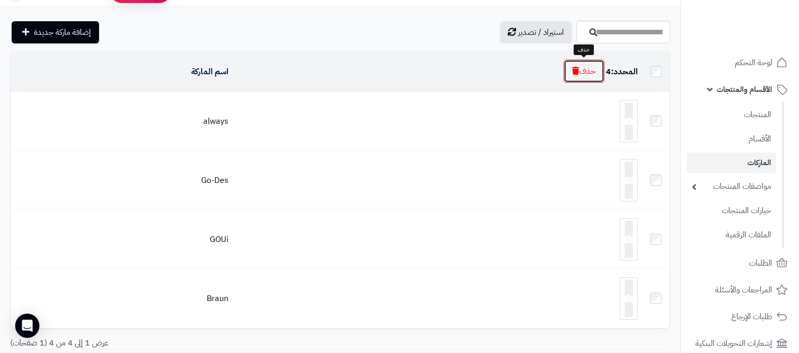
click at [576, 71] on icon "button" at bounding box center [575, 71] width 7 height 8
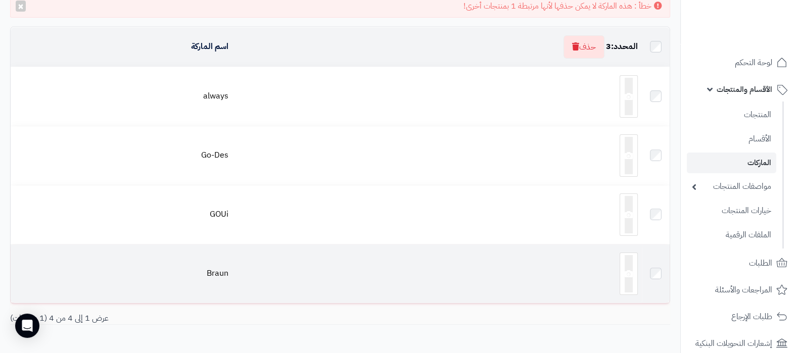
scroll to position [60, 0]
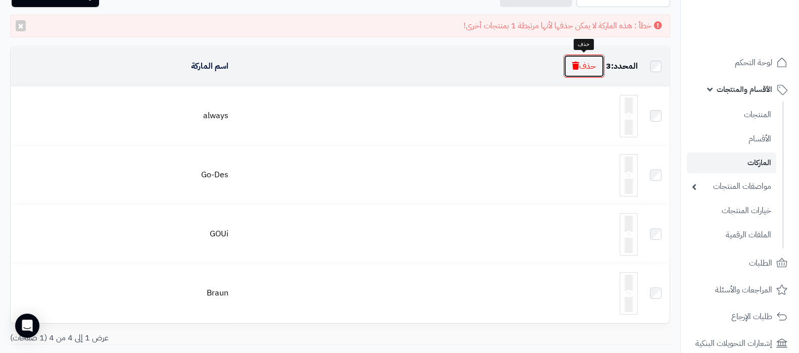
click at [576, 58] on button "حذف" at bounding box center [584, 66] width 41 height 23
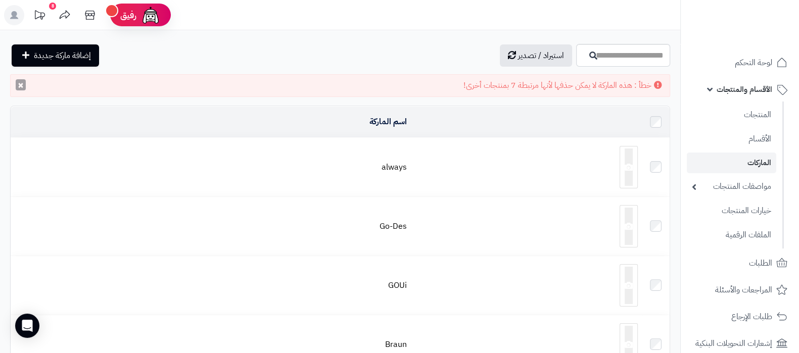
click at [18, 84] on button "×" at bounding box center [21, 84] width 10 height 11
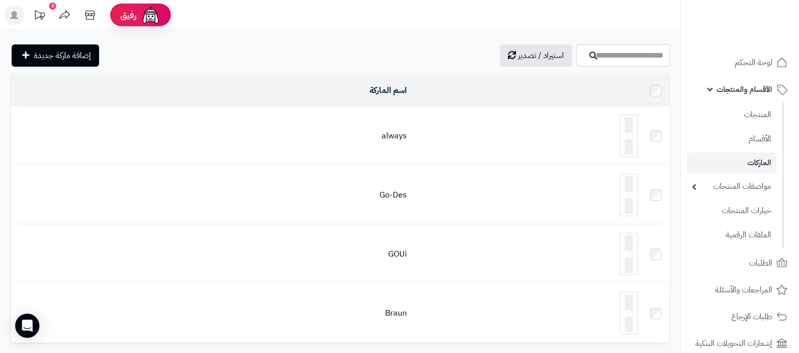
click at [633, 145] on icon at bounding box center [629, 135] width 8 height 37
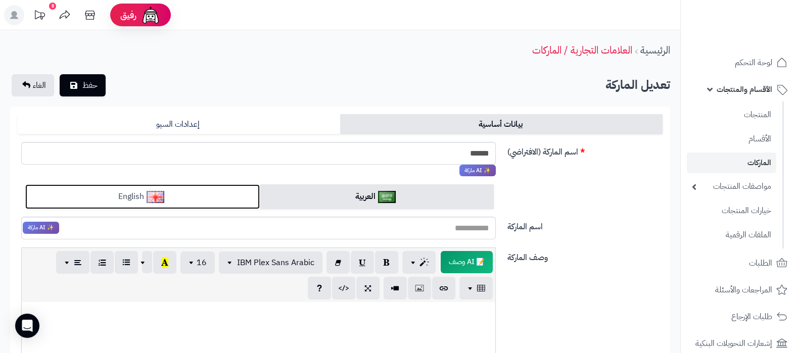
click at [159, 197] on img at bounding box center [156, 197] width 18 height 12
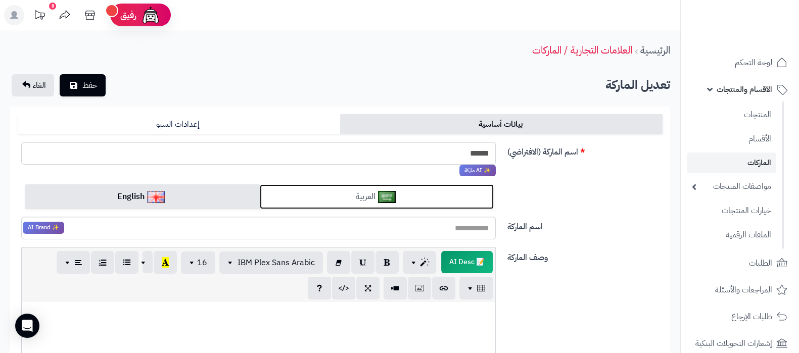
click at [349, 198] on link "العربية" at bounding box center [377, 197] width 235 height 25
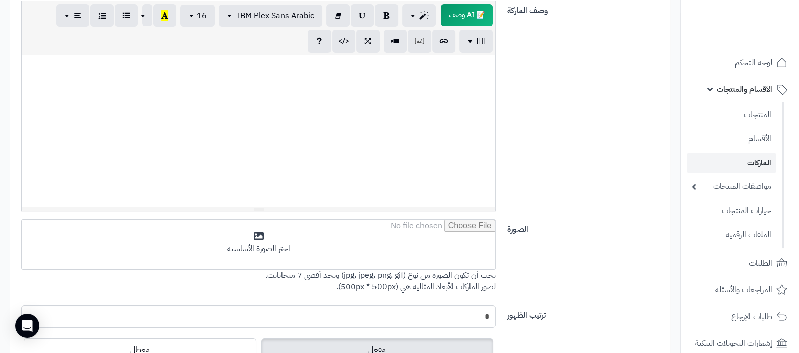
scroll to position [316, 0]
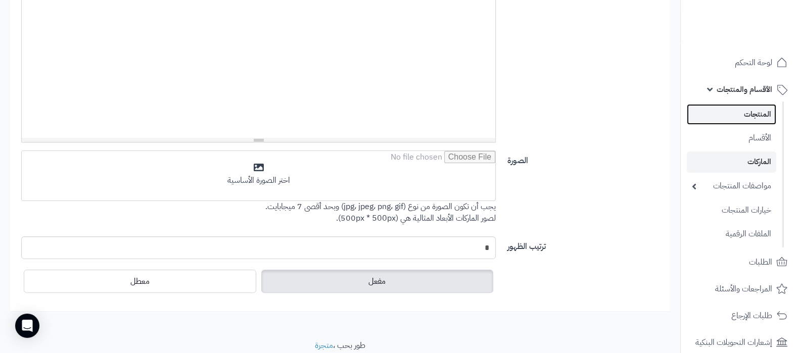
click at [762, 117] on link "المنتجات" at bounding box center [731, 114] width 89 height 21
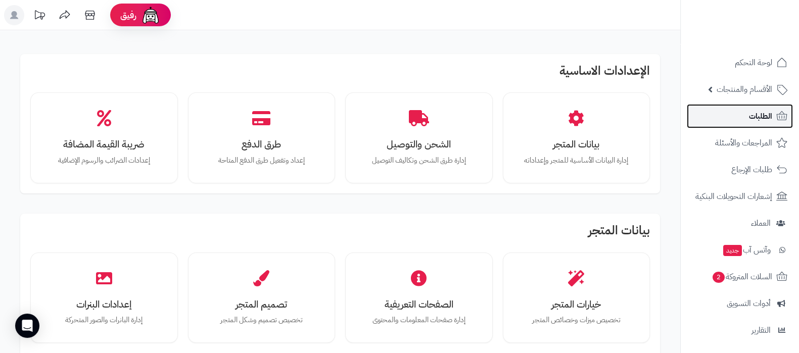
click at [756, 120] on span "الطلبات" at bounding box center [760, 116] width 23 height 14
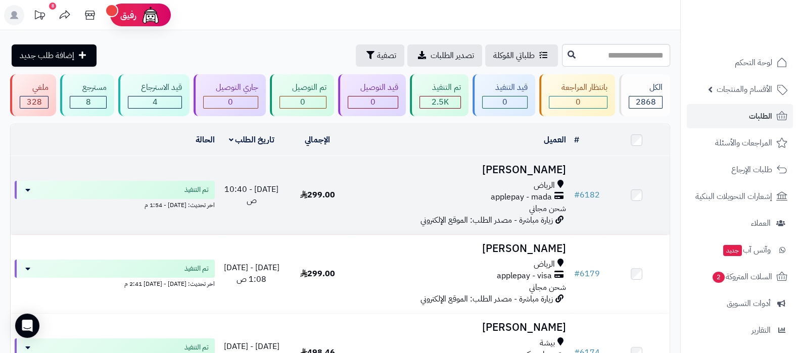
click at [531, 170] on h3 "بثينة عسيري" at bounding box center [459, 170] width 211 height 12
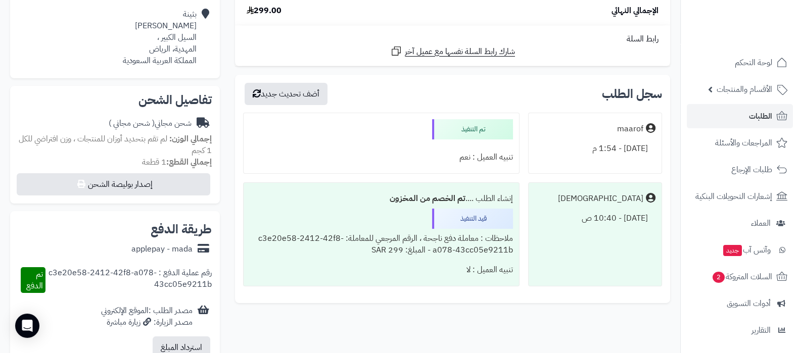
scroll to position [252, 0]
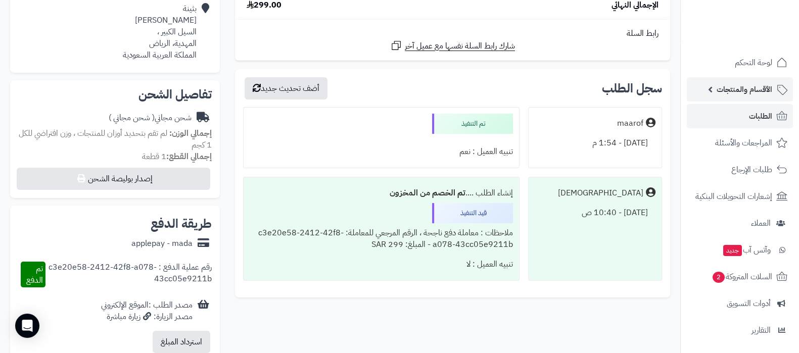
click at [747, 95] on span "الأقسام والمنتجات" at bounding box center [745, 89] width 56 height 14
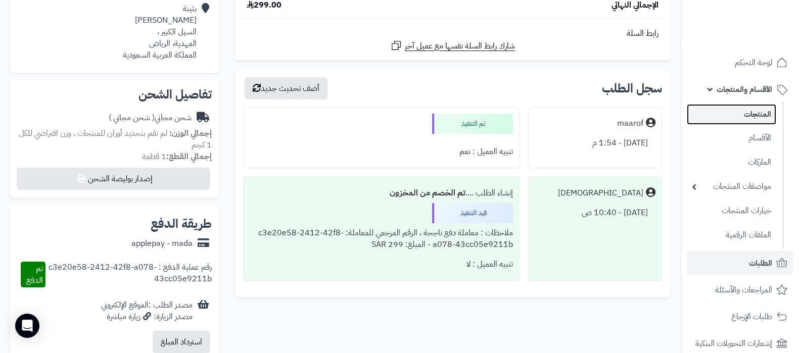
click at [738, 114] on link "المنتجات" at bounding box center [731, 114] width 89 height 21
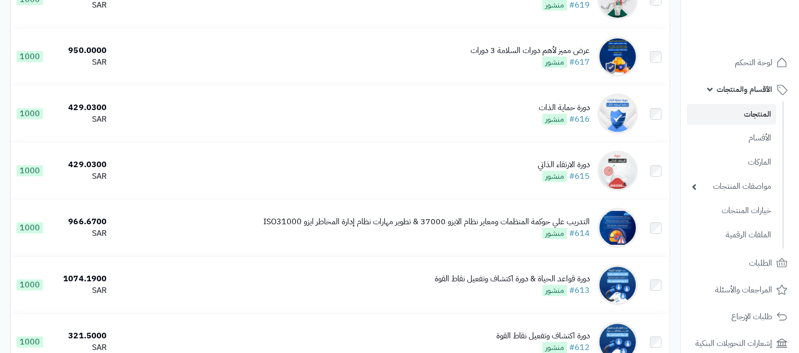
scroll to position [632, 0]
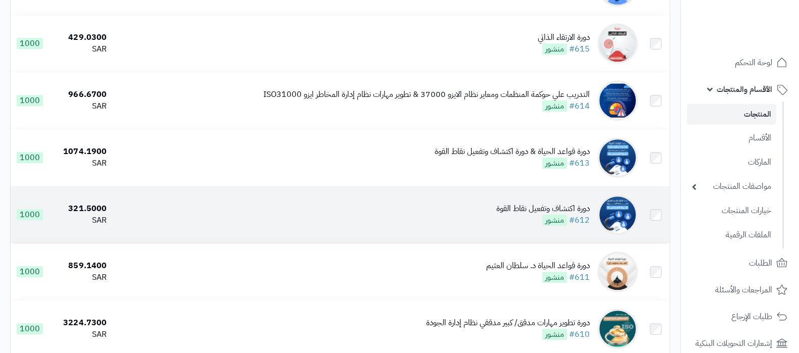
click at [527, 203] on div "دورة اكتشاف وتفعيل نقاط القوة" at bounding box center [543, 209] width 94 height 12
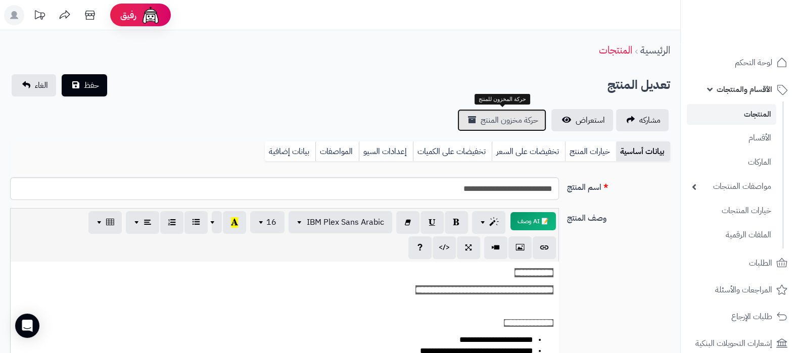
click at [501, 121] on span "حركة مخزون المنتج" at bounding box center [510, 120] width 58 height 12
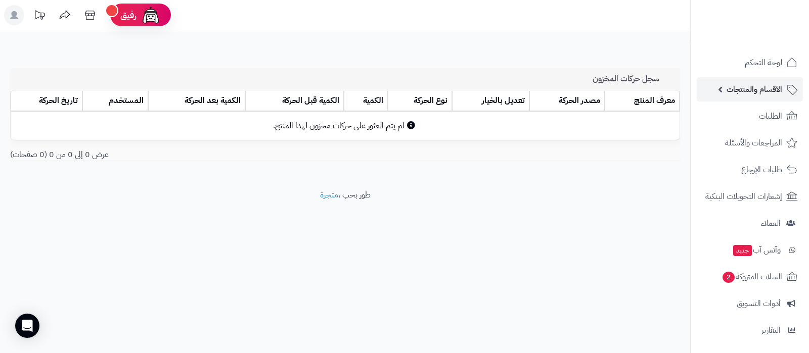
click at [739, 96] on span "الأقسام والمنتجات" at bounding box center [754, 89] width 56 height 14
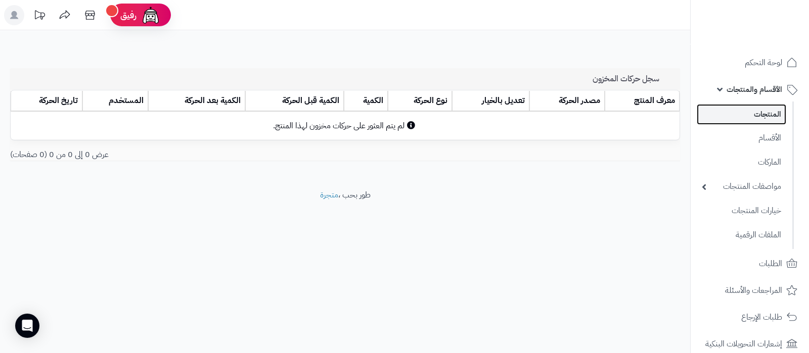
click at [752, 116] on link "المنتجات" at bounding box center [741, 114] width 89 height 21
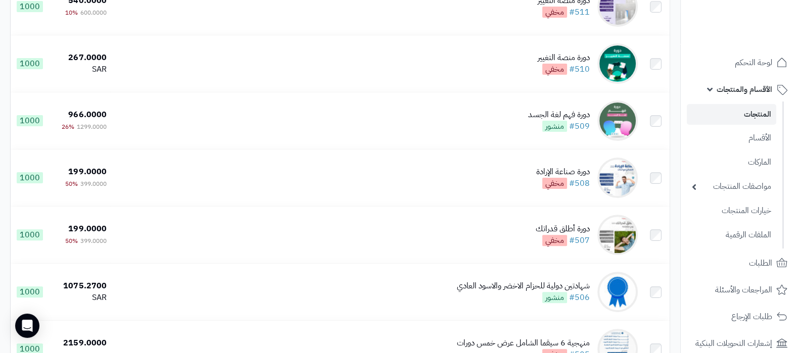
scroll to position [5435, 0]
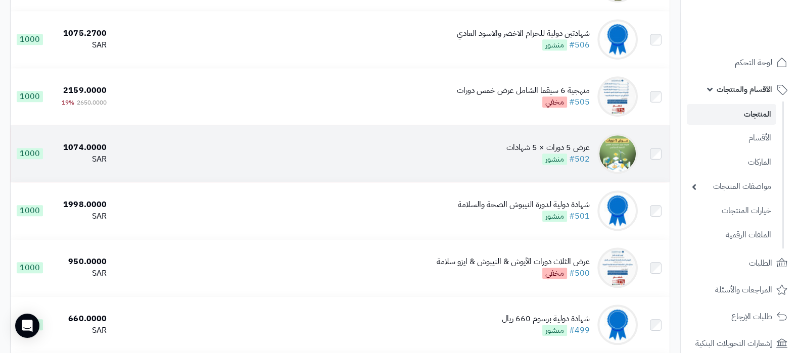
click at [524, 142] on div "عرض 5 دورات × 5 شهادات" at bounding box center [548, 148] width 83 height 12
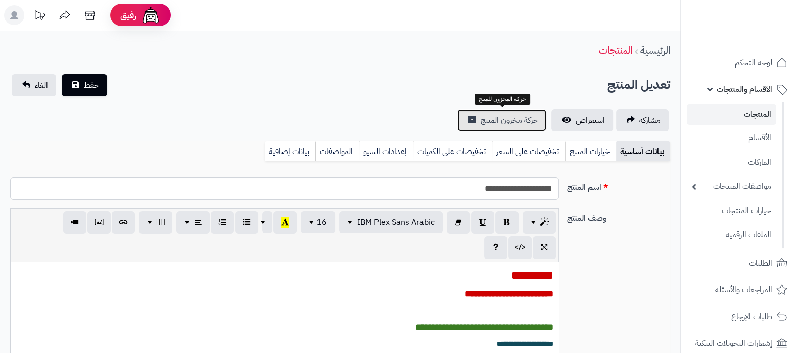
click at [511, 118] on span "حركة مخزون المنتج" at bounding box center [510, 120] width 58 height 12
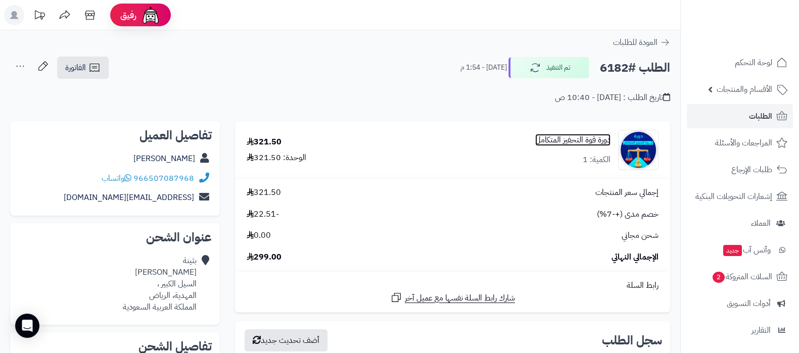
click at [566, 141] on link "دورة قوة التحفيز المتكامل" at bounding box center [572, 140] width 75 height 12
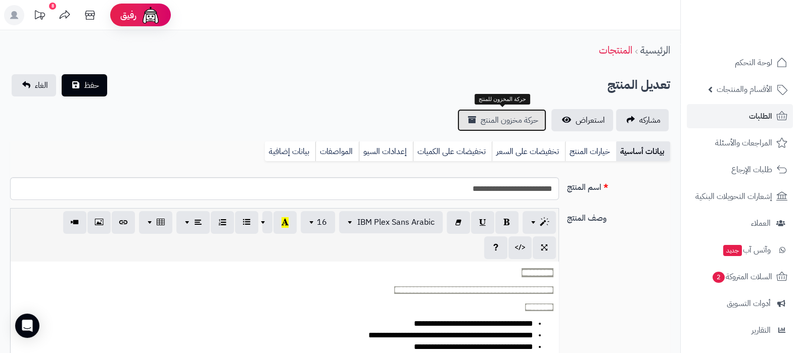
click at [494, 120] on span "حركة مخزون المنتج" at bounding box center [510, 120] width 58 height 12
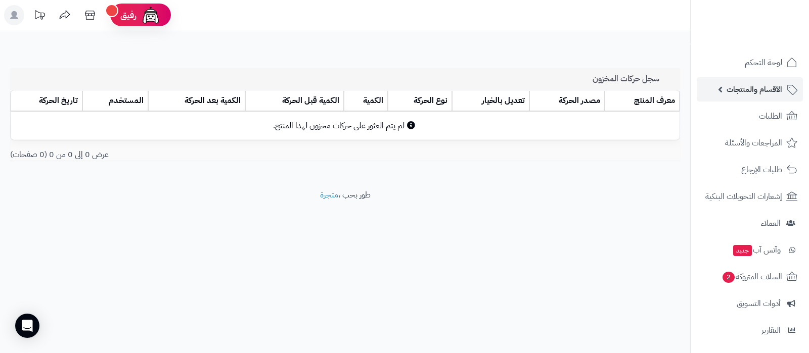
click at [731, 88] on span "الأقسام والمنتجات" at bounding box center [754, 89] width 56 height 14
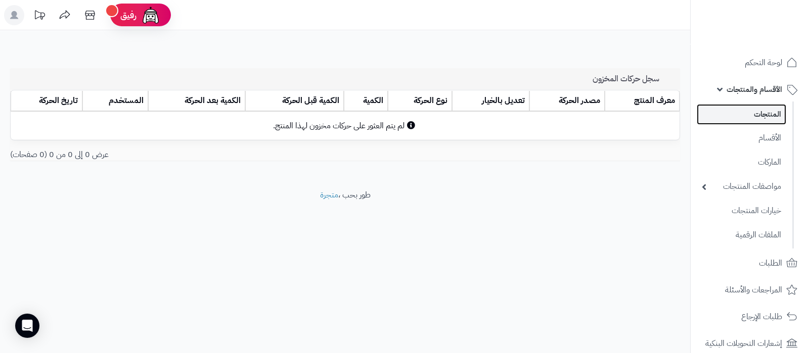
click at [752, 113] on link "المنتجات" at bounding box center [741, 114] width 89 height 21
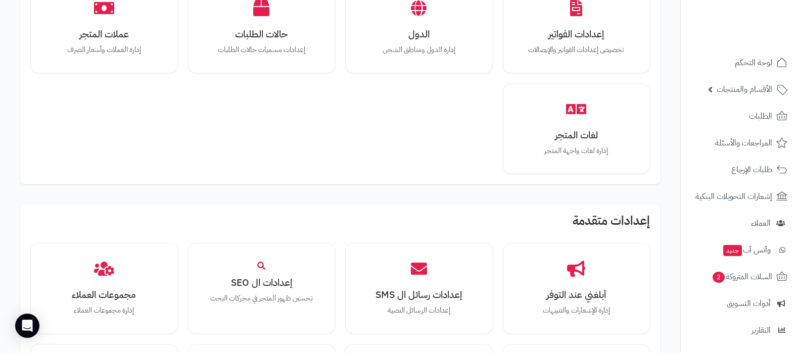
scroll to position [758, 0]
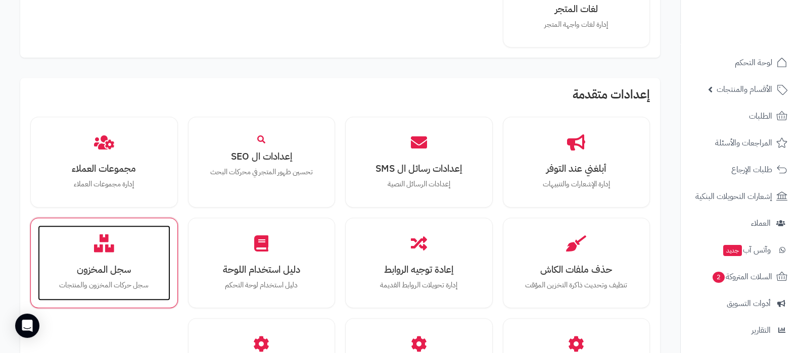
click at [99, 264] on h3 "سجل المخزون" at bounding box center [104, 269] width 112 height 11
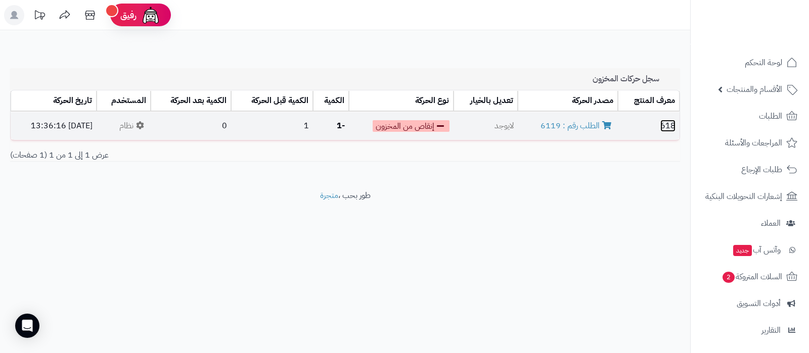
click at [669, 127] on link "618" at bounding box center [667, 126] width 15 height 12
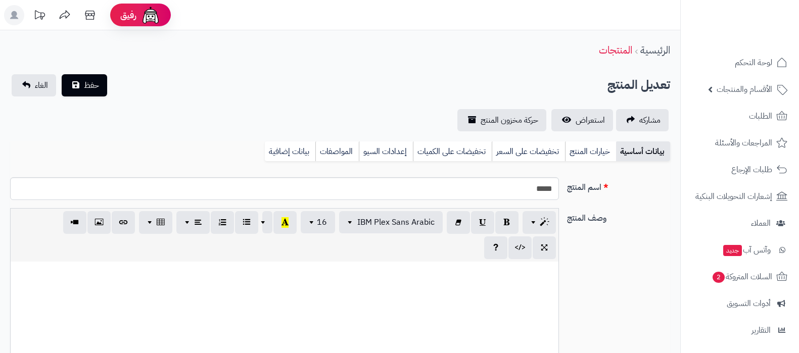
select select
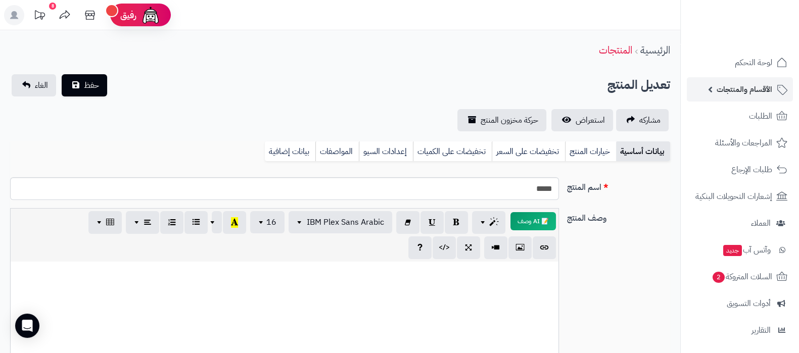
click at [731, 95] on span "الأقسام والمنتجات" at bounding box center [745, 89] width 56 height 14
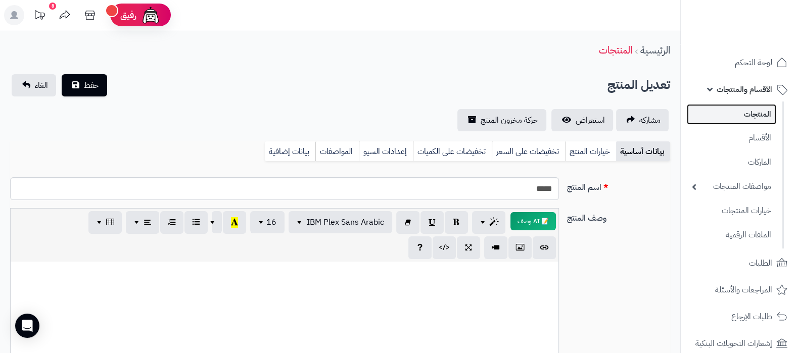
click at [722, 109] on link "المنتجات" at bounding box center [731, 114] width 89 height 21
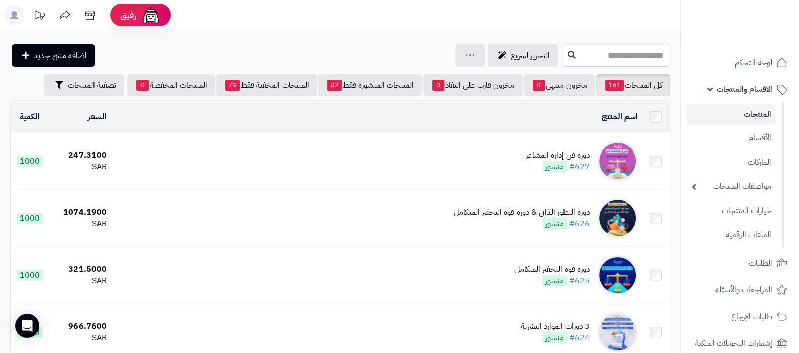
click at [533, 151] on div "دورة فن إدارة المشاعر" at bounding box center [558, 156] width 64 height 12
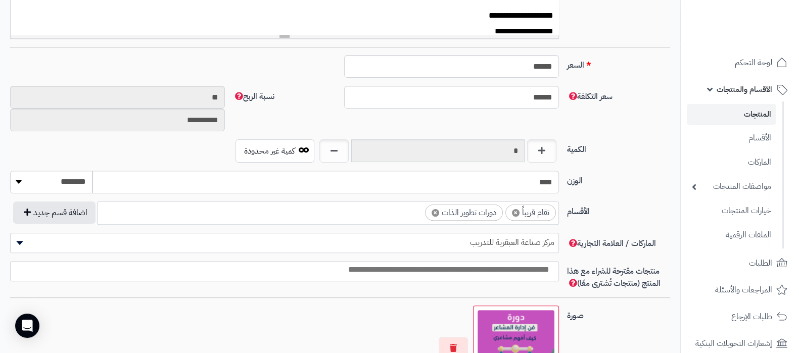
scroll to position [316, 0]
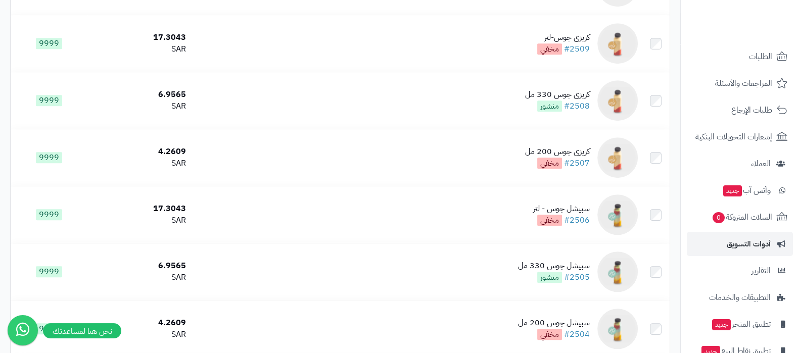
scroll to position [136, 0]
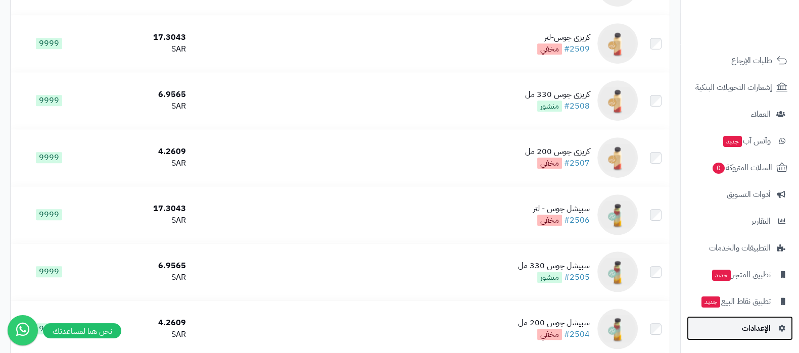
click at [752, 326] on span "الإعدادات" at bounding box center [756, 329] width 29 height 14
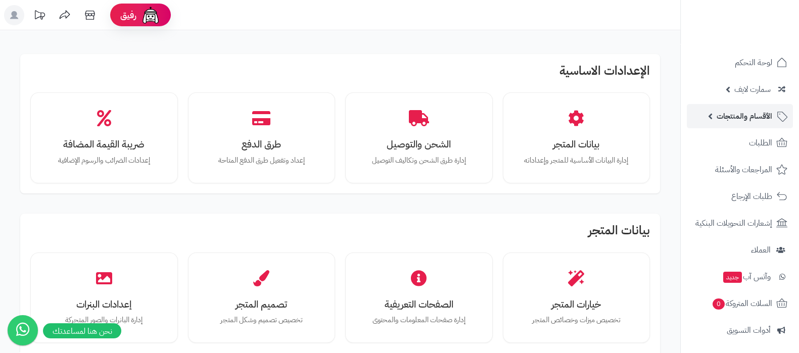
click at [735, 112] on span "الأقسام والمنتجات" at bounding box center [745, 116] width 56 height 14
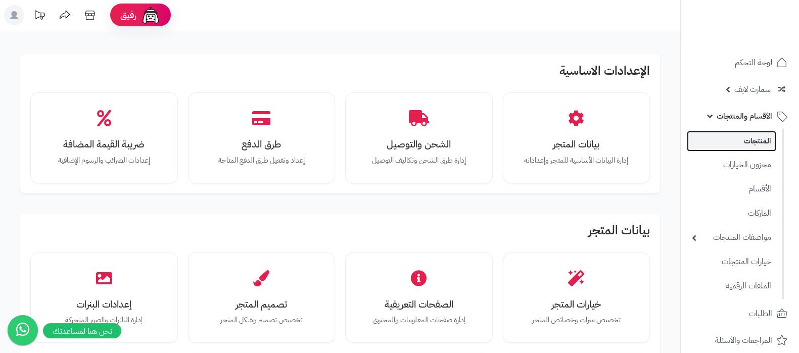
click at [739, 143] on link "المنتجات" at bounding box center [731, 141] width 89 height 21
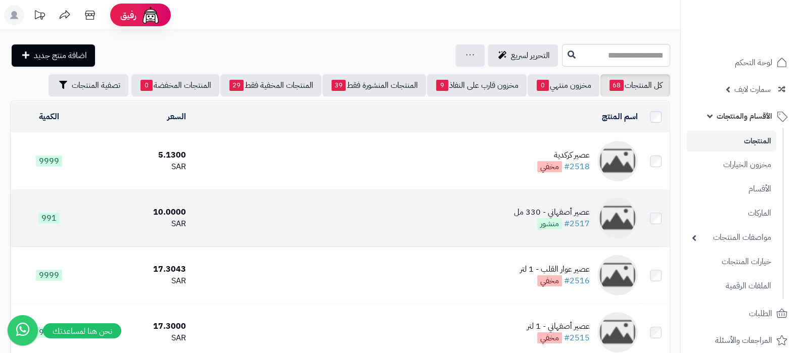
click at [511, 208] on td "عصير أصفهاني - 330 مل #2517 منشور" at bounding box center [416, 218] width 452 height 57
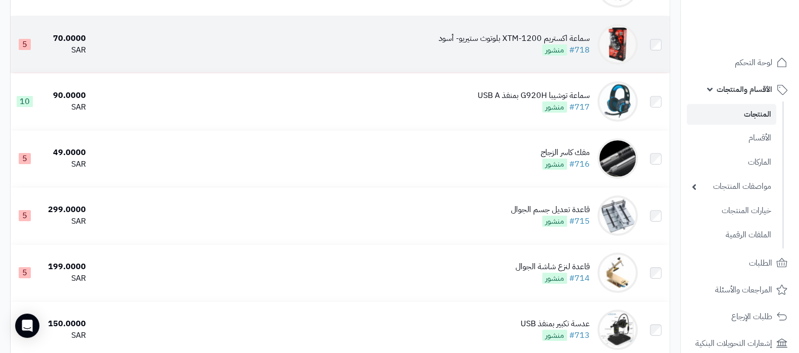
scroll to position [316, 0]
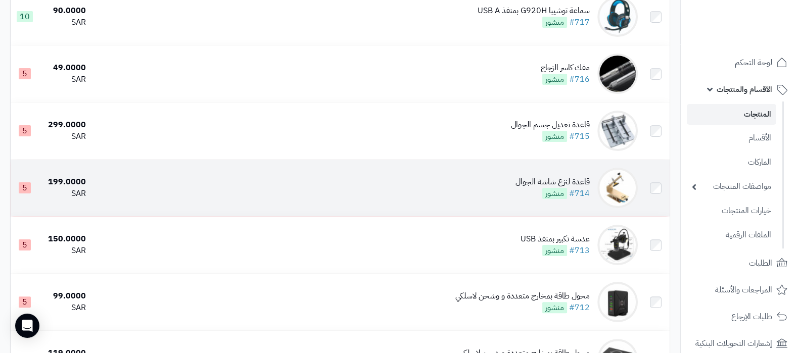
click at [523, 180] on div "قاعدة لنزع شاشة الجوال" at bounding box center [553, 182] width 74 height 12
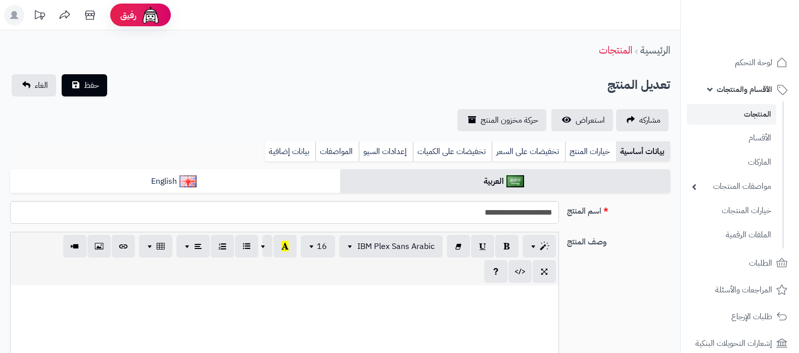
select select
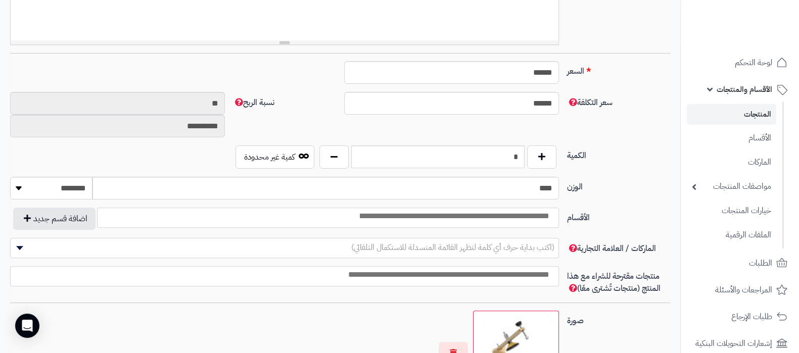
scroll to position [410, 0]
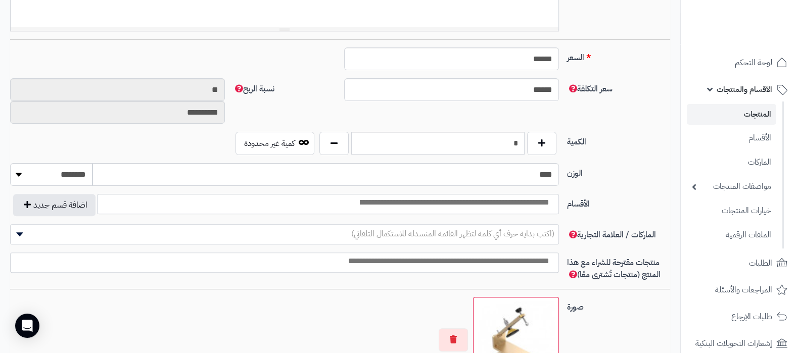
click at [742, 116] on link "المنتجات" at bounding box center [731, 114] width 89 height 21
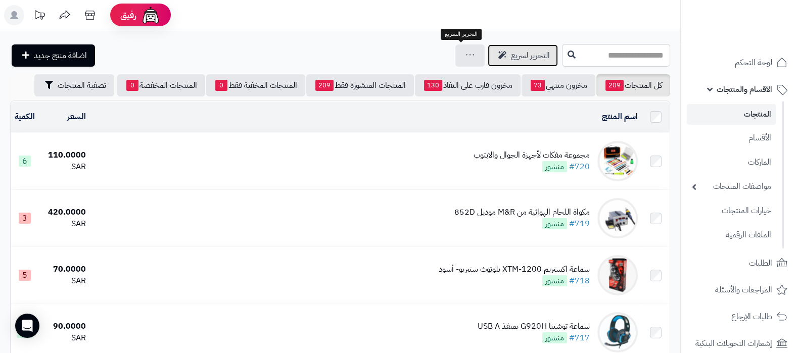
click at [511, 56] on span "التحرير لسريع" at bounding box center [530, 56] width 39 height 12
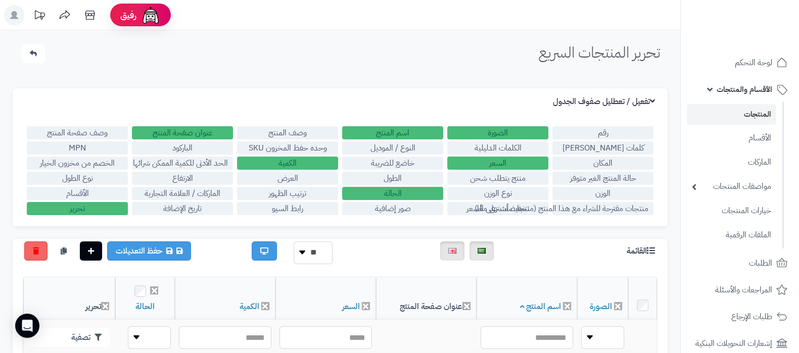
click at [197, 193] on label "الماركات / العلامة التجارية" at bounding box center [182, 193] width 101 height 13
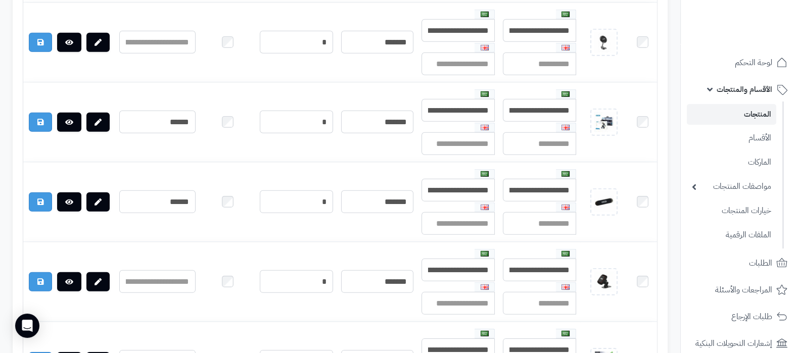
scroll to position [3854, 0]
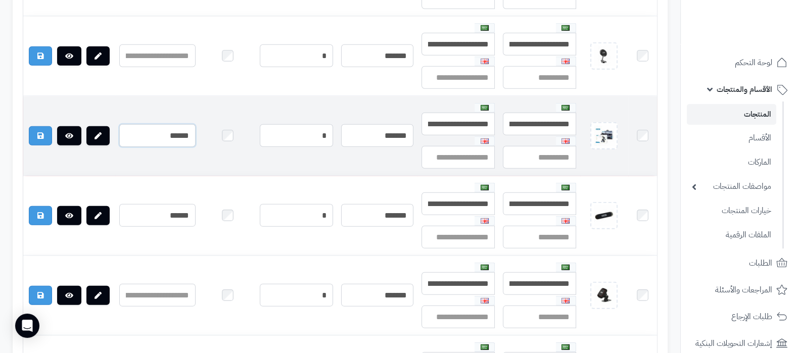
click at [173, 124] on input "******" at bounding box center [157, 135] width 76 height 23
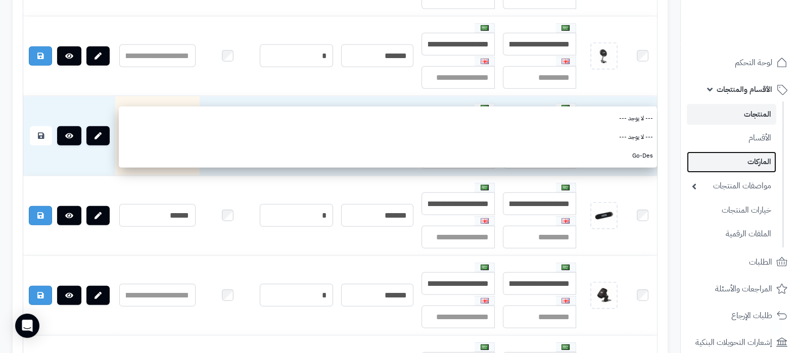
click at [758, 167] on link "الماركات" at bounding box center [731, 162] width 89 height 21
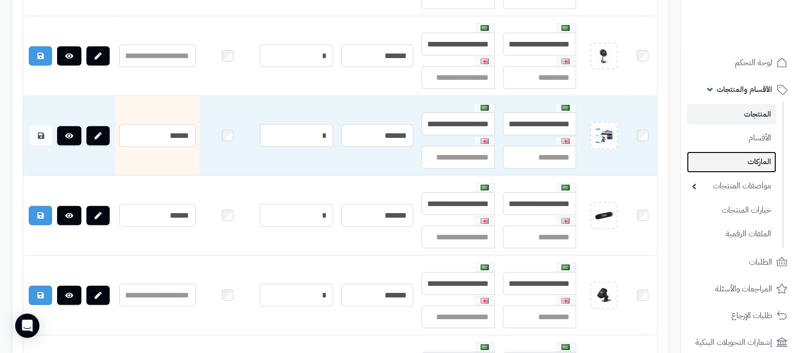
click at [738, 158] on link "الماركات" at bounding box center [731, 162] width 89 height 21
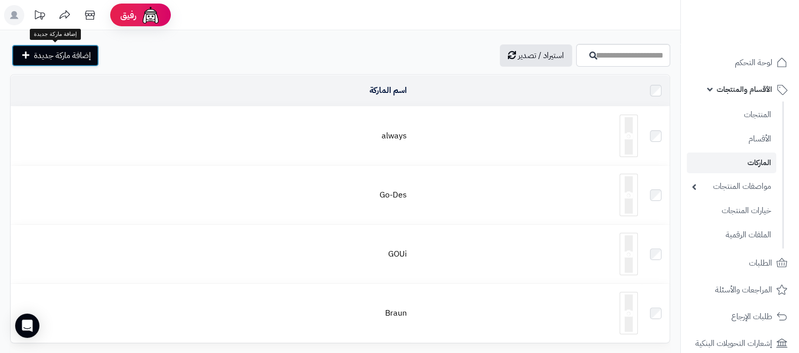
click at [58, 51] on span "إضافة ماركة جديدة" at bounding box center [62, 56] width 57 height 12
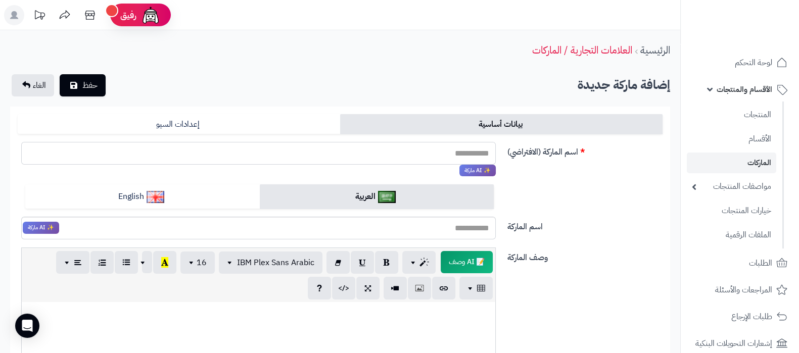
click at [461, 157] on input "اسم الماركة (الافتراضي)" at bounding box center [258, 153] width 475 height 23
click at [460, 156] on input "اسم الماركة (الافتراضي)" at bounding box center [258, 153] width 475 height 23
type input "*"
click at [460, 155] on input "اسم الماركة (الافتراضي)" at bounding box center [258, 153] width 475 height 23
click at [460, 155] on input "********" at bounding box center [258, 153] width 475 height 23
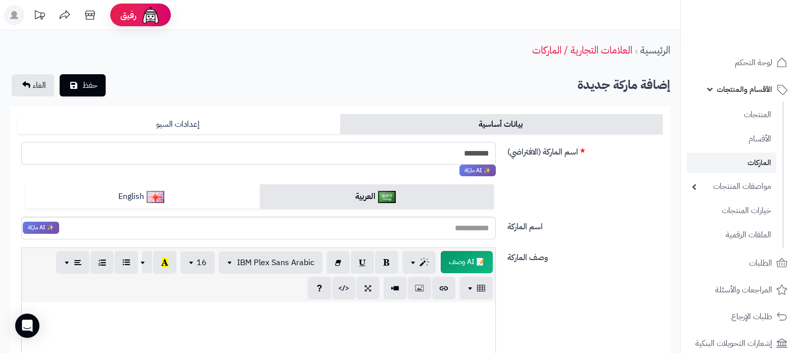
click at [460, 155] on input "********" at bounding box center [258, 153] width 475 height 23
type input "********"
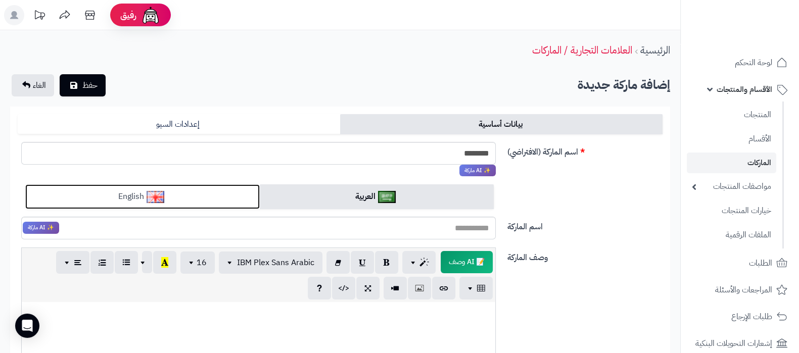
click at [186, 202] on link "English" at bounding box center [142, 197] width 235 height 25
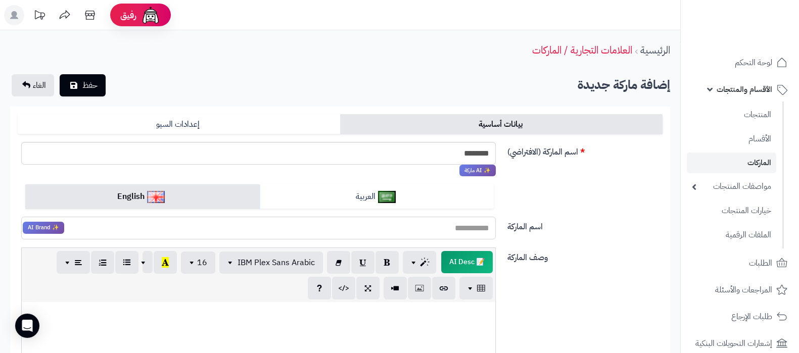
click at [457, 225] on input "اسم الماركة" at bounding box center [258, 228] width 475 height 23
paste input "********"
type input "********"
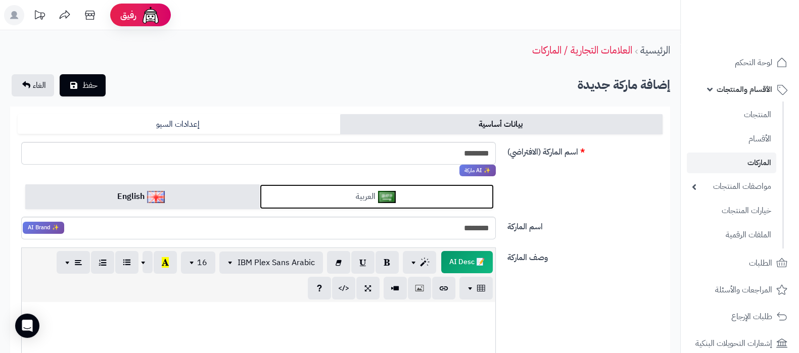
click at [427, 199] on link "العربية" at bounding box center [377, 197] width 235 height 25
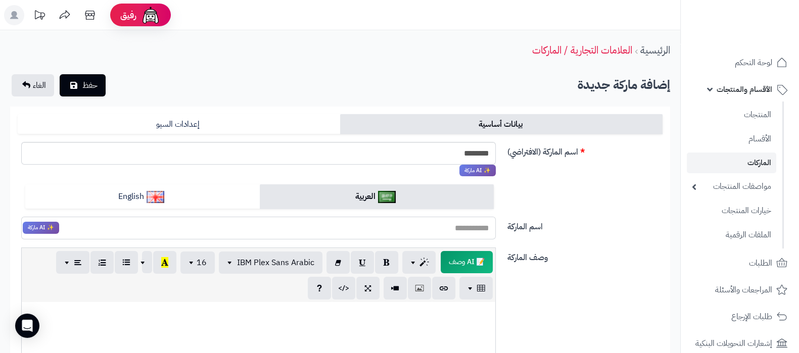
click at [457, 221] on input "اسم الماركة" at bounding box center [258, 228] width 475 height 23
paste input "********"
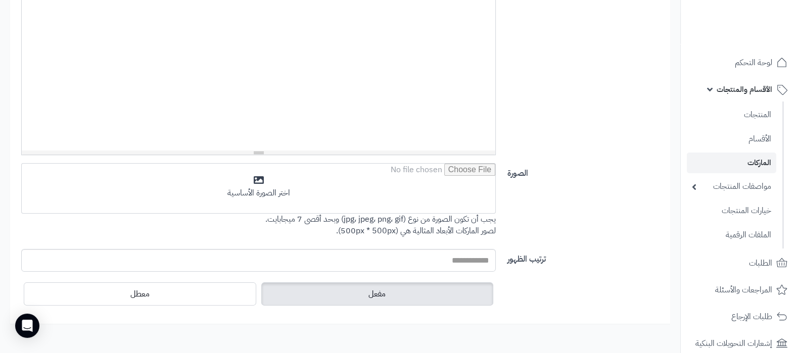
scroll to position [316, 0]
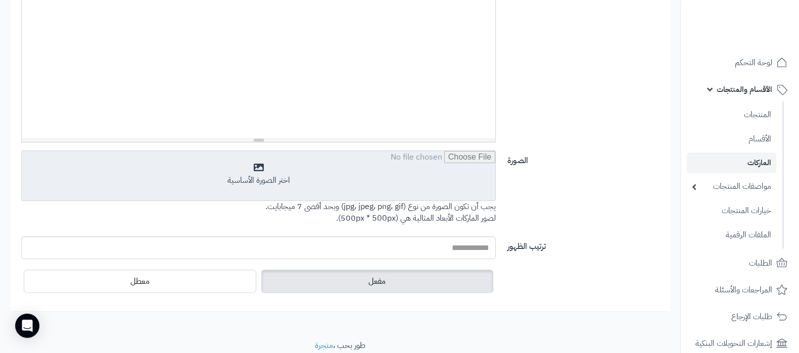
type input "********"
click at [308, 179] on input "file" at bounding box center [259, 176] width 474 height 51
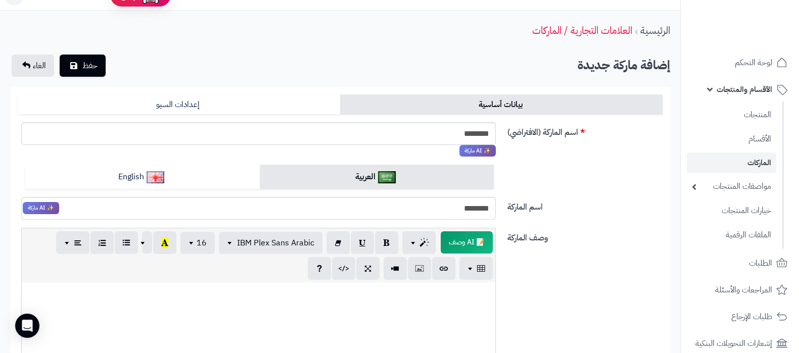
scroll to position [0, 0]
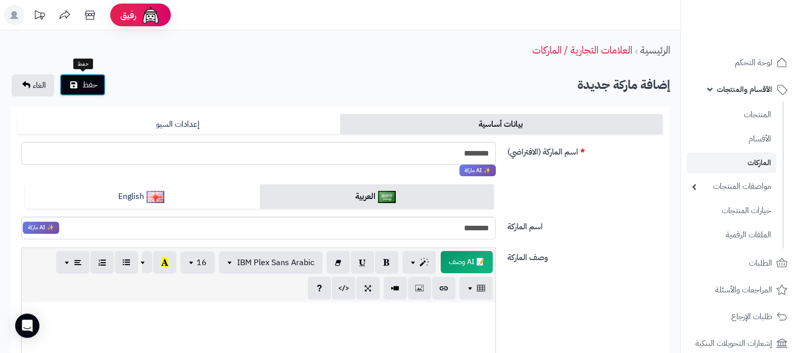
click at [101, 82] on button "حفظ" at bounding box center [83, 85] width 46 height 22
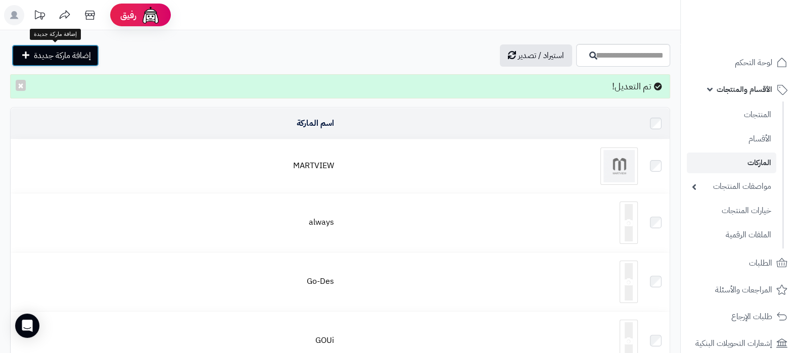
click at [69, 57] on span "إضافة ماركة جديدة" at bounding box center [62, 56] width 57 height 12
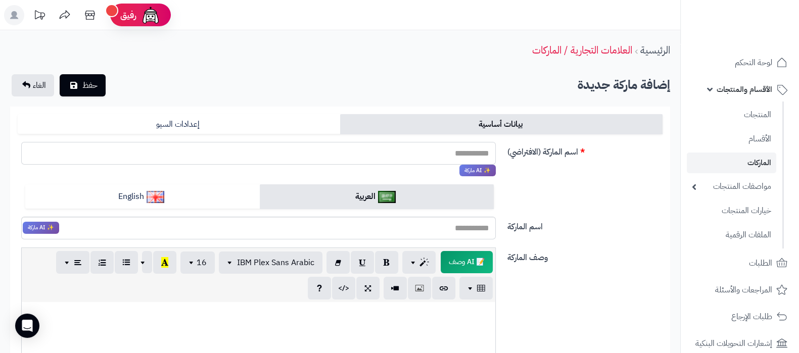
click at [452, 156] on input "اسم الماركة (الافتراضي)" at bounding box center [258, 153] width 475 height 23
click at [478, 150] on input "*****" at bounding box center [258, 153] width 475 height 23
type input "*****"
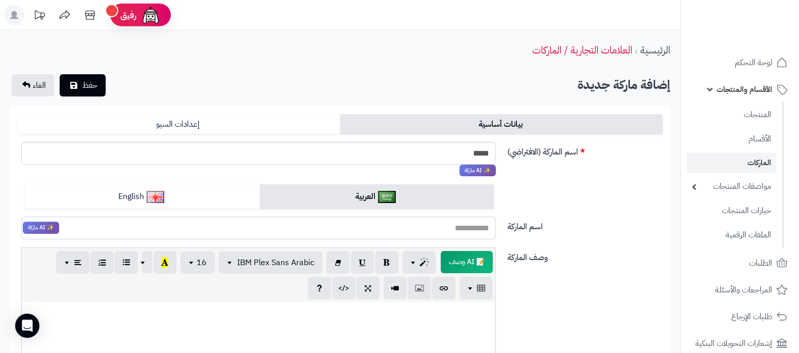
click at [452, 233] on input "اسم الماركة" at bounding box center [258, 228] width 475 height 23
paste input "*****"
type input "*****"
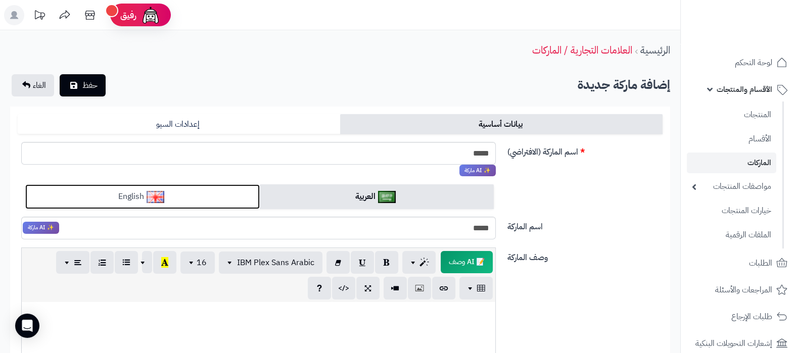
click at [200, 198] on link "English" at bounding box center [142, 197] width 235 height 25
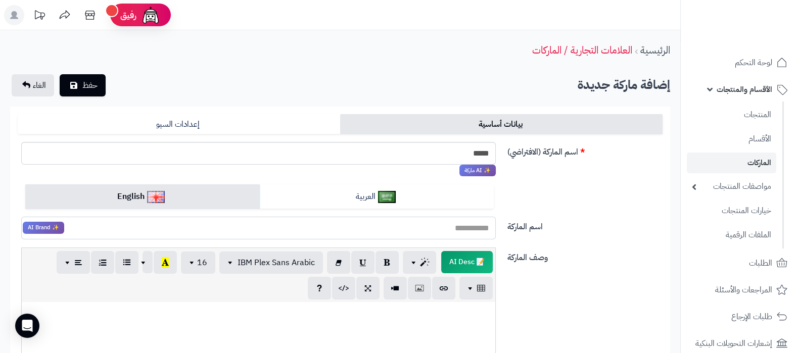
click at [429, 239] on input "اسم الماركة" at bounding box center [258, 228] width 475 height 23
paste input "*****"
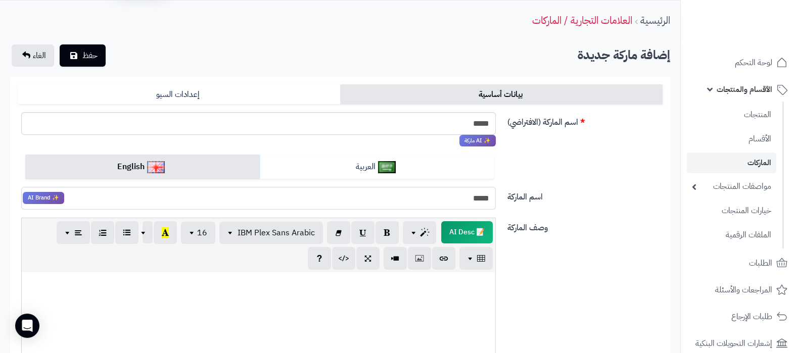
scroll to position [190, 0]
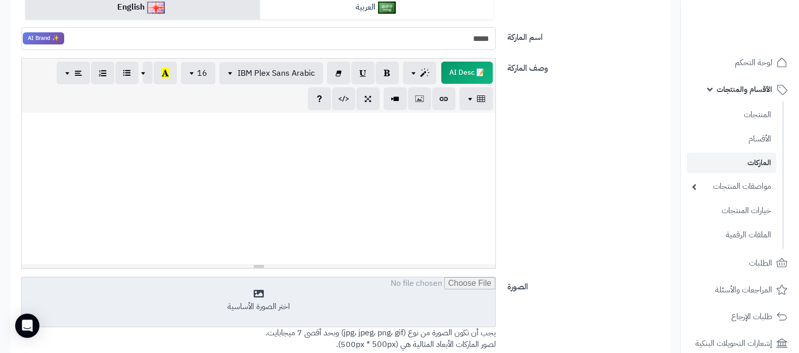
type input "*****"
click at [304, 294] on input "file" at bounding box center [259, 303] width 474 height 51
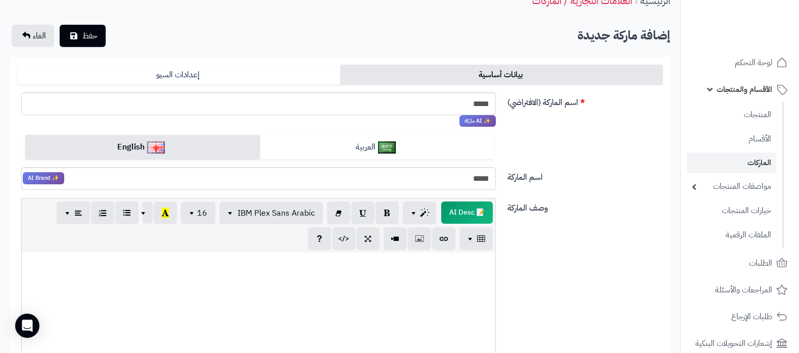
scroll to position [0, 0]
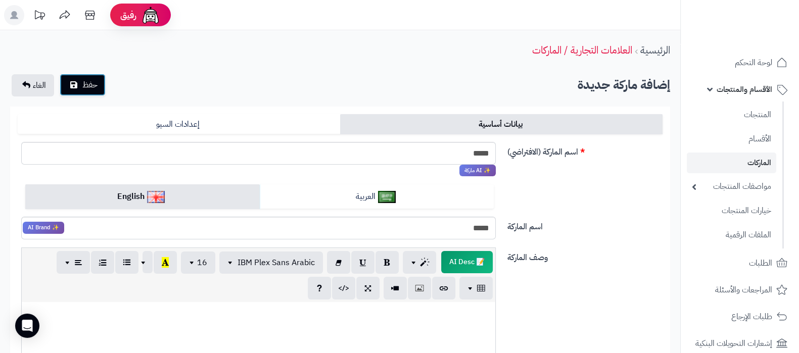
click at [83, 83] on span "حفظ" at bounding box center [89, 85] width 15 height 12
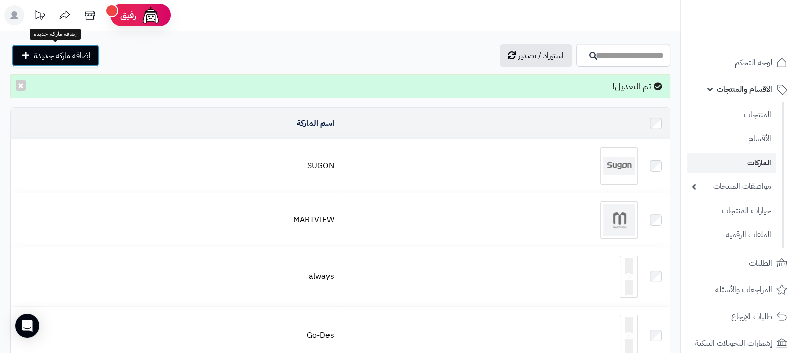
click at [81, 45] on link "إضافة ماركة جديدة" at bounding box center [55, 55] width 87 height 22
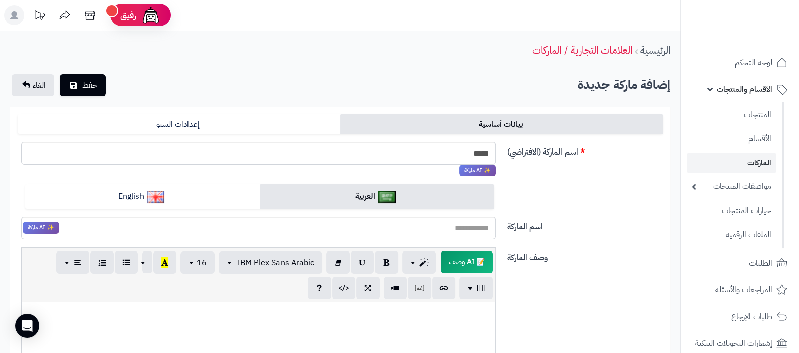
click at [469, 155] on input "*****" at bounding box center [258, 153] width 475 height 23
type input "*****"
click at [470, 234] on input "اسم الماركة" at bounding box center [258, 228] width 475 height 23
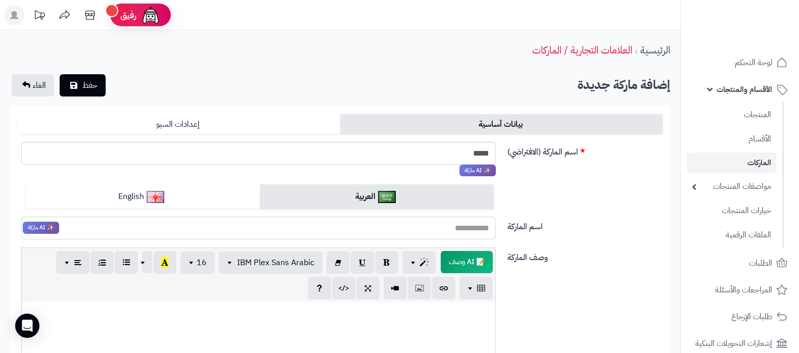
paste input "*****"
type input "*****"
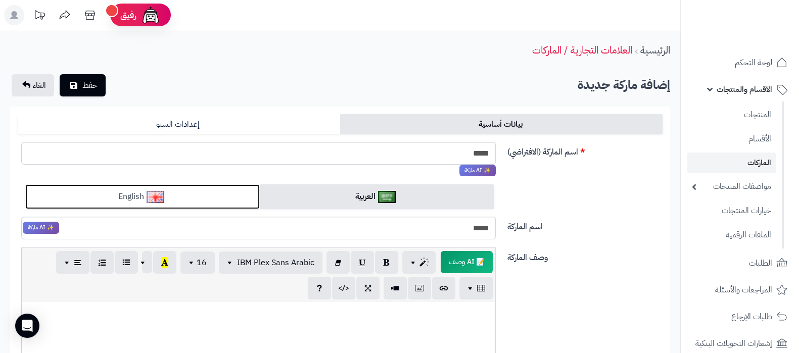
click at [194, 202] on link "English" at bounding box center [142, 197] width 235 height 25
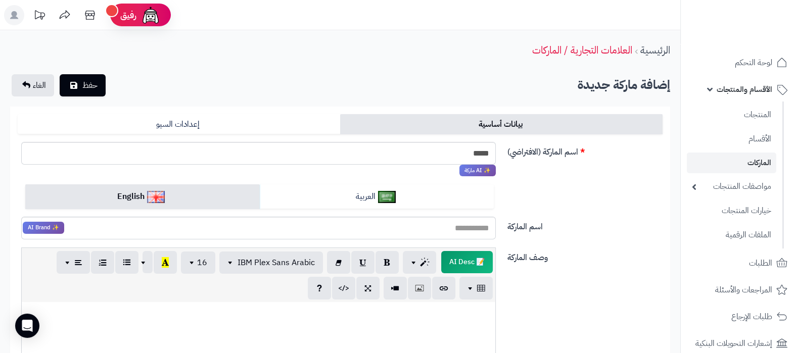
click at [428, 216] on div "العربية English" at bounding box center [260, 201] width 484 height 32
click at [441, 231] on input "اسم الماركة" at bounding box center [258, 228] width 475 height 23
paste input "*****"
type input "*****"
click at [612, 269] on div "وصف الماركة 📝 AI Desc p blockquote pre h1 h2 h3 h4 h5 h6 IBM Plex Sans Arabic A…" at bounding box center [340, 357] width 653 height 219
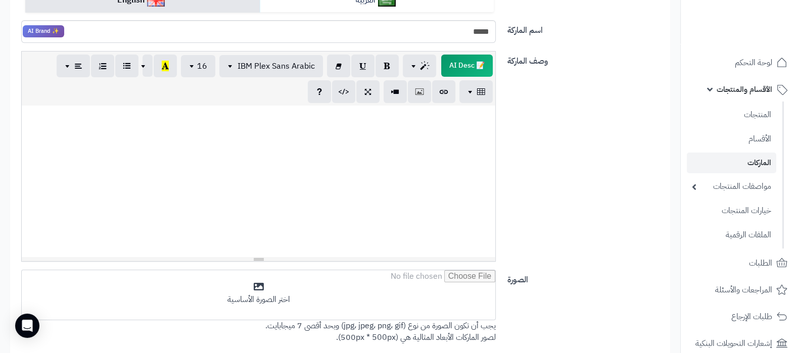
scroll to position [252, 0]
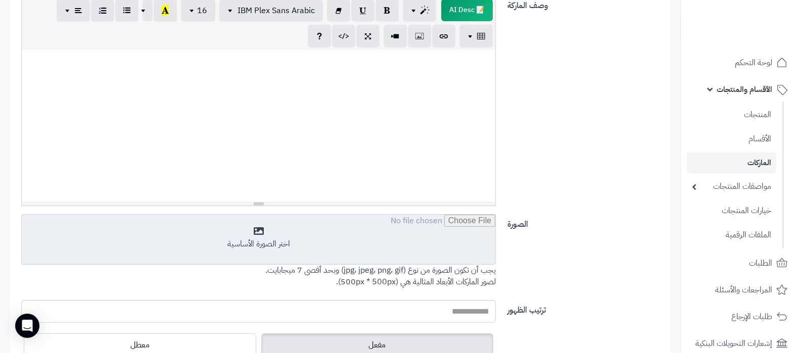
click at [379, 246] on input "file" at bounding box center [259, 240] width 474 height 51
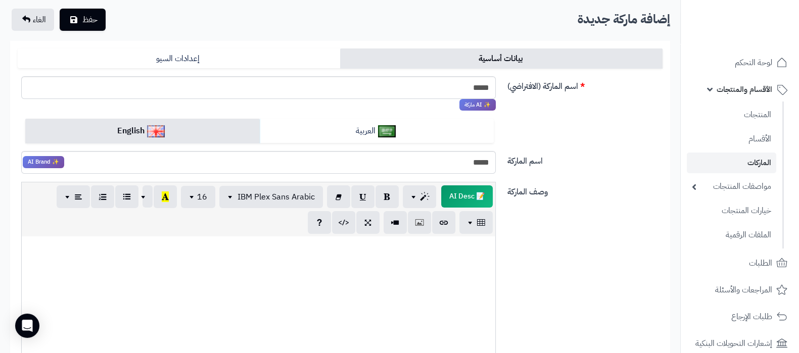
scroll to position [0, 0]
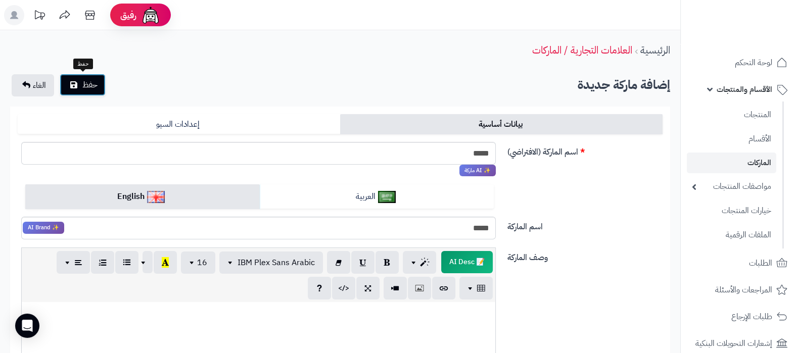
click at [93, 80] on span "حفظ" at bounding box center [89, 85] width 15 height 12
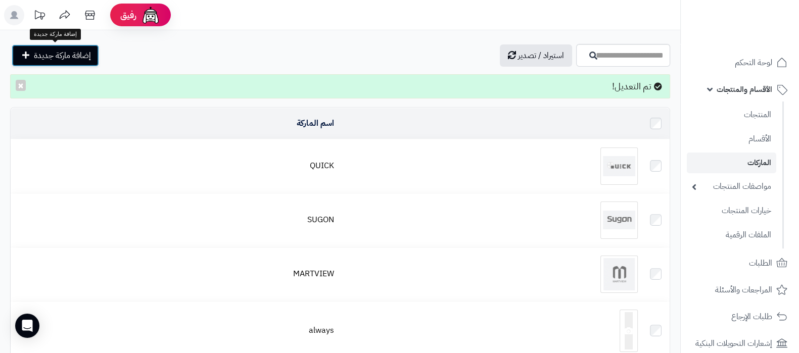
click at [78, 50] on span "إضافة ماركة جديدة" at bounding box center [62, 56] width 57 height 12
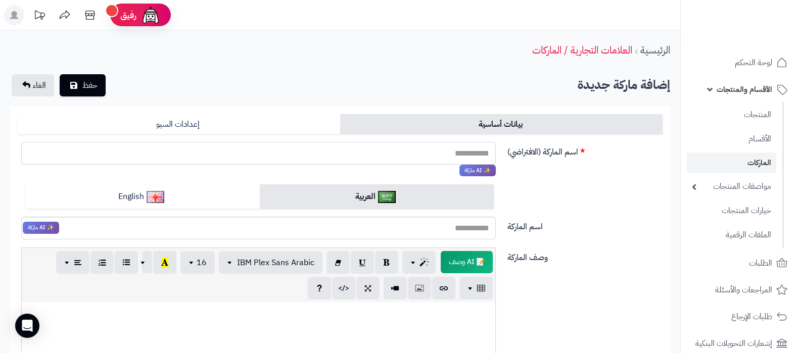
click at [452, 152] on input "اسم الماركة (الافتراضي)" at bounding box center [258, 153] width 475 height 23
click at [452, 152] on input "****" at bounding box center [258, 153] width 475 height 23
type input "****"
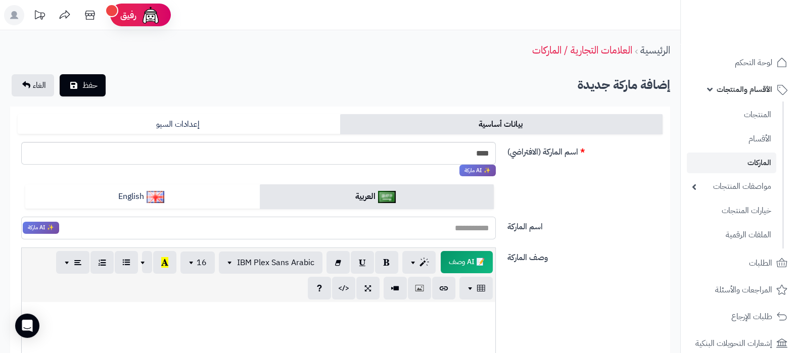
click at [445, 230] on input "اسم الماركة" at bounding box center [258, 228] width 475 height 23
paste input "****"
type input "****"
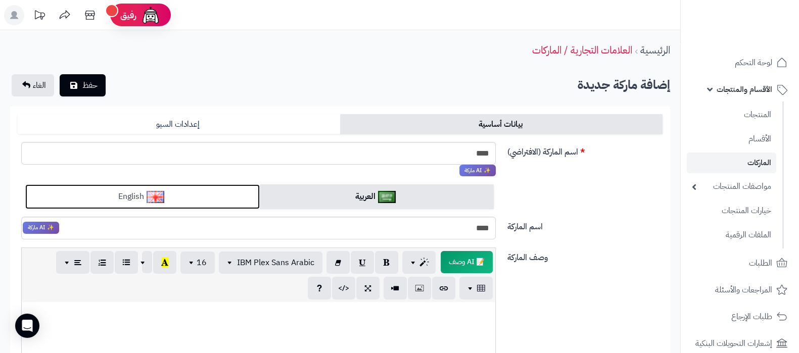
click at [196, 200] on link "English" at bounding box center [142, 197] width 235 height 25
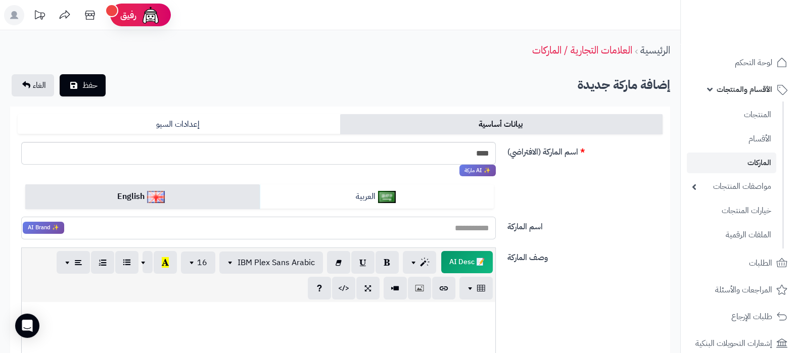
click at [313, 229] on input "اسم الماركة" at bounding box center [258, 228] width 475 height 23
paste input "****"
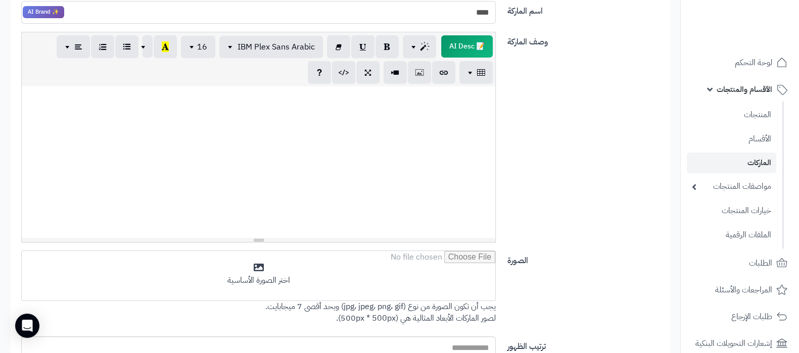
scroll to position [316, 0]
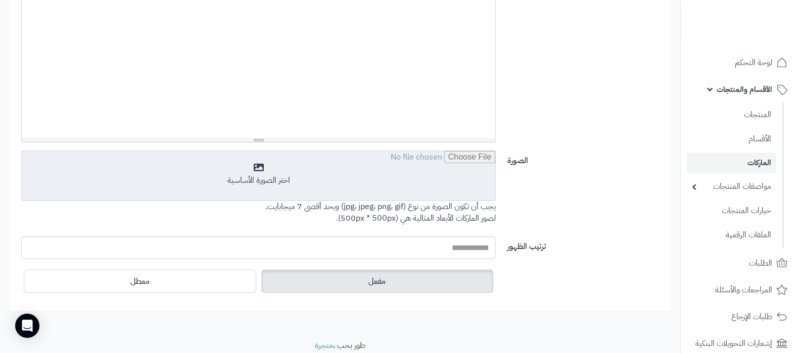
type input "****"
click at [292, 183] on input "file" at bounding box center [259, 176] width 474 height 51
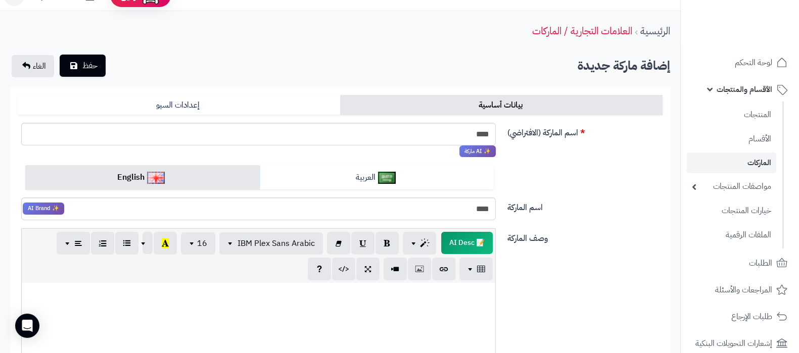
scroll to position [0, 0]
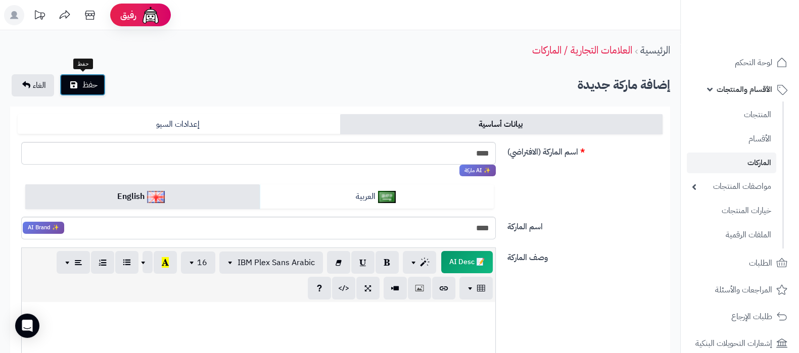
click at [91, 80] on span "حفظ" at bounding box center [89, 85] width 15 height 12
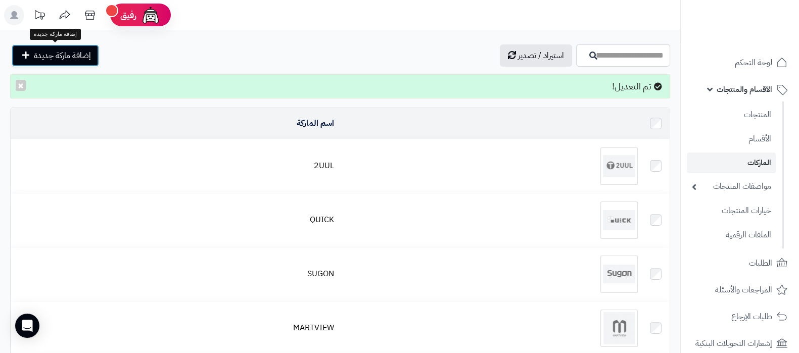
click at [45, 52] on span "إضافة ماركة جديدة" at bounding box center [62, 56] width 57 height 12
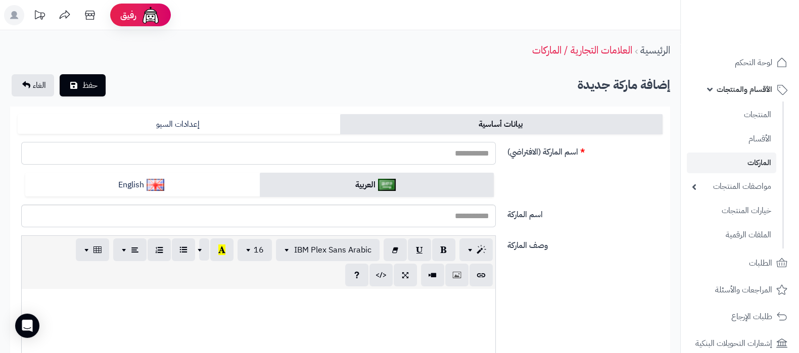
click at [463, 155] on input "اسم الماركة (الافتراضي)" at bounding box center [258, 153] width 475 height 23
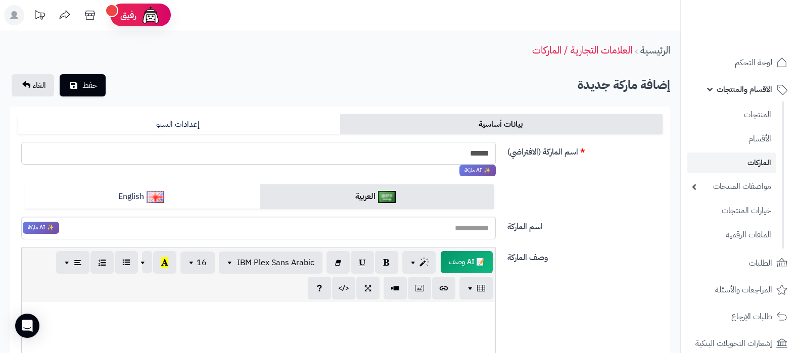
click at [463, 155] on input "******" at bounding box center [258, 153] width 475 height 23
type input "******"
click at [466, 231] on input "اسم الماركة" at bounding box center [258, 228] width 475 height 23
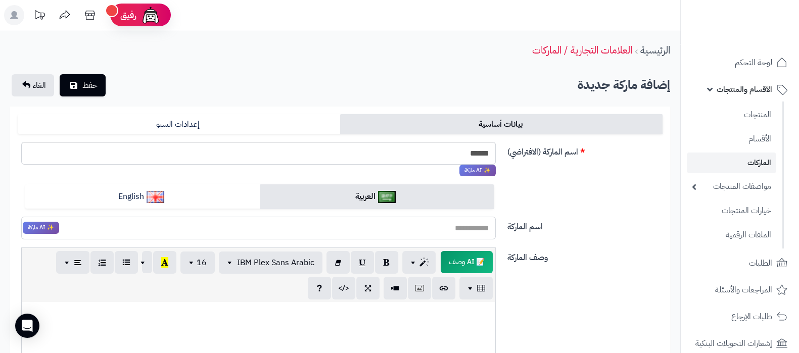
paste input "******"
type input "******"
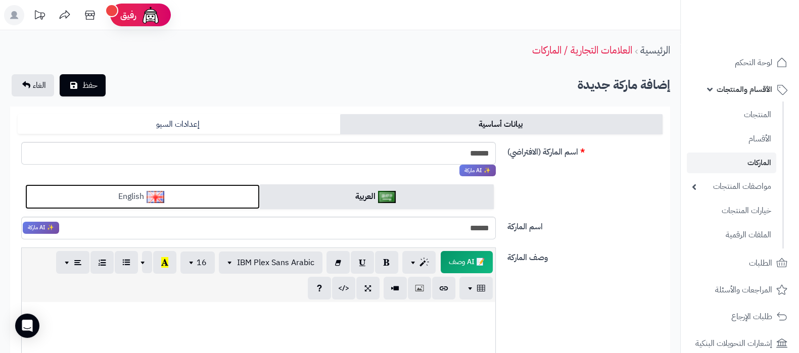
click at [164, 198] on img at bounding box center [156, 197] width 18 height 12
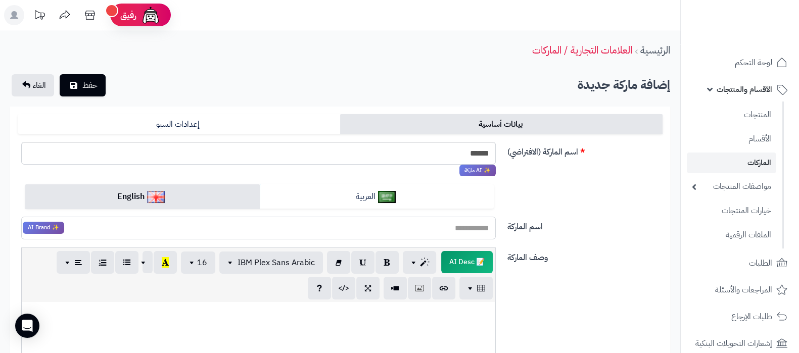
click at [355, 234] on input "اسم الماركة" at bounding box center [258, 228] width 475 height 23
paste input "******"
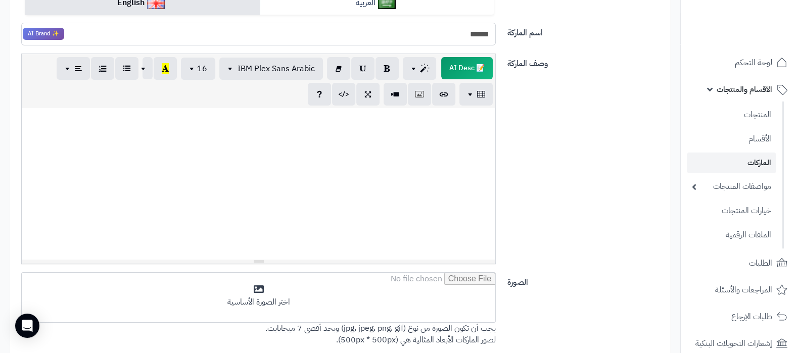
scroll to position [252, 0]
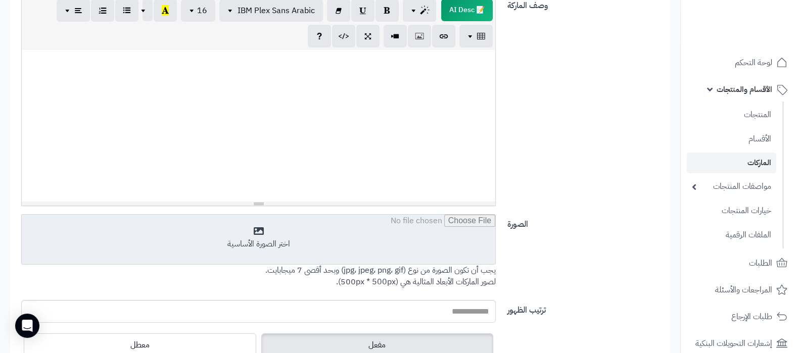
type input "******"
click at [404, 241] on input "file" at bounding box center [259, 240] width 474 height 51
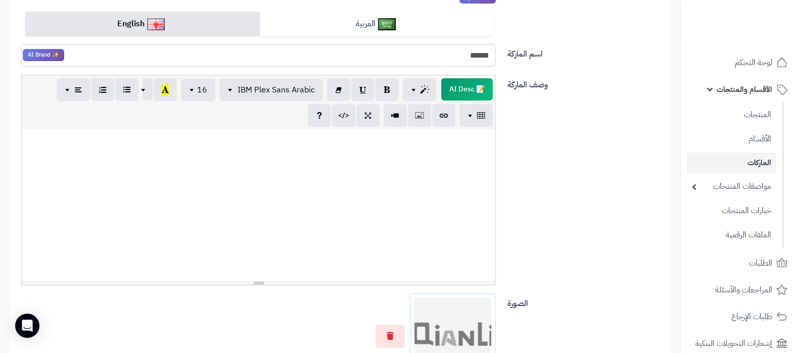
scroll to position [0, 0]
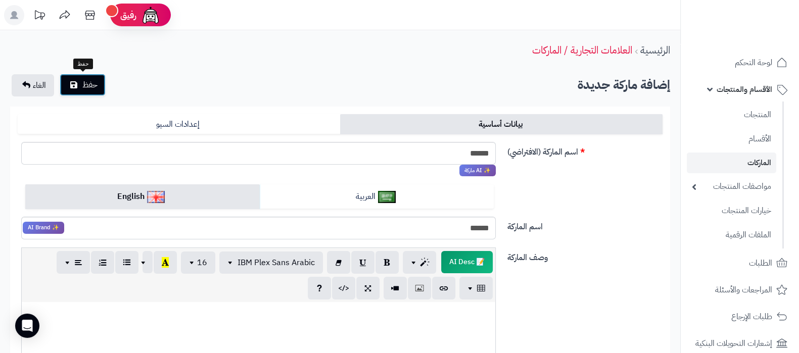
click at [93, 83] on span "حفظ" at bounding box center [89, 85] width 15 height 12
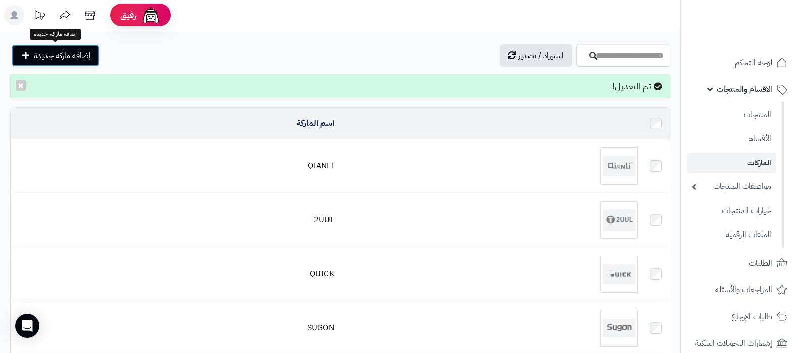
click at [39, 51] on span "إضافة ماركة جديدة" at bounding box center [62, 56] width 57 height 12
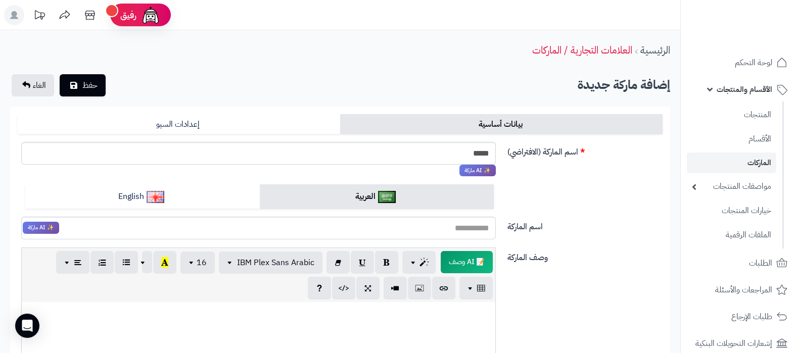
click at [457, 154] on input "*****" at bounding box center [258, 153] width 475 height 23
type input "*****"
click at [463, 234] on input "اسم الماركة" at bounding box center [258, 228] width 475 height 23
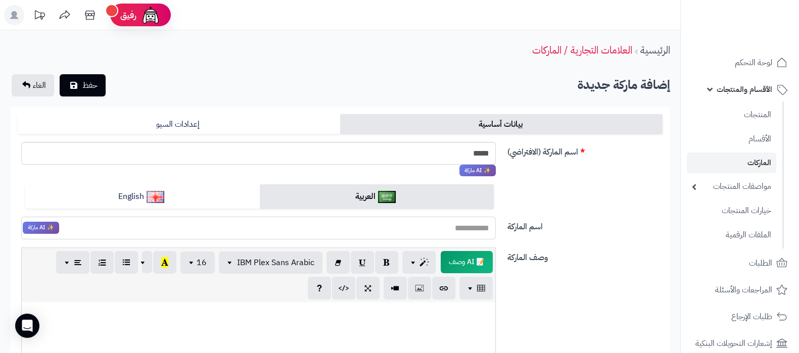
paste input "*****"
type input "*****"
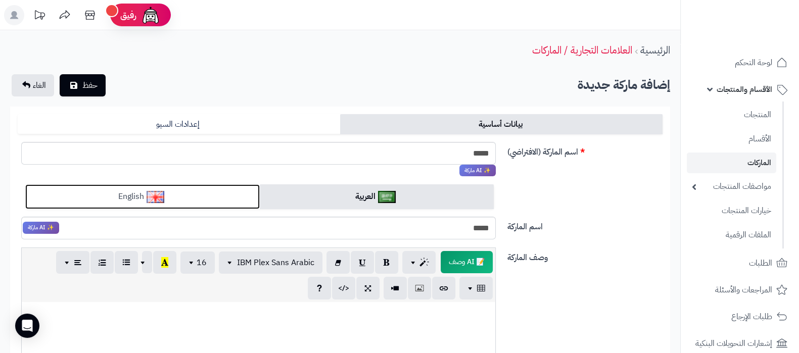
click at [170, 195] on link "English" at bounding box center [142, 197] width 235 height 25
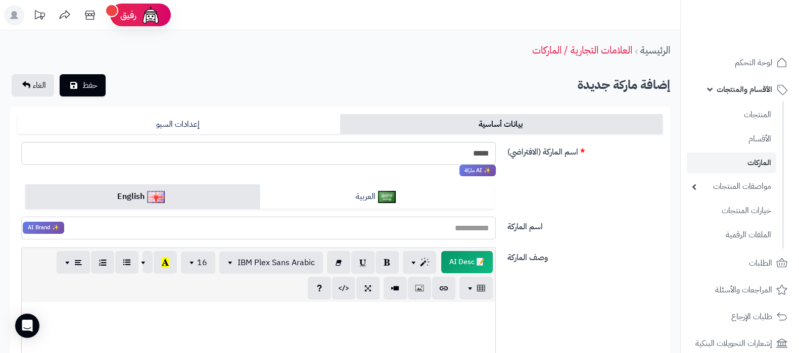
click at [404, 226] on input "اسم الماركة" at bounding box center [258, 228] width 475 height 23
paste input "*****"
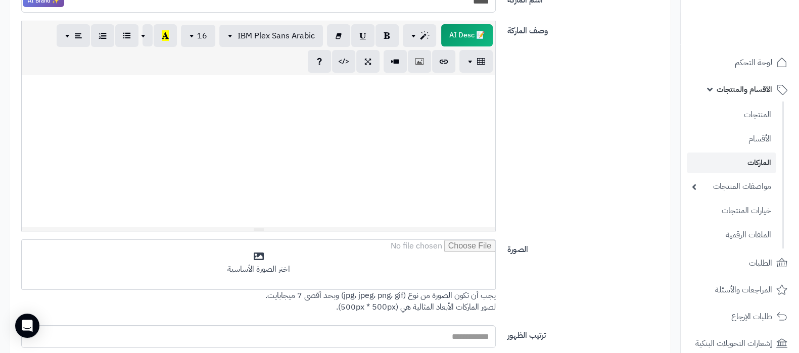
scroll to position [252, 0]
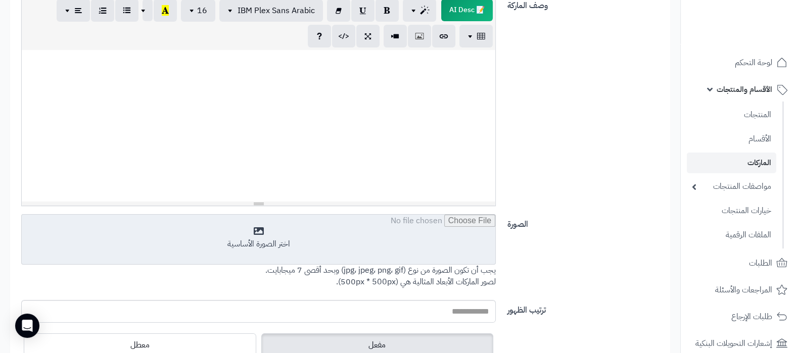
type input "*****"
click at [404, 231] on input "file" at bounding box center [259, 240] width 474 height 51
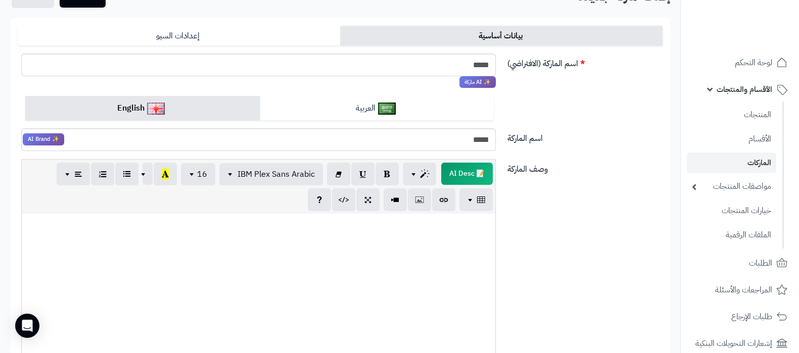
scroll to position [0, 0]
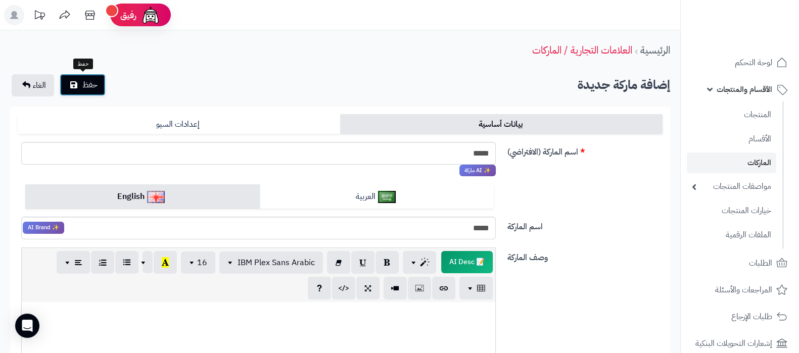
click at [96, 80] on span "حفظ" at bounding box center [89, 85] width 15 height 12
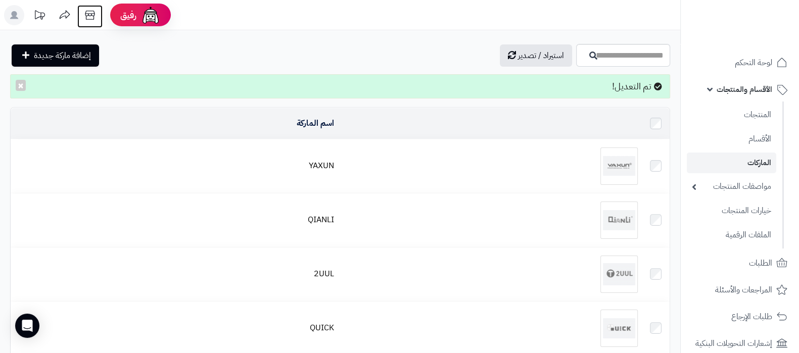
click at [88, 11] on icon at bounding box center [90, 15] width 10 height 9
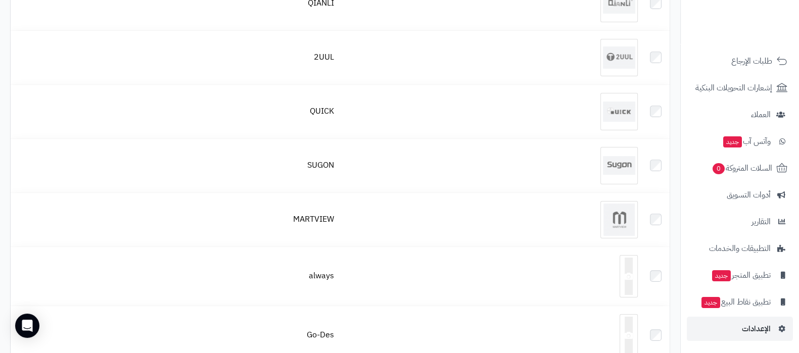
scroll to position [316, 0]
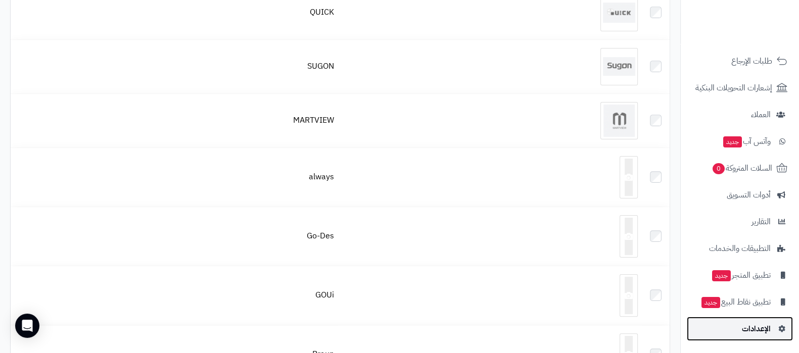
click at [757, 329] on span "الإعدادات" at bounding box center [756, 329] width 29 height 14
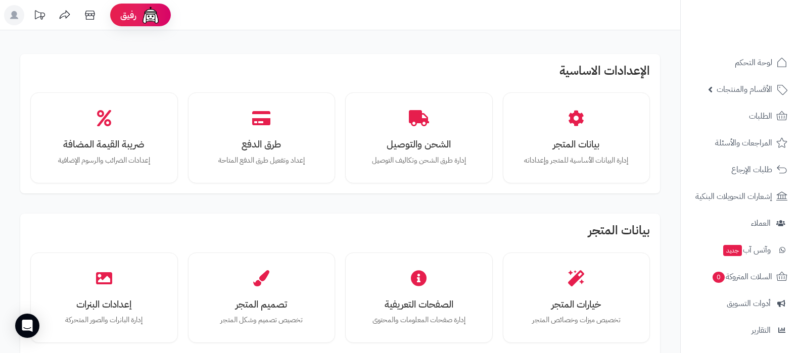
scroll to position [126, 0]
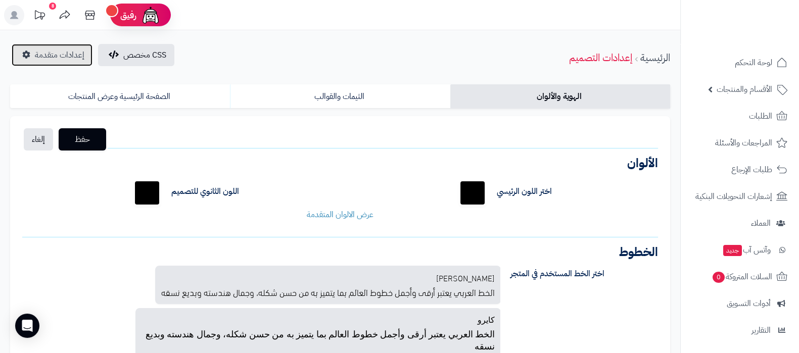
click at [63, 56] on span "إعدادات متقدمة" at bounding box center [60, 55] width 50 height 12
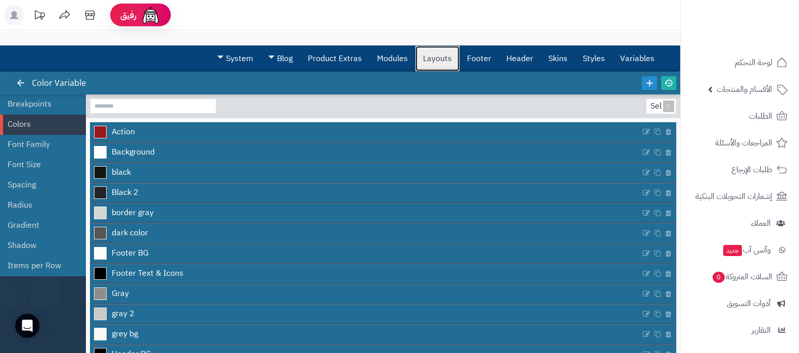
click at [452, 57] on link "Layouts" at bounding box center [438, 58] width 44 height 25
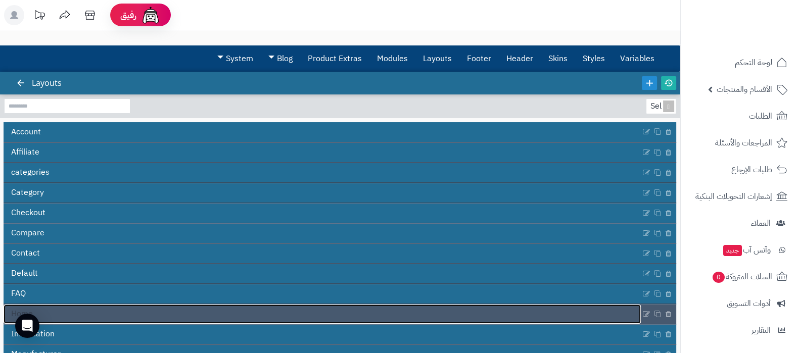
click at [281, 308] on link "Home" at bounding box center [322, 314] width 637 height 19
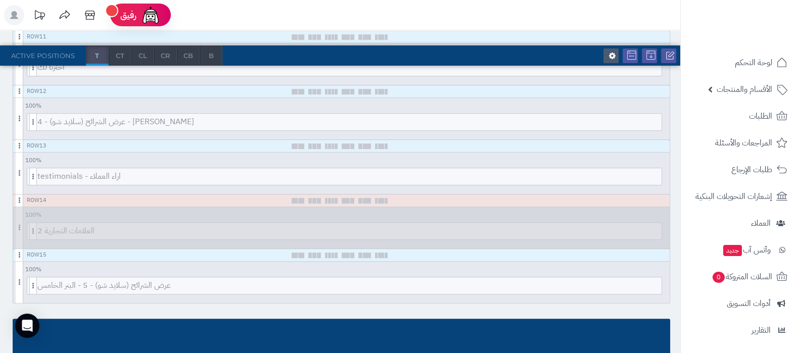
scroll to position [758, 0]
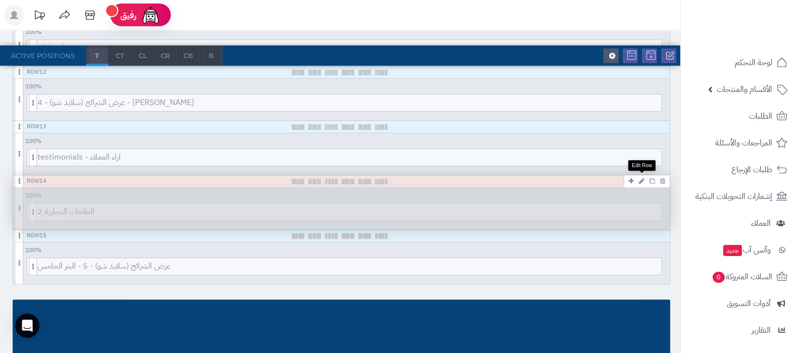
click at [644, 178] on icon at bounding box center [642, 181] width 6 height 7
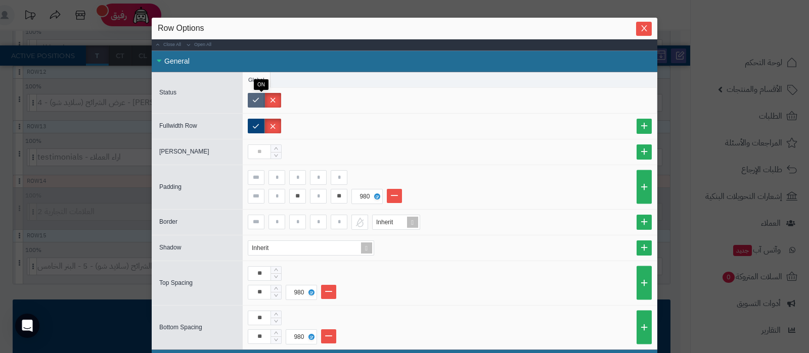
click at [261, 102] on label at bounding box center [256, 100] width 17 height 15
click at [645, 28] on icon "Close" at bounding box center [644, 28] width 8 height 8
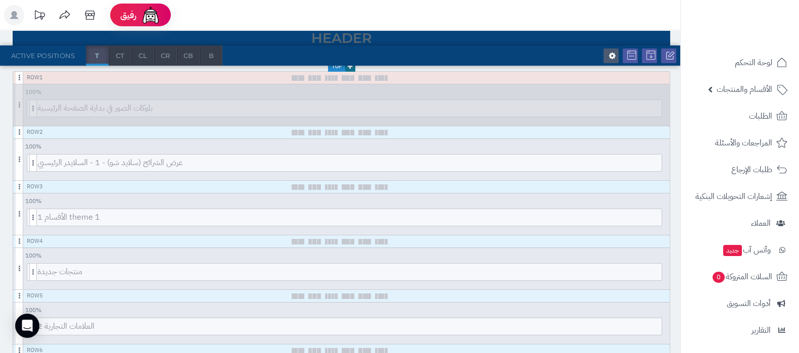
scroll to position [0, 0]
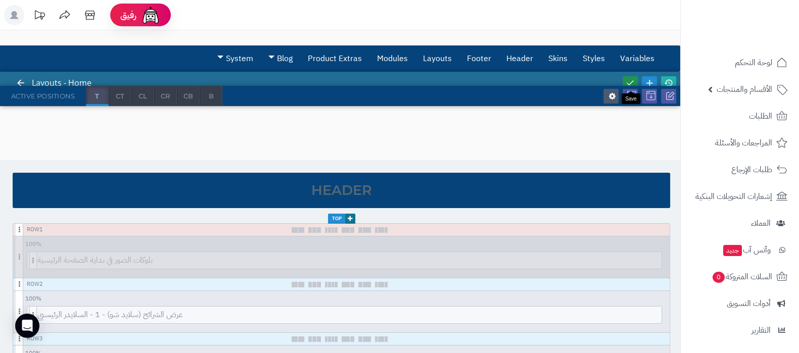
click at [625, 77] on link at bounding box center [630, 83] width 15 height 14
click at [671, 78] on icon at bounding box center [668, 82] width 9 height 9
click at [747, 93] on span "الأقسام والمنتجات" at bounding box center [745, 89] width 56 height 14
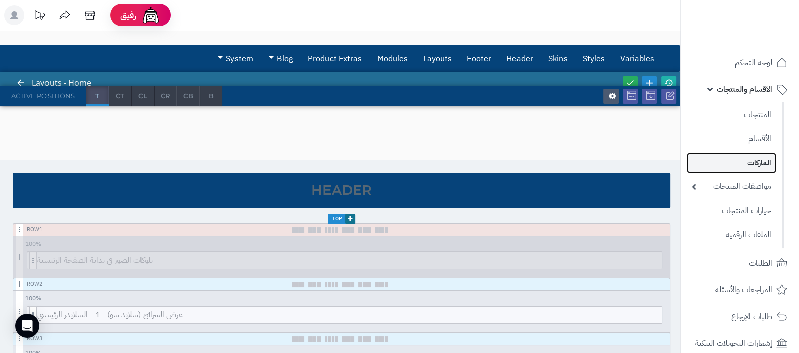
click at [754, 161] on link "الماركات" at bounding box center [731, 163] width 89 height 21
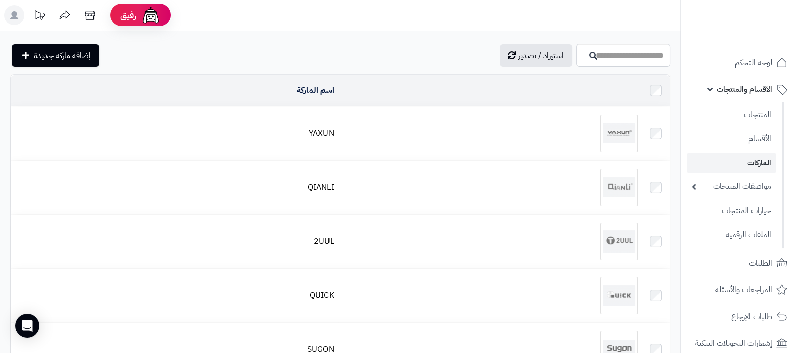
click at [612, 134] on img at bounding box center [619, 133] width 37 height 37
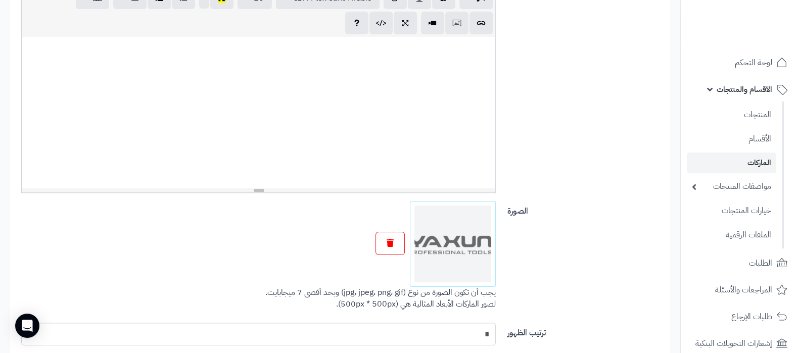
scroll to position [265, 0]
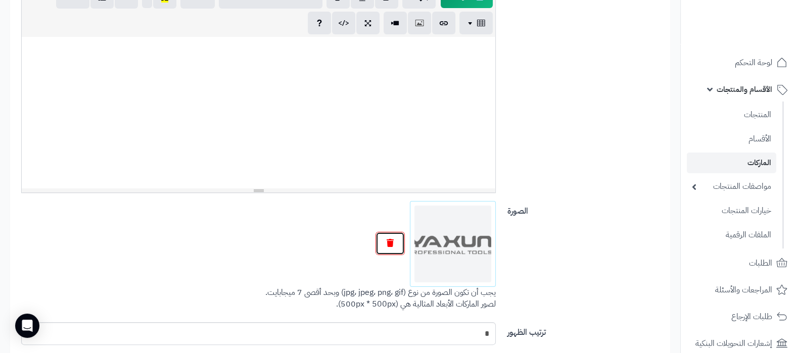
click at [398, 252] on button "button" at bounding box center [390, 243] width 29 height 23
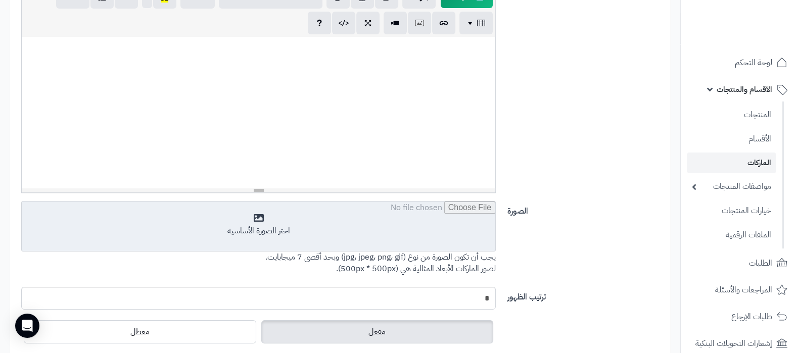
click at [338, 227] on input "file" at bounding box center [259, 227] width 474 height 51
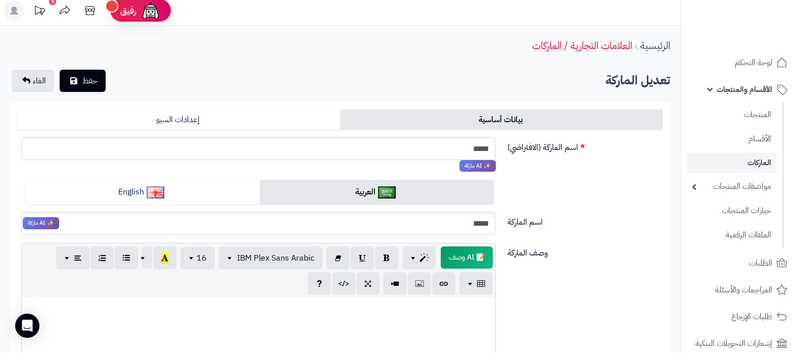
scroll to position [0, 0]
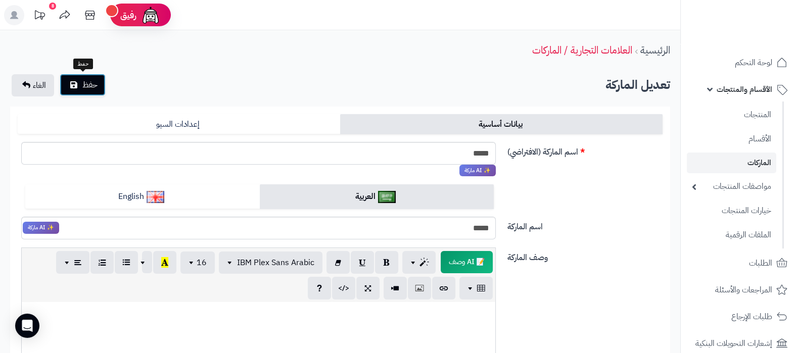
click at [86, 88] on span "حفظ" at bounding box center [89, 85] width 15 height 12
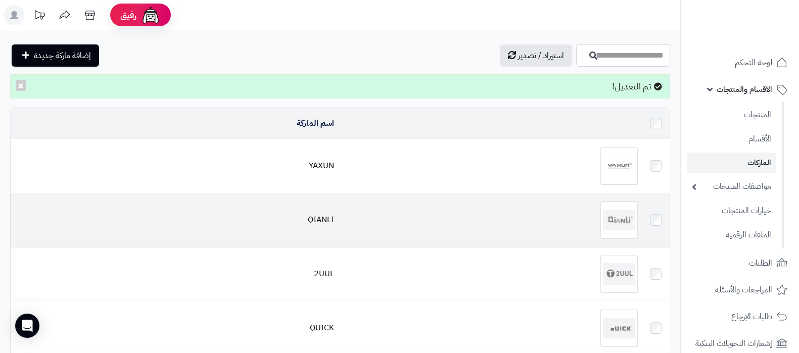
click at [610, 219] on img at bounding box center [619, 220] width 37 height 37
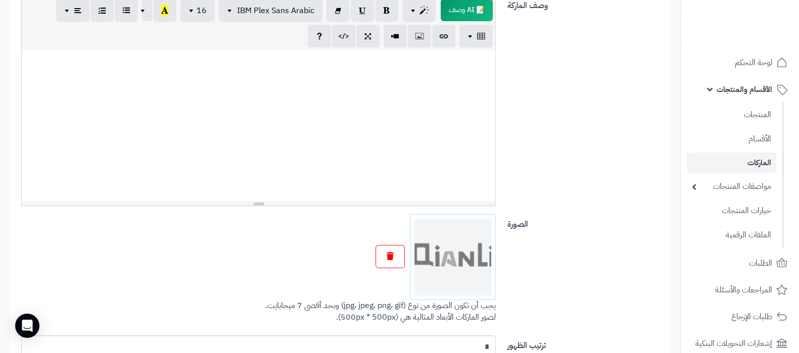
scroll to position [265, 0]
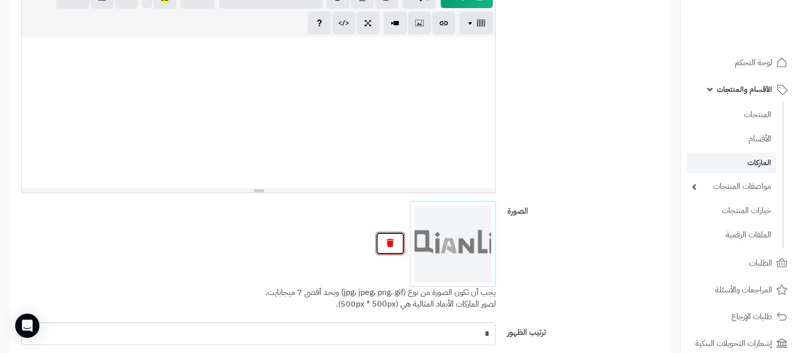
click at [382, 232] on button "button" at bounding box center [390, 243] width 29 height 23
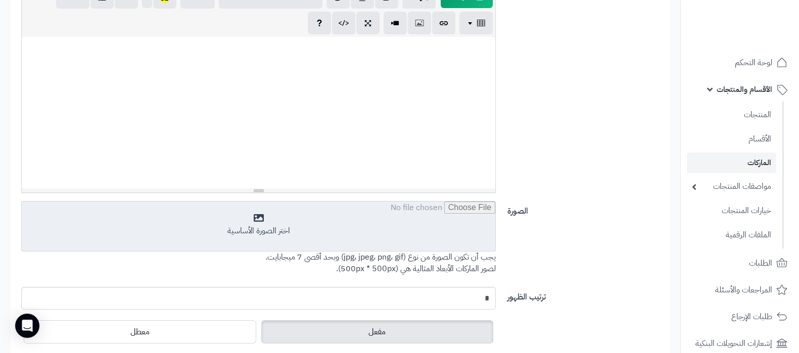
click at [382, 234] on input "file" at bounding box center [259, 227] width 474 height 51
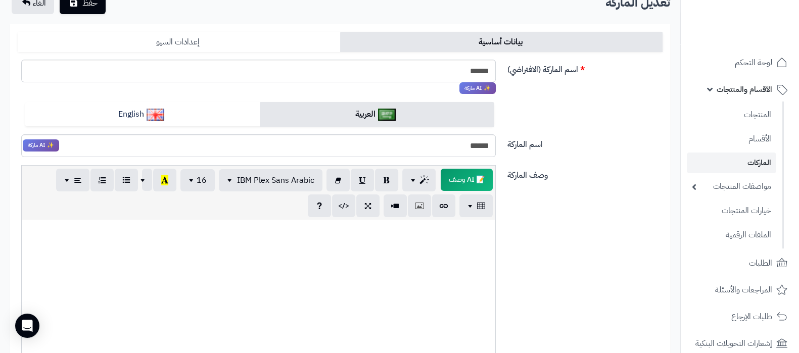
scroll to position [13, 0]
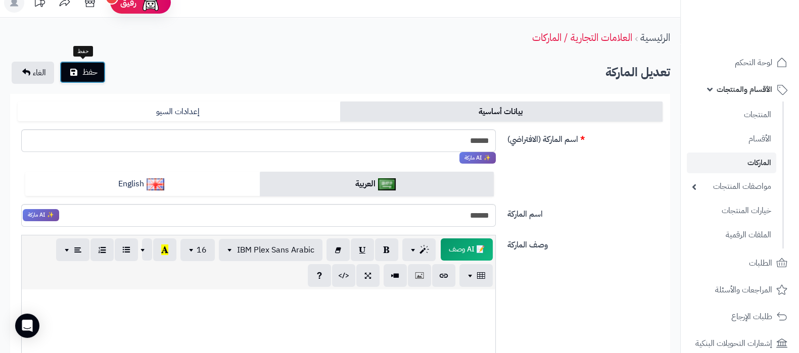
click at [73, 69] on icon "submit" at bounding box center [73, 72] width 7 height 8
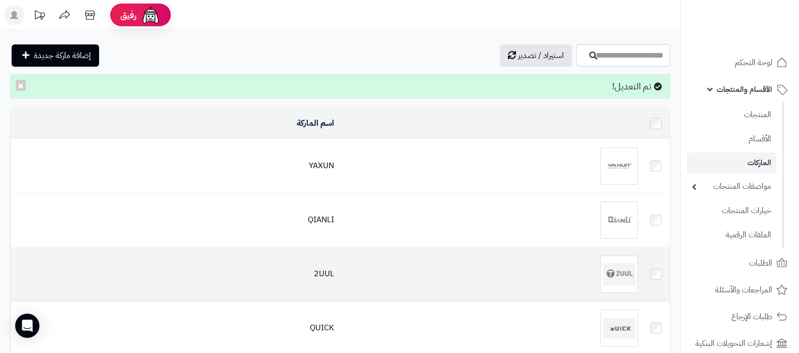
click at [626, 274] on img at bounding box center [619, 274] width 37 height 37
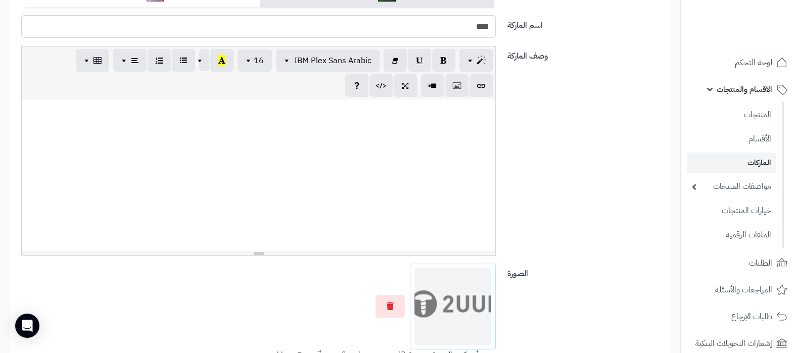
scroll to position [202, 0]
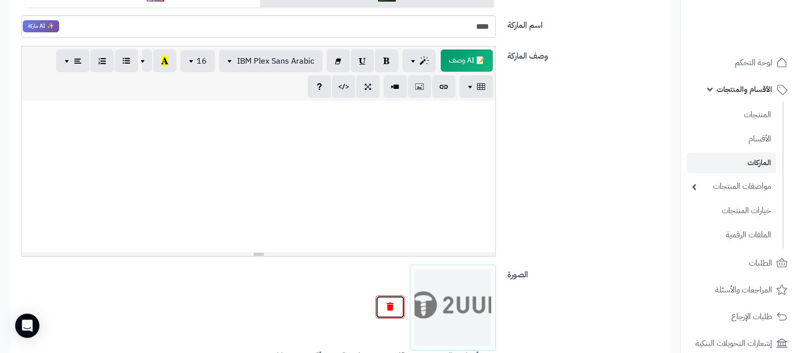
click at [390, 303] on icon "button" at bounding box center [390, 307] width 7 height 8
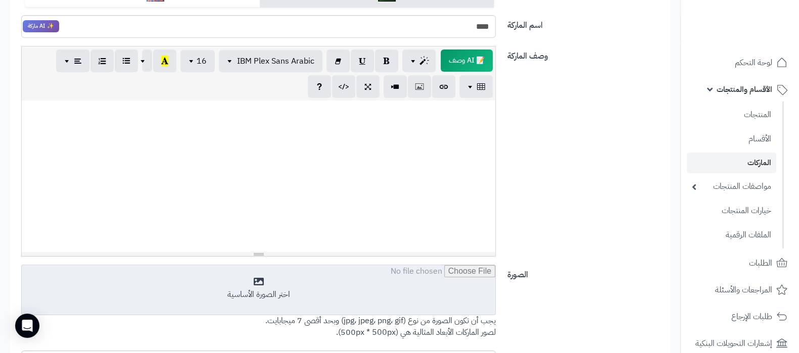
click at [404, 287] on input "file" at bounding box center [259, 290] width 474 height 51
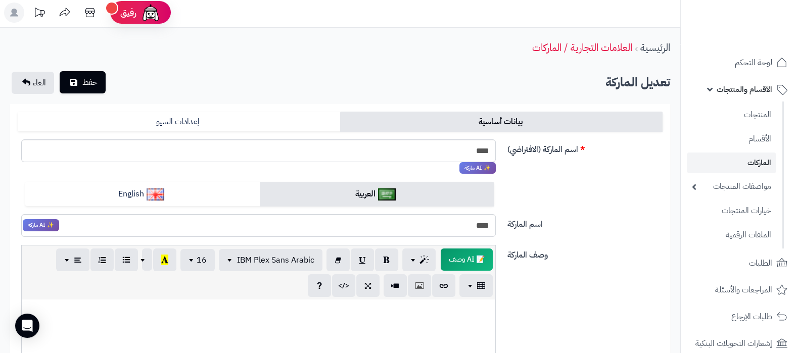
scroll to position [0, 0]
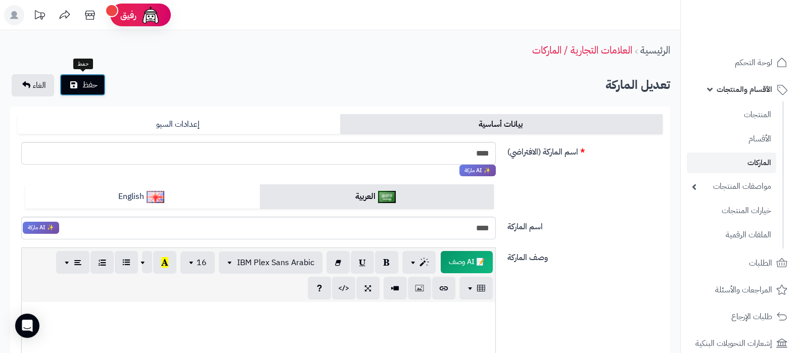
click at [80, 74] on button "حفظ" at bounding box center [83, 85] width 46 height 22
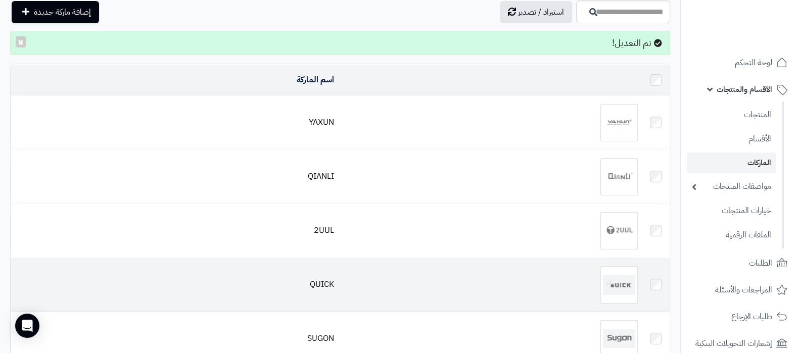
scroll to position [63, 0]
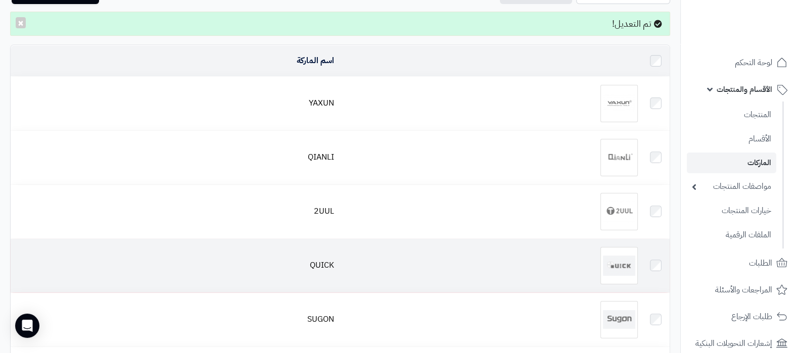
click at [613, 254] on img at bounding box center [619, 265] width 37 height 37
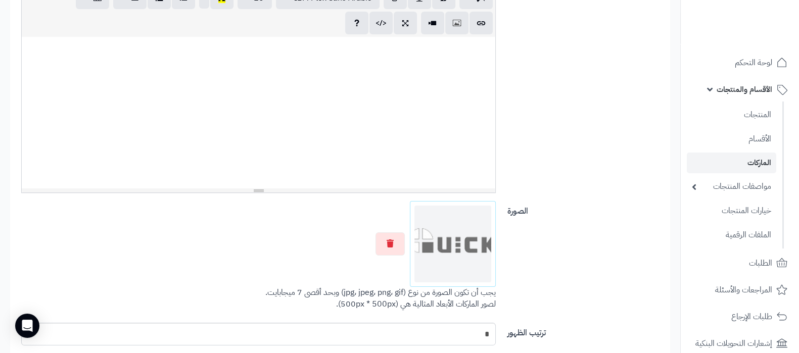
scroll to position [265, 0]
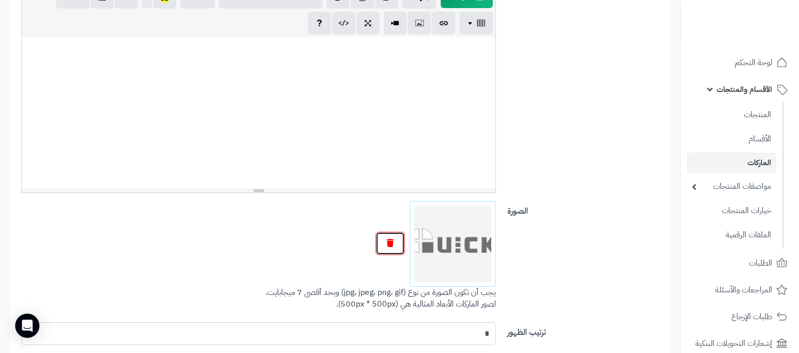
click at [392, 242] on icon "button" at bounding box center [390, 243] width 7 height 8
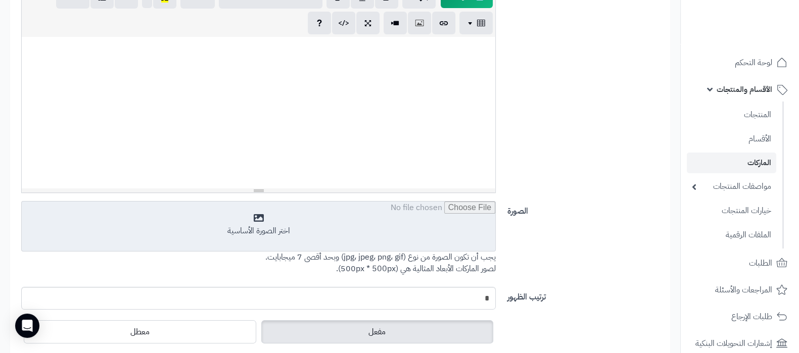
click at [311, 225] on input "file" at bounding box center [259, 227] width 474 height 51
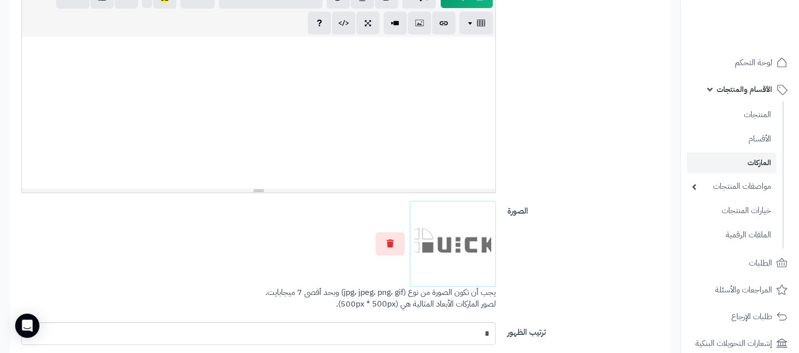
scroll to position [0, 0]
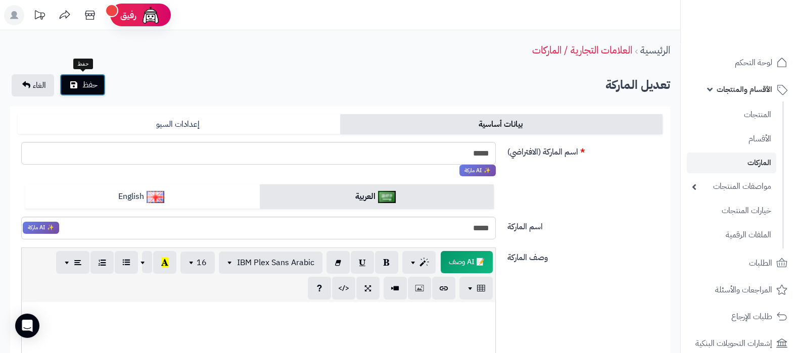
click at [70, 90] on button "حفظ" at bounding box center [83, 85] width 46 height 22
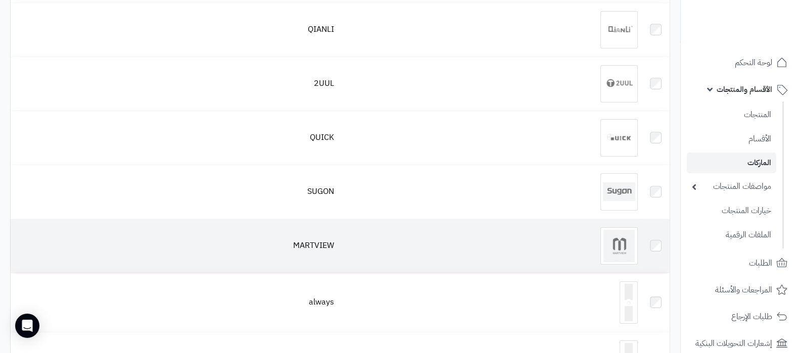
scroll to position [252, 0]
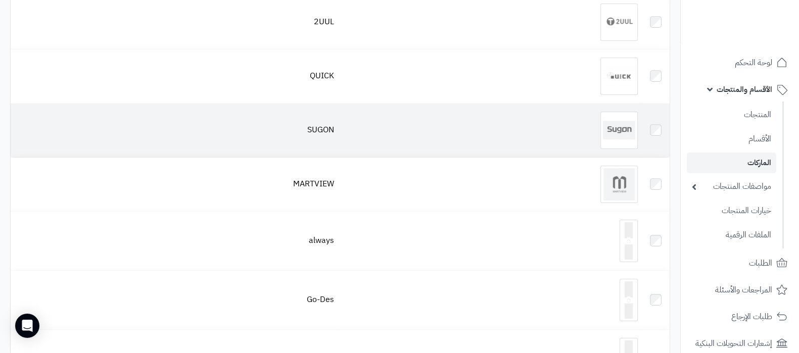
click at [618, 118] on img at bounding box center [619, 130] width 37 height 37
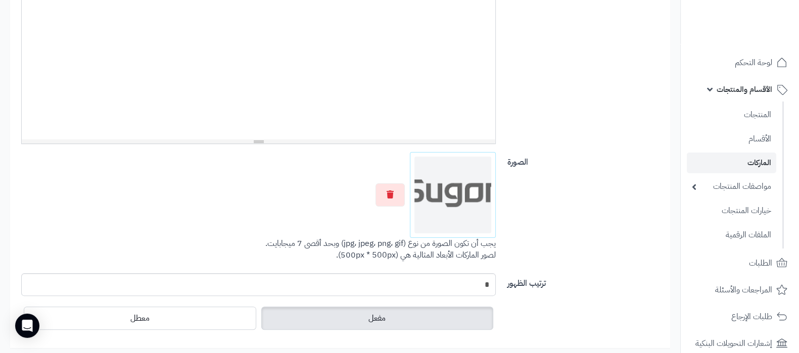
scroll to position [316, 0]
click at [385, 189] on button "button" at bounding box center [390, 192] width 29 height 23
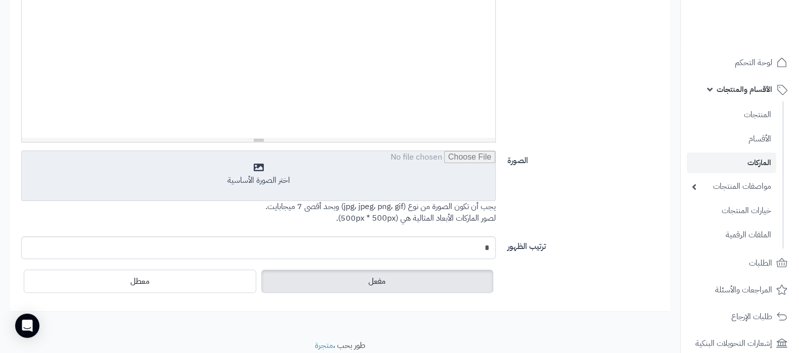
click at [295, 170] on input "file" at bounding box center [259, 176] width 474 height 51
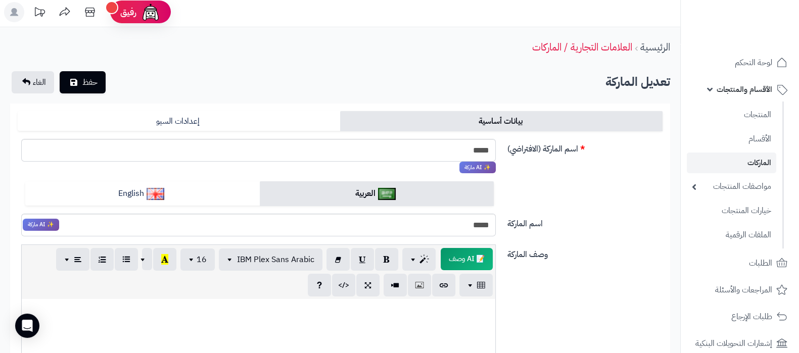
scroll to position [0, 0]
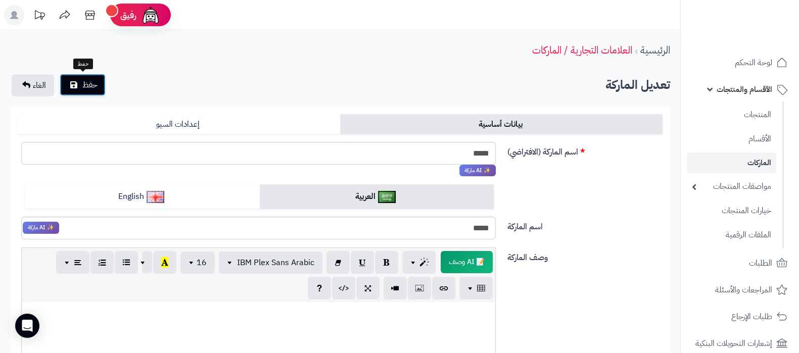
click at [92, 80] on span "حفظ" at bounding box center [89, 85] width 15 height 12
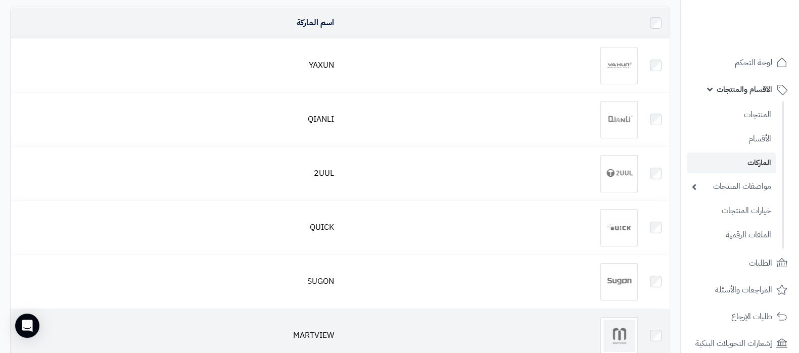
scroll to position [190, 0]
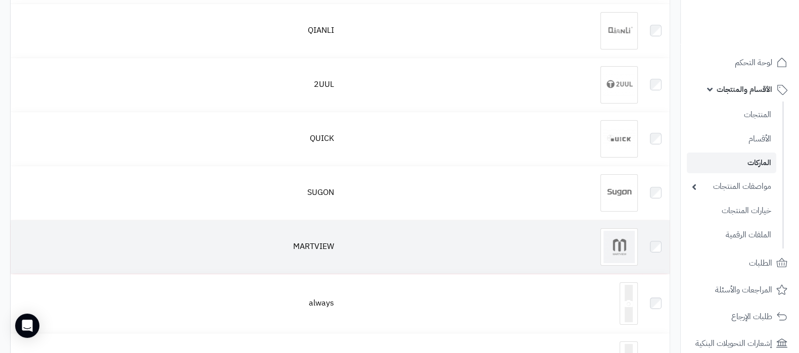
click at [615, 238] on img at bounding box center [619, 247] width 37 height 37
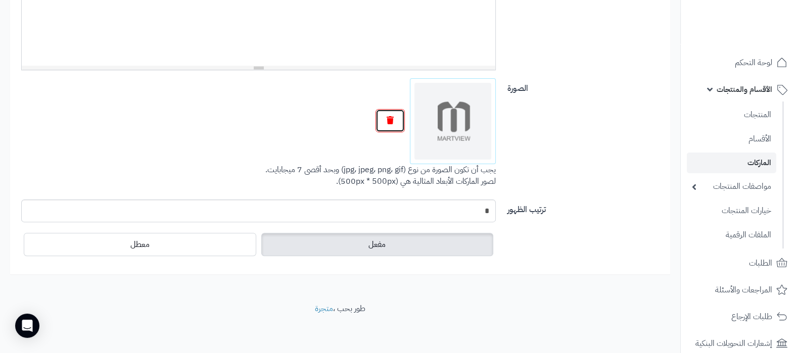
click at [383, 124] on button "button" at bounding box center [390, 120] width 29 height 23
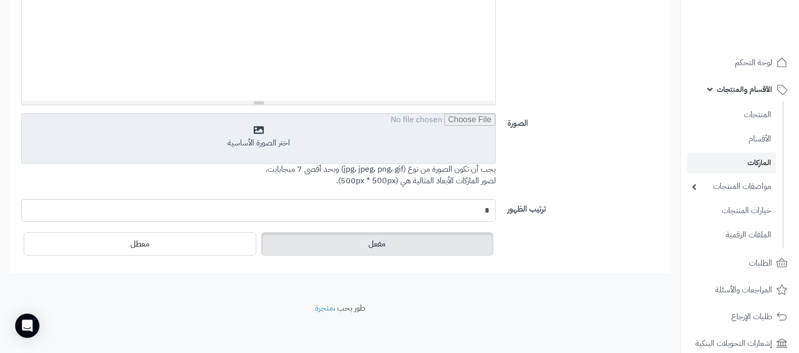
scroll to position [353, 0]
click at [336, 152] on input "file" at bounding box center [259, 139] width 474 height 51
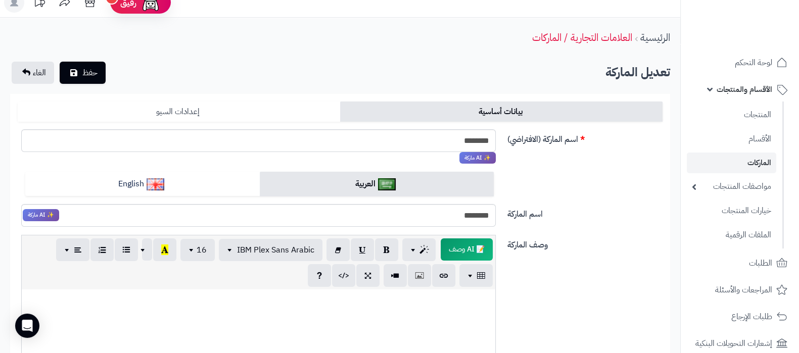
scroll to position [0, 0]
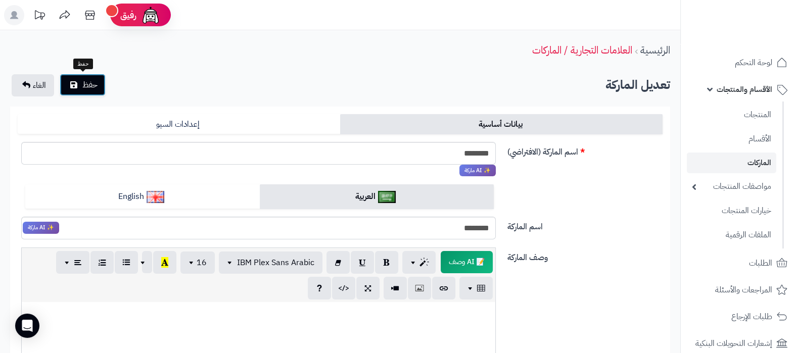
click at [93, 85] on span "حفظ" at bounding box center [89, 85] width 15 height 12
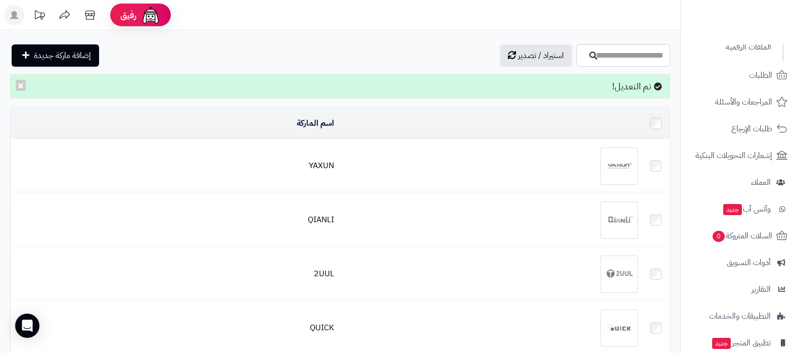
scroll to position [256, 0]
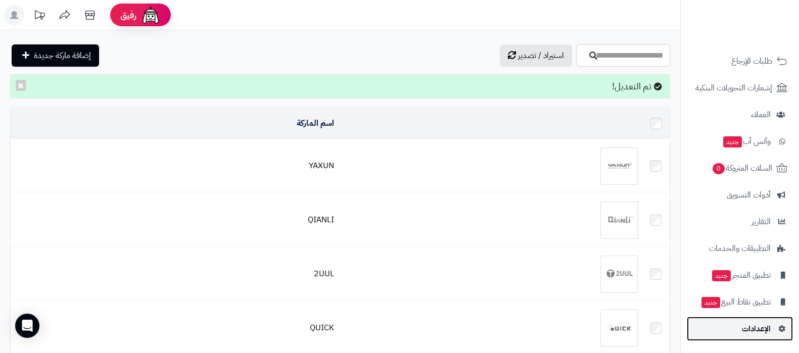
click at [761, 330] on span "الإعدادات" at bounding box center [756, 329] width 29 height 14
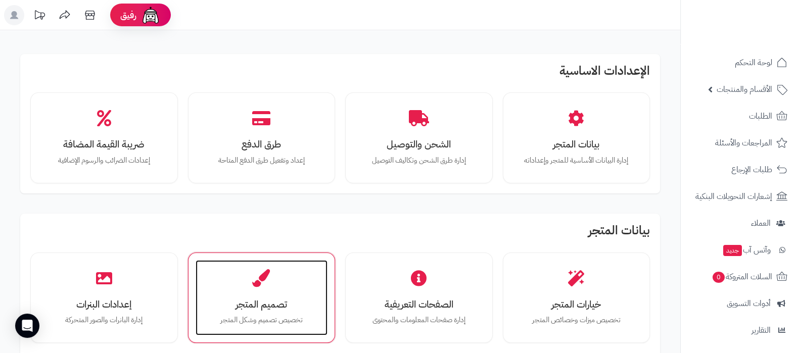
click at [259, 306] on h3 "تصميم المتجر" at bounding box center [262, 304] width 112 height 11
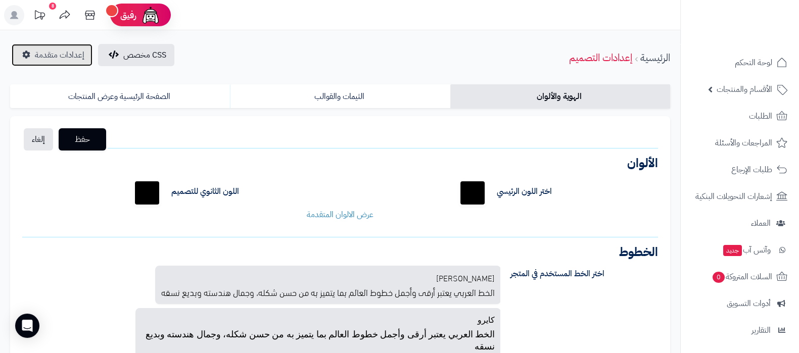
click at [27, 54] on icon at bounding box center [26, 55] width 8 height 8
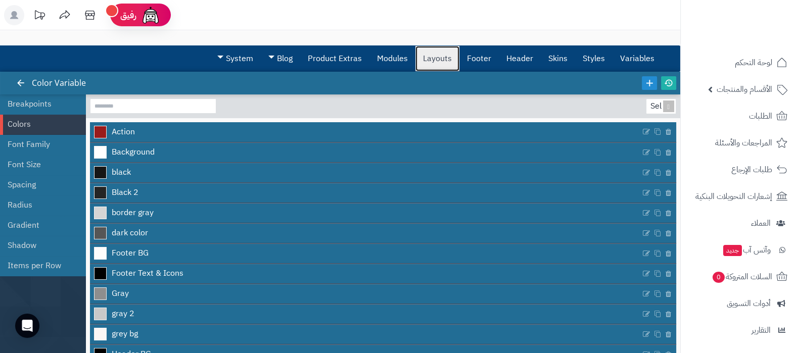
click at [430, 65] on link "Layouts" at bounding box center [438, 58] width 44 height 25
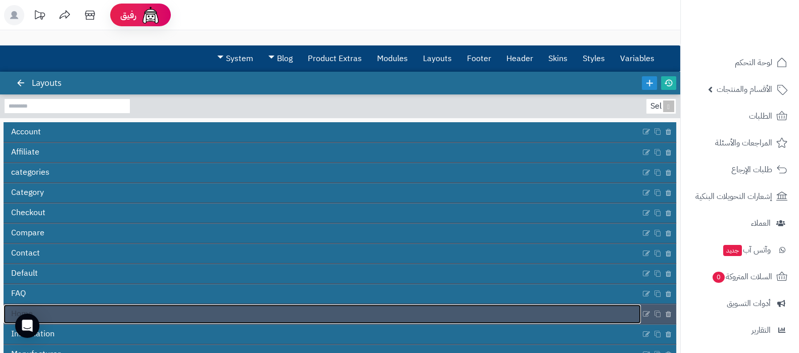
click at [216, 317] on link "Home" at bounding box center [322, 314] width 637 height 19
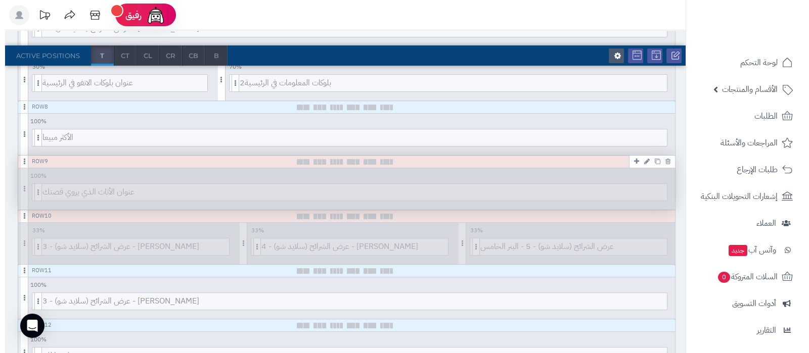
scroll to position [316, 0]
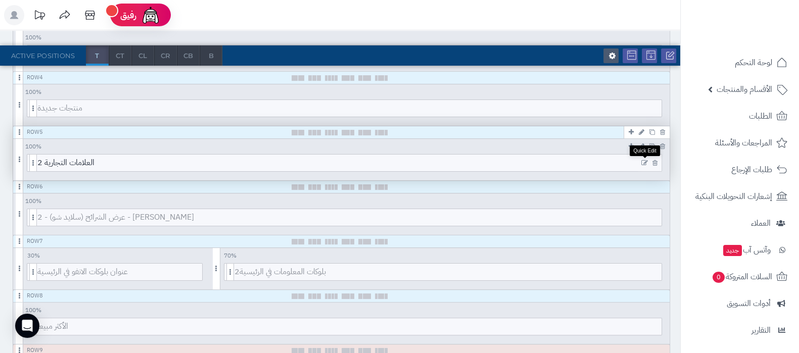
click at [646, 165] on icon at bounding box center [645, 163] width 7 height 7
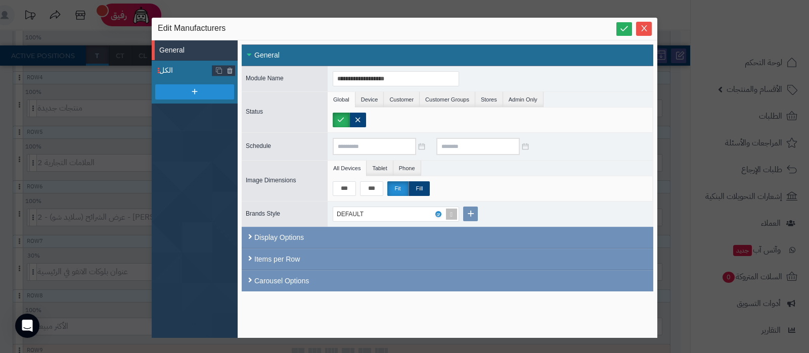
click at [174, 61] on li "الكل" at bounding box center [195, 71] width 86 height 20
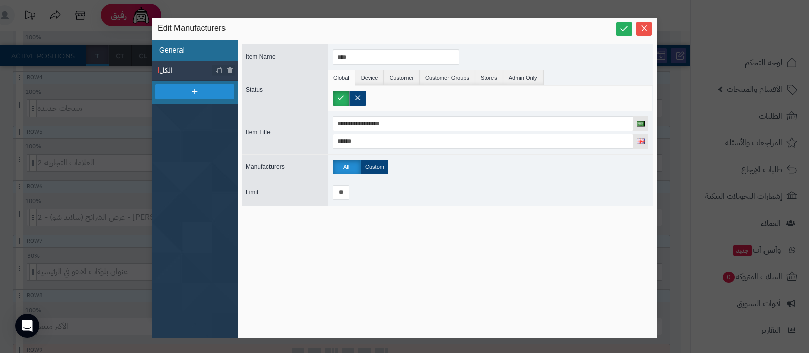
click at [187, 54] on li "General" at bounding box center [195, 50] width 86 height 20
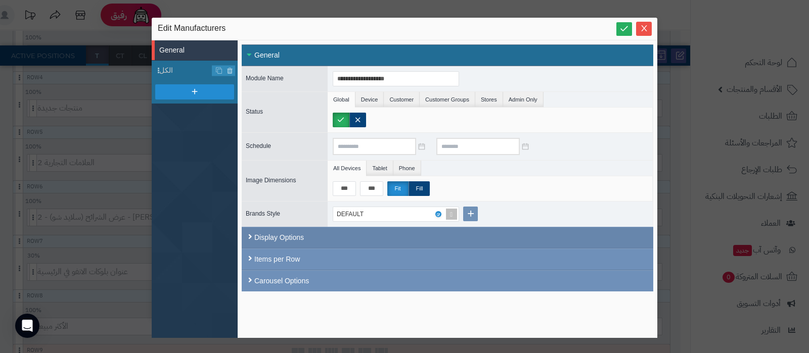
click at [323, 229] on div "Display Options" at bounding box center [448, 238] width 412 height 22
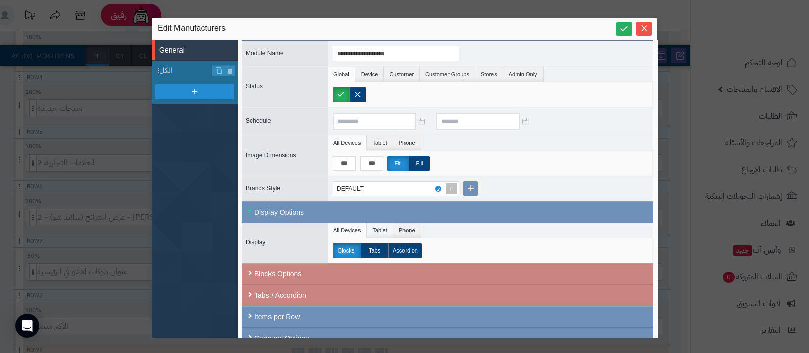
scroll to position [38, 0]
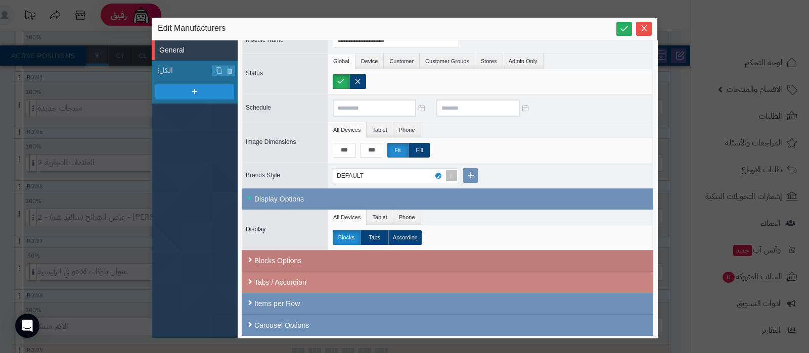
click at [343, 259] on div "Blocks Options" at bounding box center [448, 261] width 412 height 22
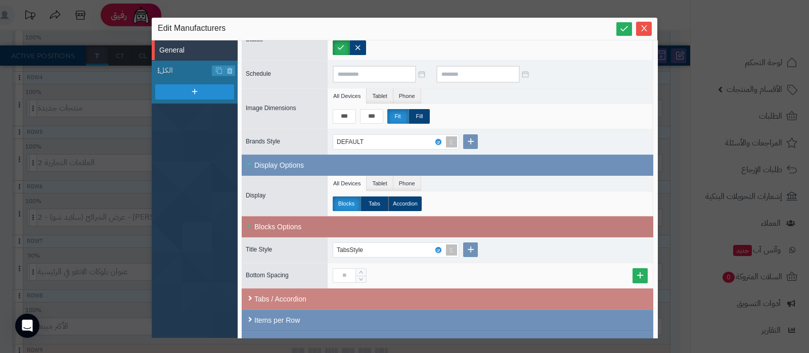
scroll to position [89, 0]
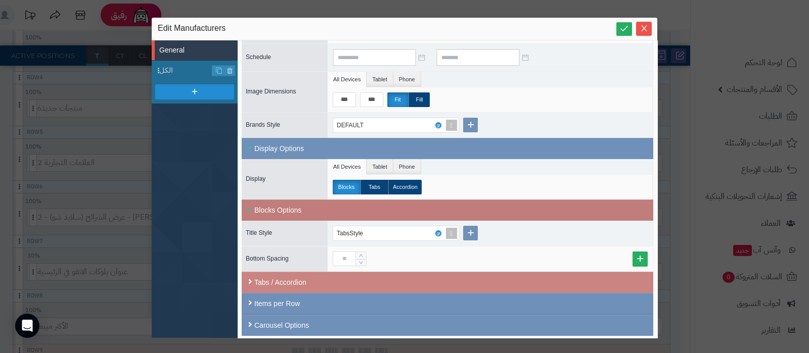
click at [312, 204] on div "Blocks Options" at bounding box center [448, 210] width 412 height 21
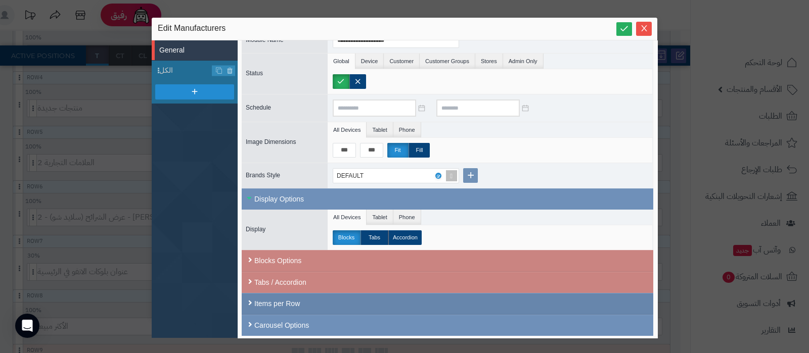
click at [304, 299] on div "Items per Row" at bounding box center [448, 304] width 412 height 22
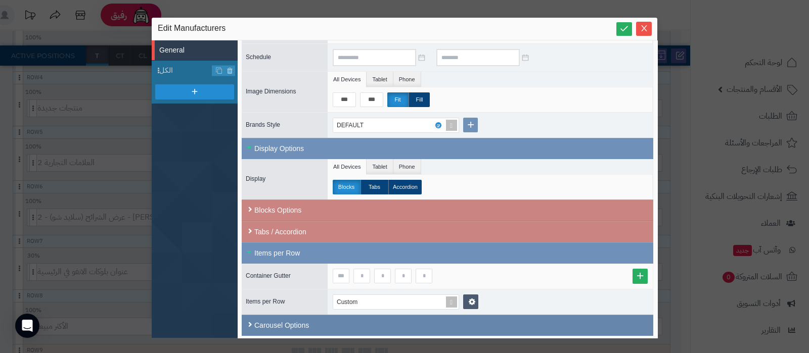
click at [311, 327] on div "Carousel Options" at bounding box center [448, 325] width 412 height 21
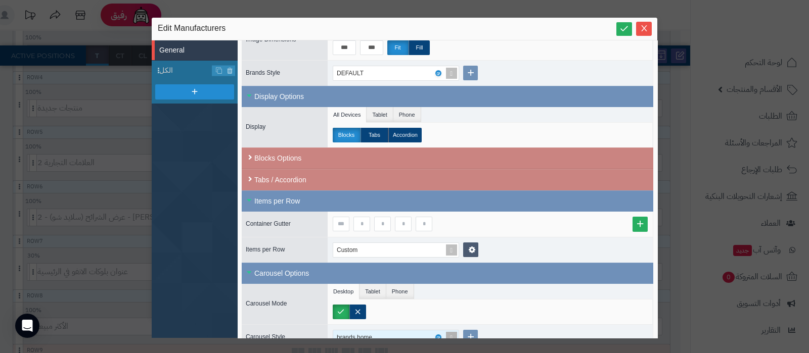
scroll to position [180, 0]
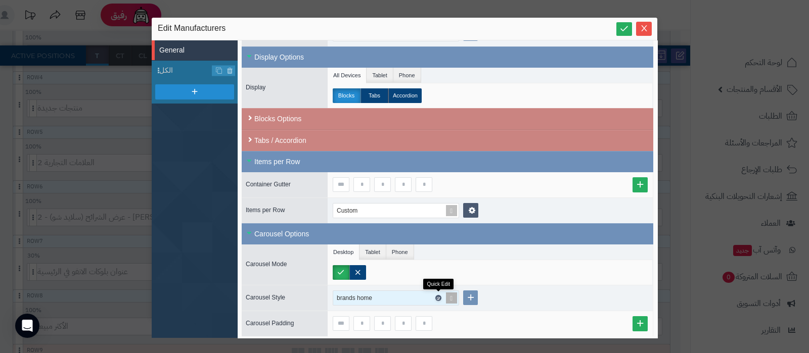
click at [438, 296] on icon at bounding box center [437, 298] width 3 height 5
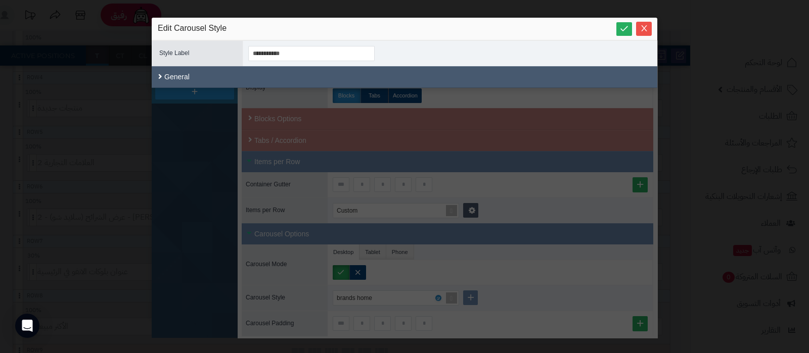
click at [251, 69] on div "General" at bounding box center [405, 77] width 506 height 22
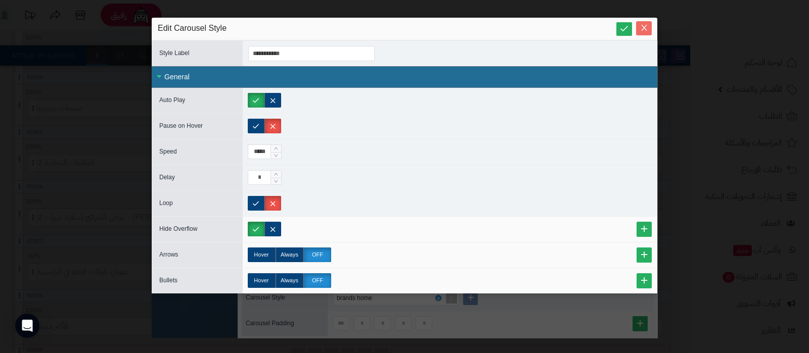
click at [652, 34] on button "Close" at bounding box center [644, 28] width 16 height 14
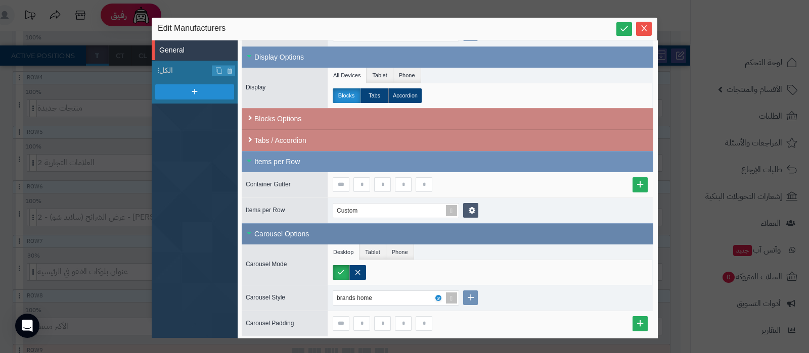
click at [278, 235] on div "Carousel Options" at bounding box center [448, 233] width 412 height 21
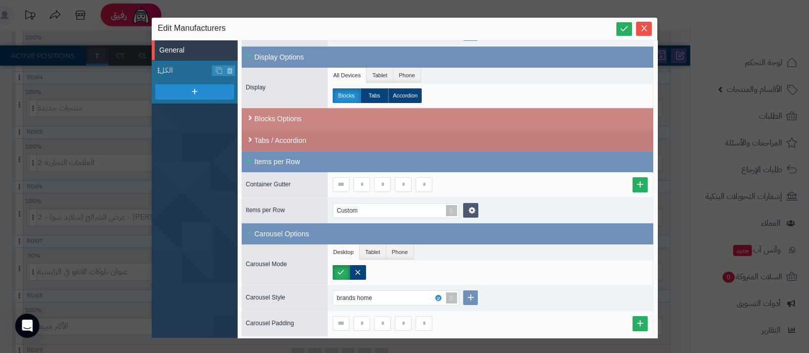
scroll to position [89, 0]
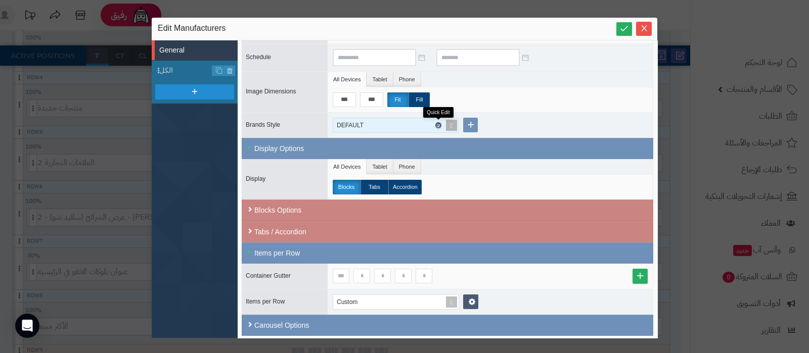
click at [437, 123] on icon at bounding box center [437, 125] width 3 height 5
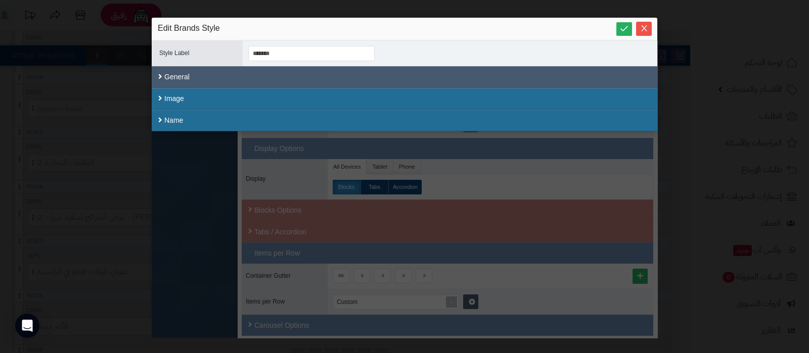
click at [209, 82] on div "General" at bounding box center [405, 77] width 506 height 22
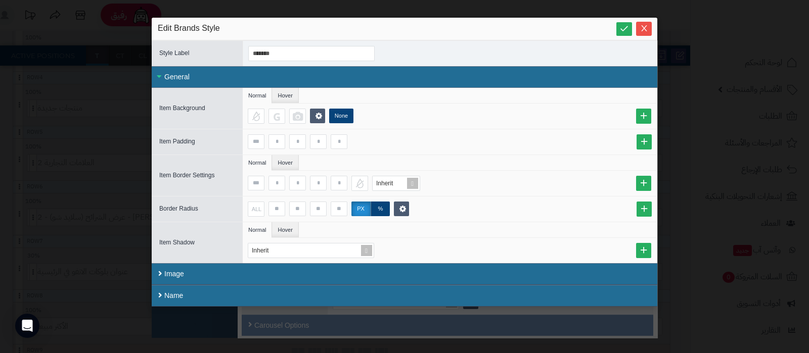
click at [247, 82] on div "General" at bounding box center [405, 77] width 506 height 22
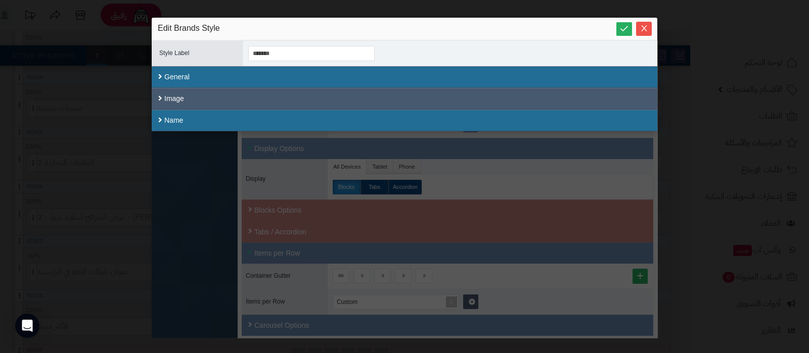
click at [234, 105] on div "Image" at bounding box center [405, 99] width 506 height 22
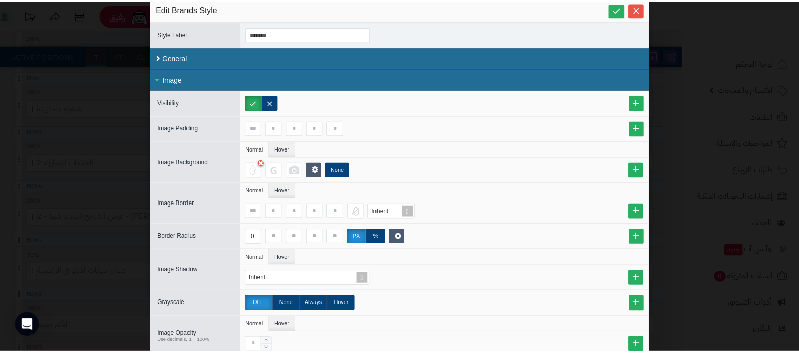
scroll to position [0, 0]
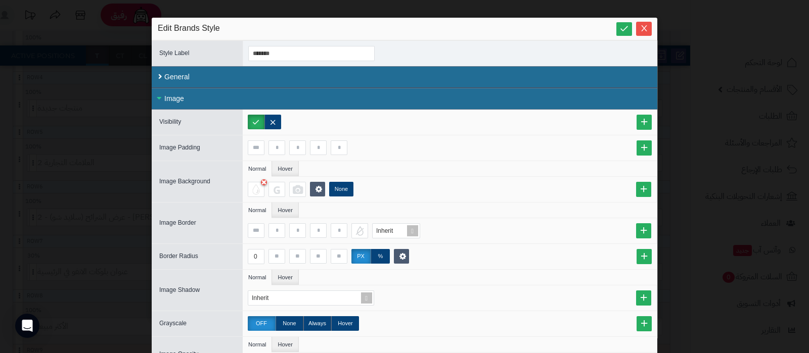
click at [392, 103] on div "Image" at bounding box center [405, 99] width 506 height 22
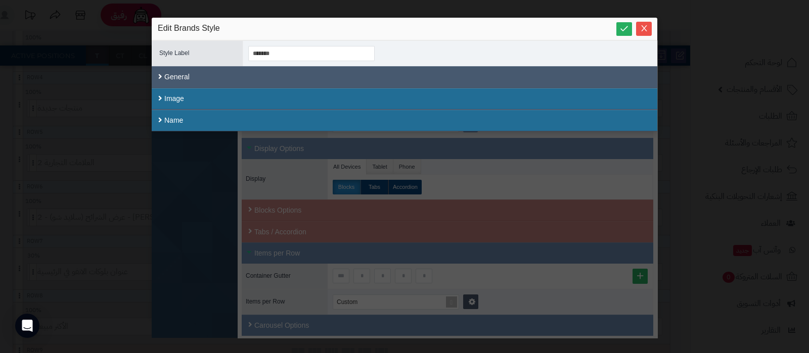
click at [315, 70] on div "General" at bounding box center [405, 77] width 506 height 22
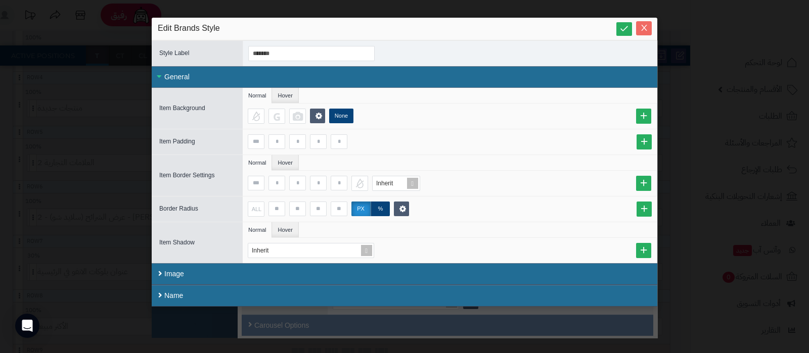
click at [647, 31] on icon "Close" at bounding box center [644, 28] width 8 height 8
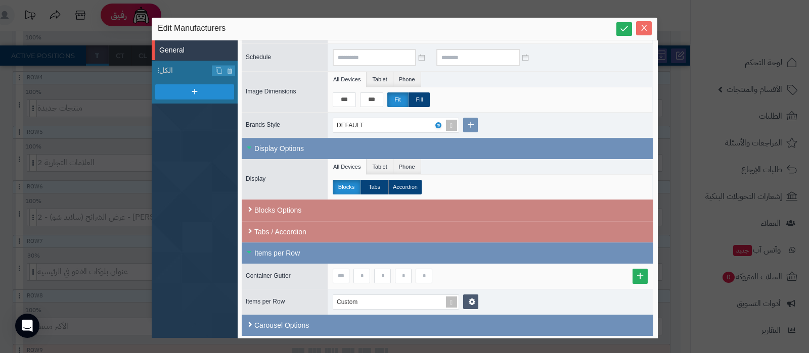
click at [644, 34] on button "Close" at bounding box center [644, 28] width 16 height 14
